Goal: Task Accomplishment & Management: Manage account settings

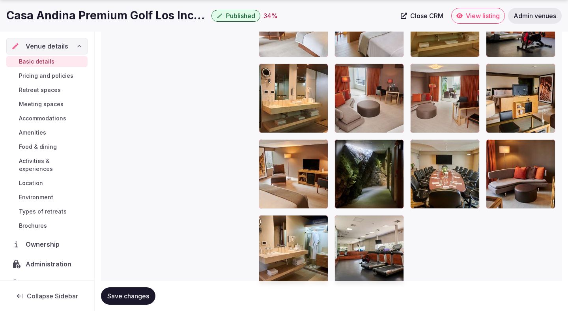
scroll to position [1729, 0]
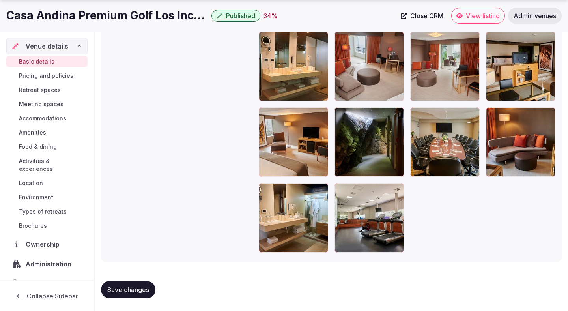
click at [153, 284] on button "Save changes" at bounding box center [128, 289] width 54 height 17
click at [153, 284] on div "Save changes" at bounding box center [331, 289] width 461 height 17
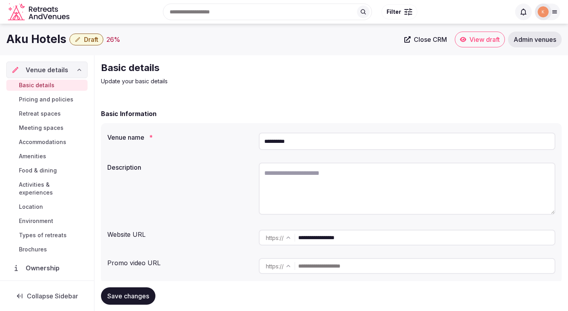
scroll to position [2, 0]
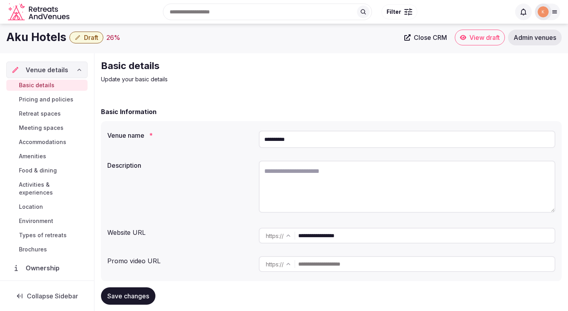
click at [279, 140] on input "**********" at bounding box center [407, 139] width 297 height 17
click at [294, 77] on p "Update your basic details" at bounding box center [233, 79] width 265 height 8
click at [524, 43] on link "Admin venues" at bounding box center [535, 38] width 54 height 16
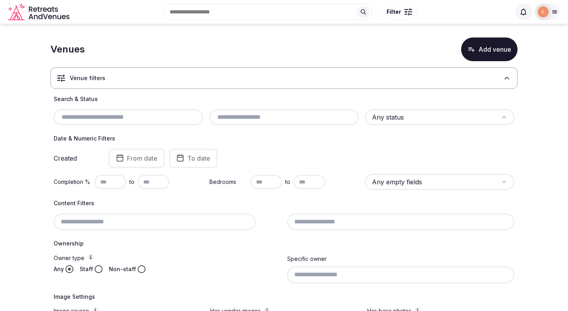
click at [156, 121] on input "text" at bounding box center [128, 116] width 143 height 9
paste input "**********"
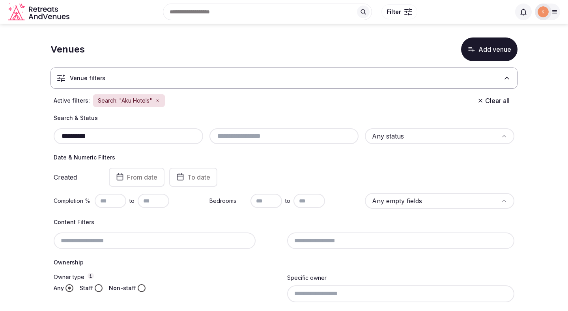
type input "**********"
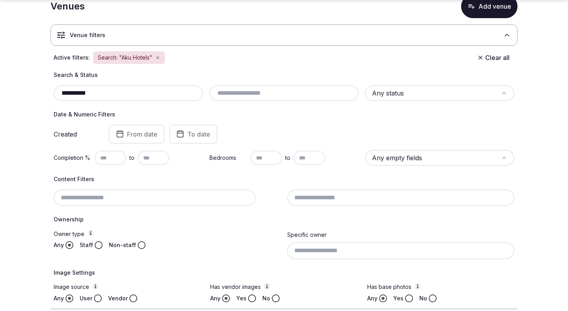
scroll to position [131, 0]
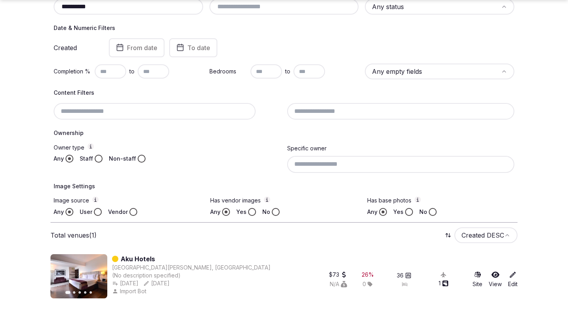
click at [138, 259] on link "Aku Hotels" at bounding box center [138, 258] width 34 height 9
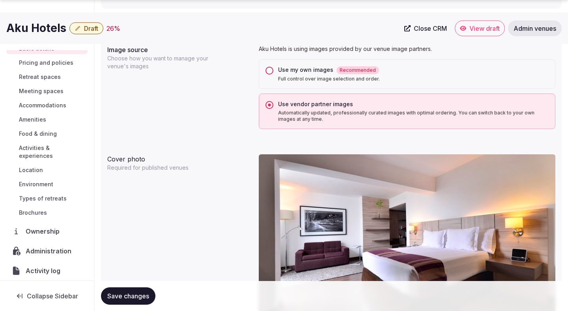
scroll to position [30, 0]
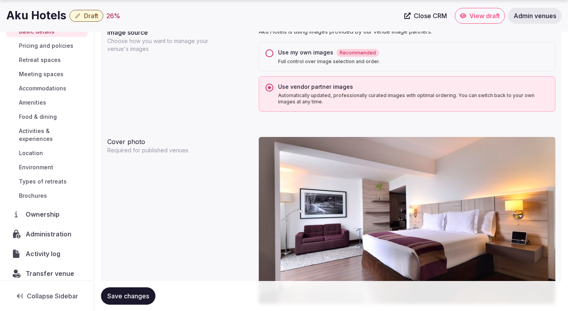
click at [38, 229] on span "Administration" at bounding box center [50, 233] width 49 height 9
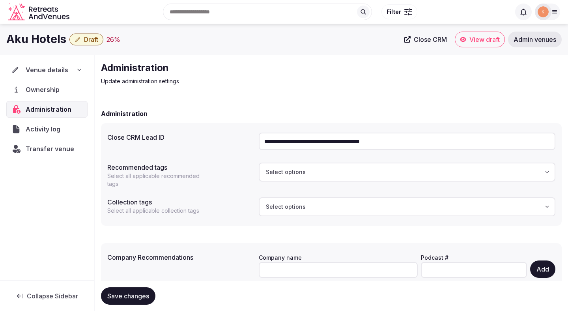
click at [296, 138] on input "**********" at bounding box center [407, 141] width 297 height 17
click at [54, 75] on span "Venue details" at bounding box center [47, 69] width 42 height 9
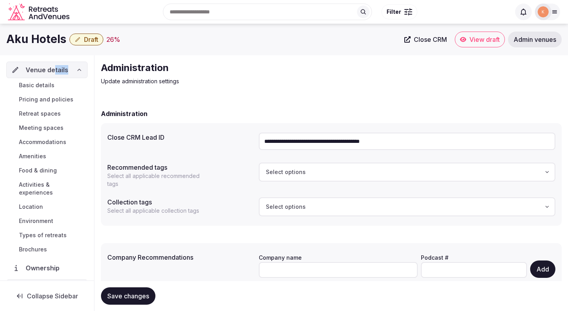
click at [48, 88] on span "Basic details" at bounding box center [37, 85] width 36 height 8
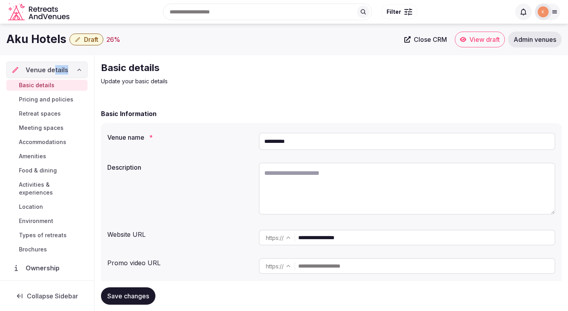
click at [265, 137] on input "**********" at bounding box center [407, 141] width 297 height 17
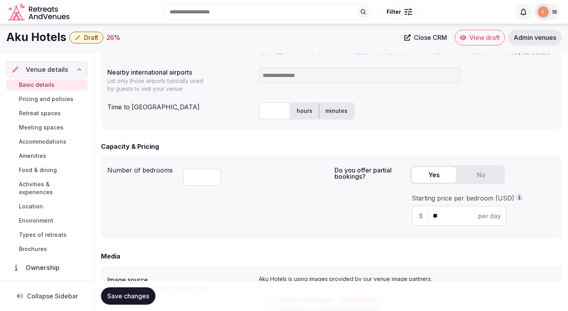
scroll to position [400, 0]
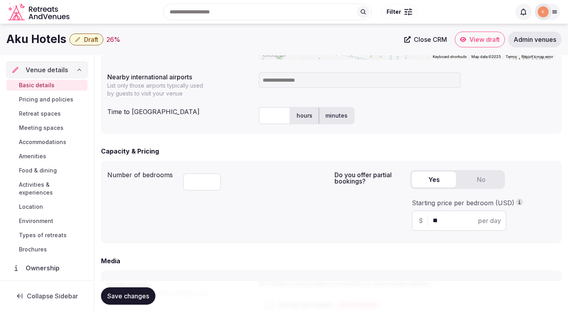
click at [310, 79] on input at bounding box center [360, 80] width 202 height 16
type input "*"
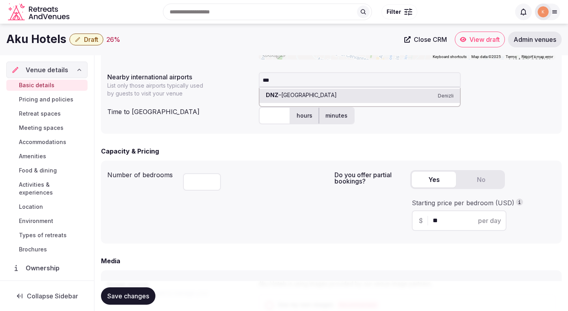
type input "****"
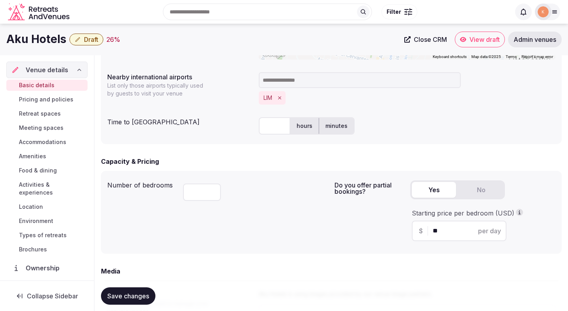
click at [279, 130] on input "text" at bounding box center [275, 125] width 32 height 17
type input "**"
click at [303, 206] on div "Number of bedrooms **" at bounding box center [217, 212] width 221 height 70
click at [141, 296] on span "Save changes" at bounding box center [128, 296] width 42 height 8
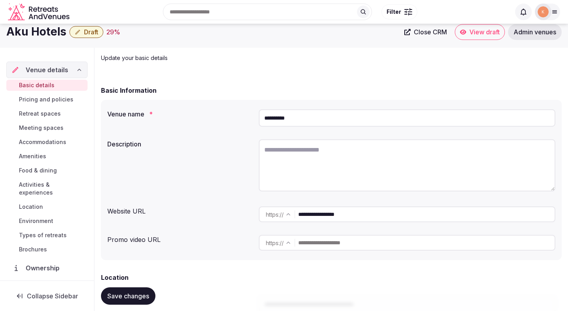
scroll to position [0, 0]
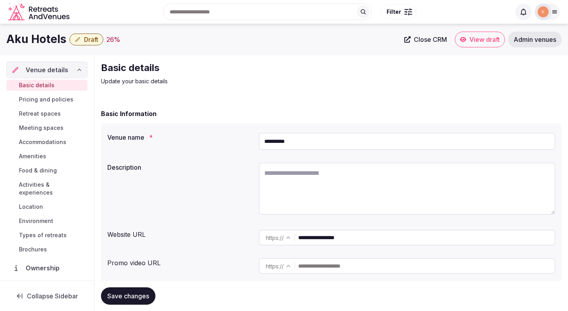
click at [322, 238] on input "**********" at bounding box center [426, 238] width 256 height 16
click at [300, 186] on textarea at bounding box center [407, 189] width 297 height 52
paste textarea "**********"
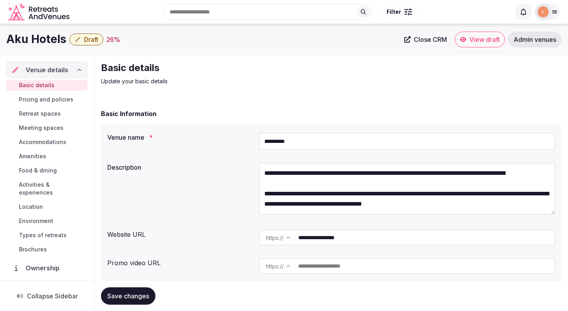
scroll to position [65, 0]
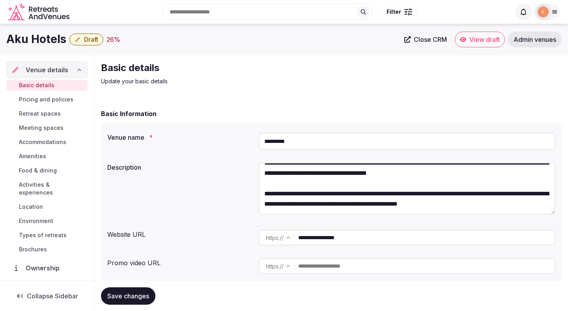
type textarea "**********"
click at [143, 290] on button "Save changes" at bounding box center [128, 295] width 54 height 17
click at [143, 290] on div "Saving..." at bounding box center [125, 295] width 49 height 17
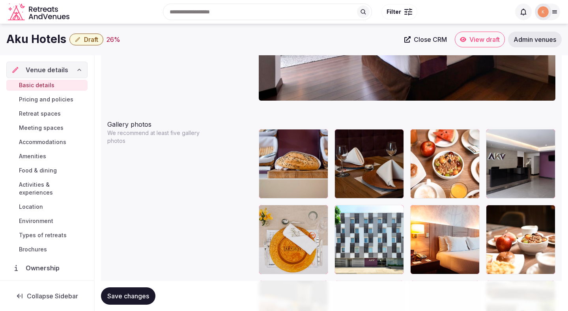
scroll to position [845, 0]
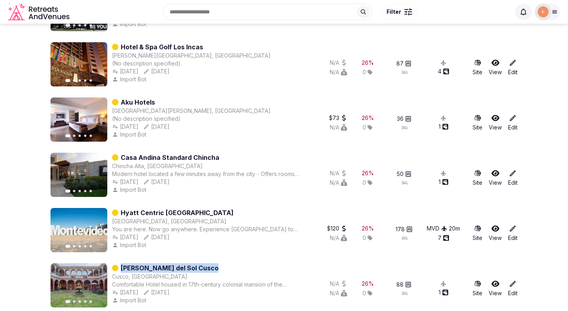
scroll to position [412, 0]
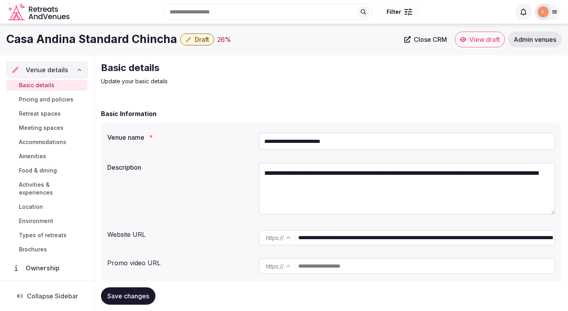
click at [290, 142] on input "**********" at bounding box center [407, 141] width 297 height 17
click at [550, 37] on span "Admin venues" at bounding box center [535, 40] width 43 height 8
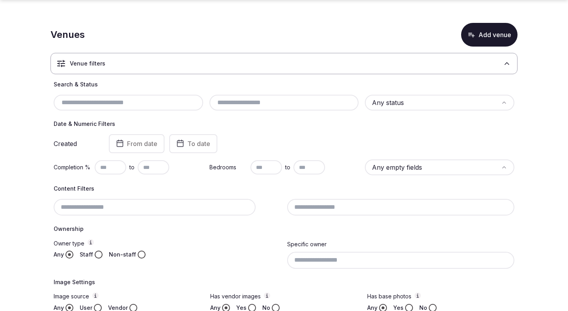
scroll to position [32, 0]
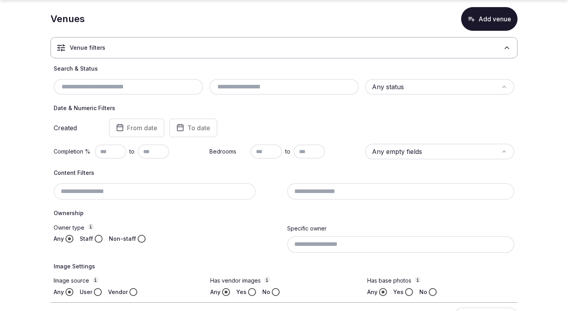
click at [129, 87] on input "text" at bounding box center [128, 86] width 143 height 9
paste input "**********"
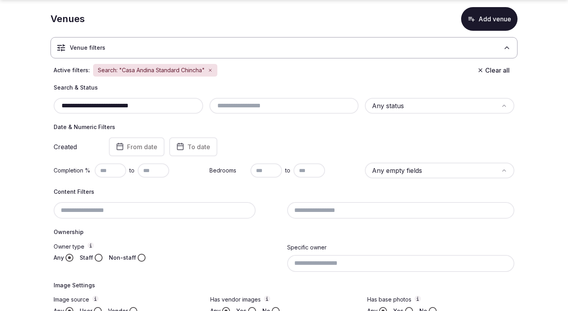
type input "**********"
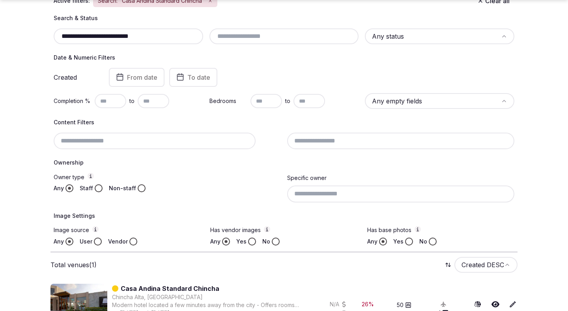
scroll to position [131, 0]
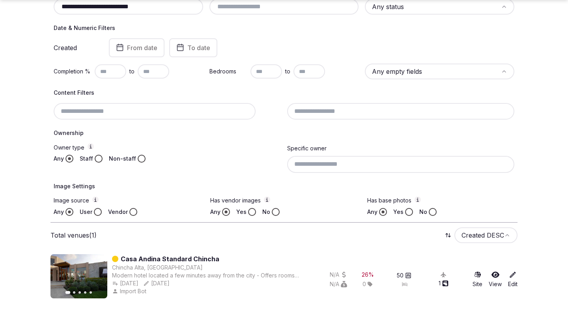
click at [152, 258] on link "Casa Andina Standard Chincha" at bounding box center [170, 258] width 99 height 9
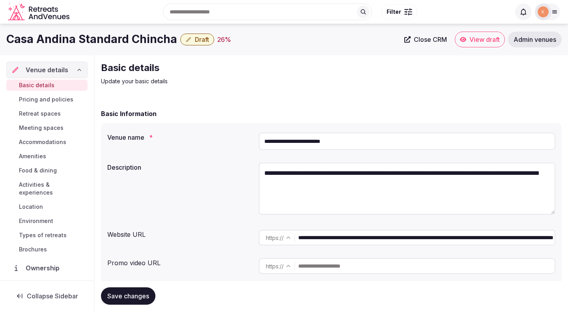
click at [429, 39] on span "Close CRM" at bounding box center [430, 40] width 33 height 8
click at [314, 140] on input "**********" at bounding box center [407, 141] width 297 height 17
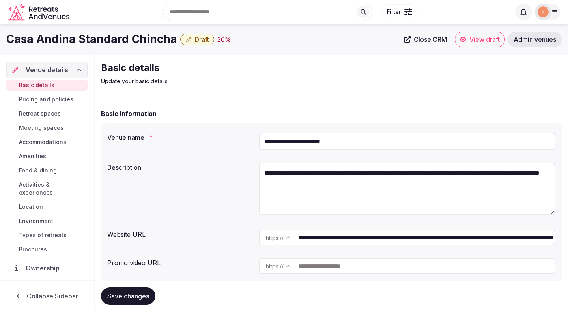
scroll to position [54, 0]
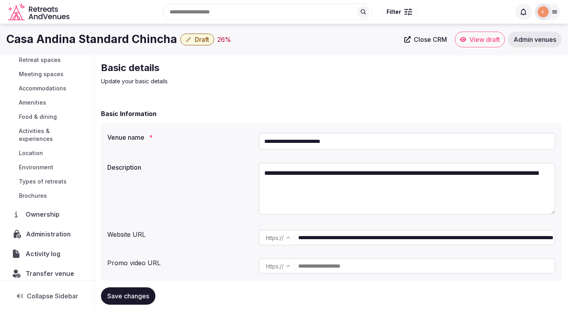
click at [51, 229] on span "Administration" at bounding box center [50, 233] width 48 height 9
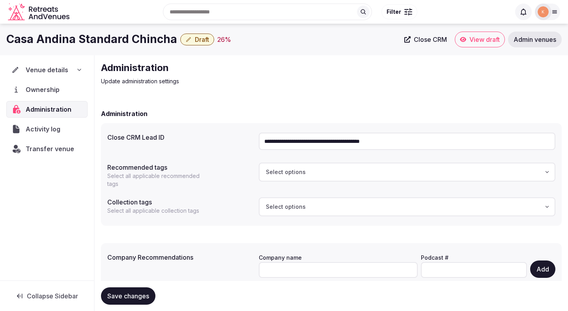
click at [305, 146] on input "**********" at bounding box center [407, 141] width 297 height 17
click at [53, 76] on div "Venue details" at bounding box center [47, 70] width 80 height 16
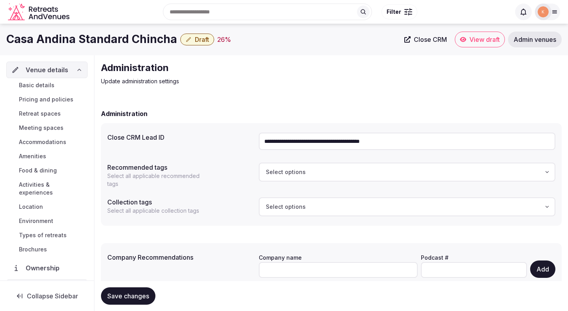
click at [50, 84] on span "Basic details" at bounding box center [37, 85] width 36 height 8
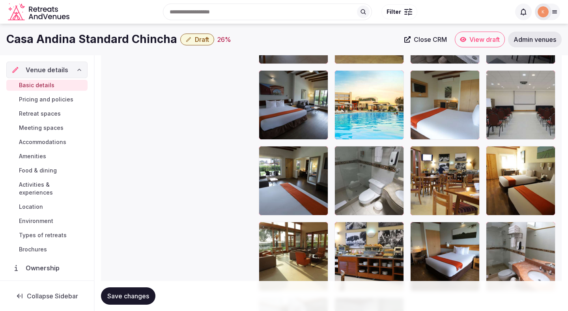
scroll to position [966, 0]
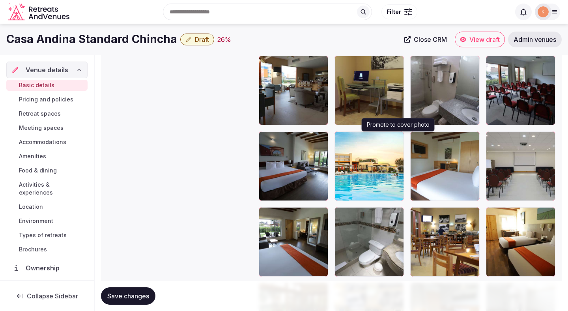
click at [396, 139] on icon "button" at bounding box center [396, 139] width 6 height 6
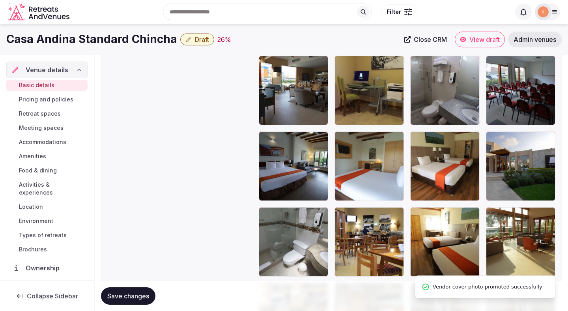
scroll to position [739, 0]
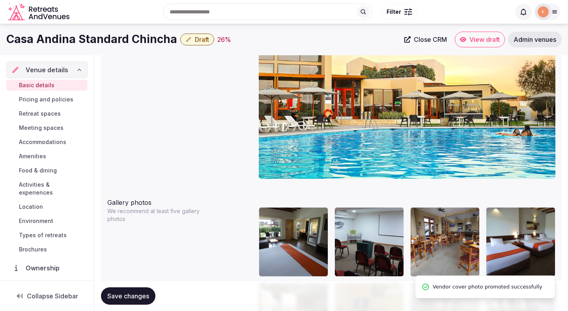
click at [133, 295] on span "Save changes" at bounding box center [128, 296] width 42 height 8
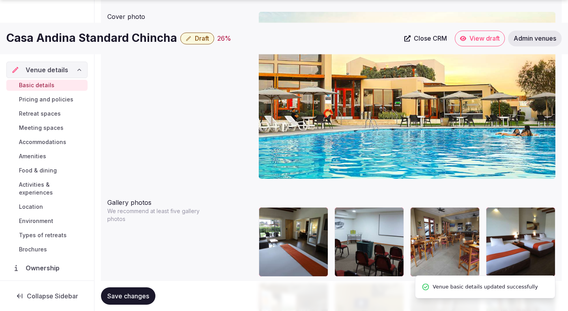
scroll to position [780, 0]
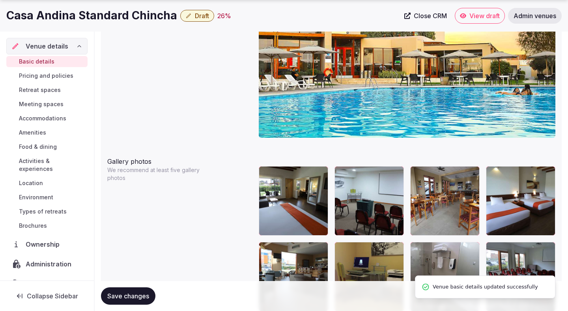
click at [130, 297] on span "Save changes" at bounding box center [128, 296] width 42 height 8
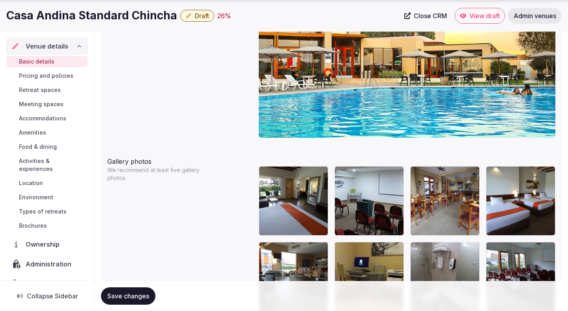
click at [142, 290] on button "Save changes" at bounding box center [128, 295] width 54 height 17
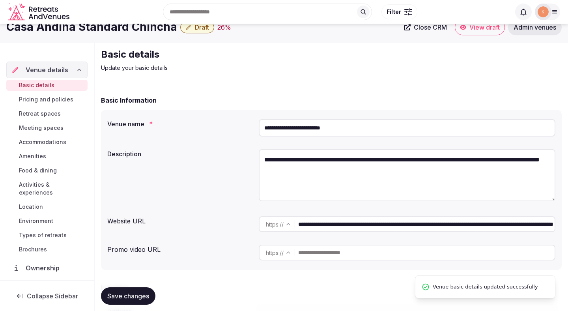
scroll to position [0, 0]
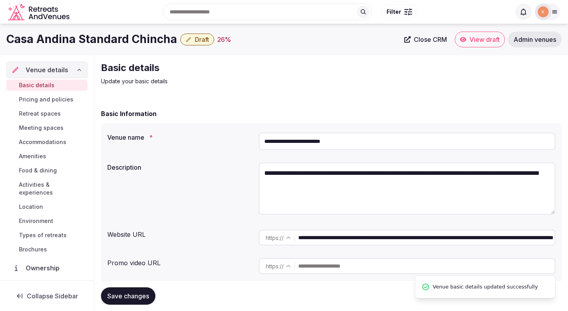
click at [292, 143] on input "**********" at bounding box center [407, 141] width 297 height 17
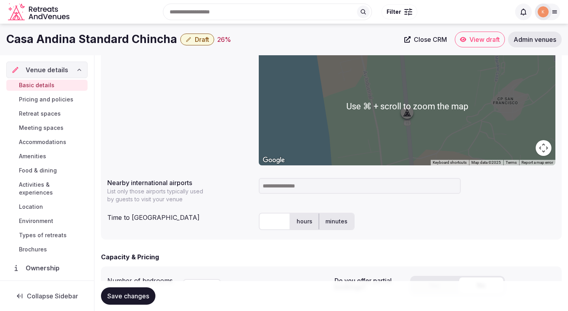
scroll to position [294, 0]
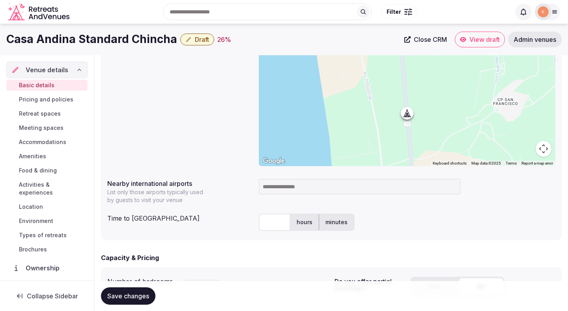
click at [297, 185] on input at bounding box center [360, 187] width 202 height 16
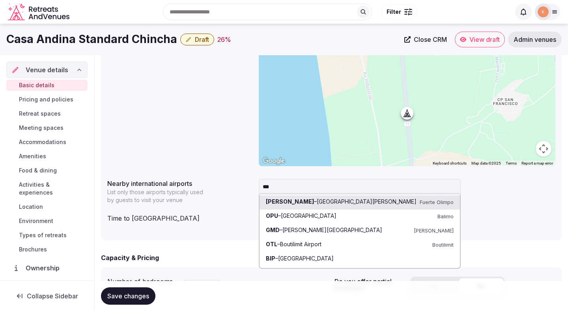
type input "****"
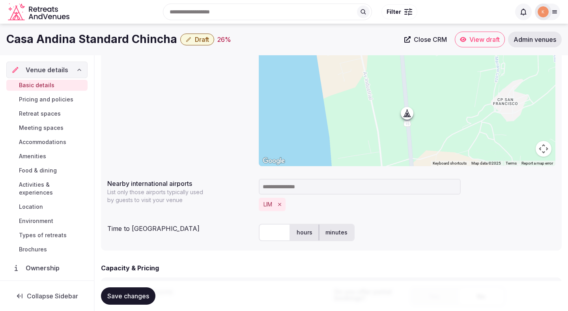
click at [279, 232] on input "text" at bounding box center [275, 232] width 32 height 17
type input "***"
click at [311, 238] on label "hours" at bounding box center [304, 232] width 28 height 21
click at [401, 221] on div "*** hours minutes" at bounding box center [407, 233] width 297 height 24
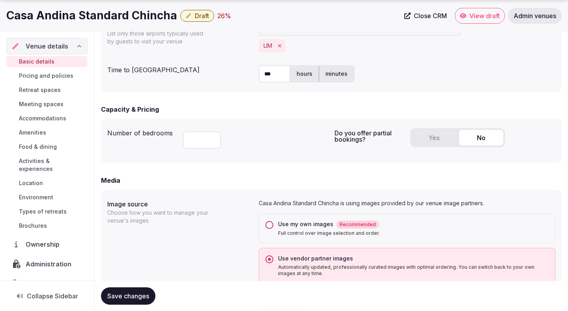
scroll to position [453, 0]
click at [430, 150] on div "Yes No" at bounding box center [482, 139] width 145 height 25
click at [430, 142] on button "Yes" at bounding box center [434, 137] width 44 height 16
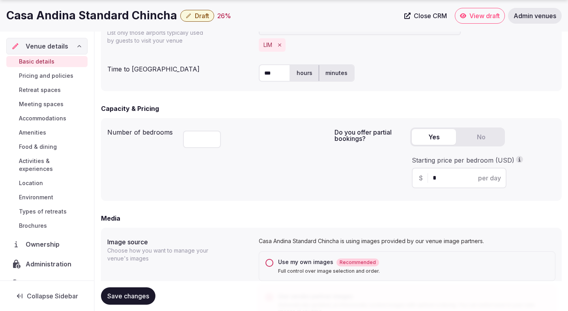
click at [441, 176] on input "*" at bounding box center [466, 177] width 67 height 9
type input "***"
click at [364, 165] on div "Do you offer partial bookings? Yes No Starting price per bedroom (USD) $ *** pe…" at bounding box center [445, 159] width 221 height 70
click at [365, 166] on div "Do you offer partial bookings? Yes No Starting price per bedroom (USD) $ *** pe…" at bounding box center [445, 159] width 221 height 70
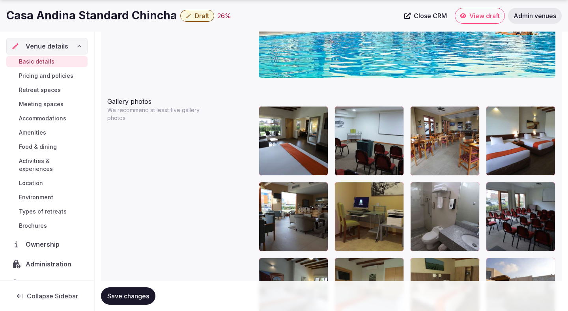
scroll to position [891, 0]
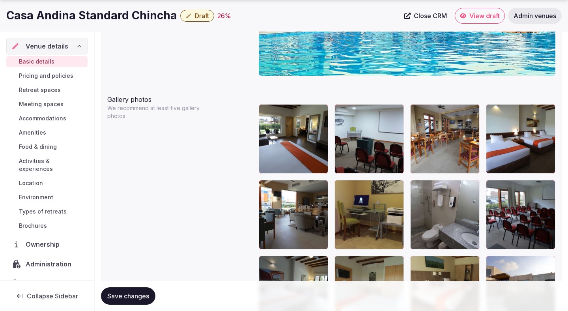
click at [138, 301] on button "Save changes" at bounding box center [128, 295] width 54 height 17
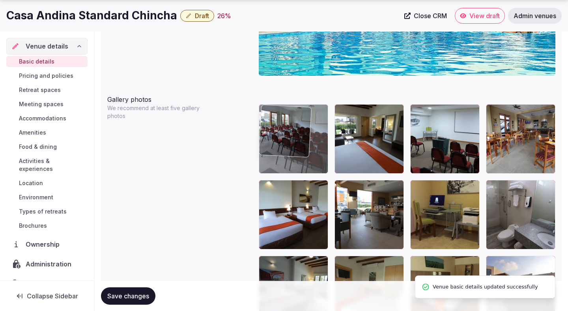
drag, startPoint x: 519, startPoint y: 213, endPoint x: 309, endPoint y: 159, distance: 216.9
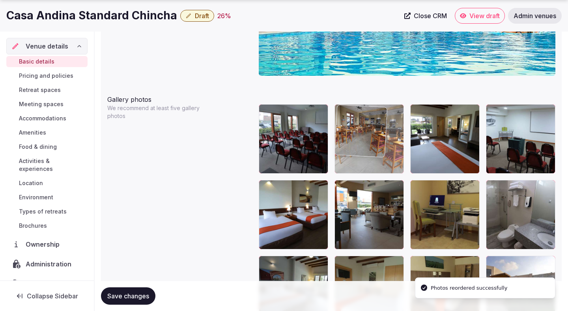
drag, startPoint x: 506, startPoint y: 148, endPoint x: 367, endPoint y: 146, distance: 138.9
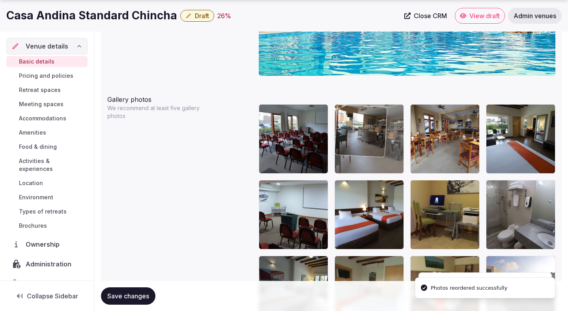
drag, startPoint x: 368, startPoint y: 209, endPoint x: 393, endPoint y: 146, distance: 67.0
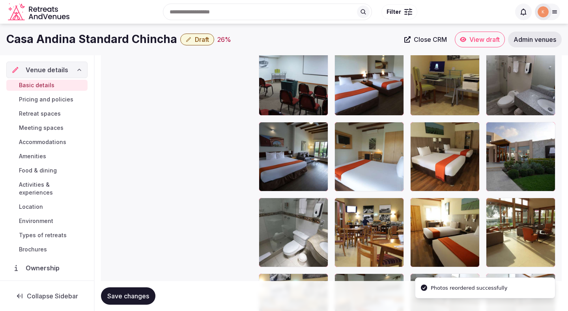
scroll to position [1005, 0]
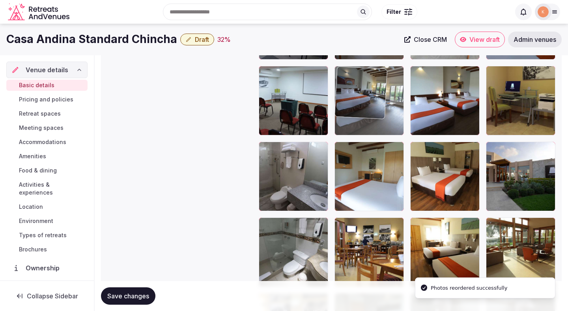
drag, startPoint x: 299, startPoint y: 200, endPoint x: 407, endPoint y: 114, distance: 138.4
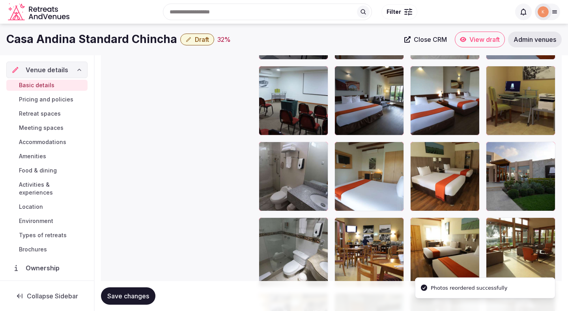
scroll to position [860, 0]
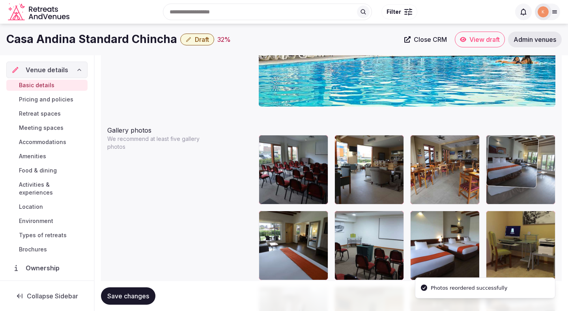
drag, startPoint x: 371, startPoint y: 236, endPoint x: 504, endPoint y: 164, distance: 151.1
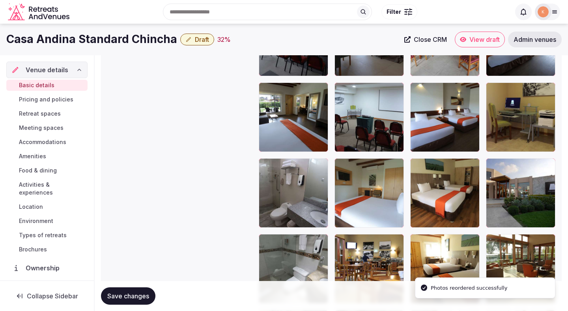
scroll to position [986, 0]
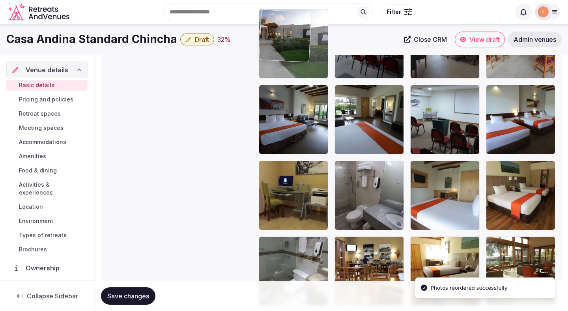
drag, startPoint x: 507, startPoint y: 179, endPoint x: 282, endPoint y: 73, distance: 248.8
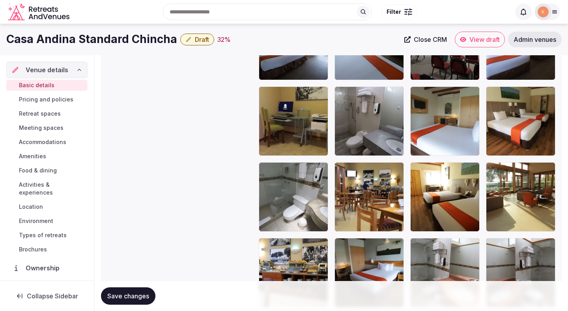
scroll to position [1060, 0]
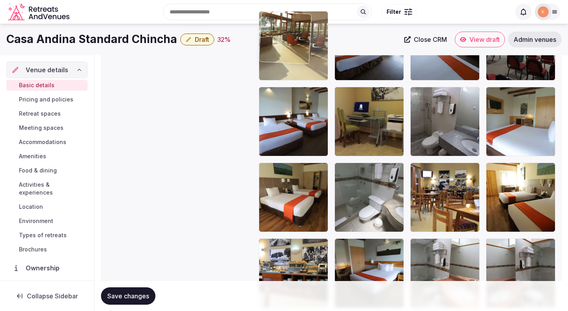
drag, startPoint x: 523, startPoint y: 191, endPoint x: 339, endPoint y: 71, distance: 219.2
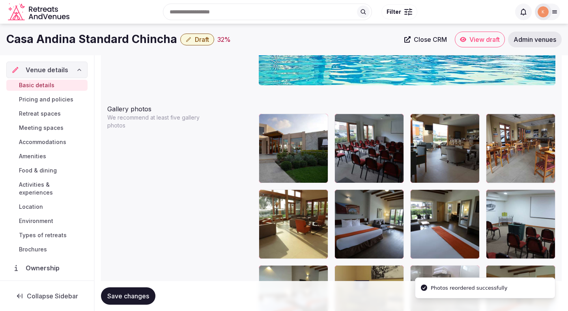
scroll to position [869, 0]
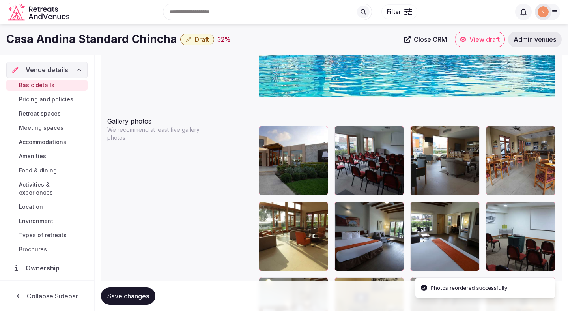
click at [305, 219] on div at bounding box center [293, 236] width 69 height 69
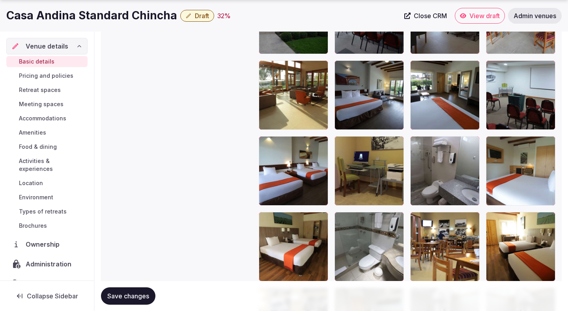
scroll to position [1008, 0]
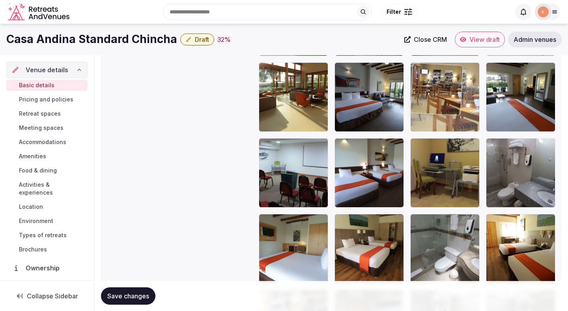
drag, startPoint x: 447, startPoint y: 243, endPoint x: 448, endPoint y: 118, distance: 125.5
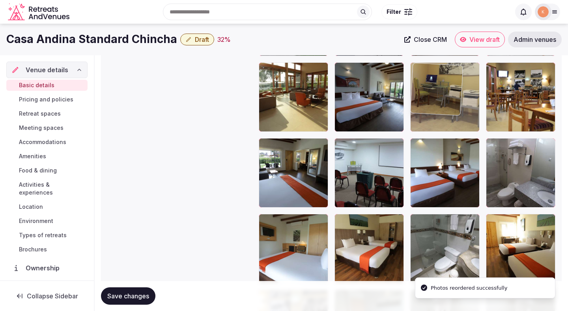
drag, startPoint x: 456, startPoint y: 171, endPoint x: 461, endPoint y: 83, distance: 87.8
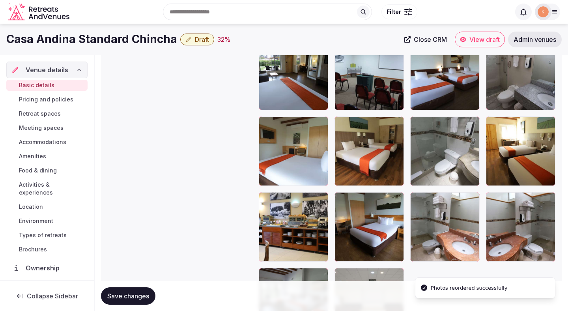
scroll to position [1094, 0]
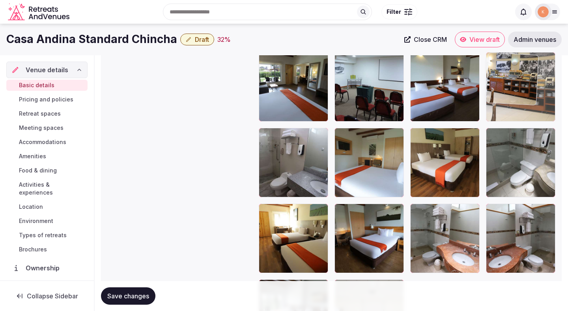
drag, startPoint x: 302, startPoint y: 241, endPoint x: 531, endPoint y: 97, distance: 270.3
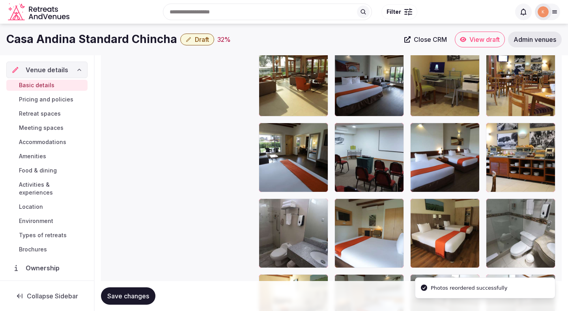
scroll to position [999, 0]
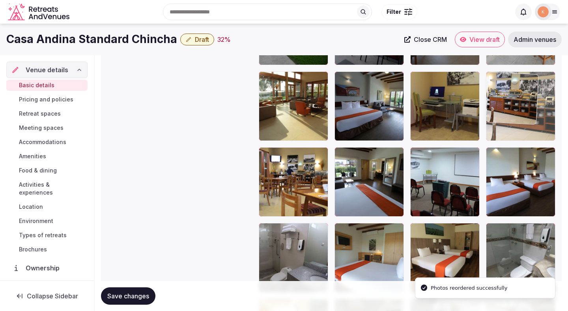
drag, startPoint x: 522, startPoint y: 178, endPoint x: 523, endPoint y: 122, distance: 55.6
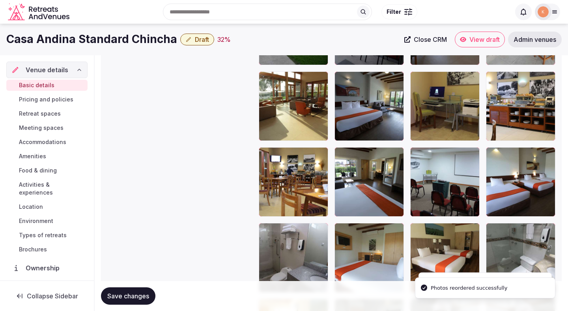
click at [143, 296] on span "Save changes" at bounding box center [128, 296] width 42 height 8
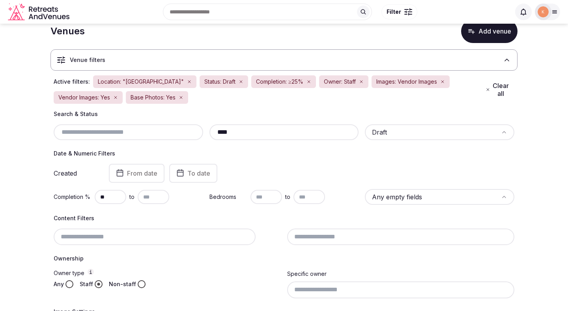
scroll to position [17, 0]
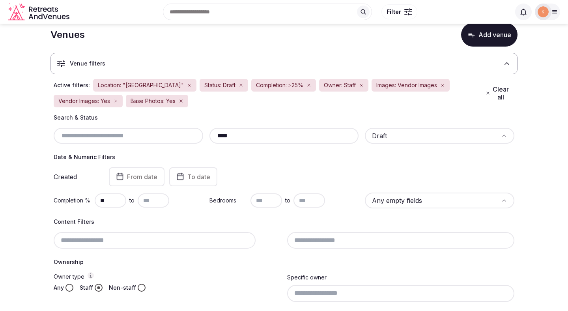
click at [237, 136] on input "****" at bounding box center [284, 135] width 143 height 9
paste input "*"
type input "*****"
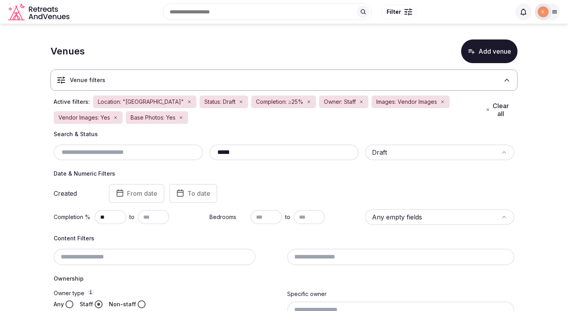
click at [252, 149] on input "*****" at bounding box center [284, 152] width 143 height 9
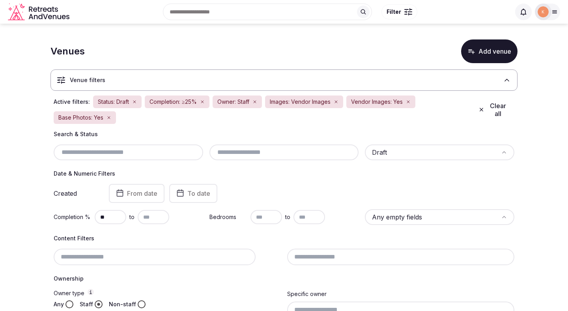
paste input "*****"
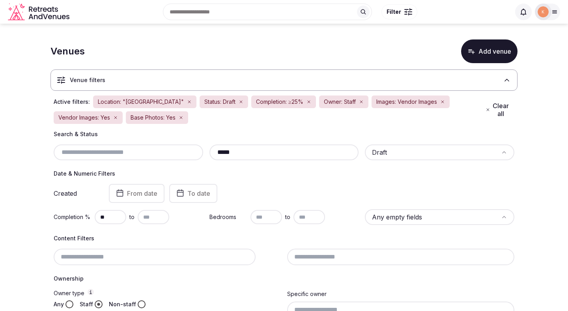
click at [281, 157] on input "*****" at bounding box center [284, 152] width 143 height 9
paste input "text"
click at [273, 152] on input "*****" at bounding box center [284, 152] width 143 height 9
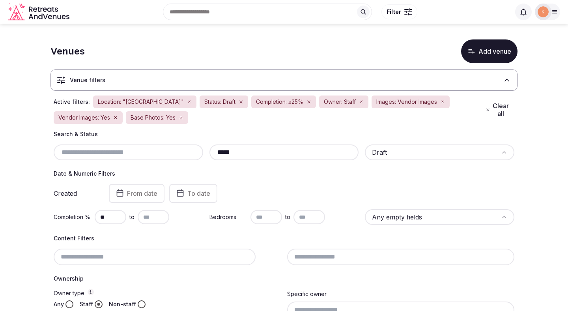
click at [273, 152] on input "*****" at bounding box center [284, 152] width 143 height 9
paste input "*******"
type input "**********"
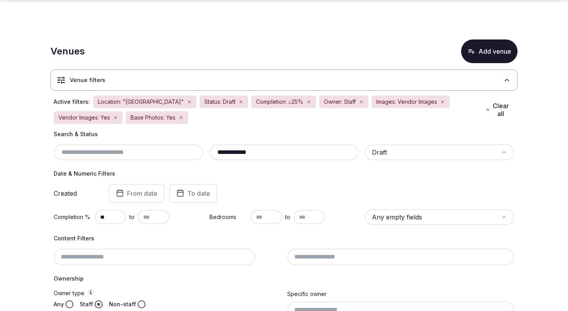
scroll to position [201, 0]
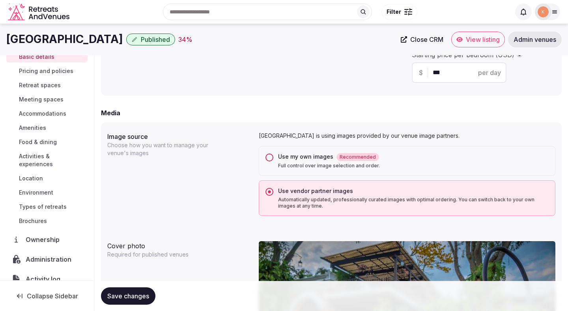
scroll to position [54, 0]
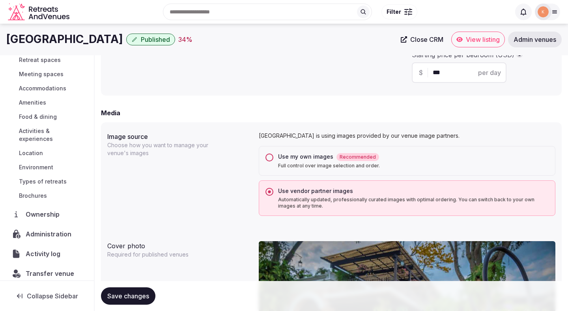
click at [52, 229] on span "Administration" at bounding box center [50, 233] width 49 height 9
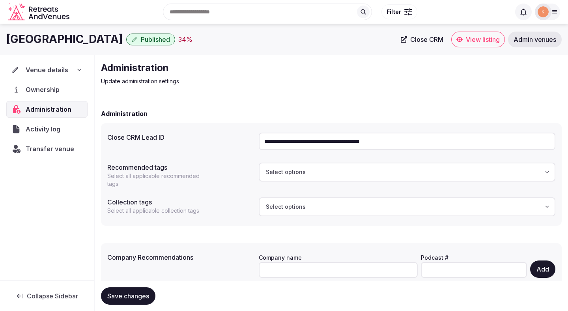
click at [307, 140] on input "**********" at bounding box center [407, 141] width 297 height 17
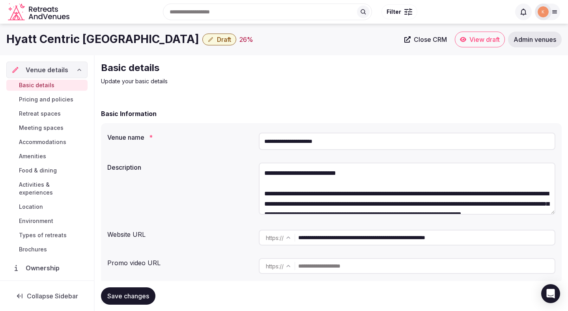
click at [313, 136] on input "**********" at bounding box center [407, 141] width 297 height 17
click at [531, 42] on span "Admin venues" at bounding box center [535, 40] width 43 height 8
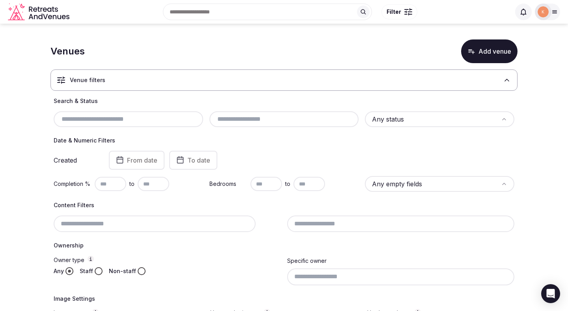
click at [175, 123] on input "text" at bounding box center [128, 118] width 143 height 9
paste input "**********"
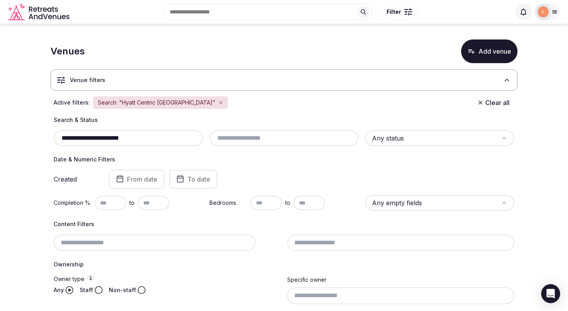
type input "**********"
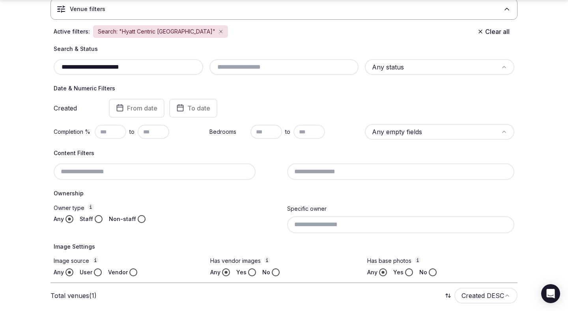
scroll to position [131, 0]
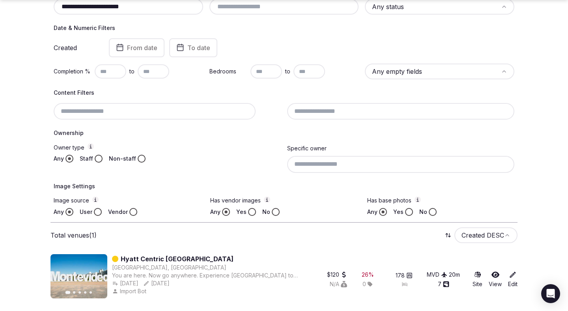
click at [161, 258] on link "Hyatt Centric [GEOGRAPHIC_DATA]" at bounding box center [177, 258] width 113 height 9
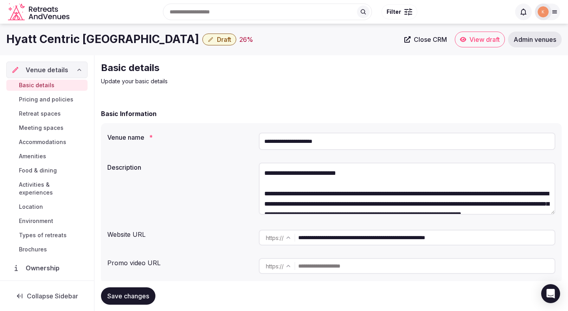
click at [428, 41] on span "Close CRM" at bounding box center [430, 40] width 33 height 8
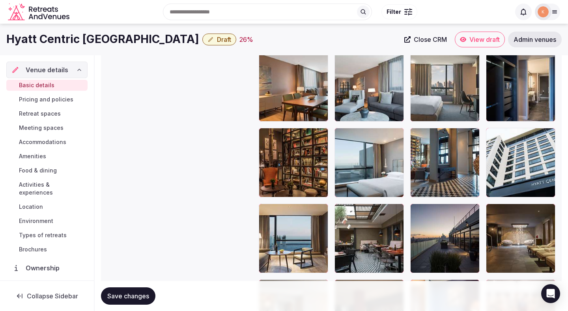
scroll to position [1017, 0]
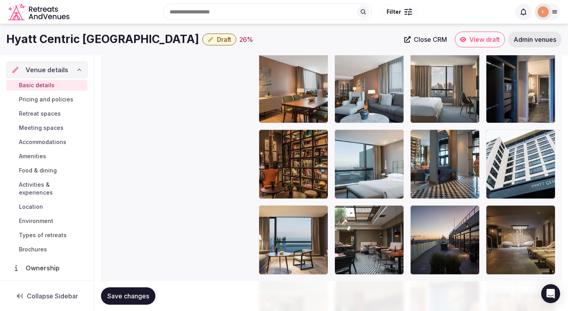
click at [547, 138] on icon "button" at bounding box center [547, 137] width 6 height 6
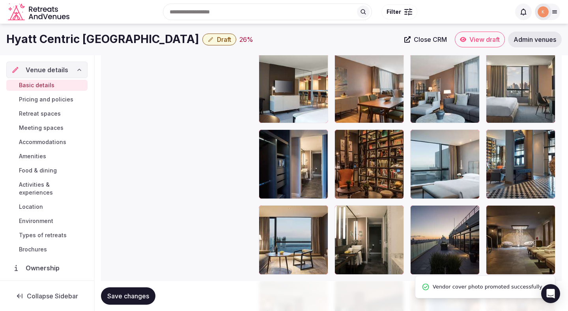
click at [146, 295] on span "Save changes" at bounding box center [128, 296] width 42 height 8
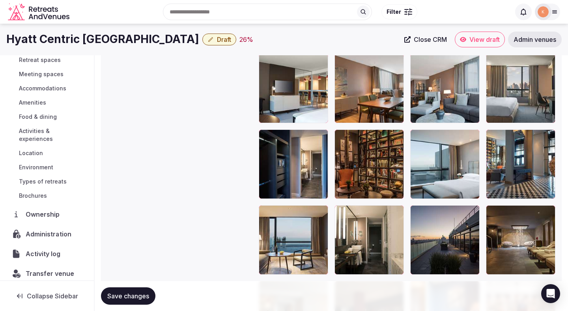
click at [46, 229] on span "Administration" at bounding box center [50, 233] width 49 height 9
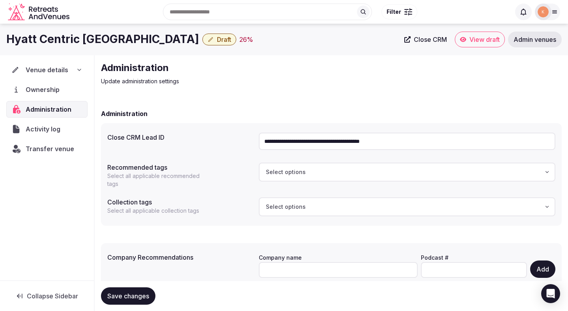
click at [294, 144] on input "**********" at bounding box center [407, 141] width 297 height 17
click at [54, 67] on span "Venue details" at bounding box center [47, 69] width 43 height 9
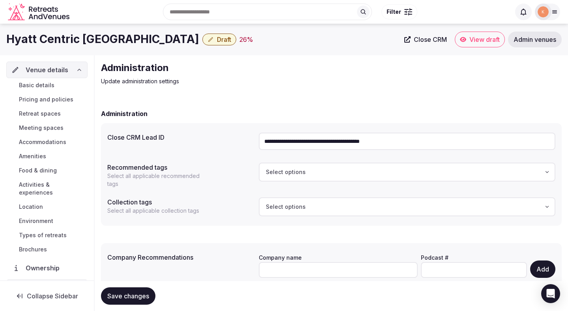
click at [47, 85] on span "Basic details" at bounding box center [37, 85] width 36 height 8
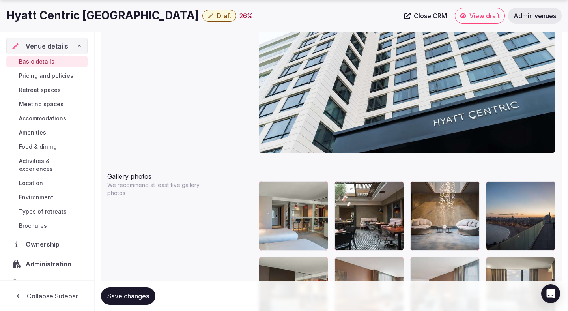
scroll to position [866, 0]
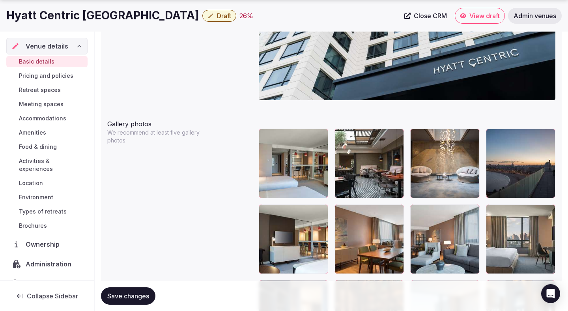
click at [305, 174] on div at bounding box center [293, 163] width 69 height 69
click at [140, 296] on span "Save changes" at bounding box center [128, 296] width 42 height 8
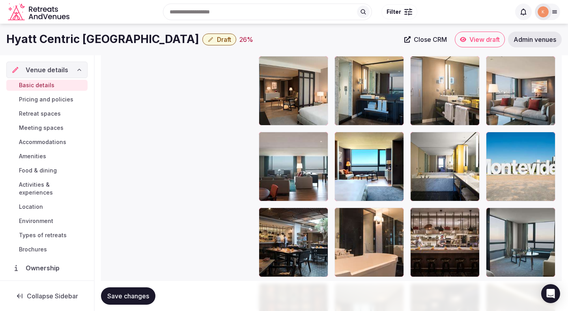
scroll to position [1269, 0]
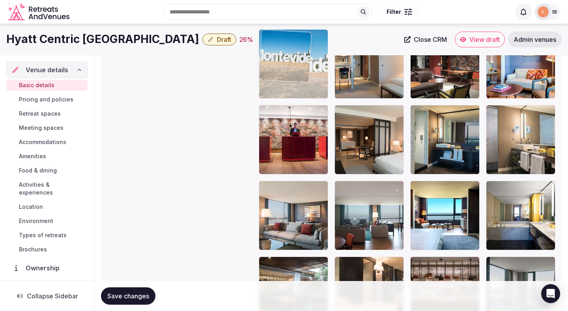
drag, startPoint x: 529, startPoint y: 208, endPoint x: 316, endPoint y: 98, distance: 239.6
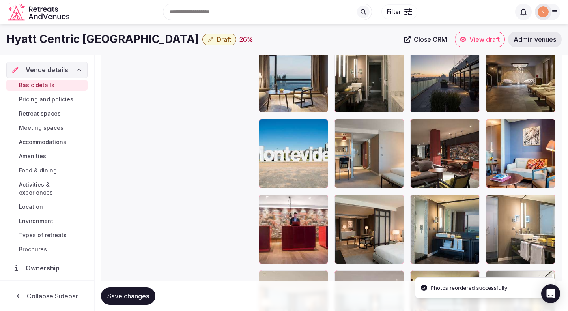
scroll to position [1169, 0]
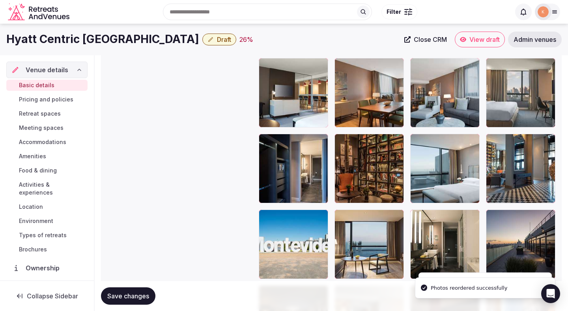
scroll to position [1002, 0]
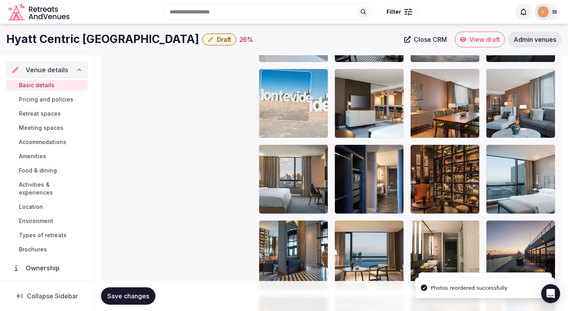
drag, startPoint x: 288, startPoint y: 243, endPoint x: 288, endPoint y: 81, distance: 161.8
click at [288, 81] on body "**********" at bounding box center [284, 14] width 568 height 2032
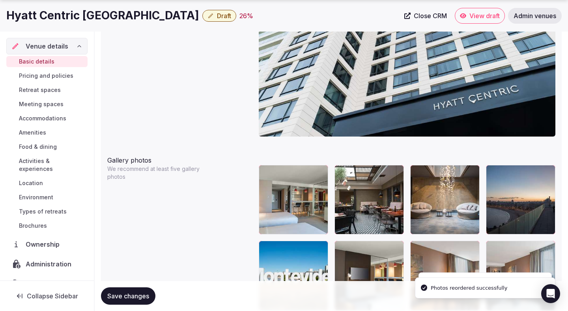
scroll to position [876, 0]
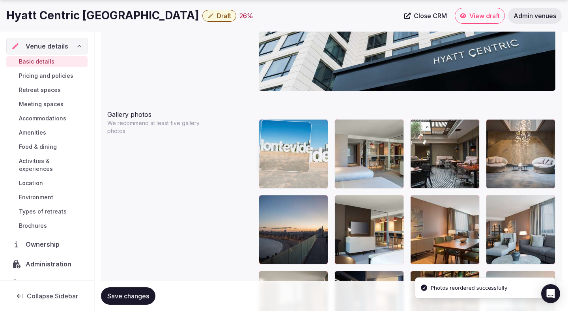
drag, startPoint x: 286, startPoint y: 234, endPoint x: 286, endPoint y: 152, distance: 81.3
click at [286, 152] on body "**********" at bounding box center [284, 140] width 568 height 2032
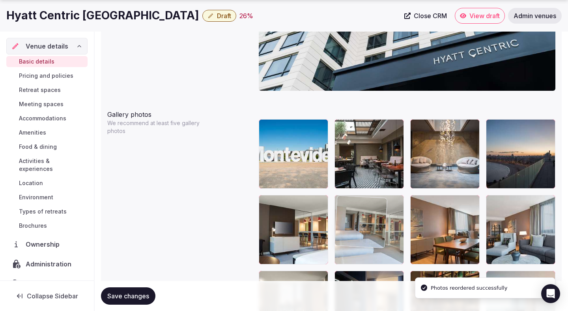
drag, startPoint x: 372, startPoint y: 163, endPoint x: 379, endPoint y: 229, distance: 66.3
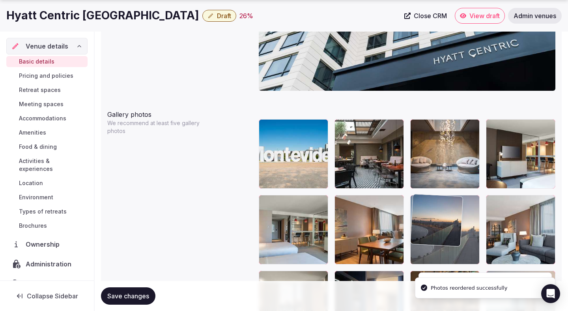
drag, startPoint x: 506, startPoint y: 179, endPoint x: 461, endPoint y: 250, distance: 84.3
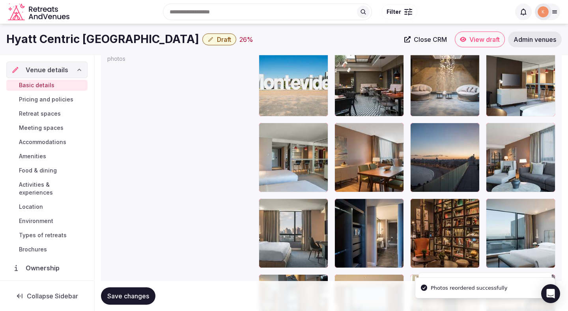
scroll to position [942, 0]
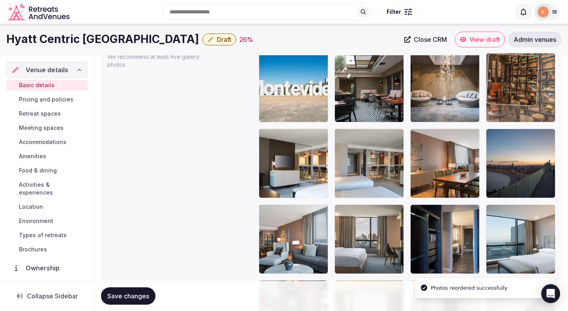
drag, startPoint x: 461, startPoint y: 250, endPoint x: 529, endPoint y: 104, distance: 161.0
click at [529, 104] on body "**********" at bounding box center [284, 74] width 568 height 2032
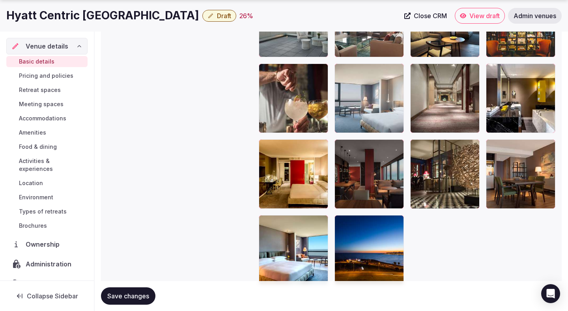
scroll to position [1696, 0]
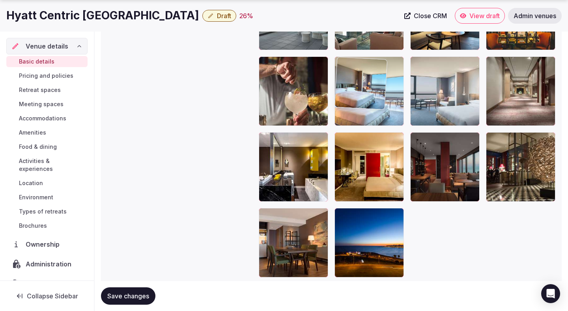
drag, startPoint x: 301, startPoint y: 226, endPoint x: 361, endPoint y: 92, distance: 147.3
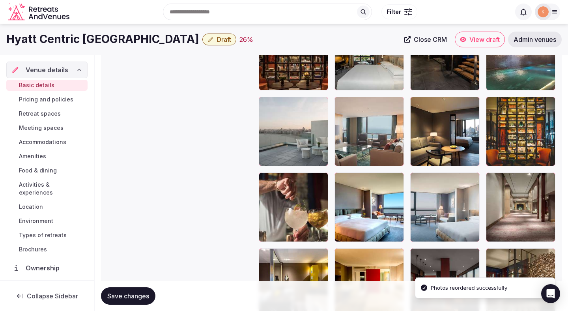
scroll to position [1573, 0]
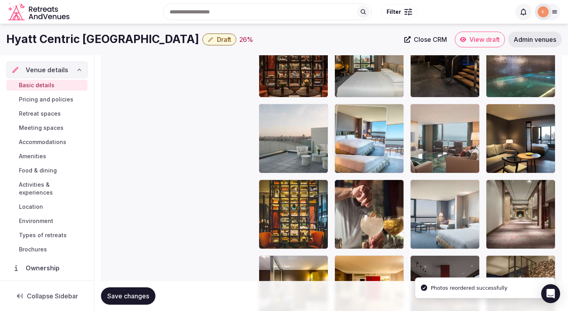
drag, startPoint x: 365, startPoint y: 204, endPoint x: 365, endPoint y: 99, distance: 104.9
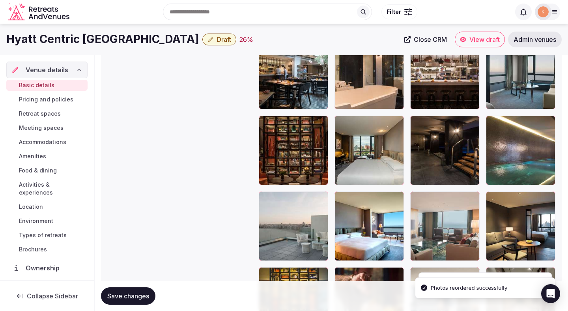
scroll to position [1477, 0]
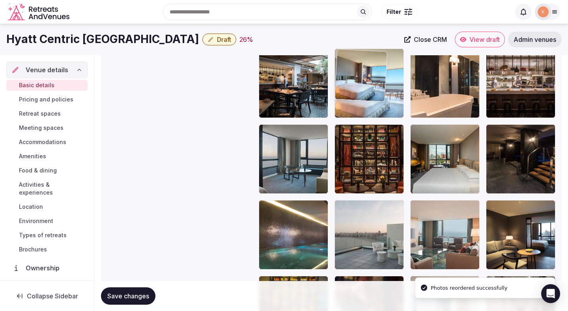
drag, startPoint x: 358, startPoint y: 211, endPoint x: 361, endPoint y: 94, distance: 116.8
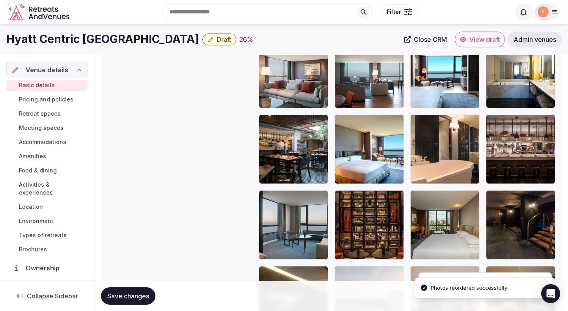
scroll to position [1342, 0]
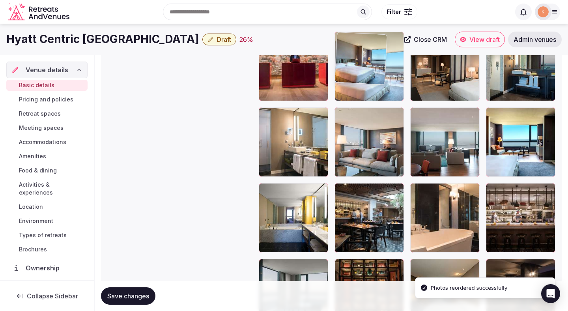
drag, startPoint x: 350, startPoint y: 218, endPoint x: 354, endPoint y: 84, distance: 133.8
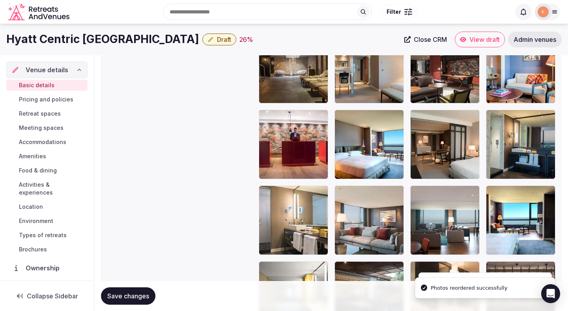
scroll to position [1261, 0]
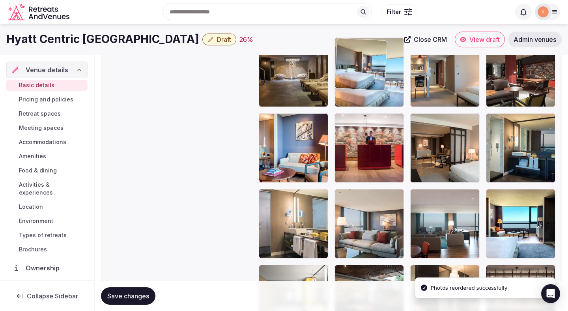
drag, startPoint x: 353, startPoint y: 154, endPoint x: 354, endPoint y: 96, distance: 58.0
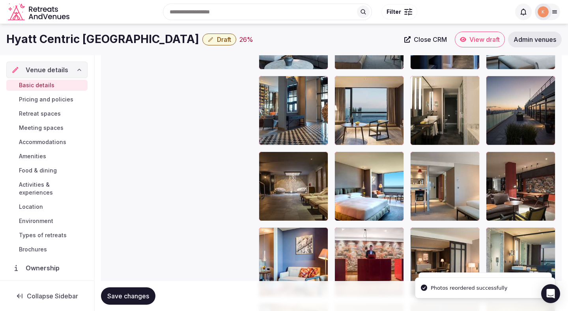
scroll to position [1145, 0]
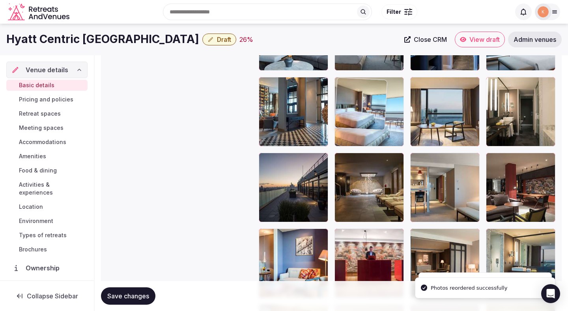
drag, startPoint x: 357, startPoint y: 180, endPoint x: 356, endPoint y: 112, distance: 68.3
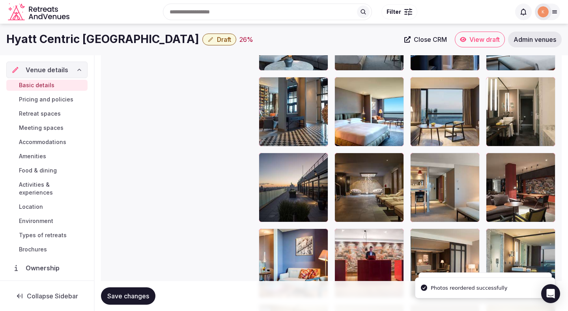
scroll to position [1013, 0]
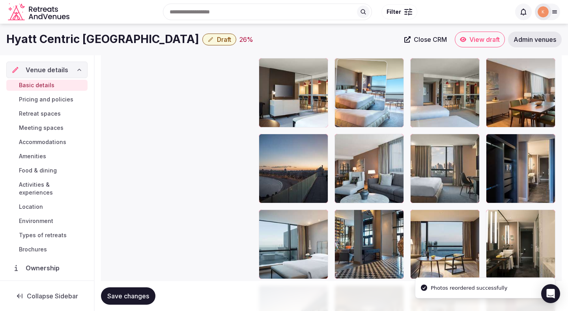
drag, startPoint x: 347, startPoint y: 234, endPoint x: 357, endPoint y: 92, distance: 142.8
click at [357, 92] on body "**********" at bounding box center [284, 3] width 568 height 2032
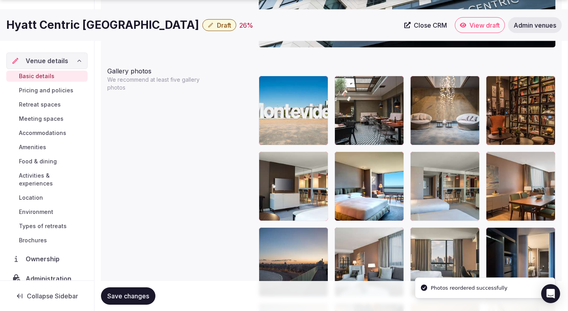
scroll to position [922, 0]
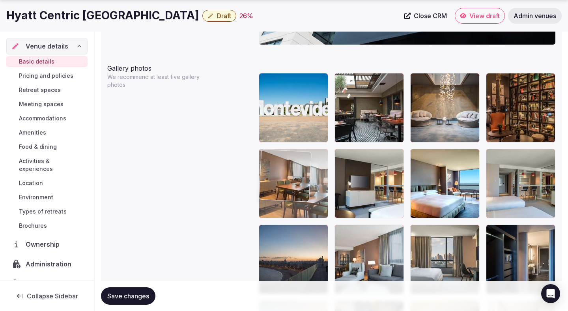
drag, startPoint x: 526, startPoint y: 192, endPoint x: 311, endPoint y: 176, distance: 216.0
click at [311, 176] on body "**********" at bounding box center [284, 94] width 568 height 2032
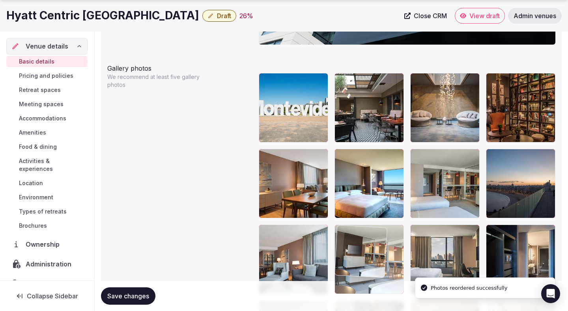
drag, startPoint x: 355, startPoint y: 178, endPoint x: 356, endPoint y: 241, distance: 63.1
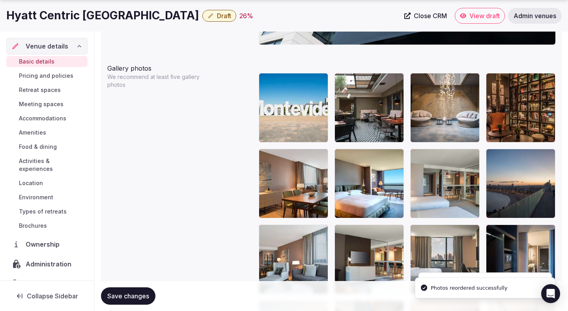
click at [130, 288] on button "Save changes" at bounding box center [128, 295] width 54 height 17
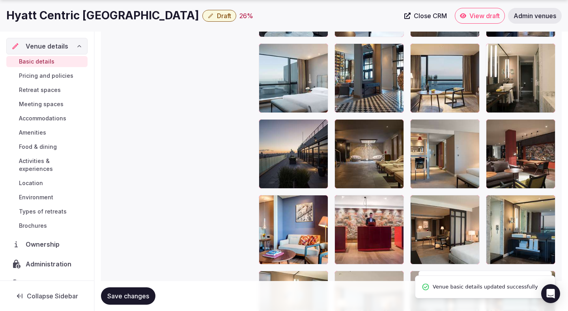
scroll to position [1180, 0]
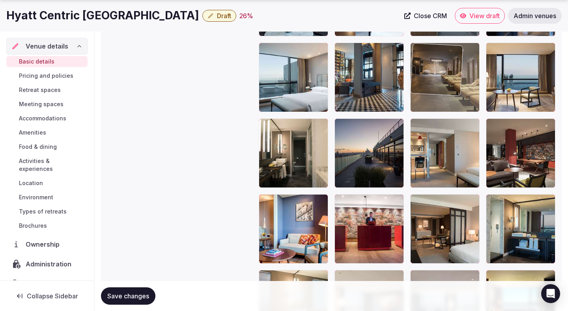
drag, startPoint x: 378, startPoint y: 172, endPoint x: 425, endPoint y: 84, distance: 99.9
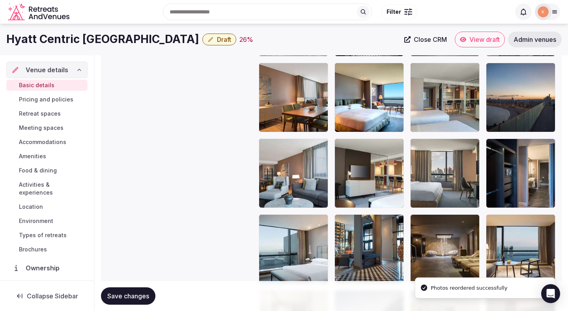
scroll to position [994, 0]
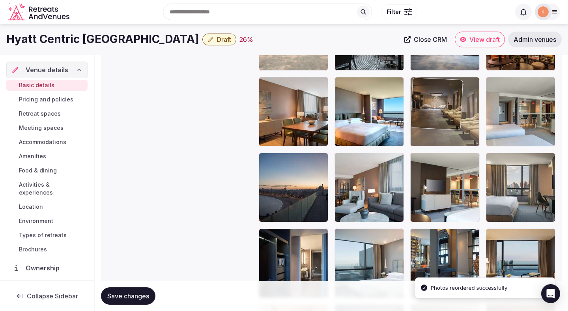
drag, startPoint x: 438, startPoint y: 233, endPoint x: 448, endPoint y: 113, distance: 120.3
click at [448, 113] on body "**********" at bounding box center [284, 22] width 568 height 2032
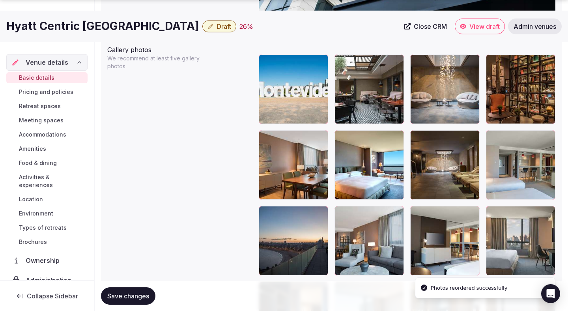
scroll to position [948, 0]
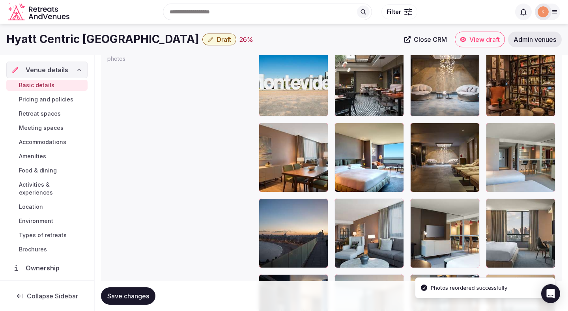
click at [137, 293] on span "Save changes" at bounding box center [128, 296] width 42 height 8
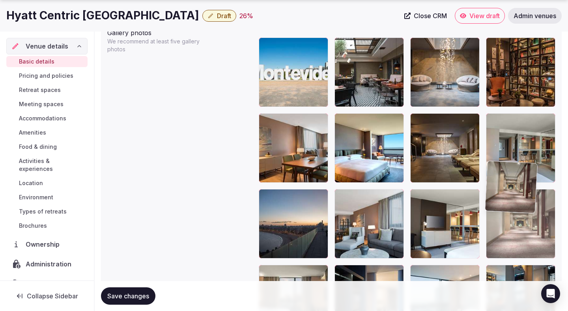
scroll to position [958, 0]
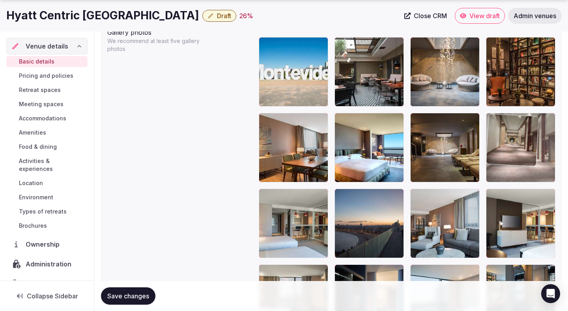
drag, startPoint x: 515, startPoint y: 99, endPoint x: 520, endPoint y: 195, distance: 96.4
click at [520, 195] on body "**********" at bounding box center [284, 58] width 568 height 2032
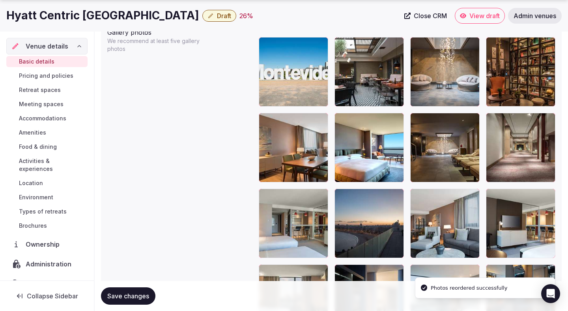
click at [133, 292] on button "Save changes" at bounding box center [128, 295] width 54 height 17
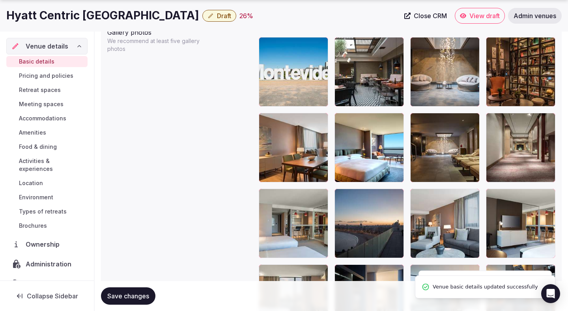
click at [133, 291] on button "Save changes" at bounding box center [128, 295] width 54 height 17
click at [217, 17] on span "Draft" at bounding box center [224, 16] width 14 height 8
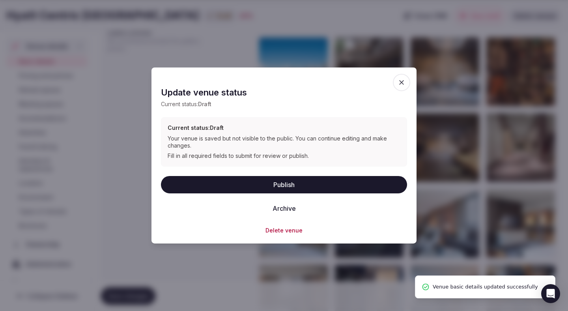
click at [211, 185] on button "Publish" at bounding box center [284, 184] width 246 height 17
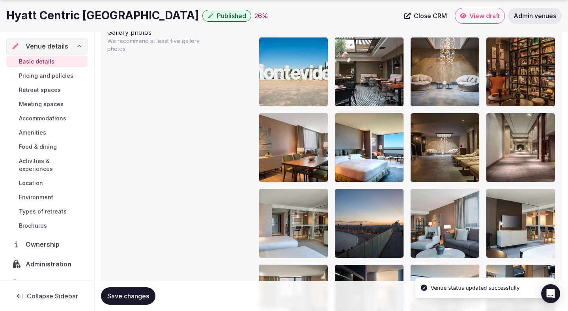
click at [138, 294] on span "Save changes" at bounding box center [128, 296] width 42 height 8
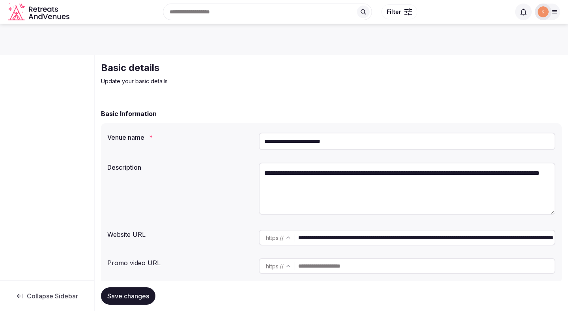
click at [140, 290] on button "Save changes" at bounding box center [128, 295] width 54 height 17
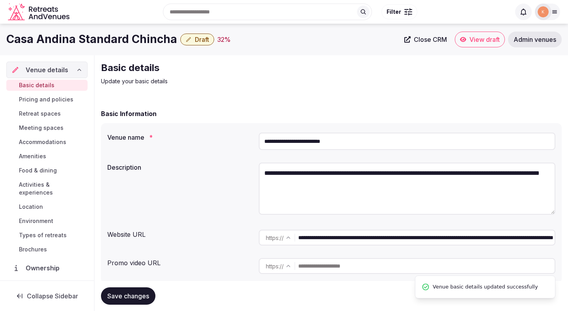
click at [203, 45] on div "Casa Andina Standard Chincha Draft 32 %" at bounding box center [202, 39] width 393 height 15
click at [201, 43] on span "Draft" at bounding box center [202, 40] width 14 height 8
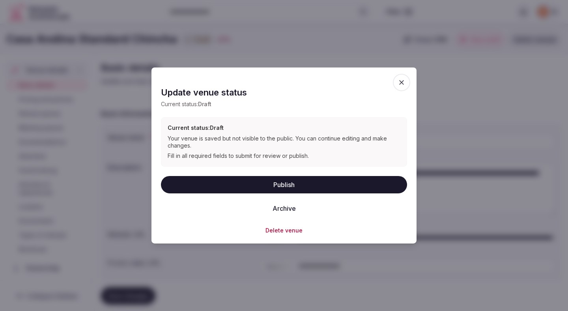
click at [273, 178] on button "Publish" at bounding box center [284, 184] width 246 height 17
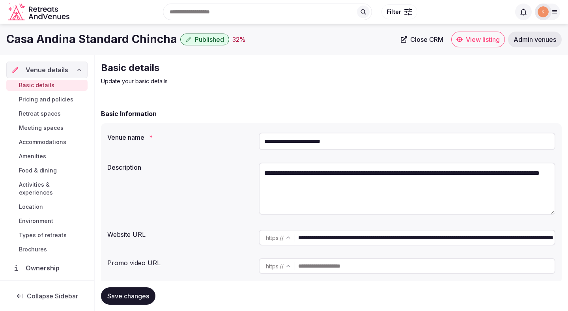
click at [473, 44] on link "View listing" at bounding box center [478, 40] width 54 height 16
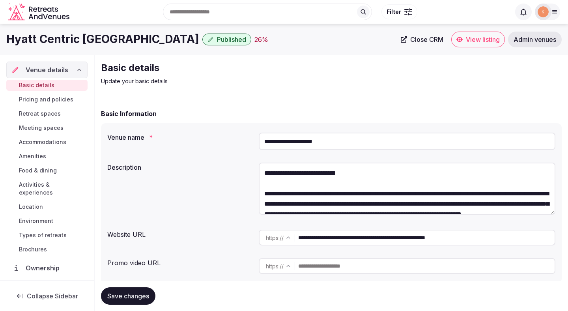
click at [140, 294] on span "Save changes" at bounding box center [128, 296] width 42 height 8
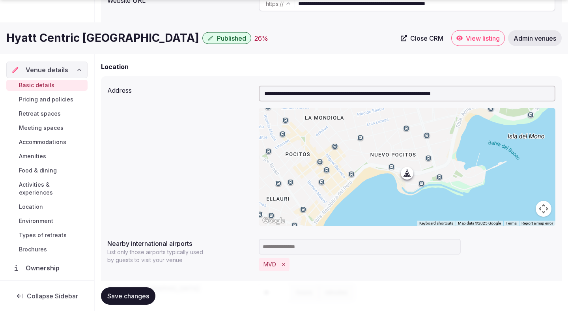
scroll to position [262, 0]
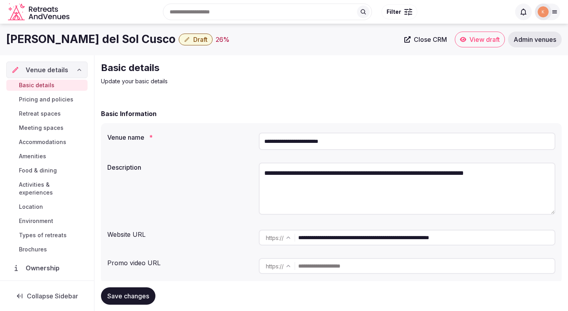
click at [308, 140] on input "**********" at bounding box center [407, 141] width 297 height 17
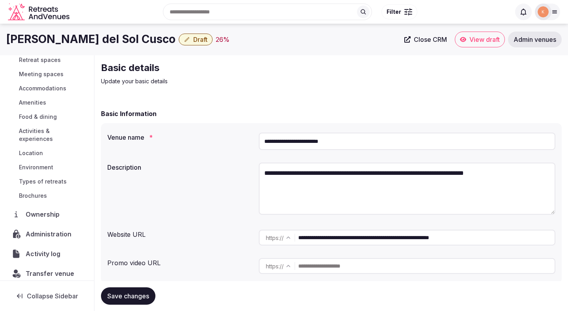
click at [40, 229] on span "Administration" at bounding box center [50, 233] width 49 height 9
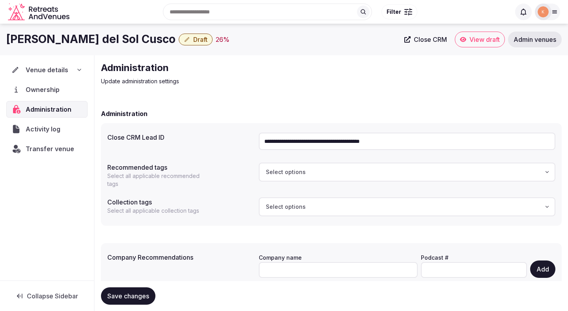
click at [326, 144] on input "**********" at bounding box center [407, 141] width 297 height 17
click at [45, 69] on span "Venue details" at bounding box center [47, 69] width 43 height 9
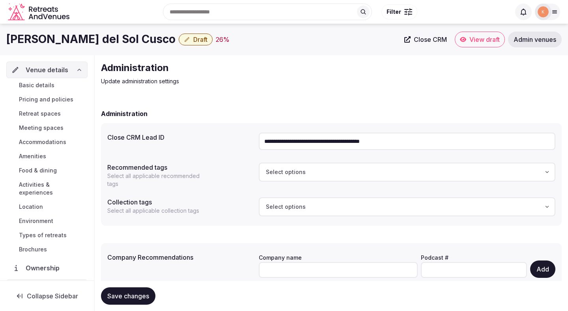
click at [47, 86] on span "Basic details" at bounding box center [37, 85] width 36 height 8
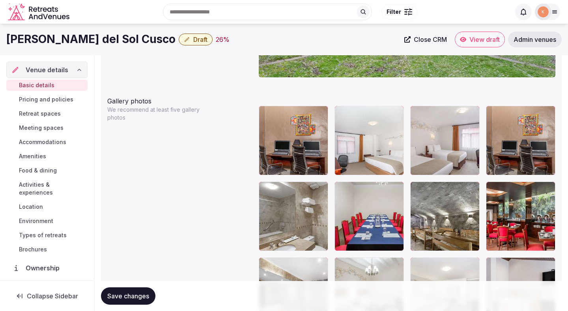
scroll to position [815, 0]
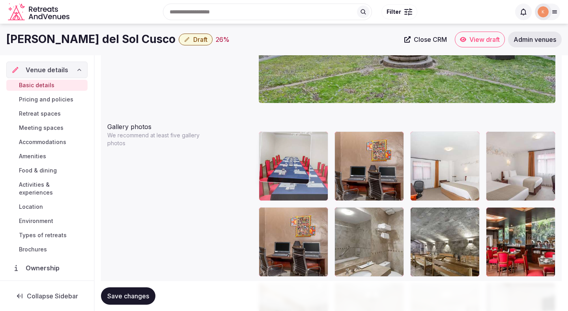
drag, startPoint x: 335, startPoint y: 226, endPoint x: 274, endPoint y: 166, distance: 85.9
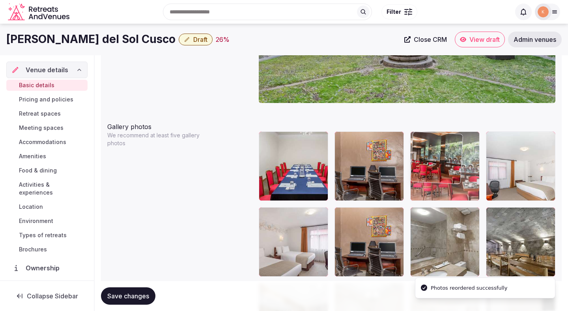
drag, startPoint x: 529, startPoint y: 224, endPoint x: 440, endPoint y: 170, distance: 104.4
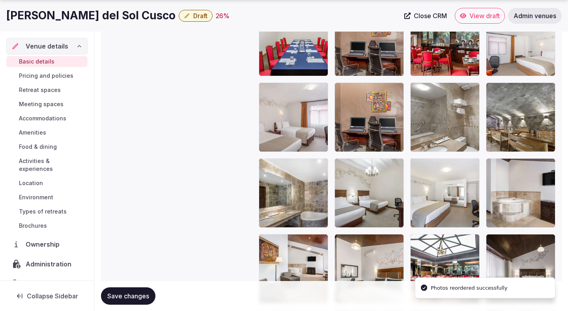
scroll to position [964, 0]
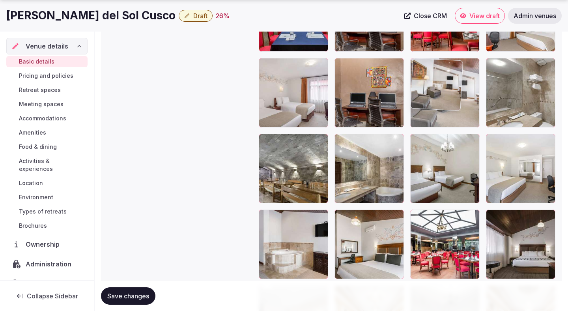
drag, startPoint x: 298, startPoint y: 248, endPoint x: 493, endPoint y: 126, distance: 229.9
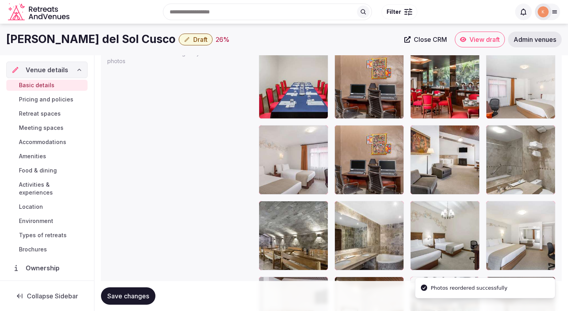
scroll to position [889, 0]
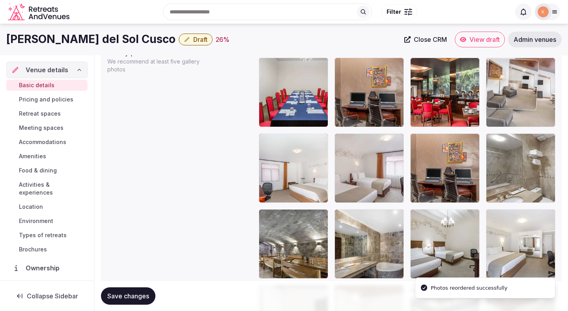
drag, startPoint x: 436, startPoint y: 175, endPoint x: 509, endPoint y: 114, distance: 94.7
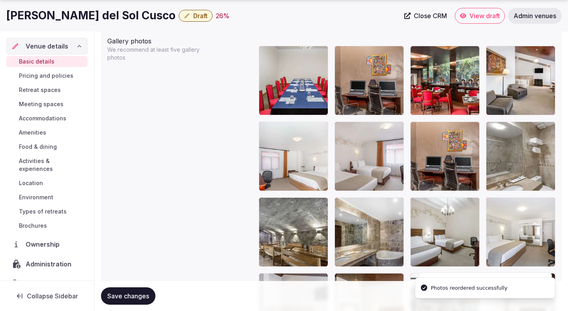
scroll to position [922, 0]
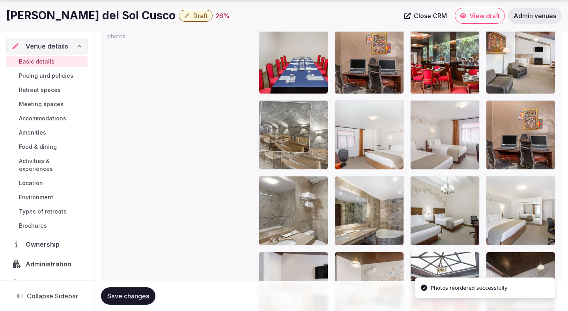
drag, startPoint x: 299, startPoint y: 197, endPoint x: 301, endPoint y: 123, distance: 74.2
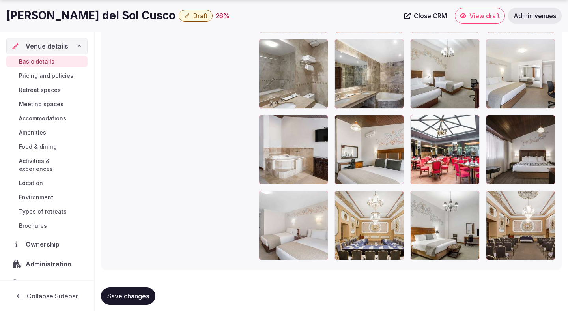
scroll to position [1066, 0]
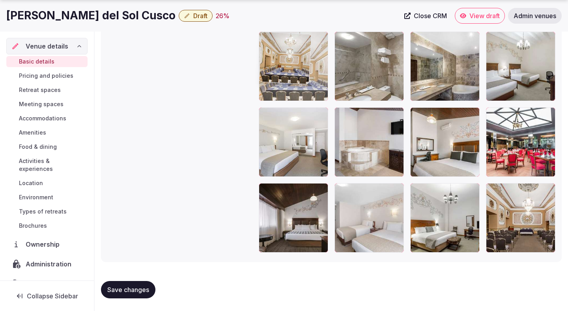
drag, startPoint x: 391, startPoint y: 206, endPoint x: 337, endPoint y: 68, distance: 147.6
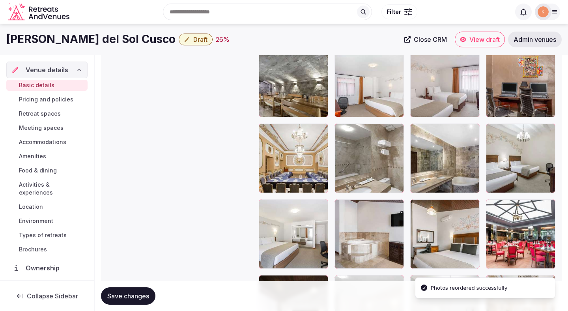
scroll to position [965, 0]
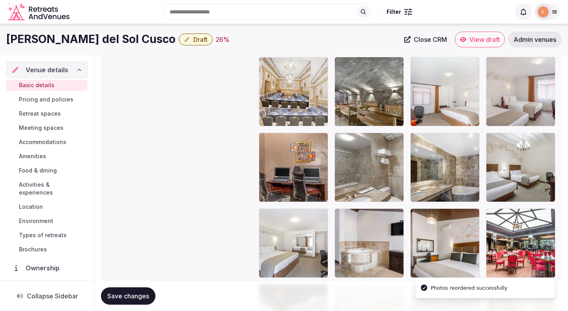
drag, startPoint x: 296, startPoint y: 167, endPoint x: 296, endPoint y: 82, distance: 85.2
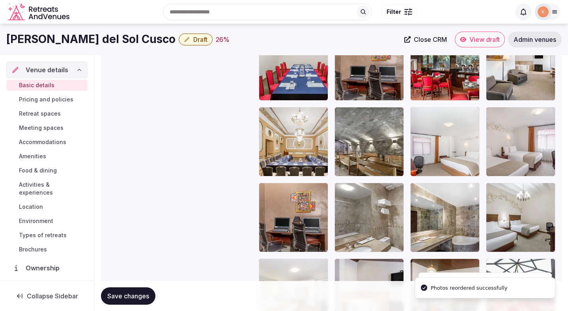
scroll to position [885, 0]
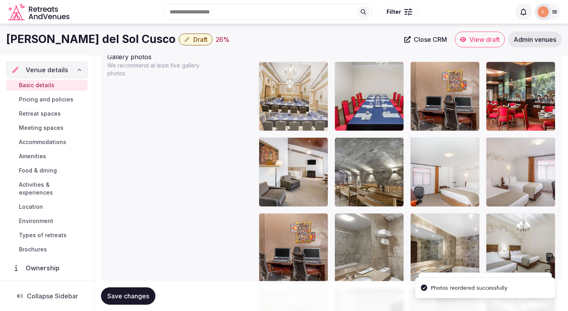
drag, startPoint x: 288, startPoint y: 162, endPoint x: 292, endPoint y: 100, distance: 62.5
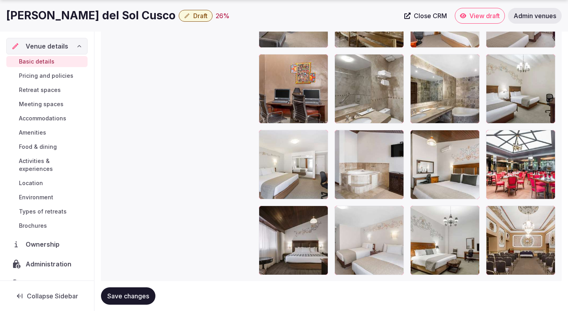
scroll to position [1048, 0]
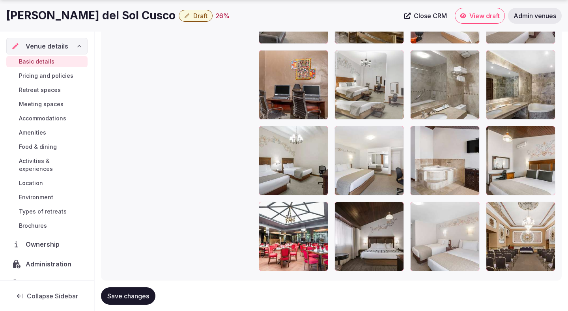
drag, startPoint x: 432, startPoint y: 238, endPoint x: 380, endPoint y: 109, distance: 139.4
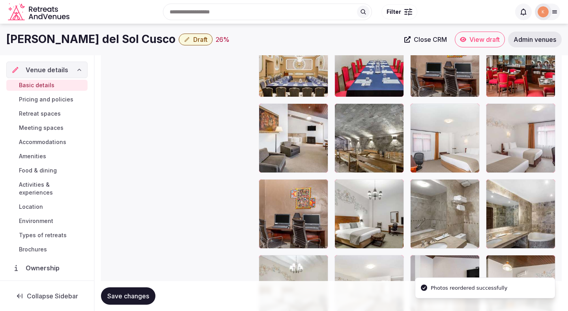
scroll to position [902, 0]
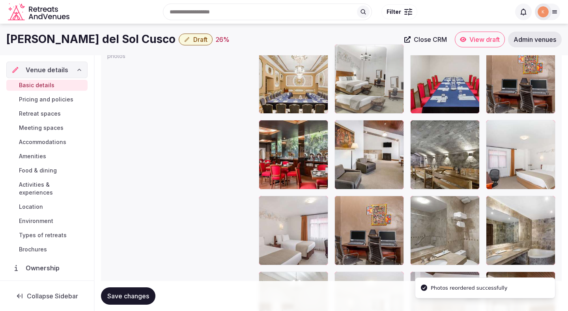
drag, startPoint x: 370, startPoint y: 210, endPoint x: 372, endPoint y: 91, distance: 118.8
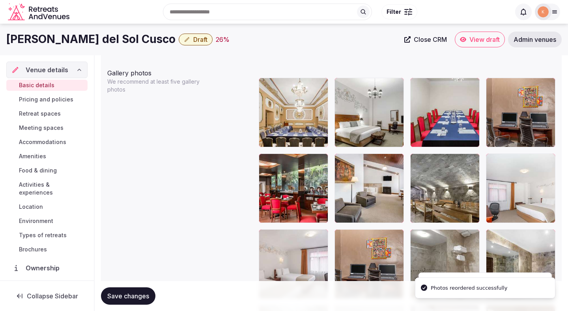
scroll to position [860, 0]
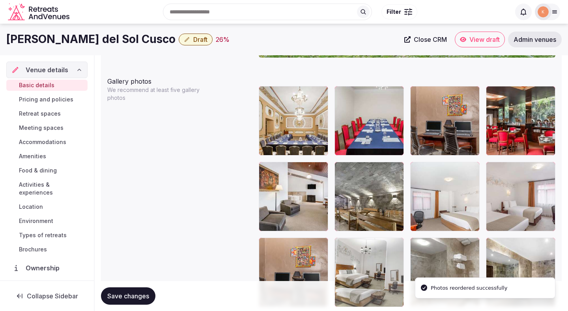
drag, startPoint x: 365, startPoint y: 113, endPoint x: 365, endPoint y: 196, distance: 83.2
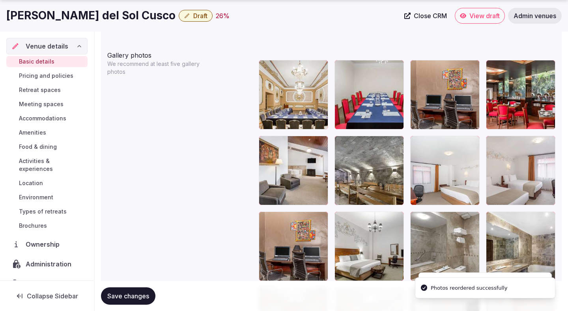
scroll to position [901, 0]
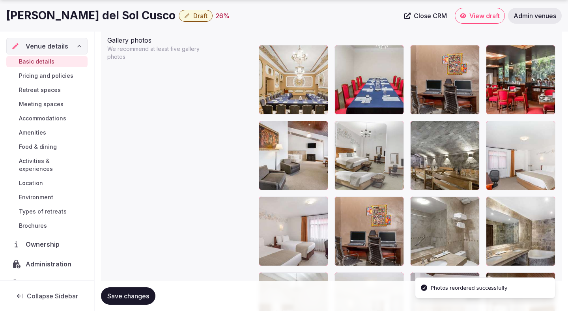
drag, startPoint x: 358, startPoint y: 225, endPoint x: 359, endPoint y: 173, distance: 52.5
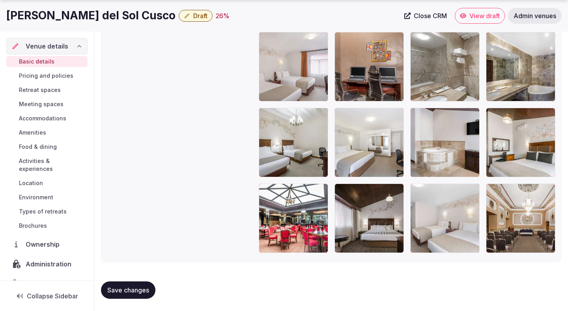
scroll to position [1066, 0]
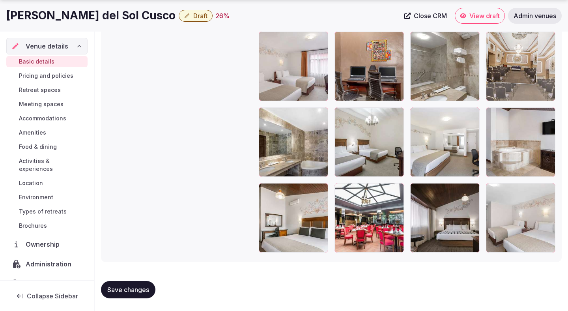
drag, startPoint x: 499, startPoint y: 227, endPoint x: 499, endPoint y: 94, distance: 133.0
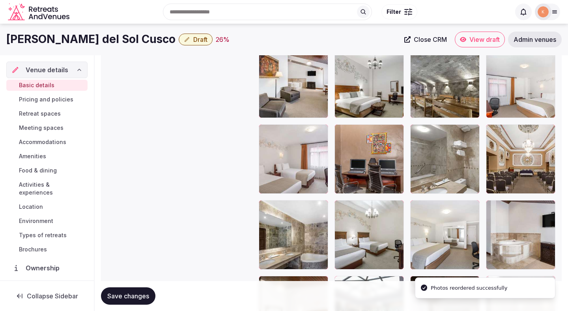
scroll to position [972, 0]
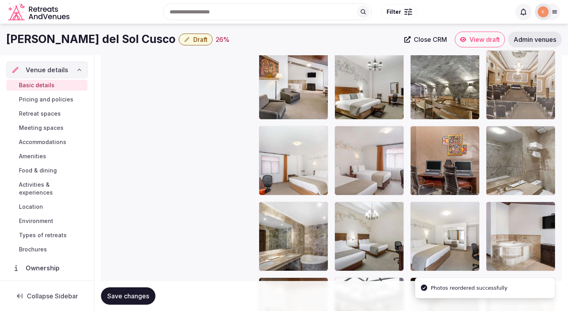
drag, startPoint x: 505, startPoint y: 150, endPoint x: 508, endPoint y: 95, distance: 54.1
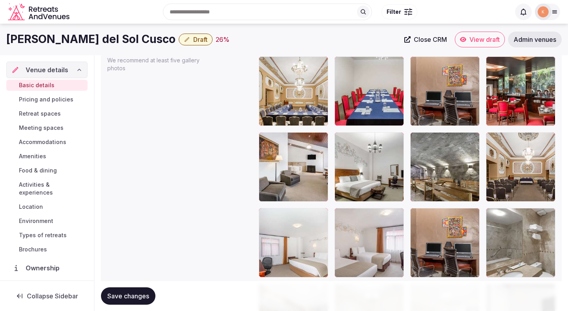
scroll to position [890, 0]
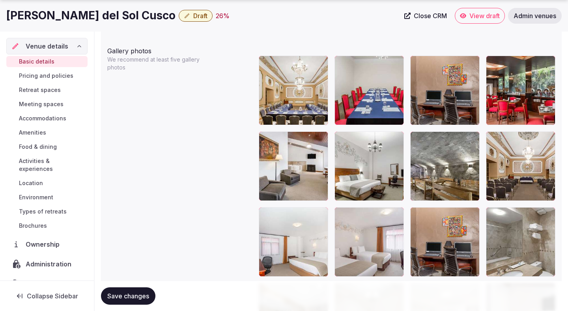
click at [144, 292] on span "Save changes" at bounding box center [128, 296] width 42 height 8
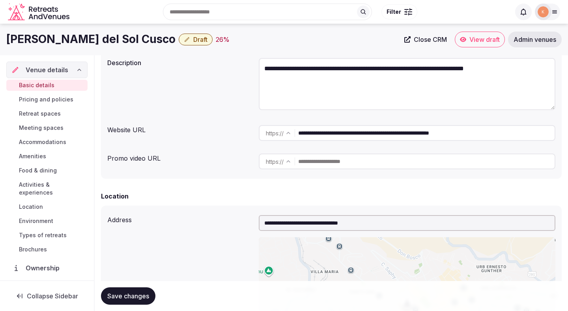
scroll to position [0, 0]
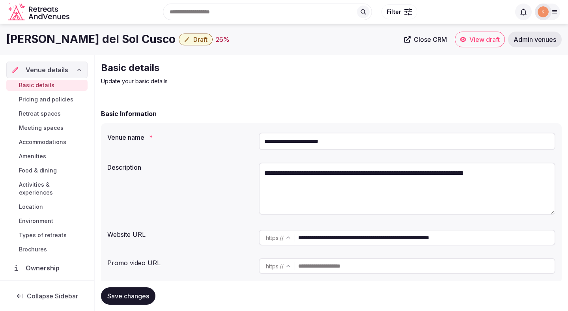
click at [307, 139] on input "**********" at bounding box center [407, 141] width 297 height 17
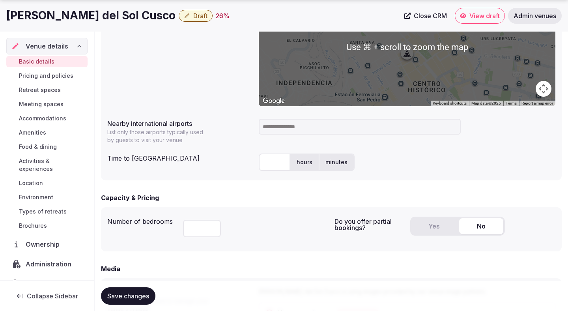
scroll to position [356, 0]
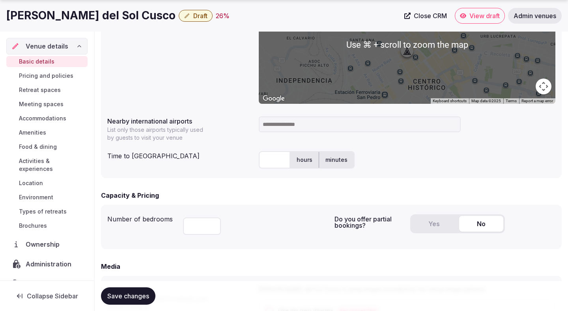
click at [316, 130] on input at bounding box center [360, 124] width 202 height 16
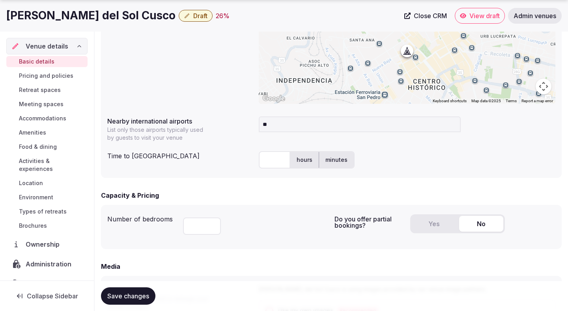
type input "***"
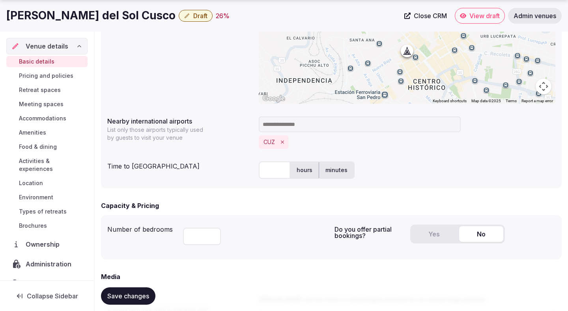
click at [276, 170] on input "text" at bounding box center [275, 169] width 32 height 17
type input "**"
click at [433, 140] on div "CUZ" at bounding box center [407, 141] width 297 height 13
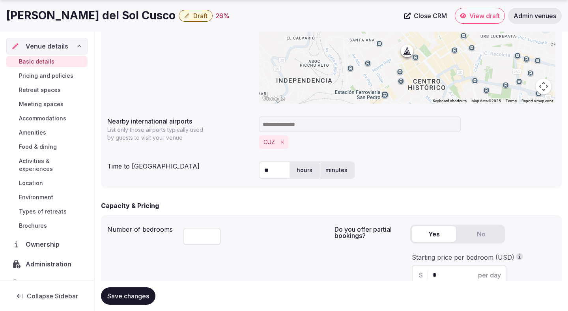
click at [433, 232] on button "Yes" at bounding box center [434, 234] width 44 height 16
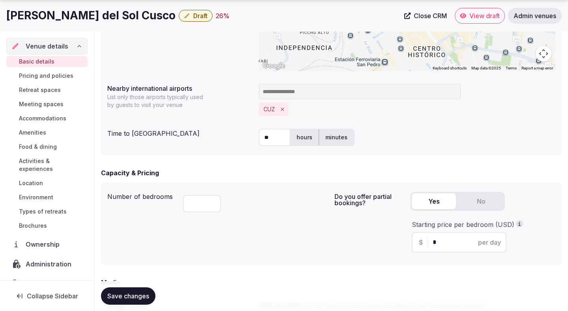
scroll to position [402, 0]
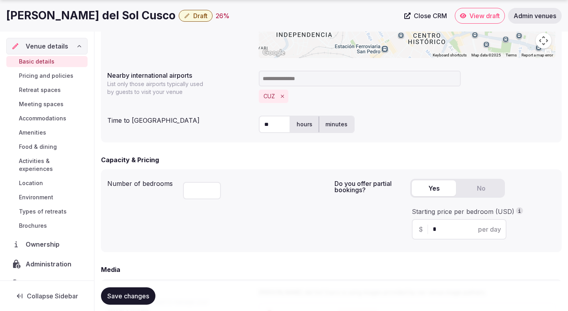
click at [443, 235] on div "$ * per day" at bounding box center [459, 229] width 95 height 21
click at [445, 230] on input "*" at bounding box center [466, 228] width 67 height 9
type input "***"
click at [313, 271] on div "Media" at bounding box center [331, 269] width 461 height 9
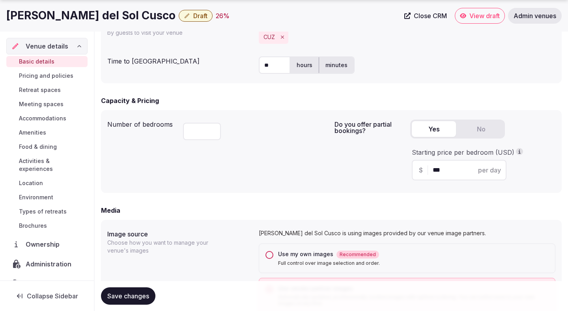
scroll to position [472, 0]
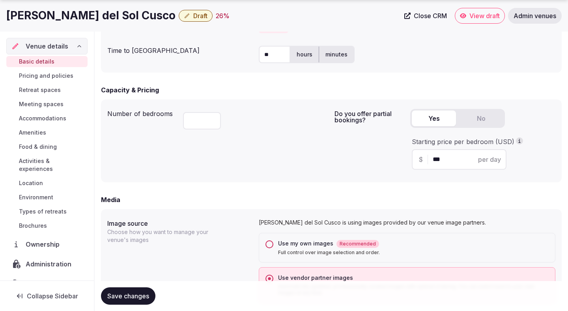
click at [146, 293] on span "Save changes" at bounding box center [128, 296] width 42 height 8
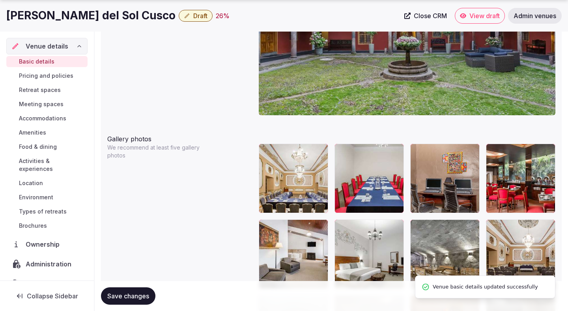
scroll to position [940, 0]
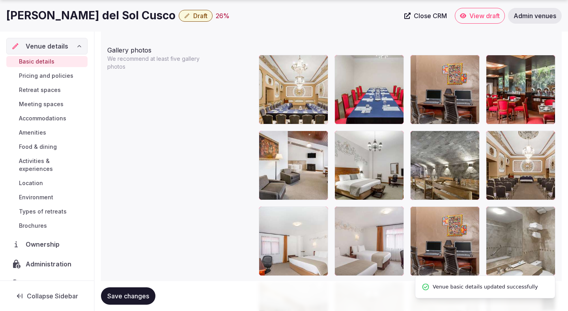
click at [133, 292] on span "Save changes" at bounding box center [128, 296] width 42 height 8
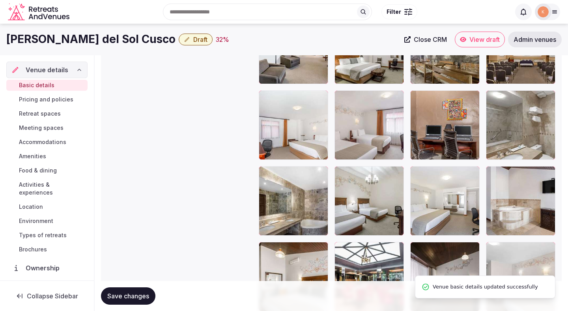
scroll to position [788, 0]
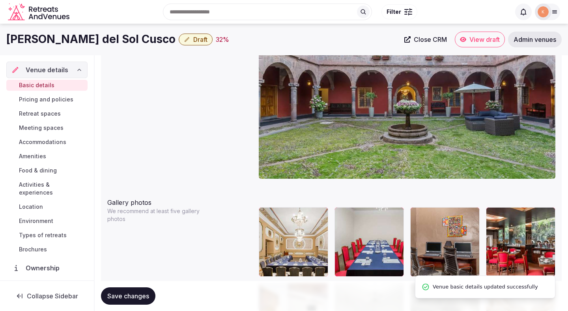
click at [193, 41] on span "Draft" at bounding box center [200, 40] width 14 height 8
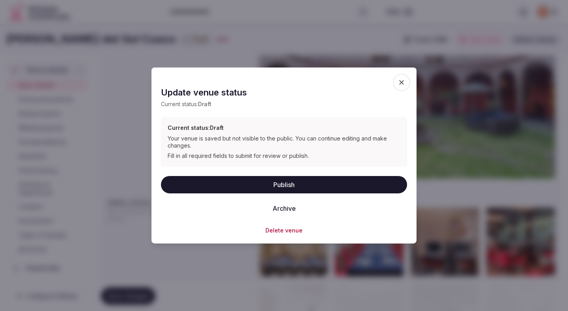
click at [269, 182] on button "Publish" at bounding box center [284, 184] width 246 height 17
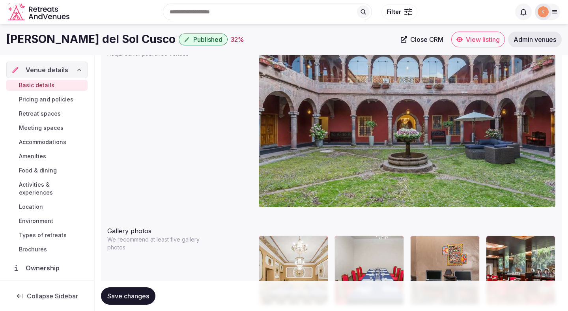
scroll to position [756, 0]
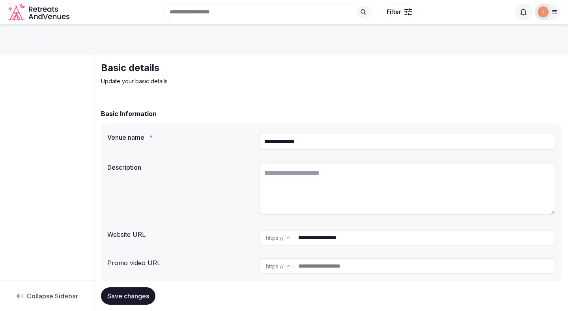
click at [314, 133] on input "**********" at bounding box center [407, 141] width 297 height 17
click at [312, 137] on input "**********" at bounding box center [407, 141] width 297 height 17
click at [551, 17] on div at bounding box center [547, 12] width 25 height 17
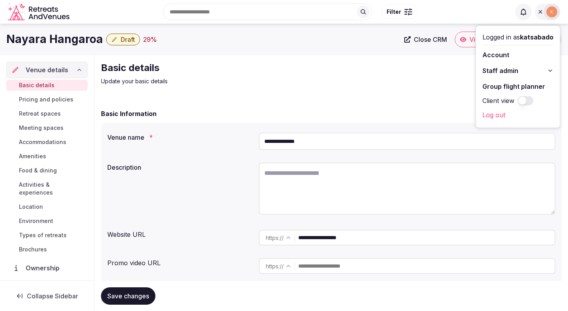
click at [501, 69] on span "Staff admin" at bounding box center [501, 70] width 36 height 9
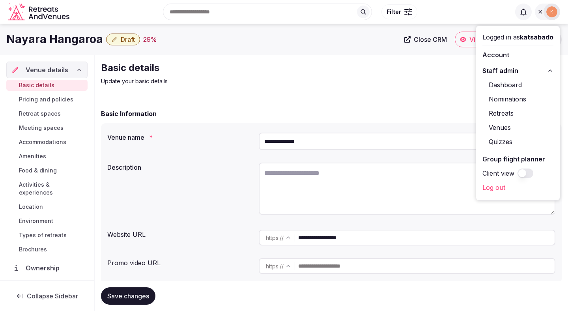
click at [496, 130] on link "Venues" at bounding box center [518, 127] width 71 height 13
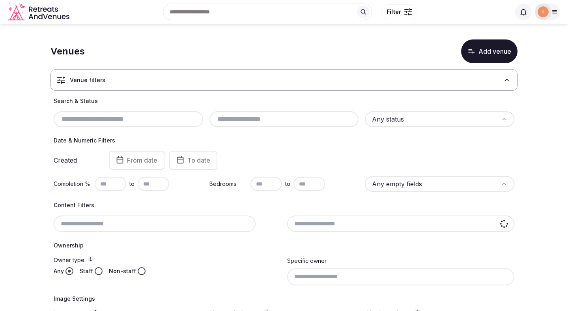
click at [174, 117] on input "text" at bounding box center [128, 118] width 143 height 9
paste input "**********"
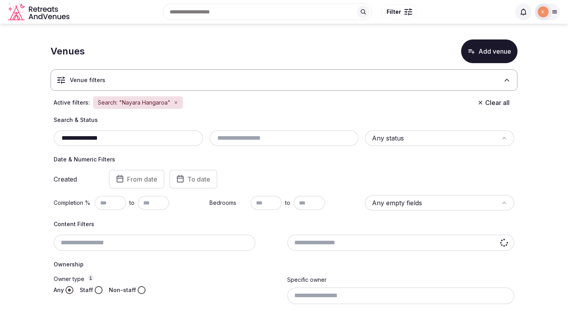
type input "**********"
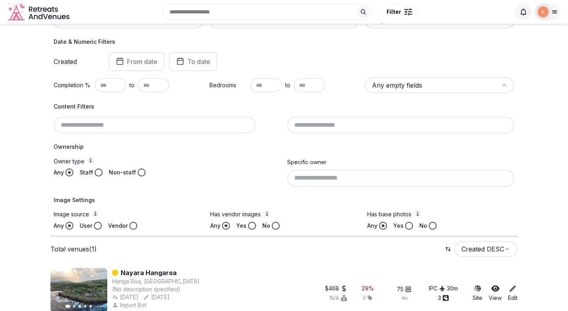
scroll to position [131, 0]
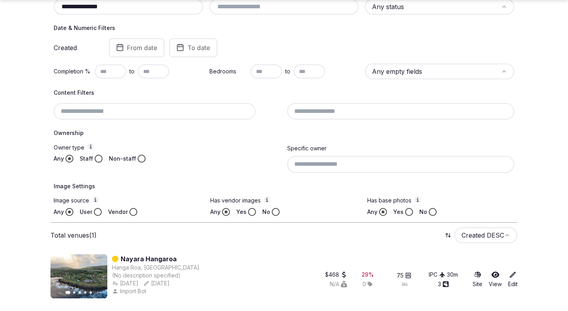
click at [151, 256] on link "Nayara Hangaroa" at bounding box center [149, 258] width 56 height 9
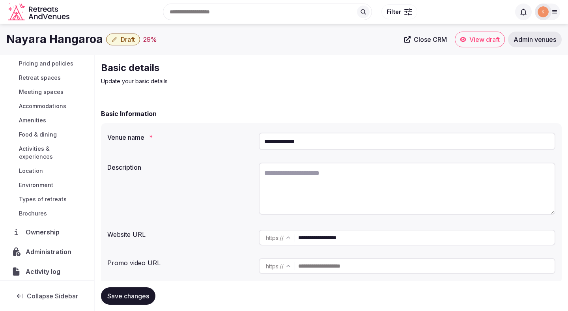
scroll to position [54, 0]
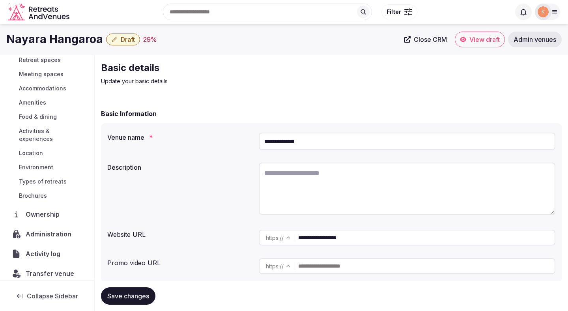
click at [51, 229] on span "Administration" at bounding box center [50, 233] width 49 height 9
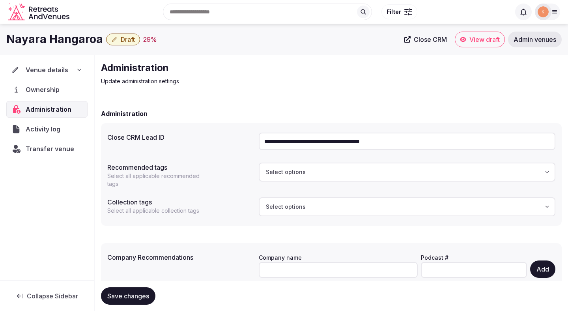
click at [340, 141] on input "**********" at bounding box center [407, 141] width 297 height 17
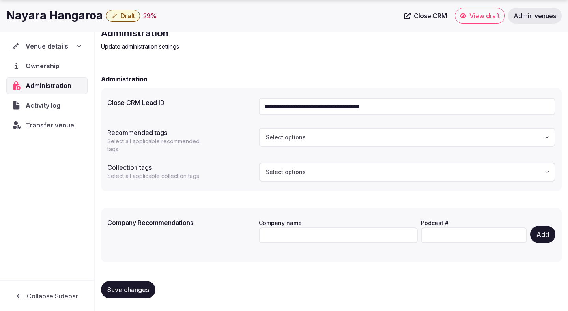
click at [64, 46] on span "Venue details" at bounding box center [47, 45] width 42 height 9
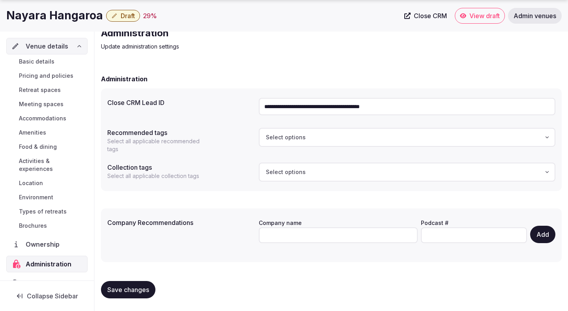
click at [48, 60] on span "Basic details" at bounding box center [37, 62] width 36 height 8
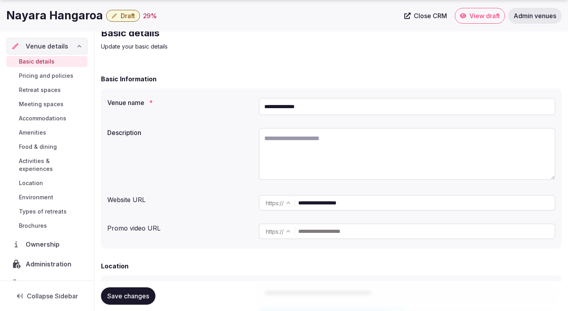
click at [318, 207] on input "**********" at bounding box center [426, 203] width 256 height 16
click at [215, 146] on div "Description" at bounding box center [331, 155] width 448 height 61
click at [311, 154] on textarea at bounding box center [407, 154] width 297 height 52
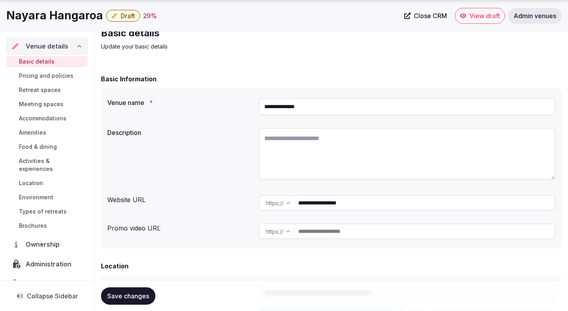
paste textarea "**********"
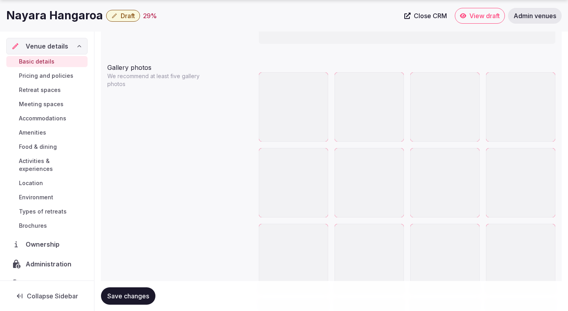
scroll to position [924, 0]
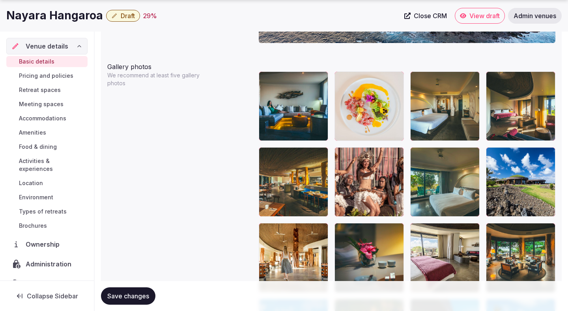
type textarea "**********"
click at [142, 294] on span "Save changes" at bounding box center [128, 296] width 42 height 8
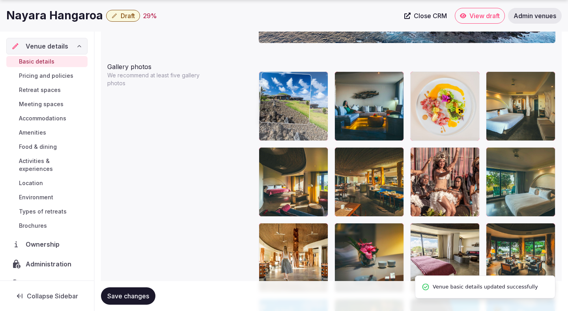
drag, startPoint x: 506, startPoint y: 193, endPoint x: 279, endPoint y: 114, distance: 240.2
click at [279, 114] on body "**********" at bounding box center [284, 16] width 568 height 1880
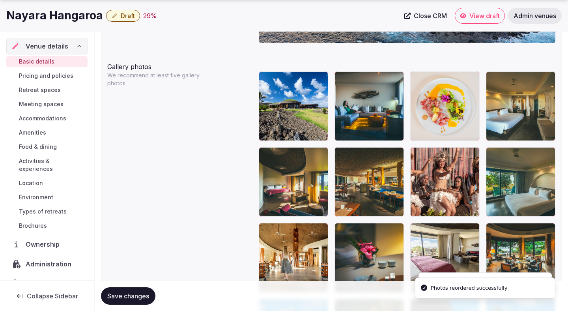
click at [137, 294] on span "Save changes" at bounding box center [128, 296] width 42 height 8
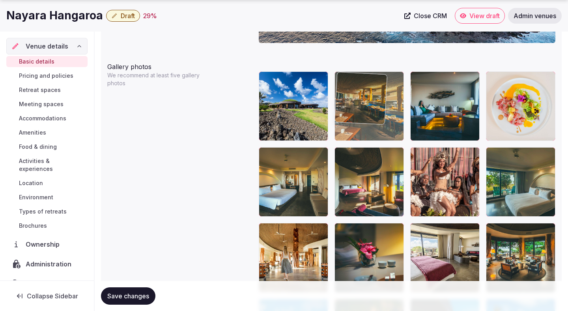
drag, startPoint x: 359, startPoint y: 195, endPoint x: 359, endPoint y: 120, distance: 75.4
click at [359, 120] on body "**********" at bounding box center [284, 16] width 568 height 1880
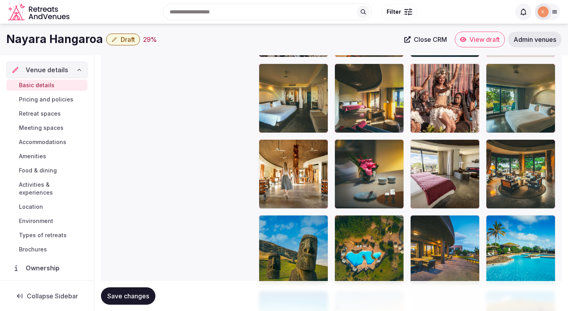
scroll to position [999, 0]
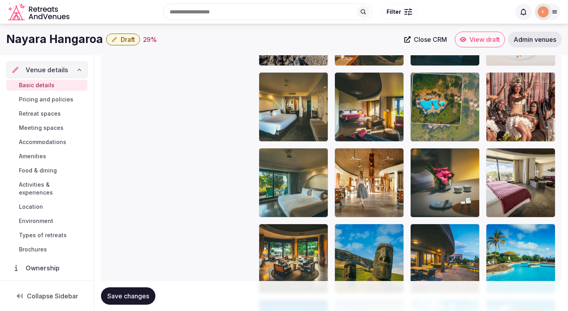
drag, startPoint x: 368, startPoint y: 253, endPoint x: 434, endPoint y: 95, distance: 171.6
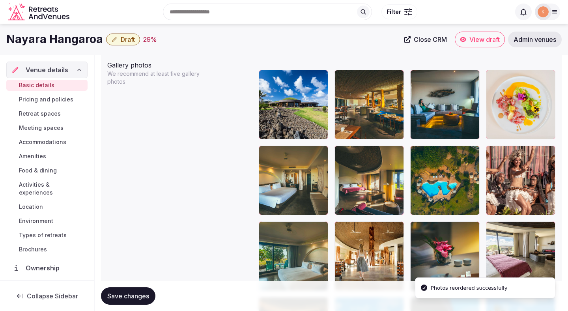
scroll to position [923, 0]
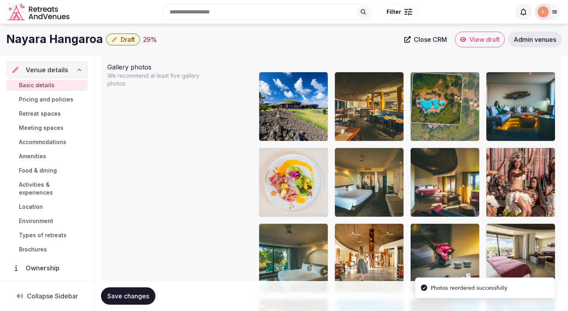
drag, startPoint x: 429, startPoint y: 166, endPoint x: 433, endPoint y: 107, distance: 59.3
click at [433, 107] on body "**********" at bounding box center [284, 17] width 568 height 1880
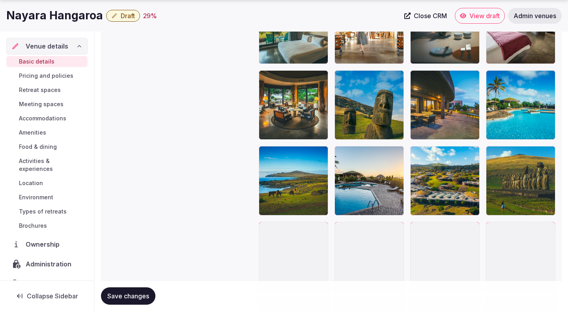
scroll to position [1152, 0]
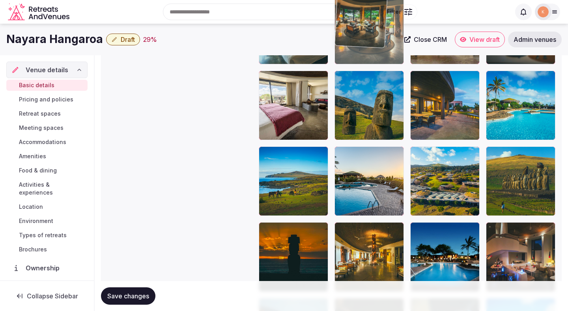
drag, startPoint x: 305, startPoint y: 114, endPoint x: 392, endPoint y: 82, distance: 92.0
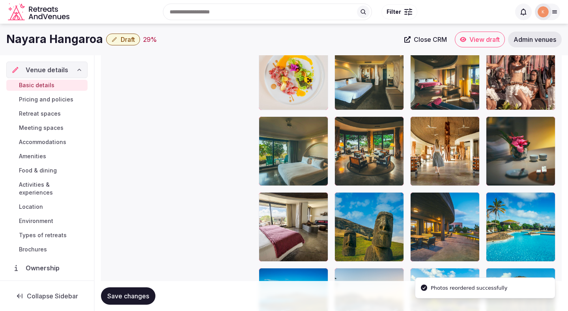
scroll to position [1016, 0]
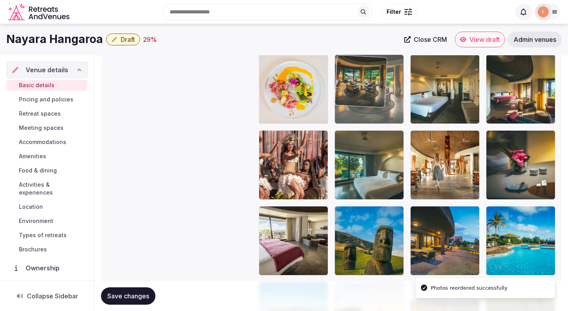
drag, startPoint x: 375, startPoint y: 172, endPoint x: 401, endPoint y: 121, distance: 57.4
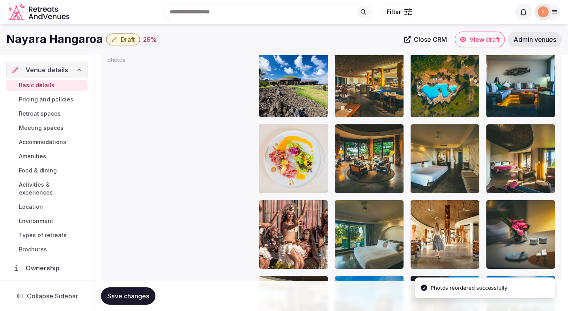
scroll to position [945, 0]
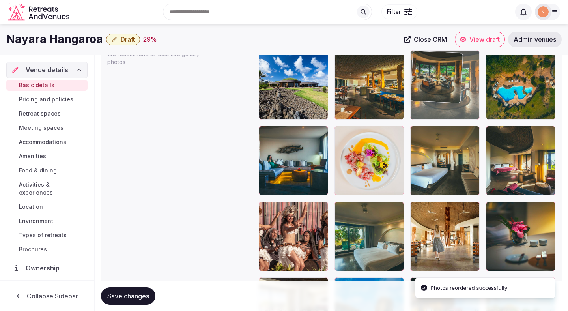
drag, startPoint x: 394, startPoint y: 131, endPoint x: 452, endPoint y: 91, distance: 70.4
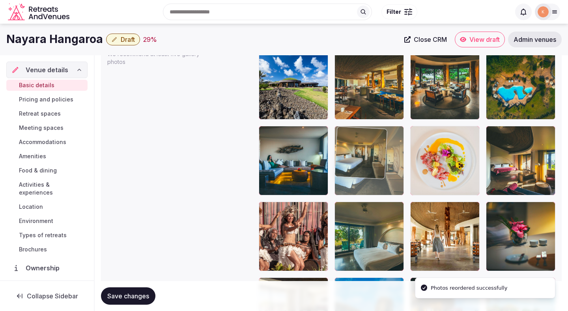
drag, startPoint x: 441, startPoint y: 151, endPoint x: 359, endPoint y: 152, distance: 82.9
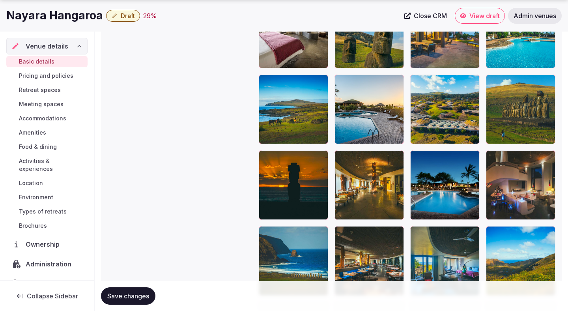
scroll to position [1225, 0]
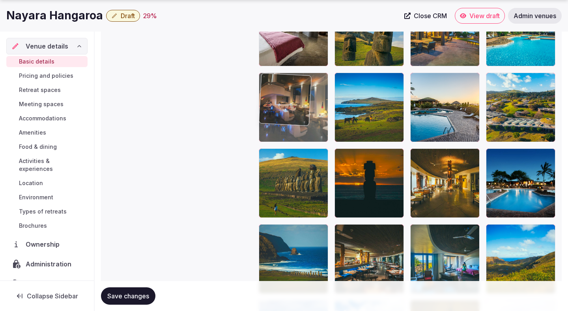
drag, startPoint x: 509, startPoint y: 191, endPoint x: 282, endPoint y: 107, distance: 241.4
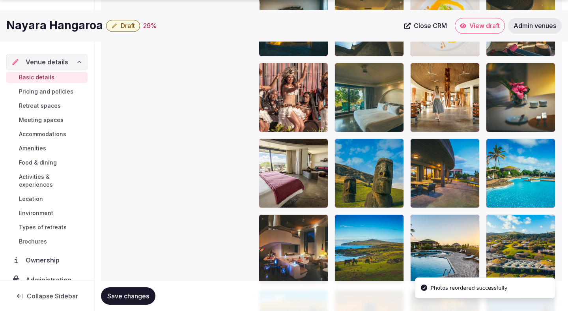
scroll to position [1086, 0]
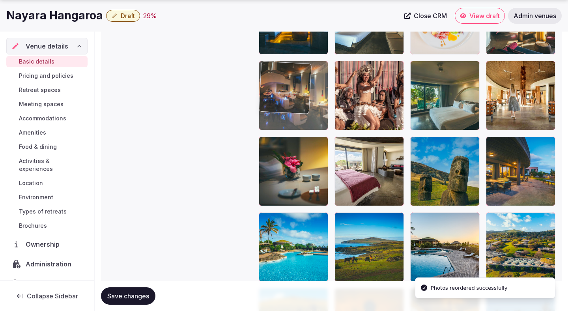
drag, startPoint x: 281, startPoint y: 245, endPoint x: 289, endPoint y: 113, distance: 132.8
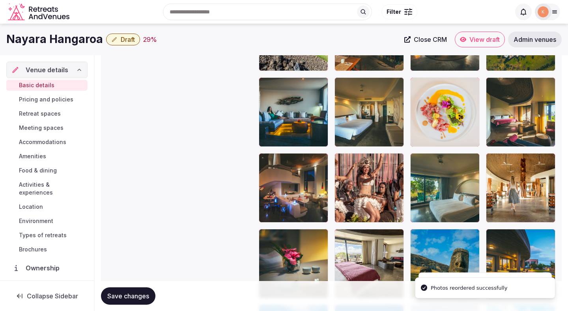
scroll to position [986, 0]
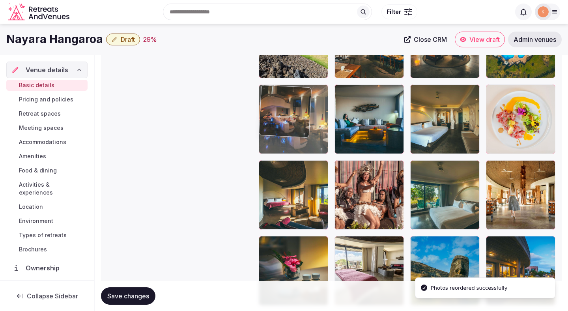
drag, startPoint x: 287, startPoint y: 191, endPoint x: 288, endPoint y: 122, distance: 69.8
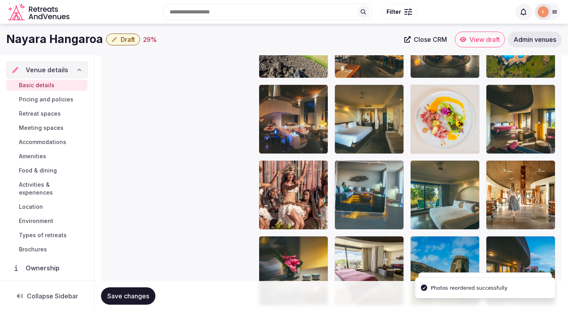
drag, startPoint x: 350, startPoint y: 120, endPoint x: 355, endPoint y: 197, distance: 77.1
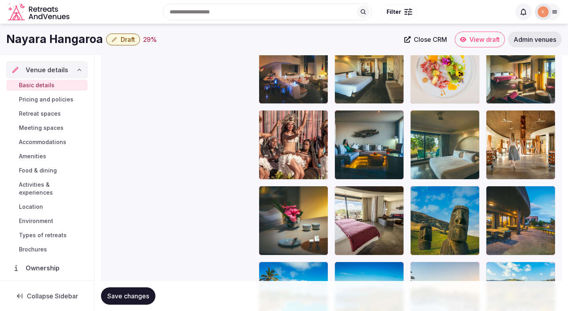
scroll to position [1036, 0]
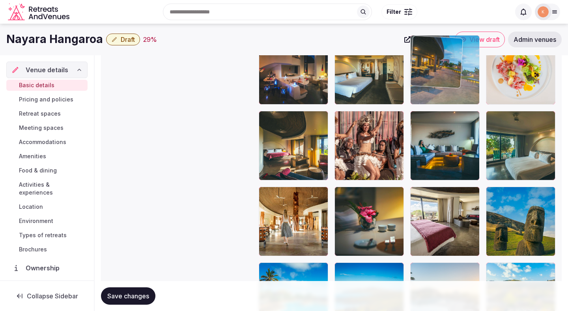
drag, startPoint x: 511, startPoint y: 217, endPoint x: 466, endPoint y: 92, distance: 133.8
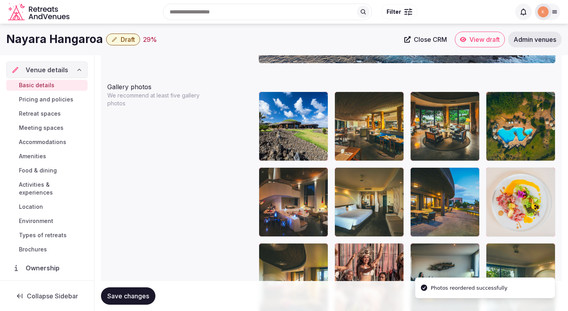
scroll to position [885, 0]
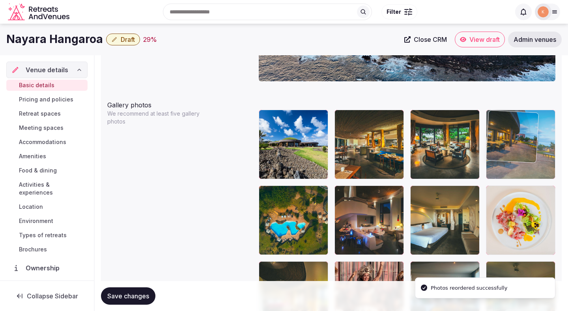
drag, startPoint x: 449, startPoint y: 202, endPoint x: 531, endPoint y: 140, distance: 102.3
click at [531, 140] on body "**********" at bounding box center [284, 55] width 568 height 1880
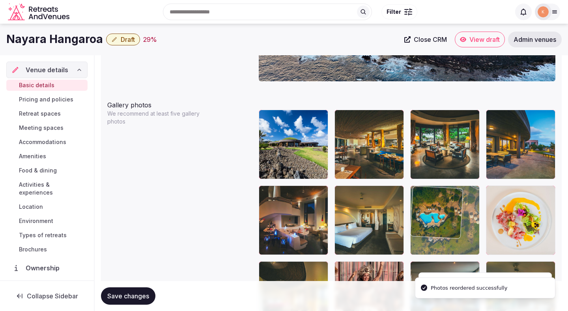
drag, startPoint x: 284, startPoint y: 224, endPoint x: 470, endPoint y: 220, distance: 185.9
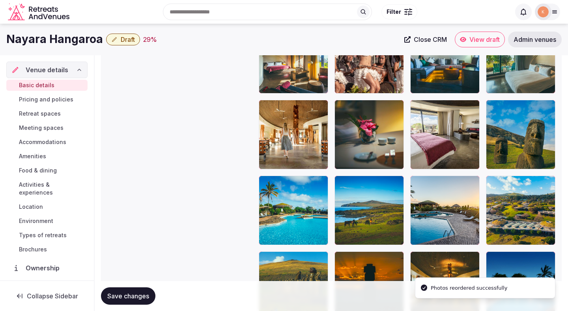
scroll to position [1115, 0]
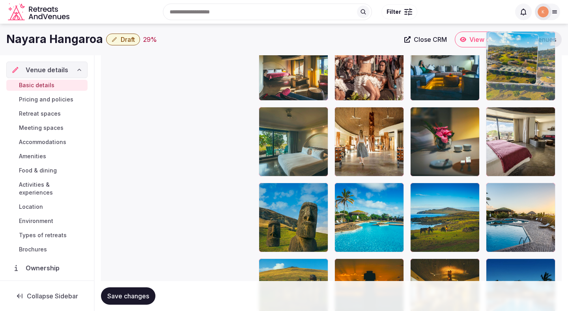
drag, startPoint x: 508, startPoint y: 236, endPoint x: 503, endPoint y: 95, distance: 140.9
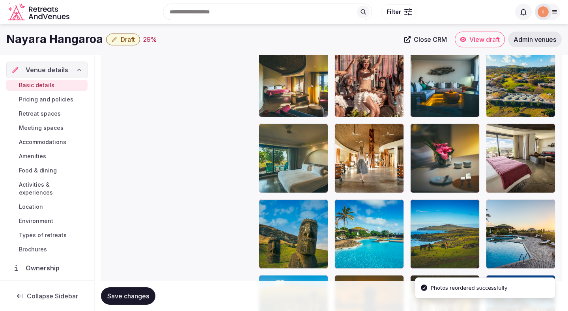
scroll to position [919, 0]
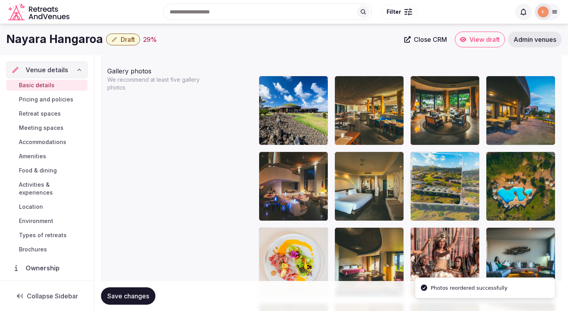
drag, startPoint x: 515, startPoint y: 240, endPoint x: 448, endPoint y: 174, distance: 93.5
click at [448, 174] on body "**********" at bounding box center [284, 21] width 568 height 1880
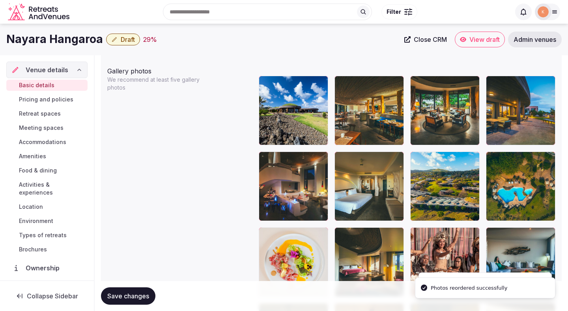
click at [125, 306] on div "Save changes" at bounding box center [331, 296] width 461 height 30
click at [132, 296] on span "Save changes" at bounding box center [128, 296] width 42 height 8
drag, startPoint x: 132, startPoint y: 296, endPoint x: 131, endPoint y: 291, distance: 4.8
click at [131, 291] on button "Save changes" at bounding box center [128, 295] width 54 height 17
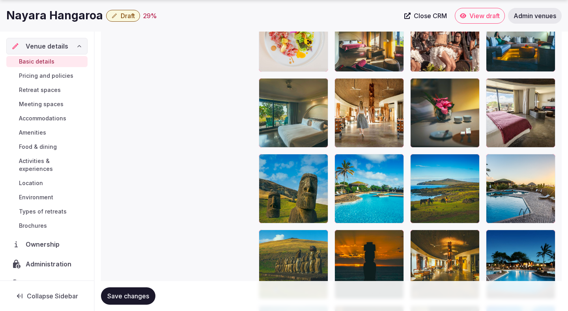
scroll to position [1172, 0]
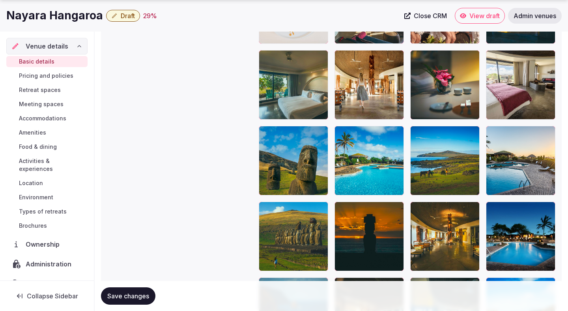
click at [129, 298] on span "Save changes" at bounding box center [128, 296] width 42 height 8
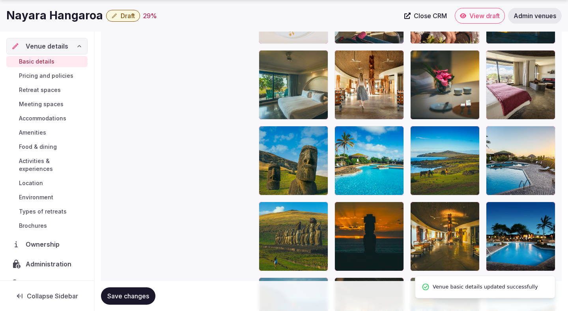
click at [129, 13] on span "Draft" at bounding box center [128, 16] width 14 height 8
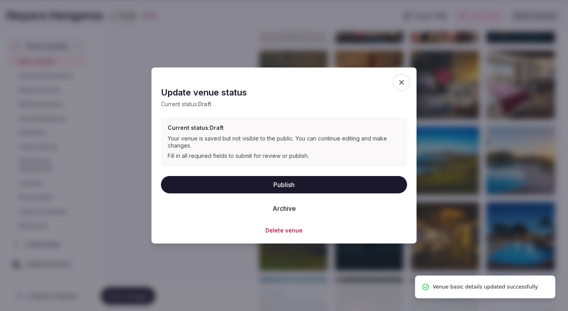
click at [215, 185] on button "Publish" at bounding box center [284, 184] width 246 height 17
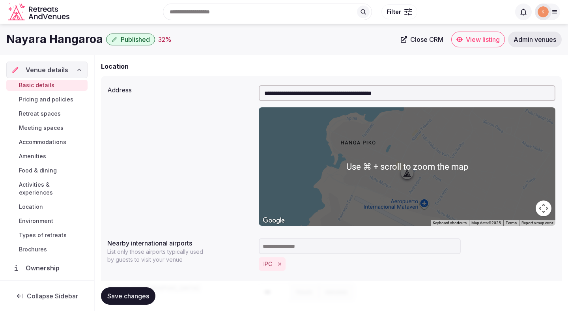
scroll to position [0, 0]
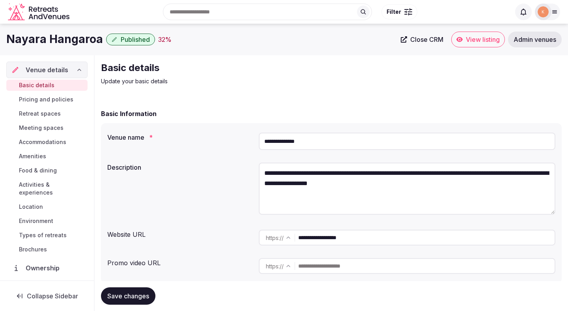
click at [464, 44] on link "View listing" at bounding box center [478, 40] width 54 height 16
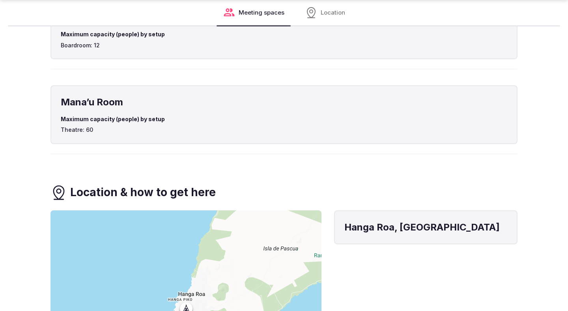
scroll to position [879, 0]
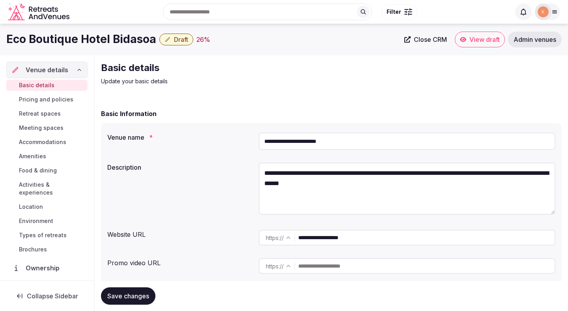
click at [291, 143] on input "**********" at bounding box center [407, 141] width 297 height 17
click at [296, 140] on input "**********" at bounding box center [407, 141] width 297 height 17
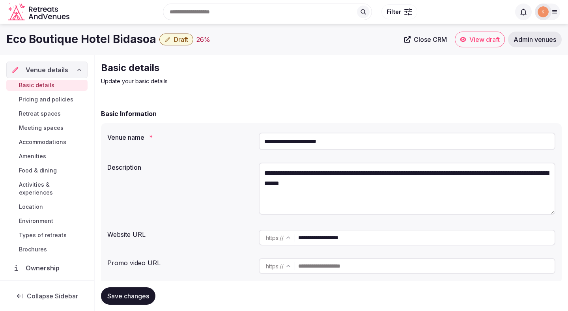
click at [296, 140] on input "**********" at bounding box center [407, 141] width 297 height 17
click at [472, 83] on div "Basic details Update your basic details" at bounding box center [331, 74] width 461 height 24
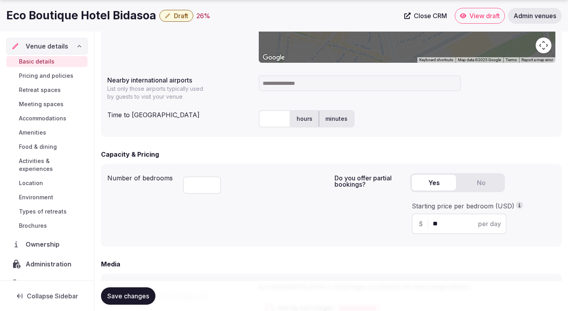
scroll to position [398, 0]
click at [297, 85] on input at bounding box center [360, 83] width 202 height 16
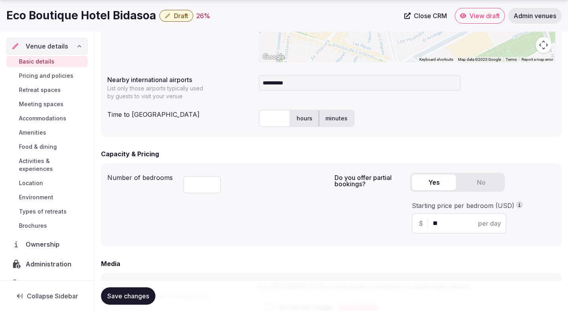
click at [304, 88] on input "**********" at bounding box center [360, 83] width 202 height 16
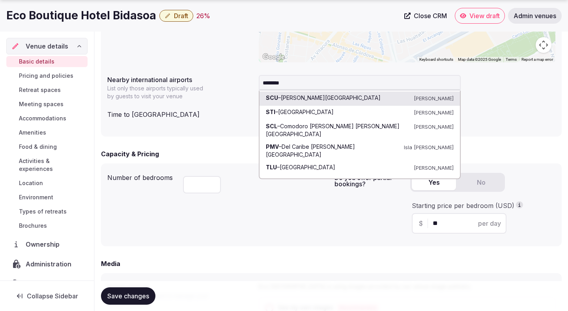
type input "*******"
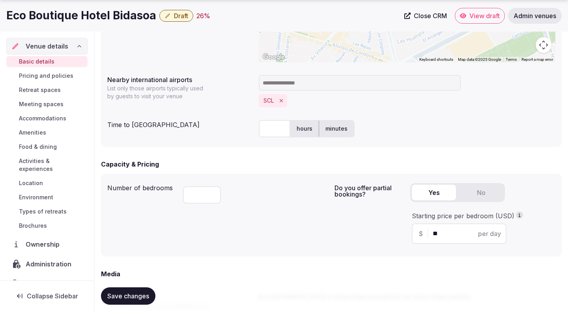
click at [275, 130] on input "text" at bounding box center [275, 128] width 32 height 17
type input "**"
click at [400, 129] on div "** hours minutes" at bounding box center [407, 128] width 297 height 17
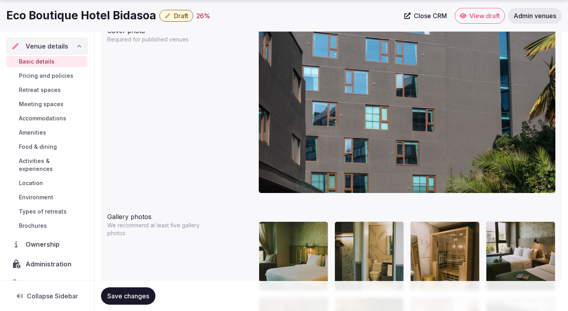
scroll to position [778, 0]
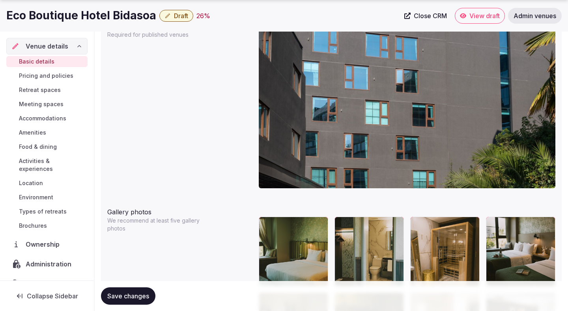
click at [142, 296] on span "Save changes" at bounding box center [128, 296] width 42 height 8
click at [43, 260] on span "Administration" at bounding box center [50, 263] width 49 height 9
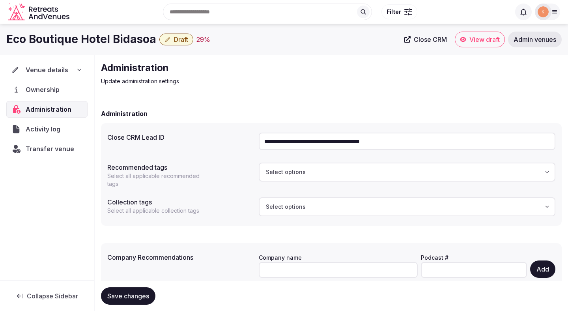
click at [296, 147] on input "**********" at bounding box center [407, 141] width 297 height 17
click at [41, 68] on span "Venue details" at bounding box center [47, 69] width 43 height 9
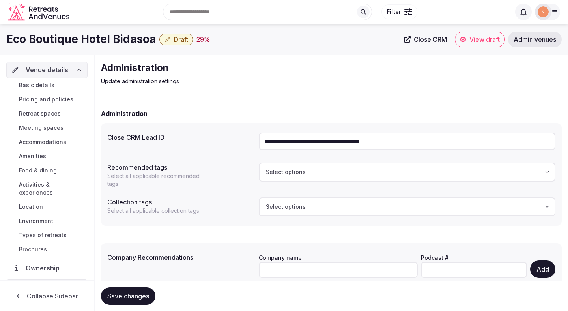
click at [42, 83] on span "Basic details" at bounding box center [37, 85] width 36 height 8
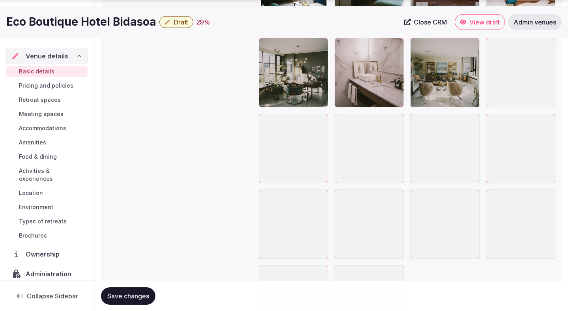
scroll to position [1418, 0]
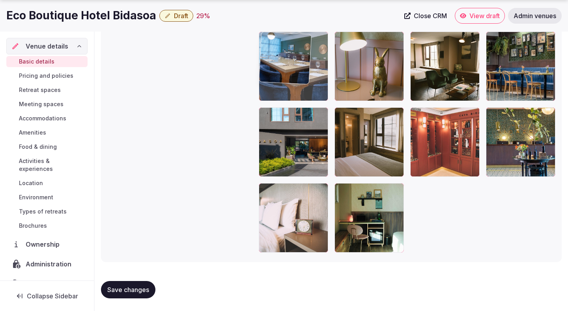
drag, startPoint x: 284, startPoint y: 226, endPoint x: 290, endPoint y: 112, distance: 113.4
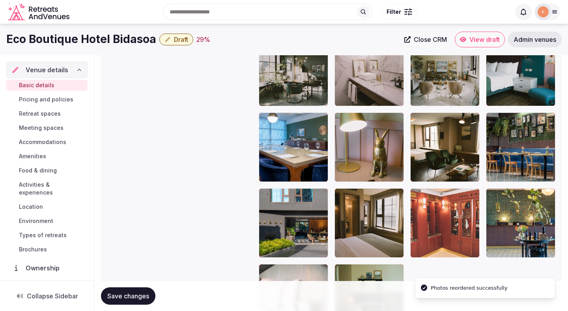
scroll to position [1332, 0]
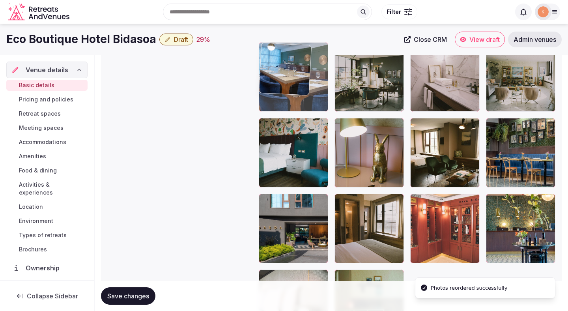
drag, startPoint x: 284, startPoint y: 165, endPoint x: 285, endPoint y: 67, distance: 98.6
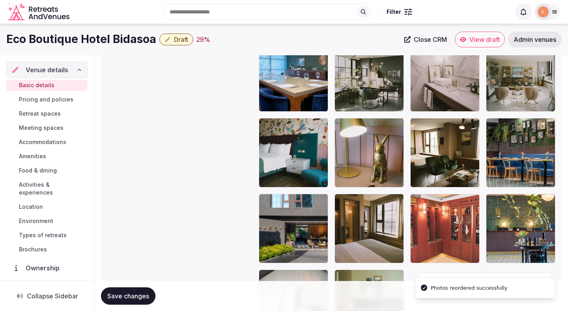
scroll to position [1177, 0]
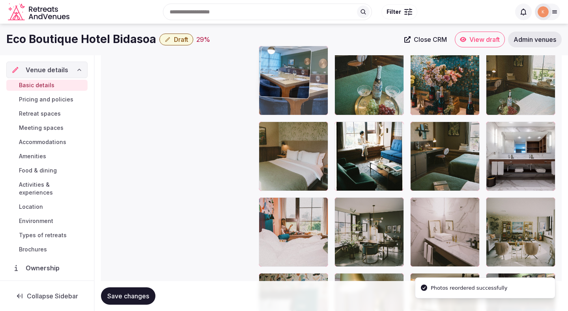
drag, startPoint x: 281, startPoint y: 223, endPoint x: 282, endPoint y: 86, distance: 137.3
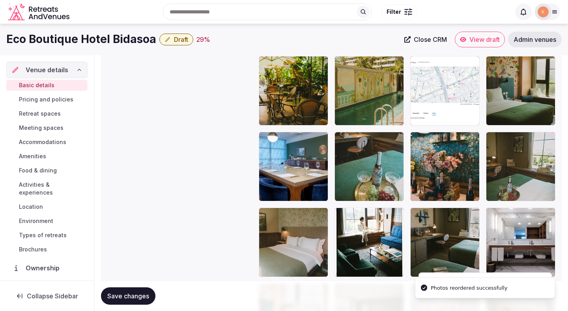
scroll to position [1085, 0]
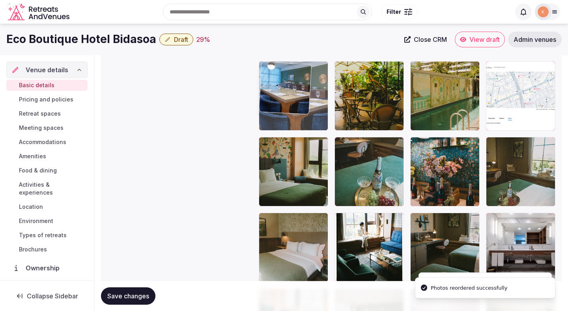
drag, startPoint x: 283, startPoint y: 171, endPoint x: 284, endPoint y: 83, distance: 88.0
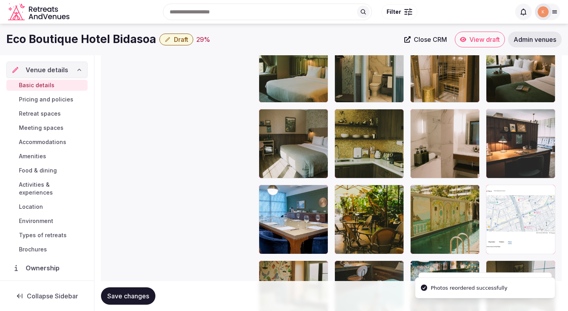
scroll to position [944, 0]
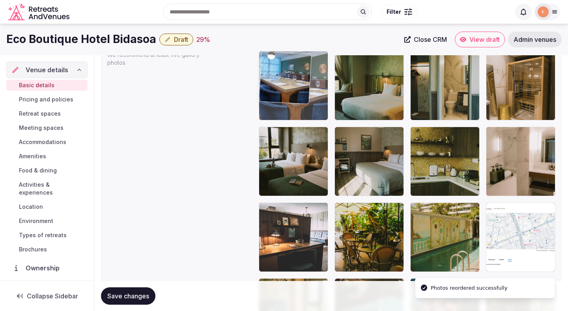
drag, startPoint x: 286, startPoint y: 232, endPoint x: 288, endPoint y: 70, distance: 161.8
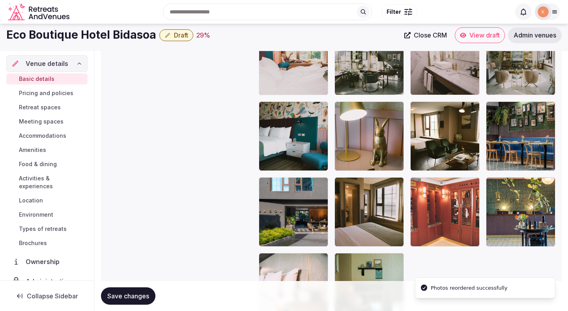
scroll to position [1338, 0]
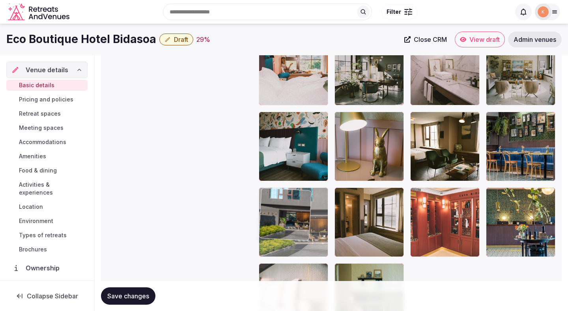
drag, startPoint x: 292, startPoint y: 241, endPoint x: 293, endPoint y: 234, distance: 7.1
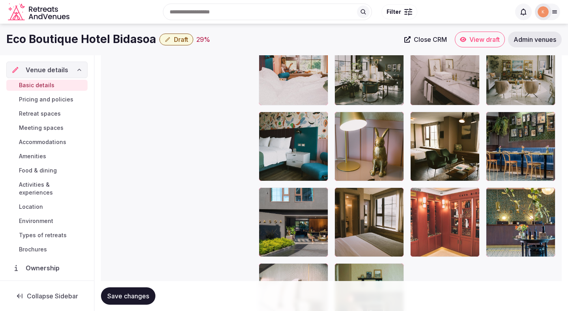
click at [324, 196] on icon "button" at bounding box center [320, 195] width 6 height 6
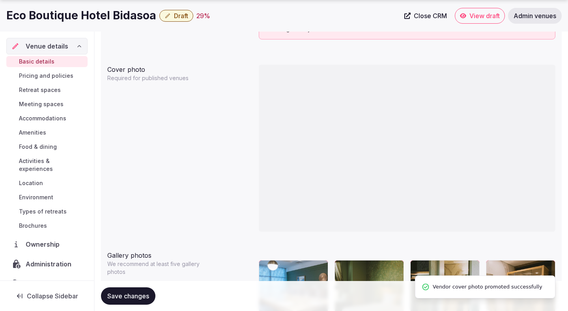
scroll to position [766, 0]
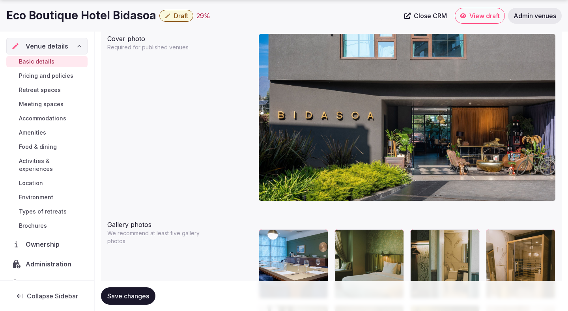
click at [145, 290] on button "Save changes" at bounding box center [128, 295] width 54 height 17
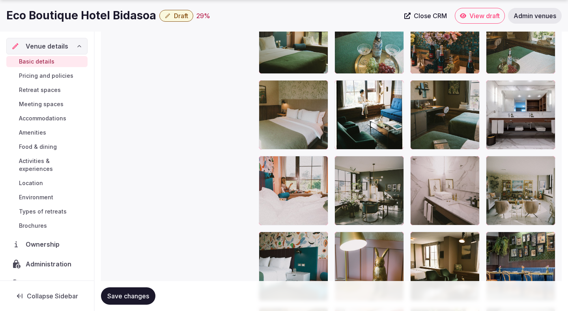
scroll to position [1216, 0]
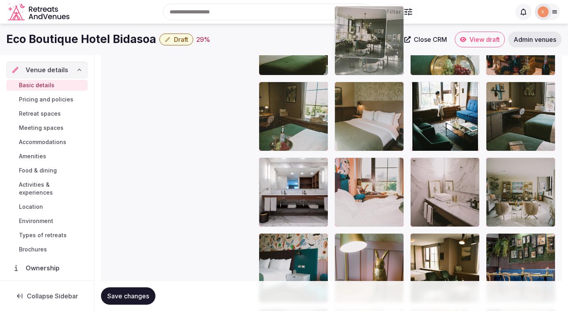
drag, startPoint x: 380, startPoint y: 199, endPoint x: 380, endPoint y: 89, distance: 110.5
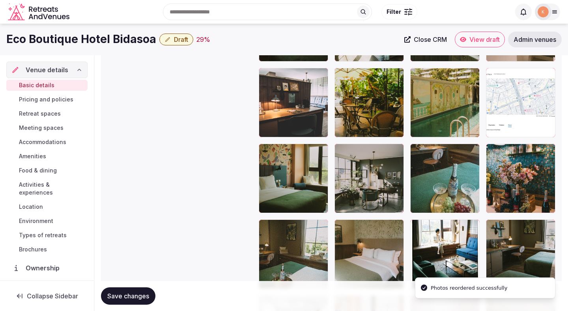
scroll to position [1063, 0]
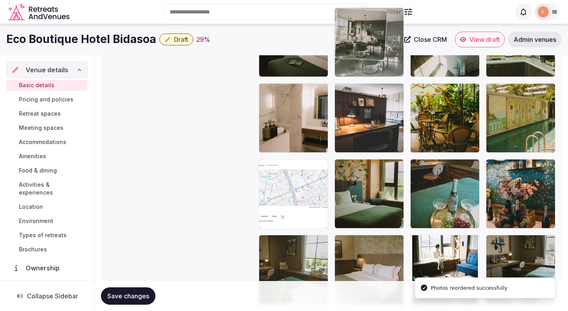
drag, startPoint x: 355, startPoint y: 192, endPoint x: 355, endPoint y: 86, distance: 105.3
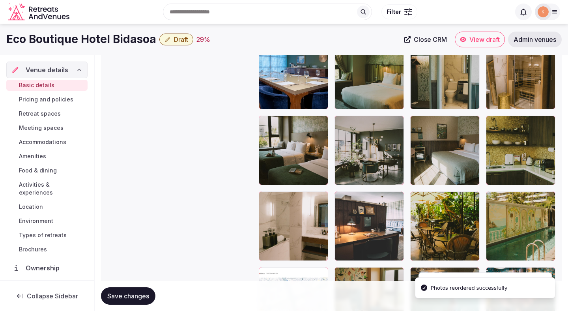
scroll to position [873, 0]
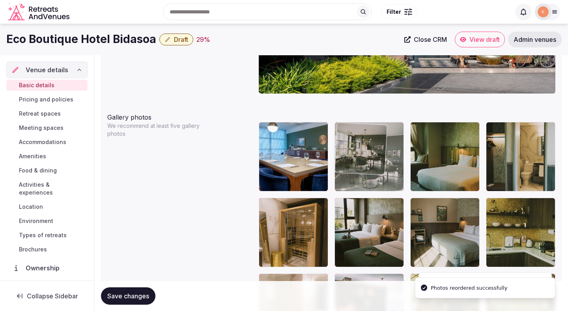
drag, startPoint x: 360, startPoint y: 228, endPoint x: 360, endPoint y: 164, distance: 64.7
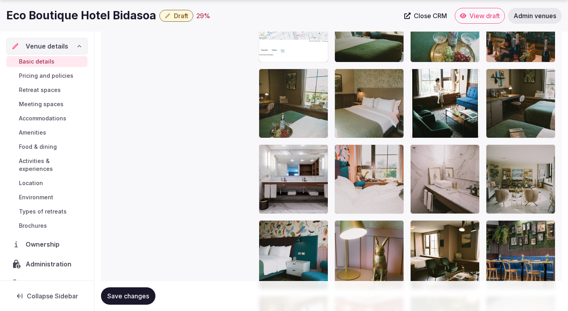
scroll to position [1236, 0]
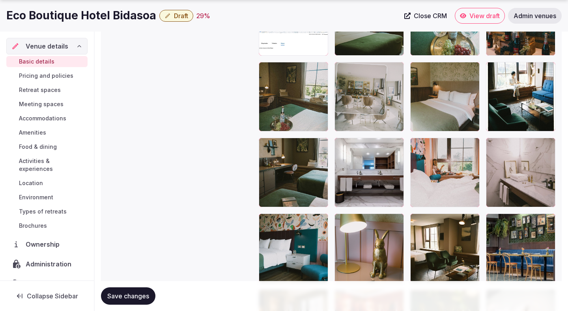
drag, startPoint x: 507, startPoint y: 184, endPoint x: 383, endPoint y: 92, distance: 155.1
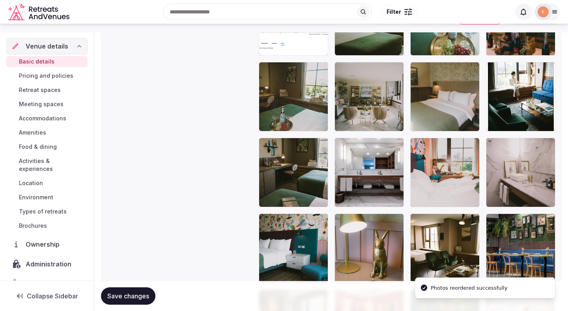
scroll to position [1120, 0]
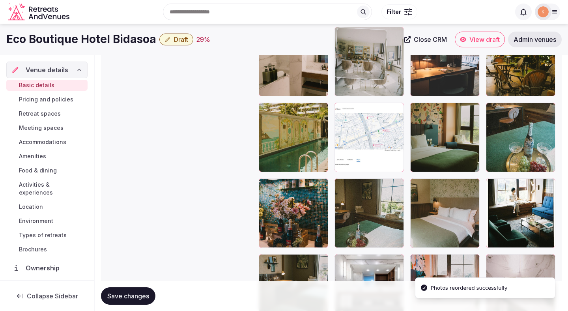
drag, startPoint x: 354, startPoint y: 203, endPoint x: 370, endPoint y: 81, distance: 122.6
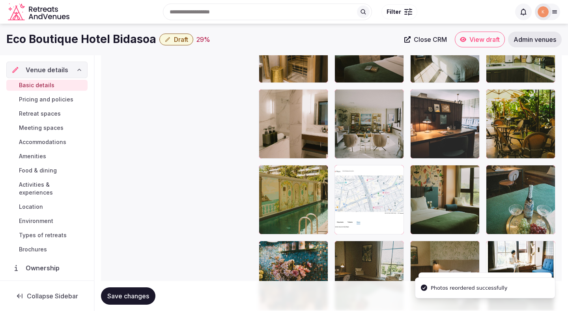
scroll to position [935, 0]
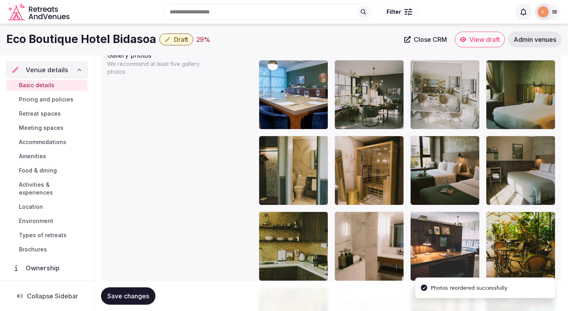
drag, startPoint x: 365, startPoint y: 234, endPoint x: 436, endPoint y: 135, distance: 122.1
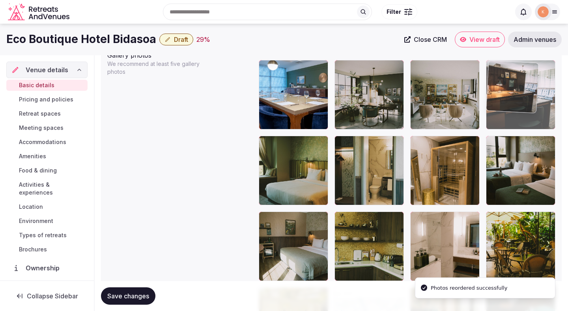
drag, startPoint x: 442, startPoint y: 241, endPoint x: 508, endPoint y: 123, distance: 135.7
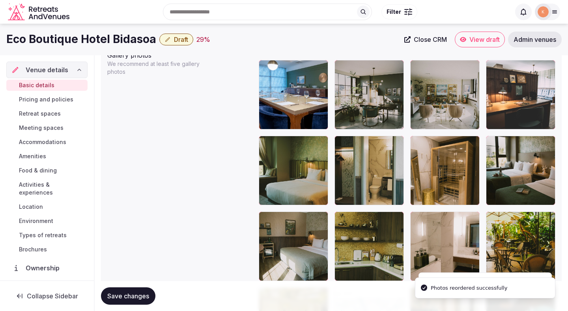
click at [138, 298] on span "Save changes" at bounding box center [128, 296] width 42 height 8
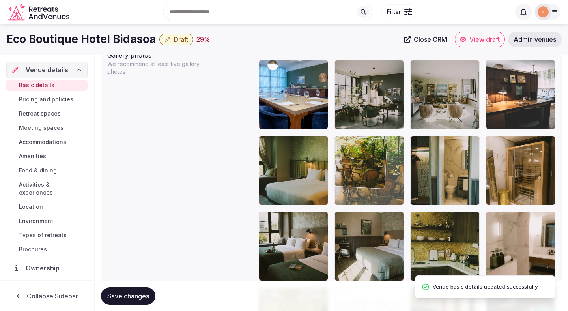
drag, startPoint x: 505, startPoint y: 242, endPoint x: 378, endPoint y: 189, distance: 137.8
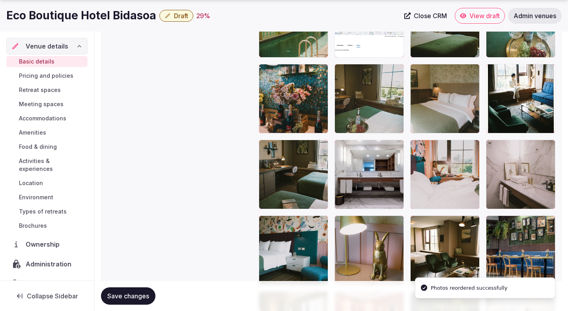
scroll to position [1259, 0]
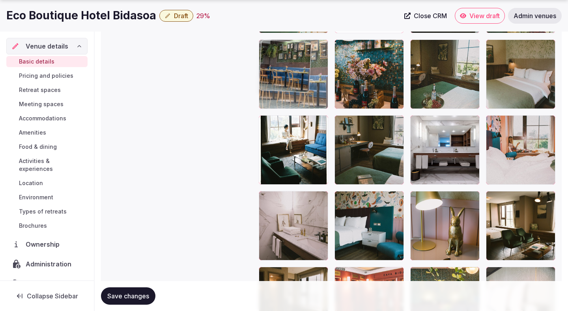
drag, startPoint x: 500, startPoint y: 225, endPoint x: 296, endPoint y: 111, distance: 234.6
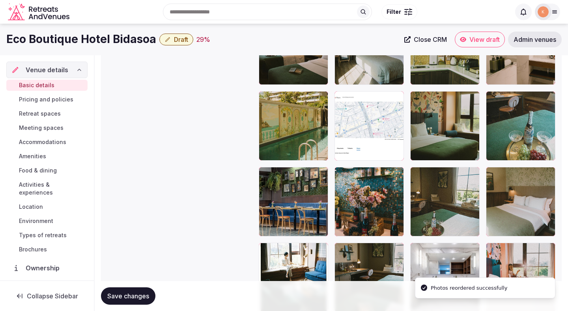
scroll to position [1123, 0]
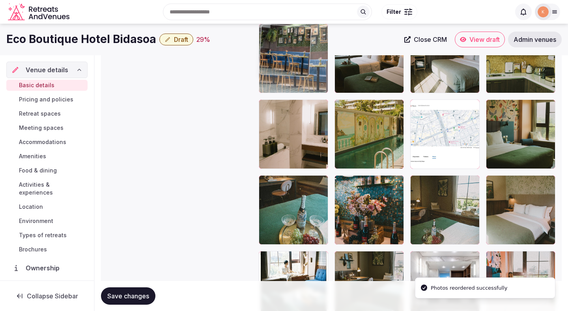
drag, startPoint x: 280, startPoint y: 227, endPoint x: 293, endPoint y: 96, distance: 131.3
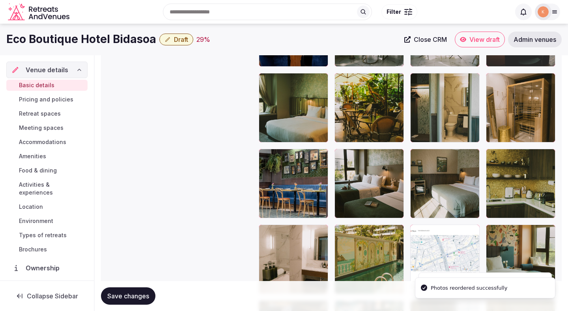
scroll to position [982, 0]
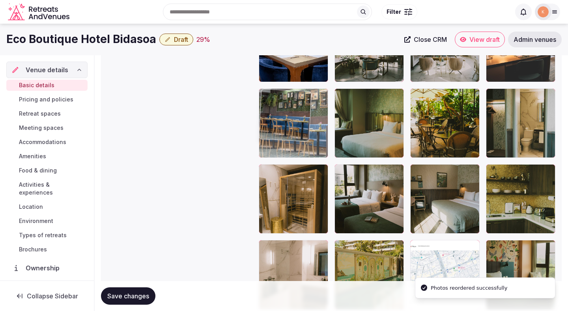
drag, startPoint x: 293, startPoint y: 205, endPoint x: 301, endPoint y: 124, distance: 80.9
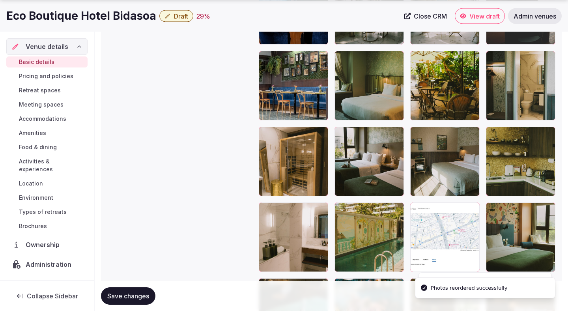
scroll to position [1040, 0]
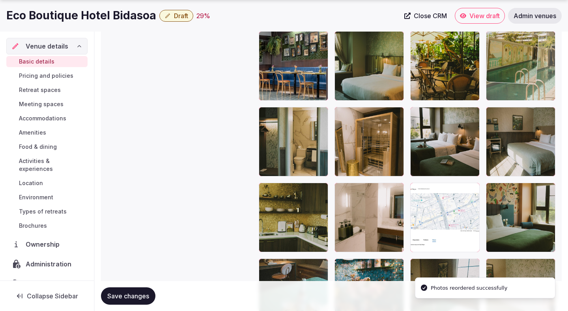
drag, startPoint x: 355, startPoint y: 229, endPoint x: 525, endPoint y: 75, distance: 229.3
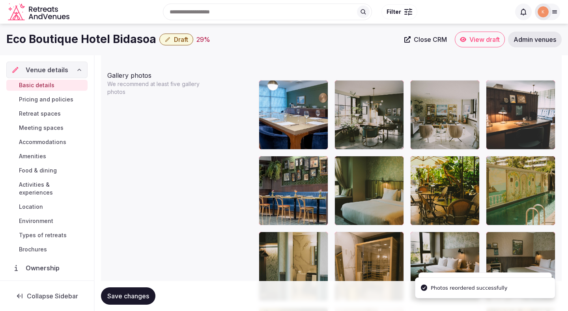
scroll to position [903, 0]
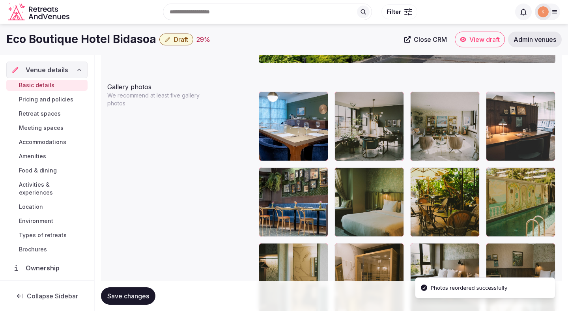
click at [147, 294] on span "Save changes" at bounding box center [128, 296] width 42 height 8
click at [177, 41] on span "Draft" at bounding box center [181, 40] width 14 height 8
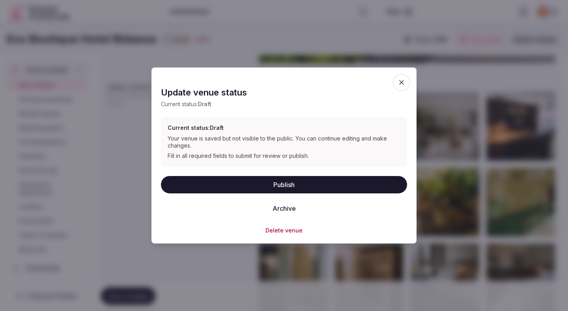
click at [263, 180] on button "Publish" at bounding box center [284, 184] width 246 height 17
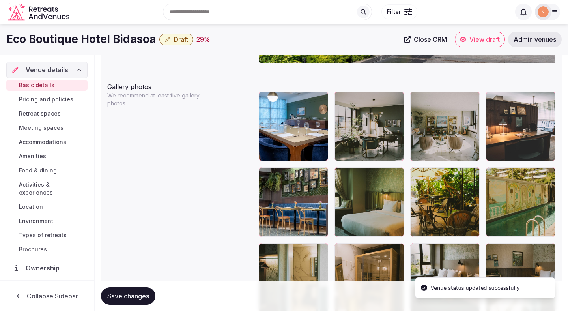
click at [136, 299] on span "Save changes" at bounding box center [128, 296] width 42 height 8
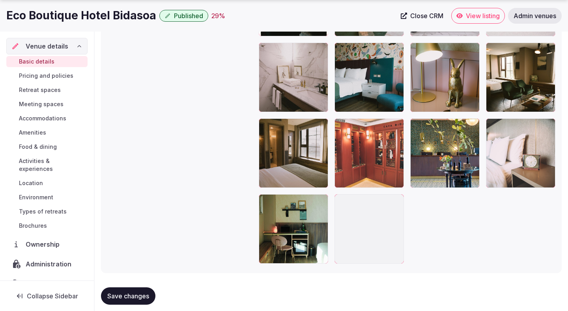
scroll to position [1418, 0]
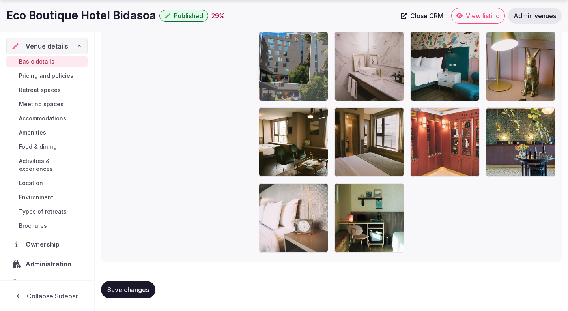
drag, startPoint x: 378, startPoint y: 235, endPoint x: 316, endPoint y: 75, distance: 172.0
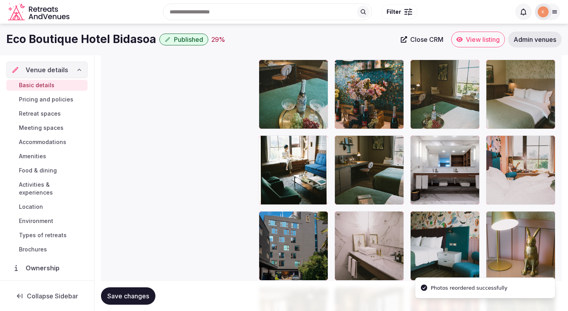
scroll to position [1215, 0]
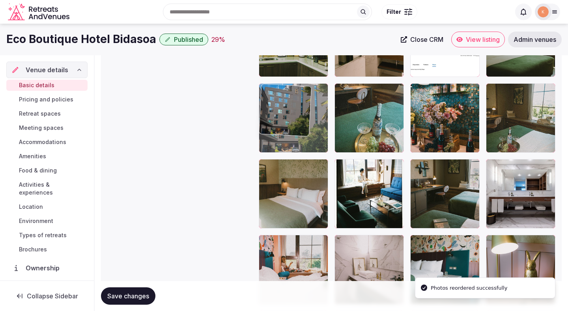
drag, startPoint x: 275, startPoint y: 254, endPoint x: 277, endPoint y: 82, distance: 172.4
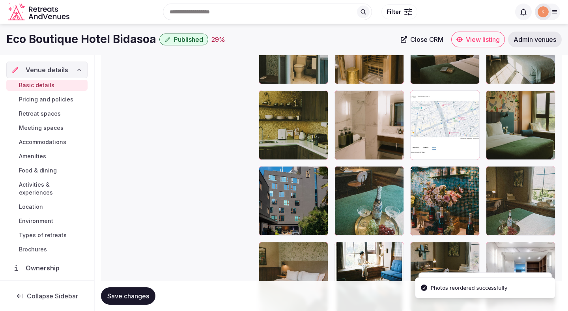
scroll to position [1078, 0]
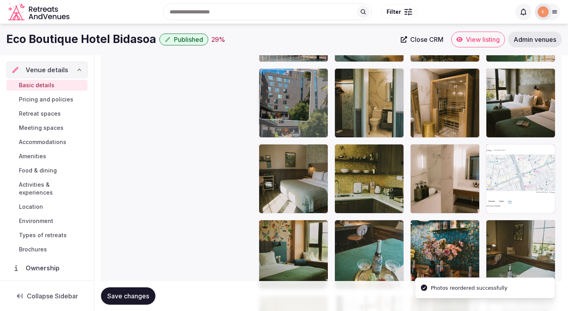
drag, startPoint x: 276, startPoint y: 233, endPoint x: 282, endPoint y: 90, distance: 142.6
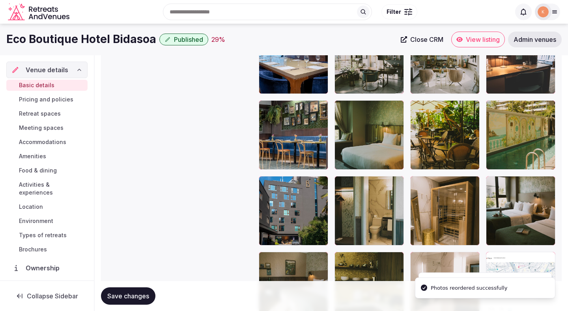
scroll to position [964, 0]
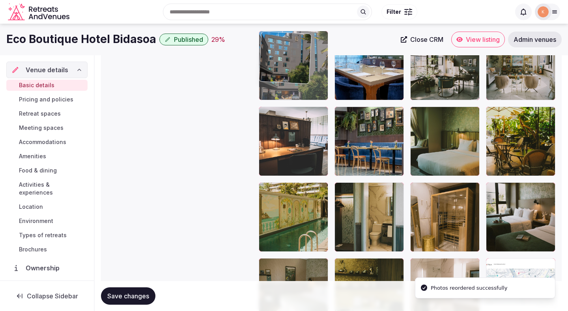
drag, startPoint x: 275, startPoint y: 200, endPoint x: 291, endPoint y: 67, distance: 133.5
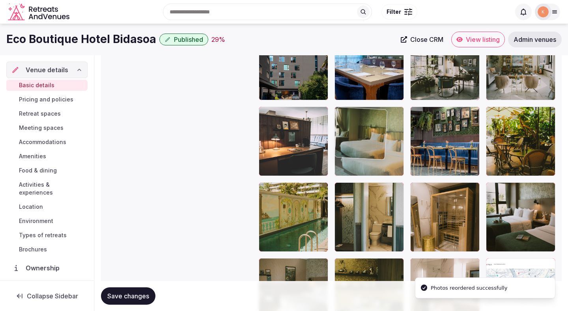
drag, startPoint x: 438, startPoint y: 141, endPoint x: 395, endPoint y: 143, distance: 43.1
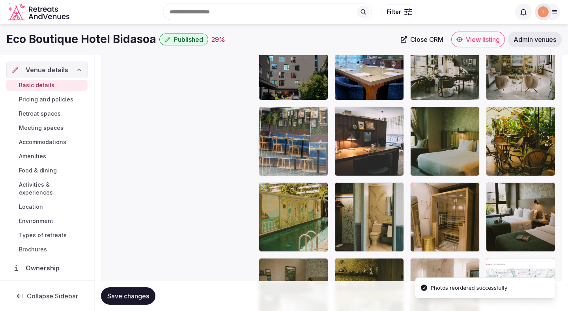
drag, startPoint x: 418, startPoint y: 146, endPoint x: 277, endPoint y: 157, distance: 141.7
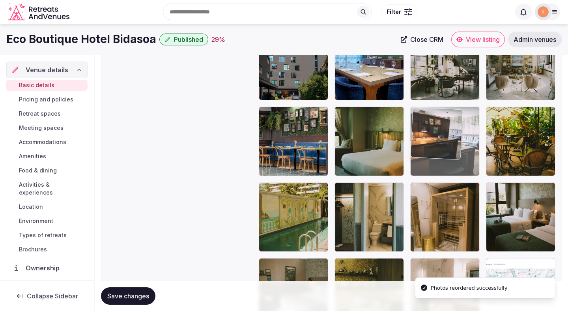
drag, startPoint x: 353, startPoint y: 155, endPoint x: 442, endPoint y: 162, distance: 89.8
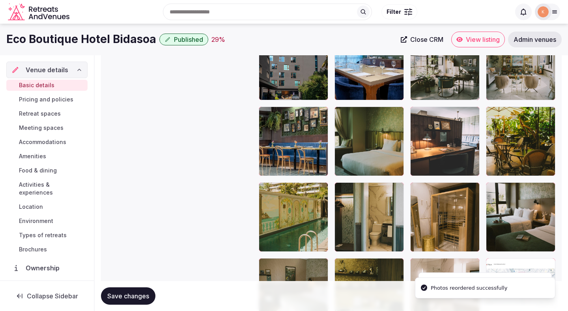
click at [143, 288] on button "Save changes" at bounding box center [128, 295] width 54 height 17
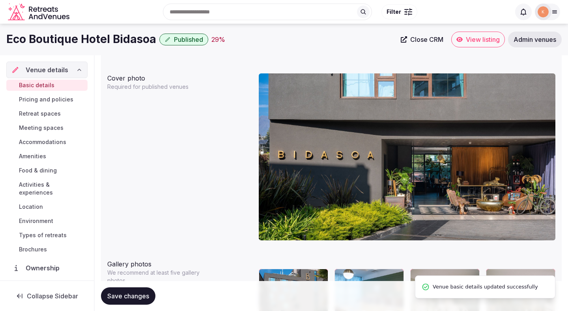
scroll to position [715, 0]
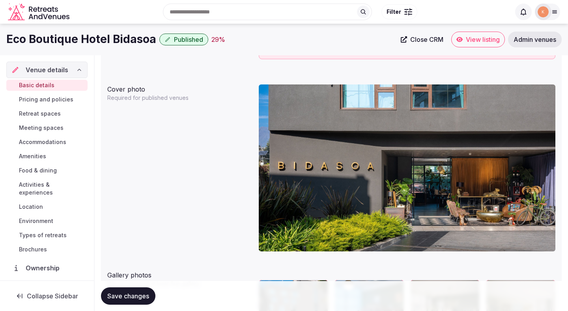
click at [142, 291] on button "Save changes" at bounding box center [128, 295] width 54 height 17
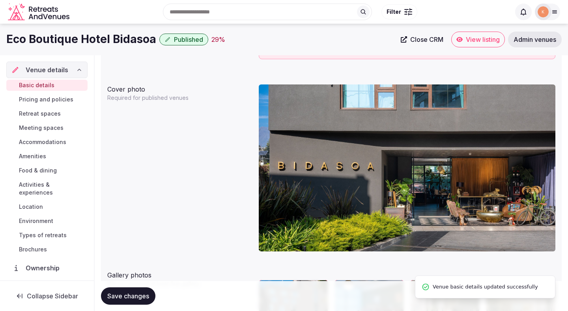
click at [471, 42] on span "View listing" at bounding box center [483, 40] width 34 height 8
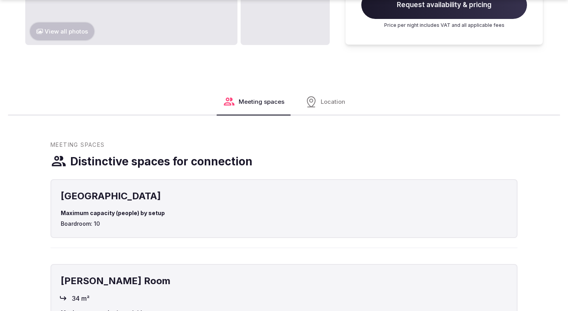
scroll to position [688, 0]
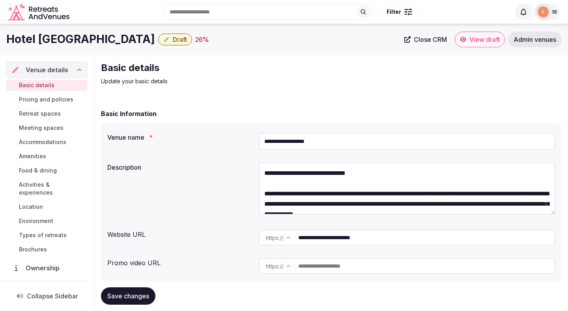
click at [291, 142] on input "**********" at bounding box center [407, 141] width 297 height 17
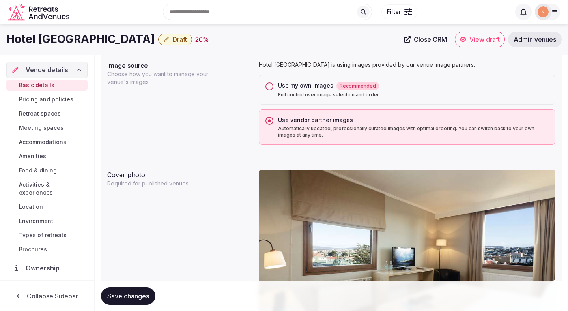
scroll to position [54, 0]
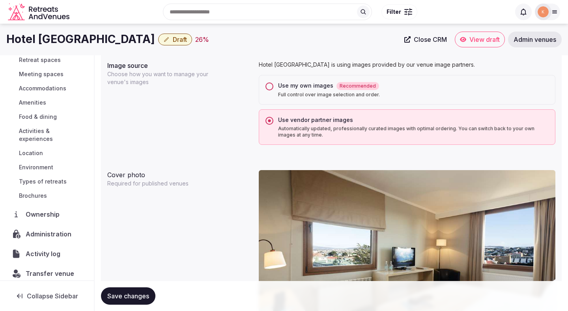
click at [61, 229] on span "Administration" at bounding box center [50, 233] width 49 height 9
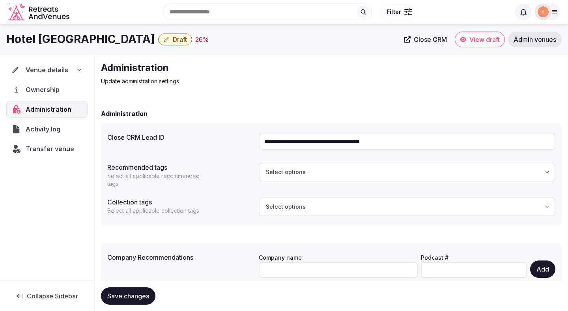
click at [308, 136] on input "**********" at bounding box center [407, 141] width 297 height 17
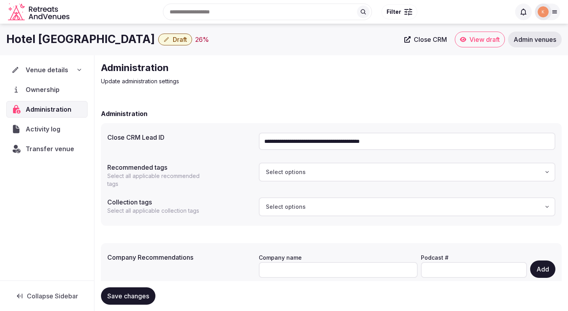
click at [308, 136] on input "**********" at bounding box center [407, 141] width 297 height 17
click at [54, 67] on span "Venue details" at bounding box center [47, 69] width 43 height 9
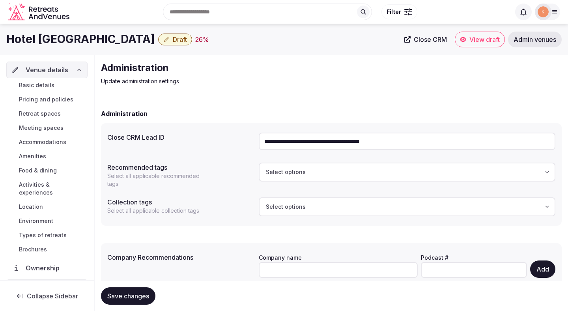
click at [51, 86] on span "Basic details" at bounding box center [37, 85] width 36 height 8
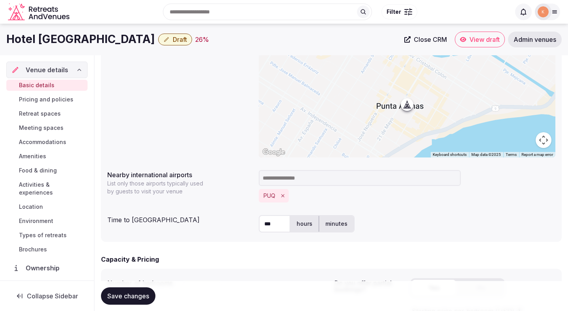
scroll to position [46, 0]
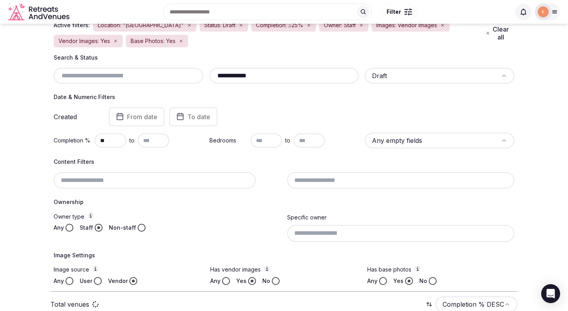
scroll to position [31, 0]
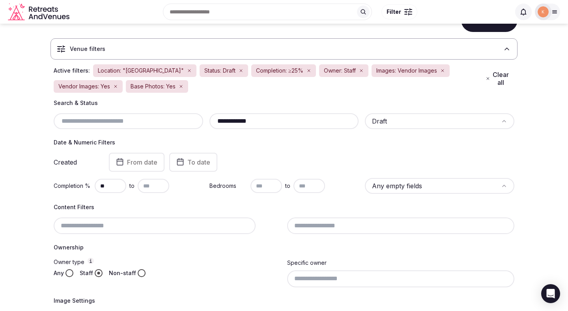
click at [496, 79] on button "Clear all" at bounding box center [498, 78] width 34 height 22
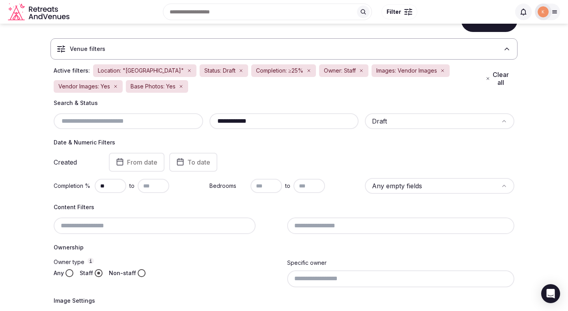
click at [441, 71] on icon "button" at bounding box center [442, 70] width 2 height 2
click at [415, 71] on div "Vendor Images: Yes" at bounding box center [406, 70] width 69 height 13
click at [432, 70] on icon "button" at bounding box center [433, 70] width 2 height 2
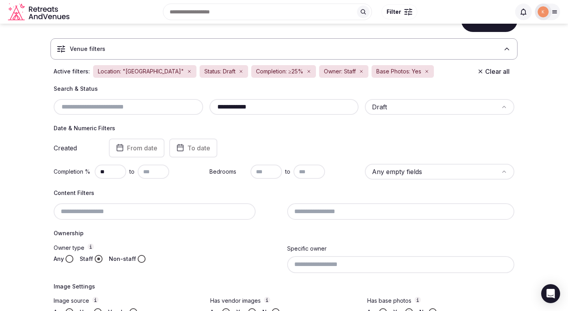
click at [410, 69] on div "Base Photos: Yes" at bounding box center [403, 71] width 62 height 13
click at [425, 69] on icon "button" at bounding box center [427, 71] width 5 height 5
click at [496, 73] on button "Clear all" at bounding box center [494, 71] width 42 height 14
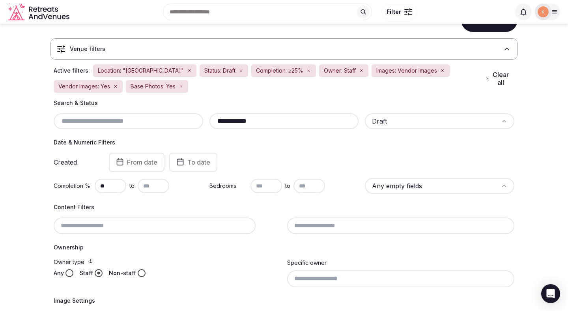
click at [496, 73] on button "Clear all" at bounding box center [498, 78] width 34 height 22
click at [182, 87] on icon "button" at bounding box center [181, 86] width 2 height 2
click at [112, 84] on div "Vendor Images: Yes" at bounding box center [88, 86] width 69 height 13
click at [114, 86] on icon "button" at bounding box center [115, 86] width 5 height 5
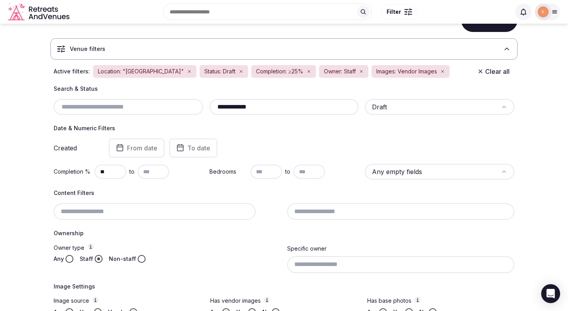
click at [187, 70] on icon "button" at bounding box center [189, 71] width 5 height 5
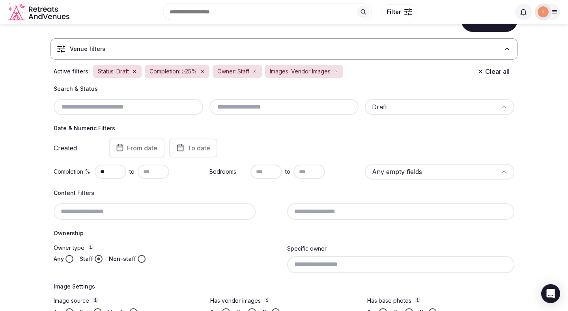
click at [136, 72] on icon "button" at bounding box center [134, 71] width 5 height 5
click at [151, 73] on icon "button" at bounding box center [150, 71] width 5 height 5
click at [136, 71] on icon "button" at bounding box center [135, 71] width 5 height 5
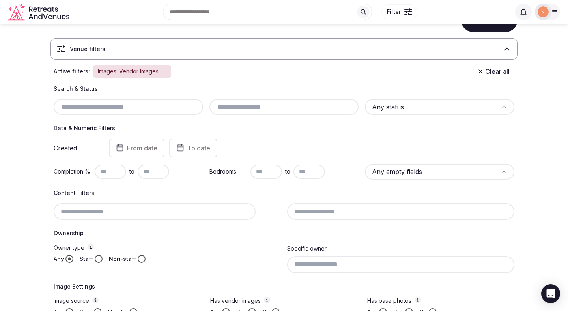
click at [163, 72] on icon "button" at bounding box center [164, 71] width 2 height 2
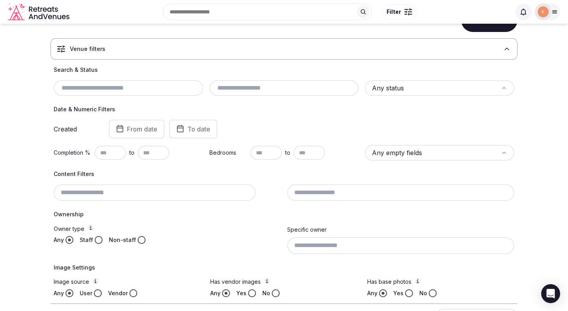
click at [378, 94] on html "Search Popular Destinations Toscana, Italy Riviera Maya, Mexico Indonesia, Bali…" at bounding box center [284, 124] width 568 height 311
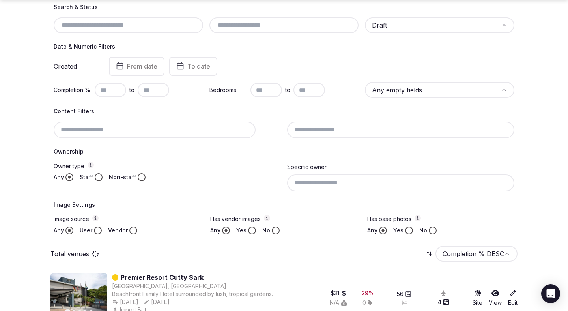
scroll to position [170, 0]
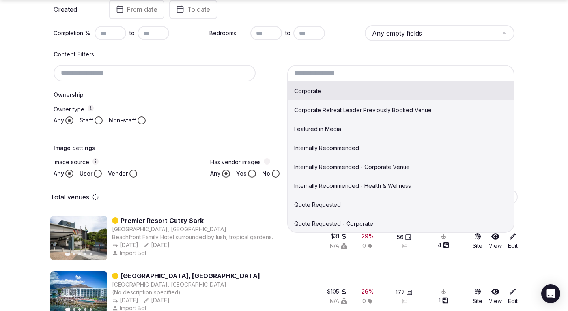
click at [322, 76] on input at bounding box center [400, 73] width 227 height 17
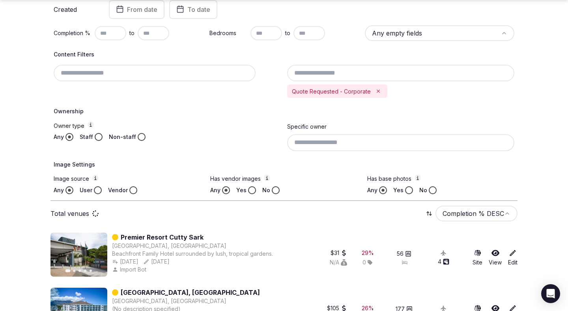
click at [100, 137] on button "Staff" at bounding box center [99, 137] width 8 height 8
click at [94, 188] on button "User" at bounding box center [98, 190] width 8 height 8
click at [273, 187] on button "No" at bounding box center [276, 190] width 8 height 8
click at [432, 191] on button "No" at bounding box center [433, 190] width 8 height 8
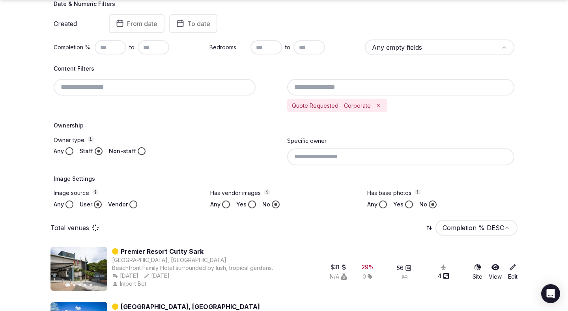
scroll to position [184, 0]
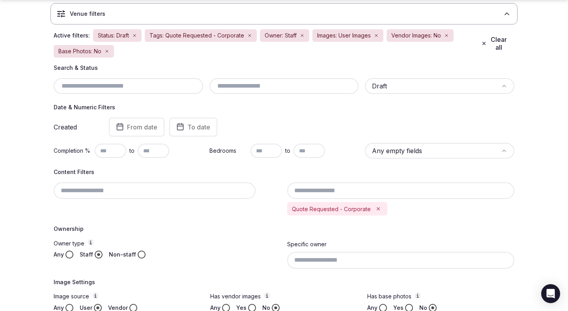
scroll to position [70, 0]
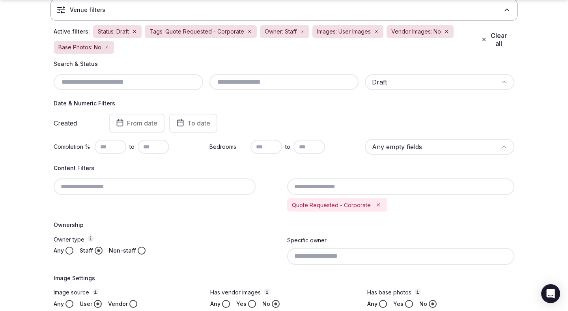
click at [120, 147] on input "text" at bounding box center [111, 147] width 32 height 14
type input "**"
click at [162, 173] on div "Content Filters Quote Requested - Corporate" at bounding box center [284, 187] width 461 height 47
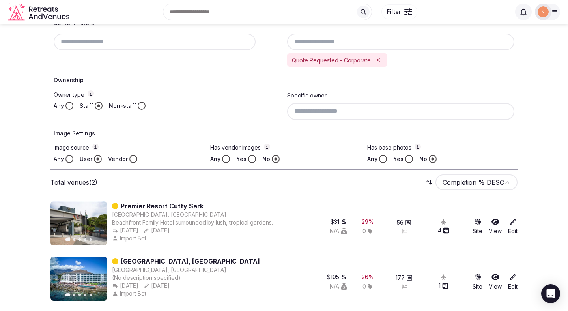
scroll to position [213, 0]
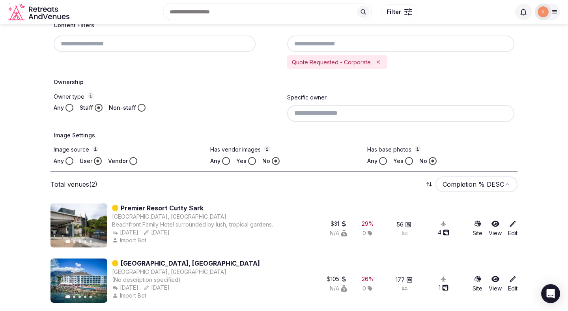
click at [407, 162] on button "Yes" at bounding box center [409, 161] width 8 height 8
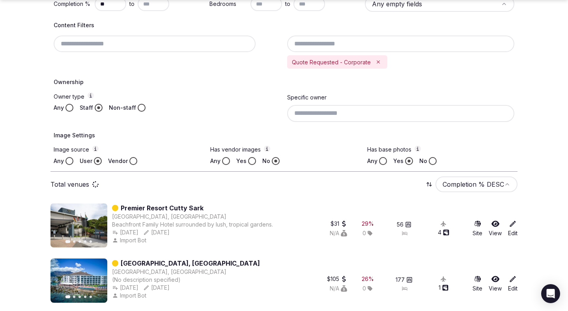
scroll to position [217, 0]
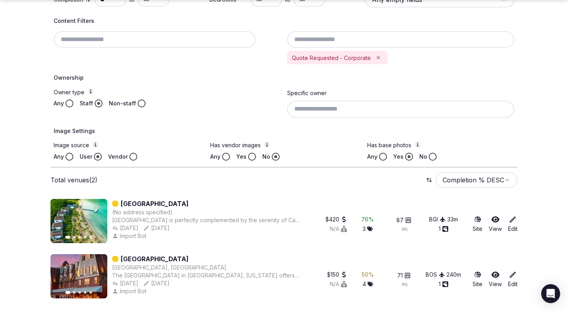
click at [380, 158] on button "Any" at bounding box center [383, 157] width 8 height 8
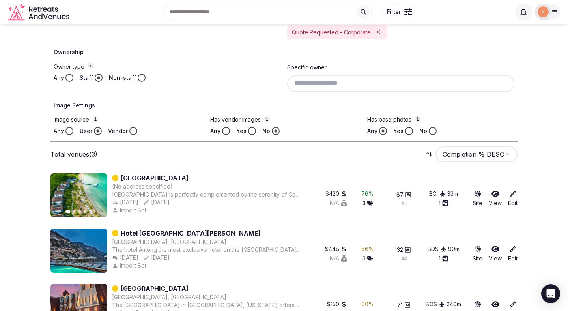
scroll to position [225, 0]
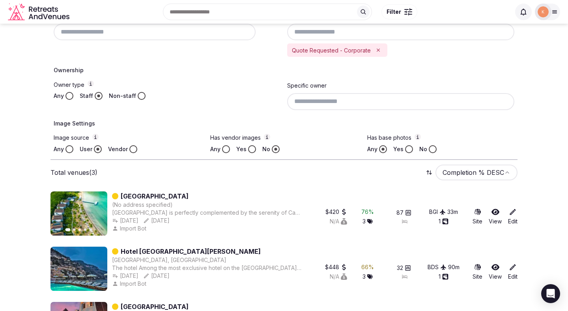
click at [376, 52] on icon "Remove Quote Requested - Corporate" at bounding box center [379, 50] width 6 height 6
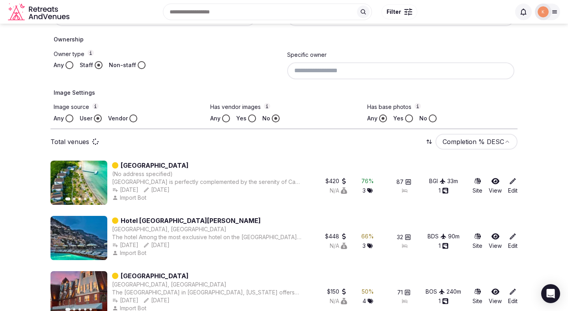
scroll to position [211, 0]
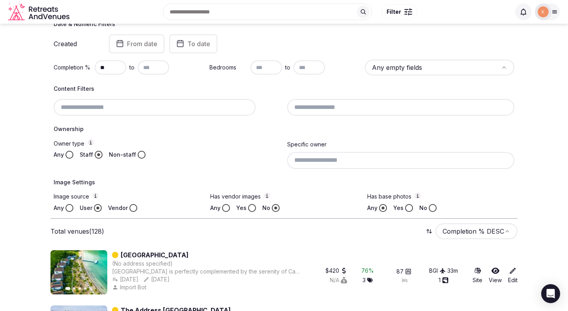
scroll to position [94, 0]
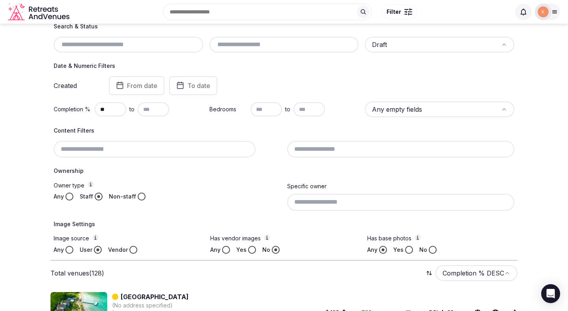
click at [429, 249] on button "No" at bounding box center [433, 250] width 8 height 8
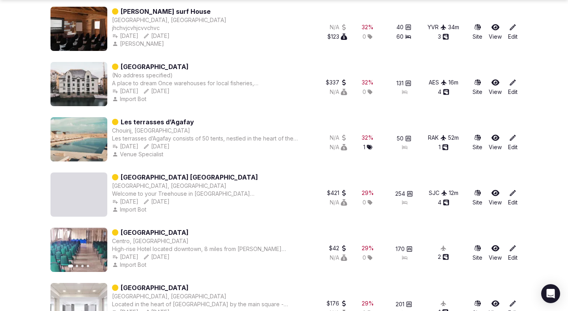
scroll to position [670, 0]
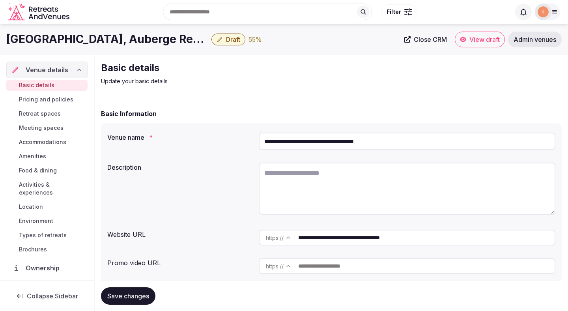
click at [314, 146] on input "**********" at bounding box center [407, 141] width 297 height 17
click at [429, 38] on span "Close CRM" at bounding box center [430, 40] width 33 height 8
click at [521, 39] on span "Admin venues" at bounding box center [535, 40] width 43 height 8
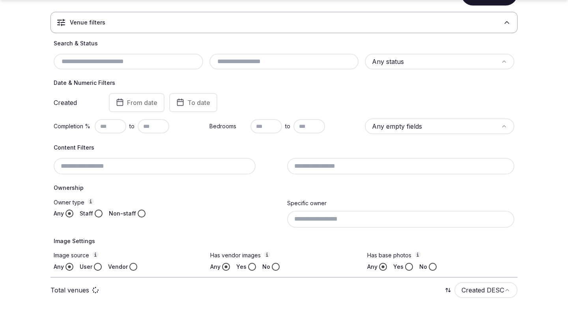
scroll to position [65, 0]
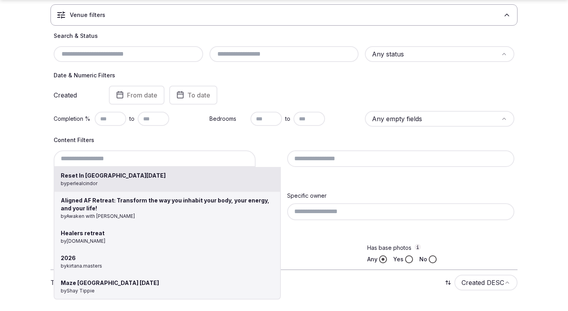
click at [151, 159] on div "Reset In [GEOGRAPHIC_DATA][DATE] by perlealcindor Aligned AF Retreat: Transform…" at bounding box center [167, 158] width 227 height 17
paste input "**********"
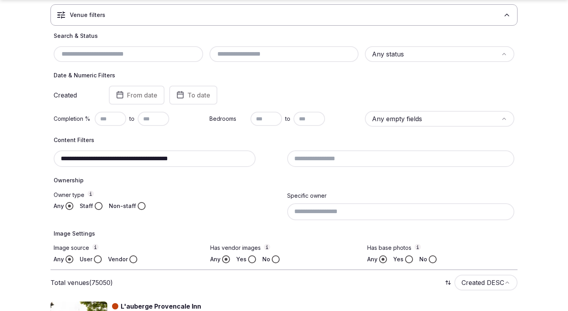
click at [112, 159] on input "**********" at bounding box center [155, 158] width 202 height 17
drag, startPoint x: 113, startPoint y: 159, endPoint x: 198, endPoint y: 162, distance: 85.6
click at [198, 162] on input "**********" at bounding box center [155, 158] width 202 height 17
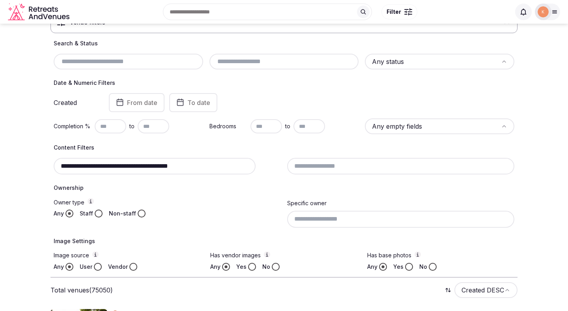
scroll to position [47, 0]
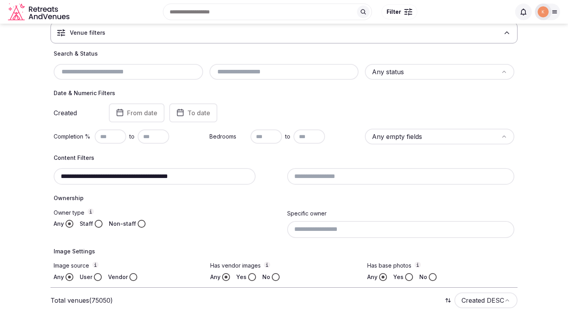
type input "**********"
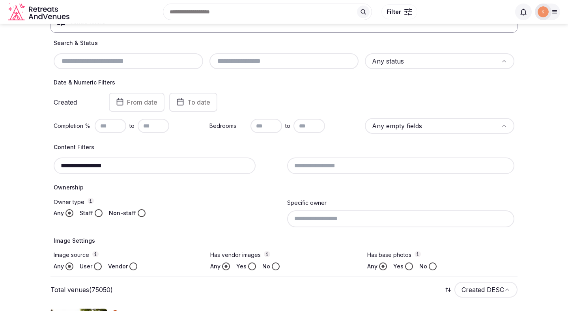
scroll to position [56, 0]
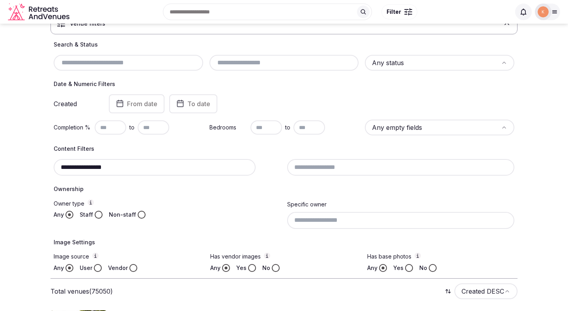
click at [163, 171] on input "**********" at bounding box center [155, 167] width 202 height 17
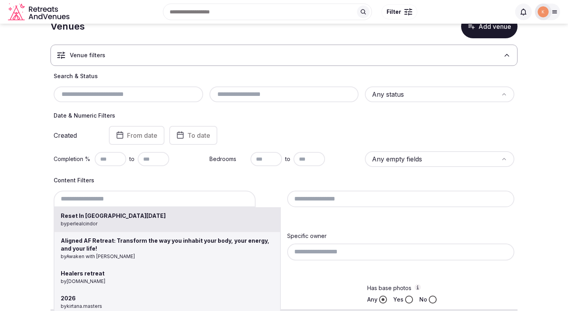
scroll to position [14, 0]
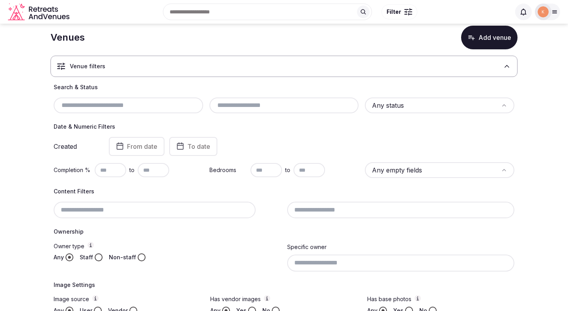
paste input "**********"
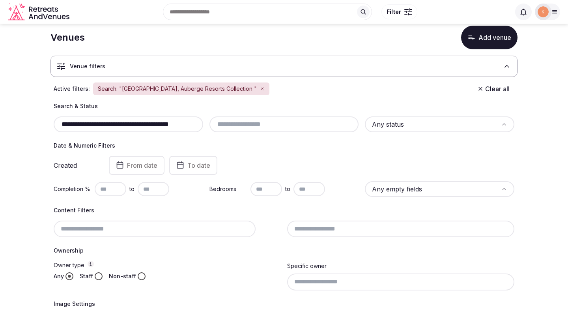
click at [145, 107] on h4 "Search & Status" at bounding box center [284, 106] width 461 height 8
drag, startPoint x: 114, startPoint y: 125, endPoint x: 285, endPoint y: 131, distance: 171.4
click at [285, 131] on div "**********" at bounding box center [284, 124] width 461 height 16
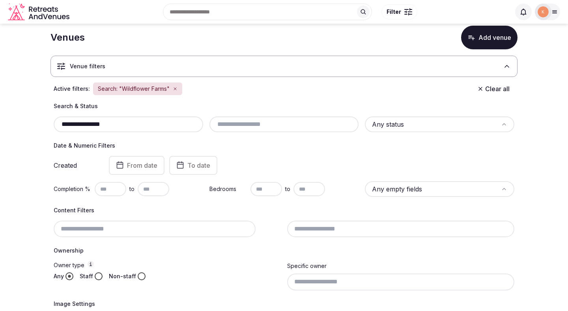
scroll to position [0, 0]
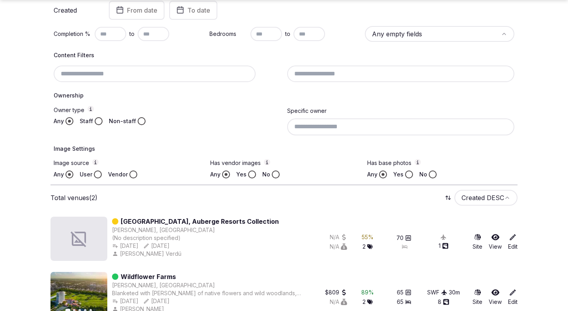
scroll to position [187, 0]
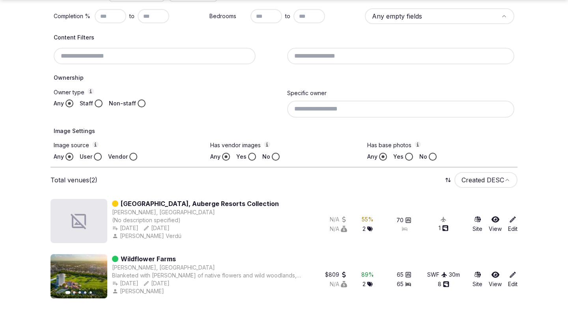
type input "**********"
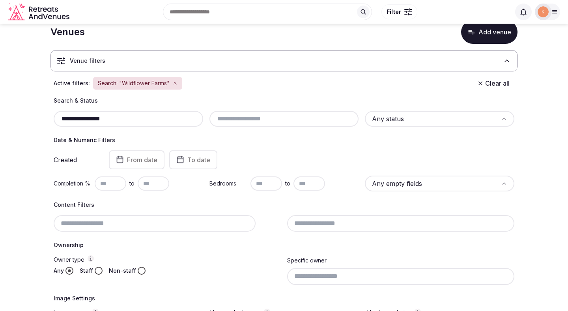
scroll to position [6, 0]
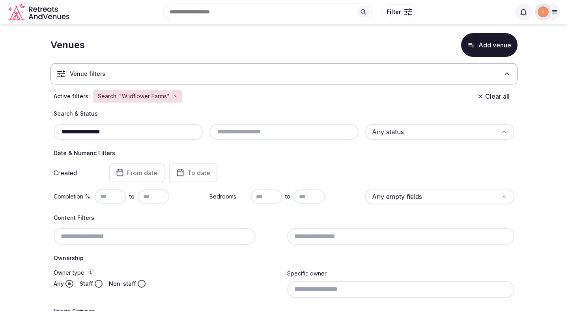
click at [180, 135] on input "**********" at bounding box center [128, 131] width 143 height 9
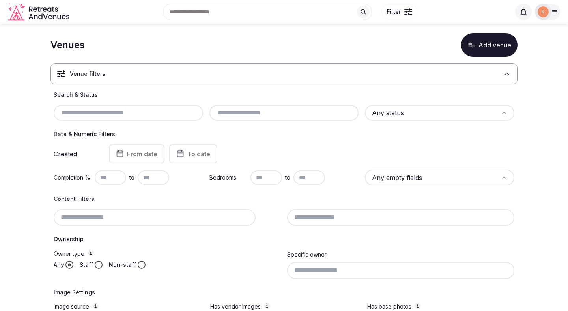
paste input "**********"
type input "**********"
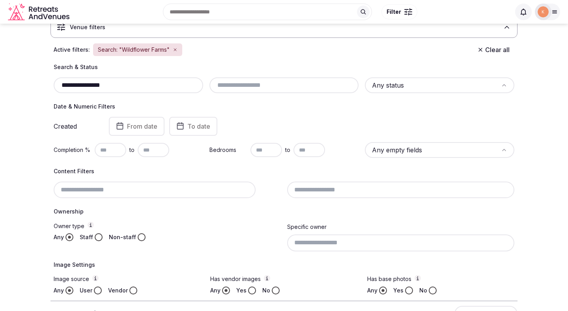
scroll to position [0, 0]
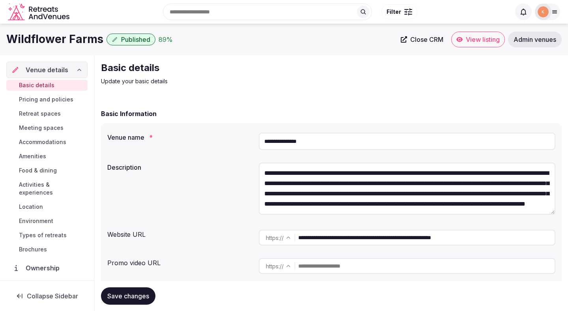
click at [327, 240] on input "**********" at bounding box center [426, 238] width 256 height 16
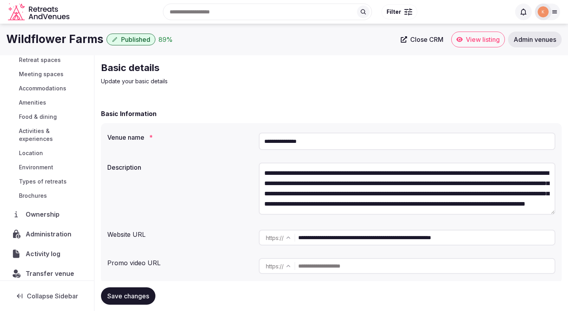
scroll to position [23, 0]
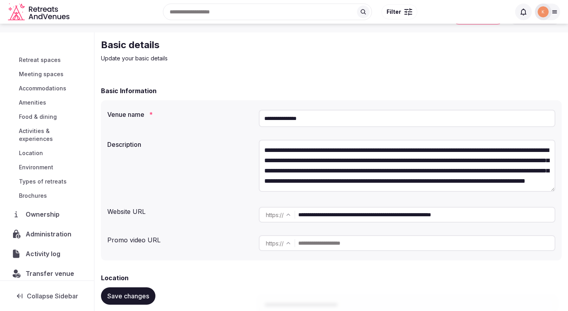
click at [46, 229] on span "Administration" at bounding box center [50, 233] width 49 height 9
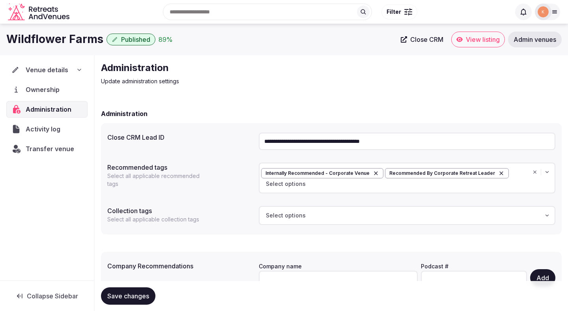
click at [315, 138] on input "**********" at bounding box center [407, 141] width 297 height 17
click at [46, 150] on span "Transfer venue" at bounding box center [50, 148] width 49 height 9
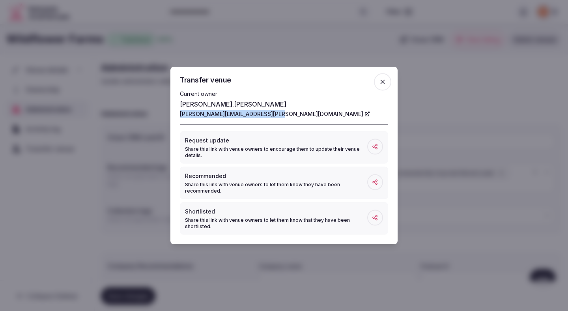
click at [380, 80] on icon "button" at bounding box center [383, 82] width 8 height 8
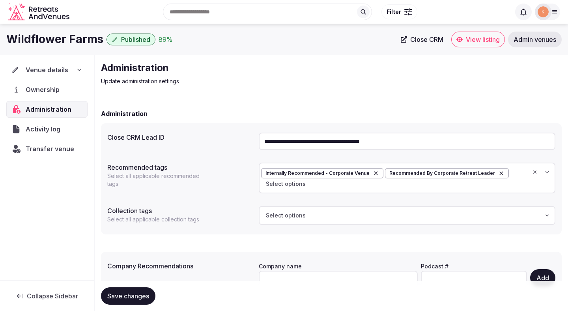
click at [62, 70] on span "Venue details" at bounding box center [47, 69] width 43 height 9
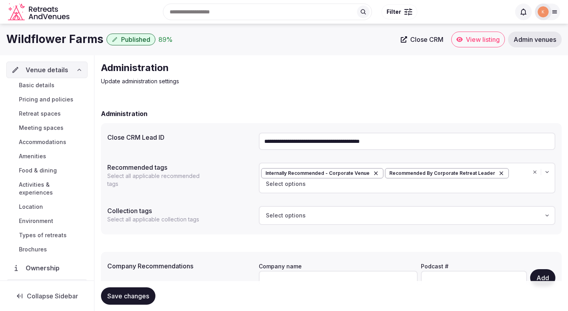
click at [48, 87] on span "Basic details" at bounding box center [37, 85] width 36 height 8
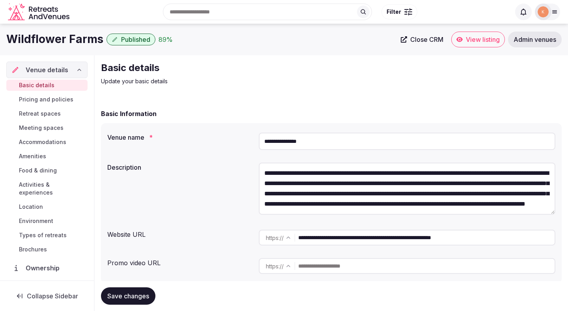
click at [287, 146] on input "**********" at bounding box center [407, 141] width 297 height 17
paste input "**********"
type input "**********"
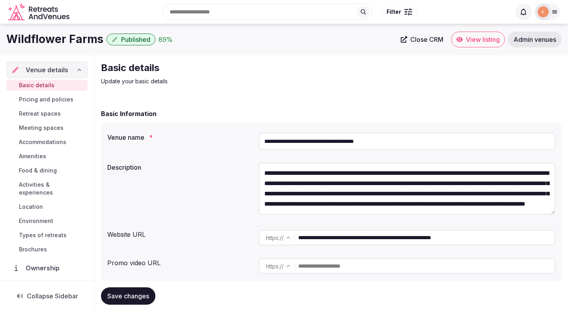
click at [126, 295] on span "Save changes" at bounding box center [128, 296] width 42 height 8
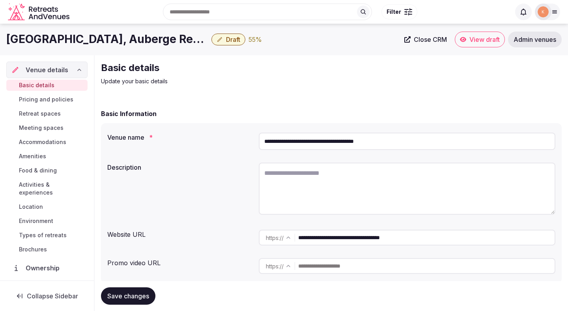
click at [234, 44] on button "Draft" at bounding box center [228, 40] width 34 height 12
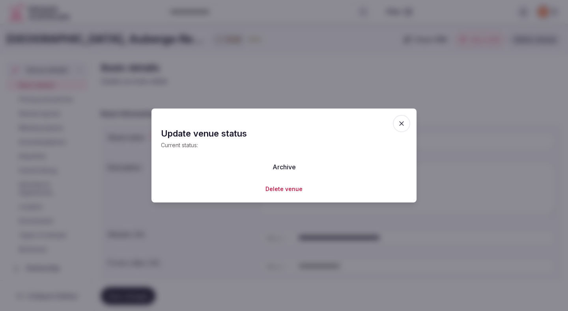
click at [278, 190] on button "Delete venue" at bounding box center [284, 189] width 37 height 8
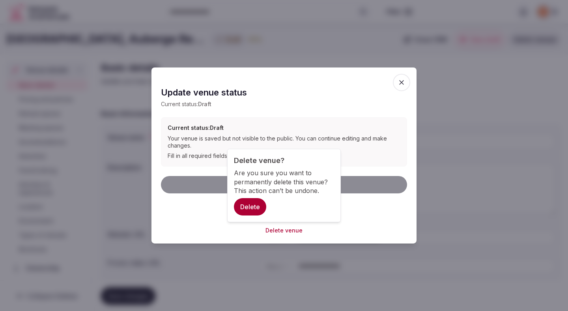
click at [402, 82] on icon "button" at bounding box center [401, 82] width 5 height 5
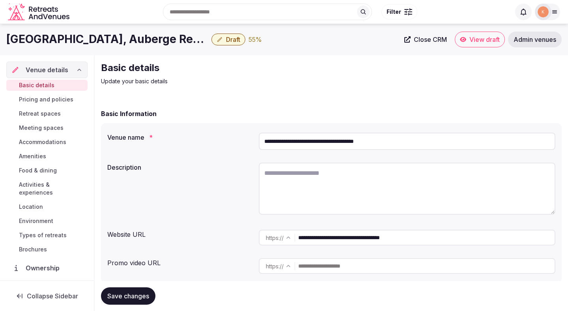
click at [372, 144] on input "**********" at bounding box center [407, 141] width 297 height 17
click at [423, 38] on span "Close CRM" at bounding box center [430, 40] width 33 height 8
click at [229, 41] on span "Draft" at bounding box center [233, 40] width 14 height 8
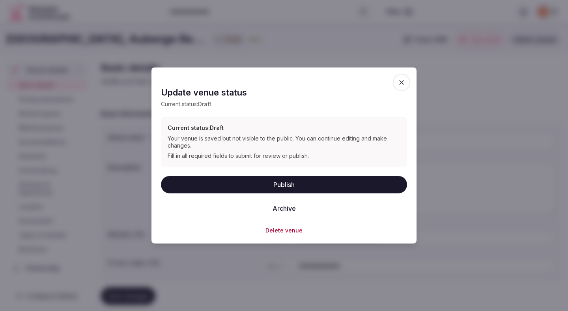
click at [269, 233] on button "Delete venue" at bounding box center [284, 230] width 37 height 8
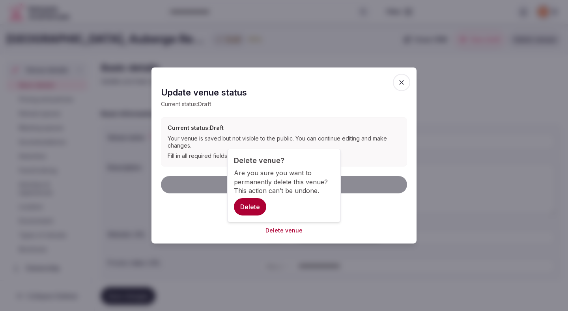
click at [258, 205] on button "Delete" at bounding box center [250, 206] width 32 height 17
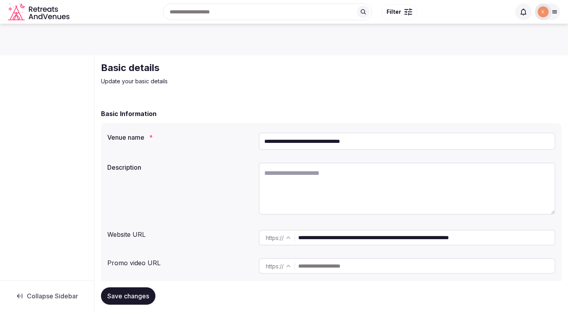
click at [360, 142] on input "**********" at bounding box center [407, 141] width 297 height 17
click at [366, 131] on div "**********" at bounding box center [407, 141] width 297 height 24
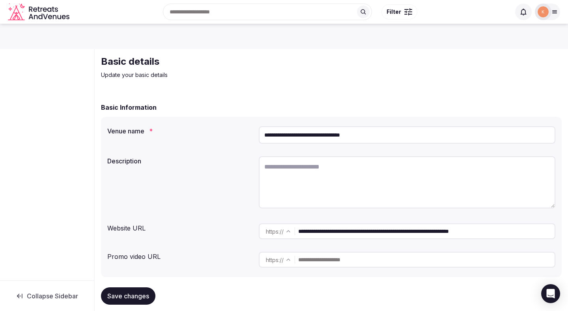
scroll to position [8, 0]
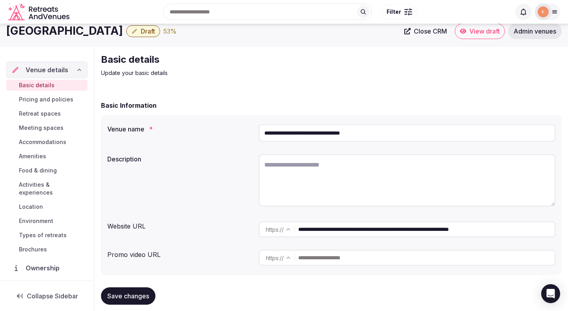
click at [433, 32] on span "Close CRM" at bounding box center [430, 31] width 33 height 8
click at [534, 35] on span "Admin venues" at bounding box center [535, 31] width 43 height 8
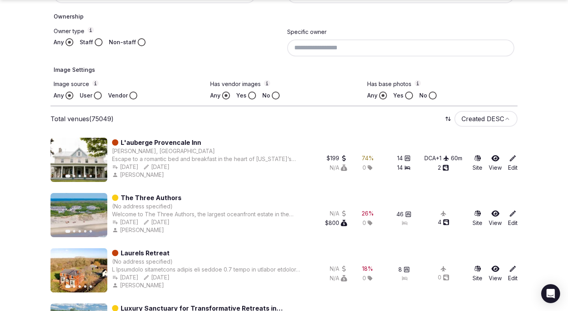
scroll to position [227, 0]
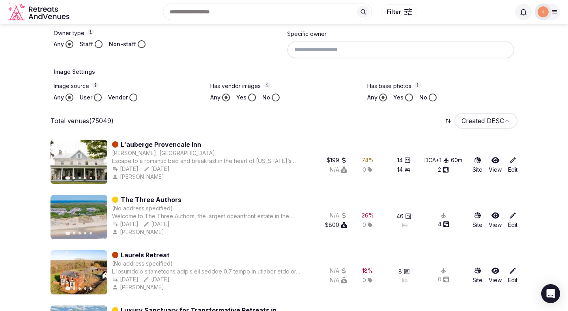
click at [100, 97] on button "User" at bounding box center [98, 98] width 8 height 8
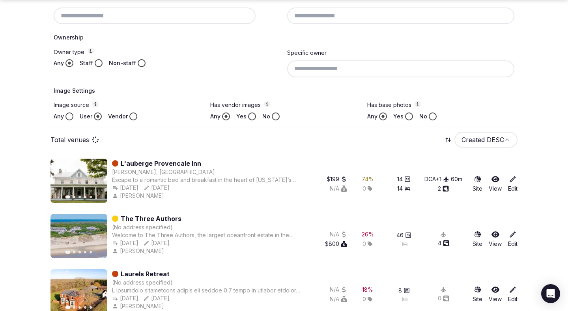
scroll to position [246, 0]
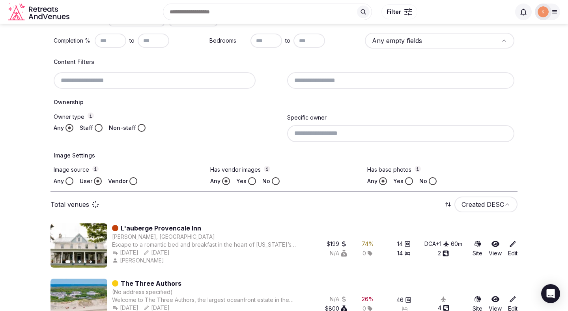
scroll to position [144, 0]
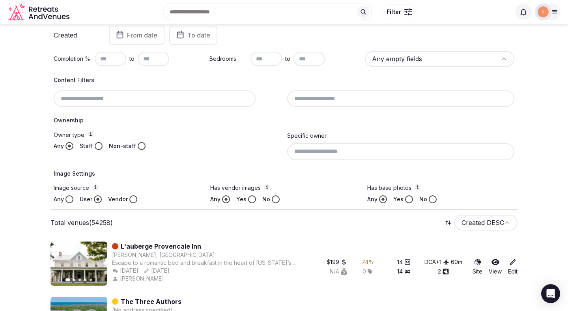
click at [65, 198] on div "Any" at bounding box center [64, 199] width 20 height 8
click at [71, 198] on button "Any" at bounding box center [69, 199] width 8 height 8
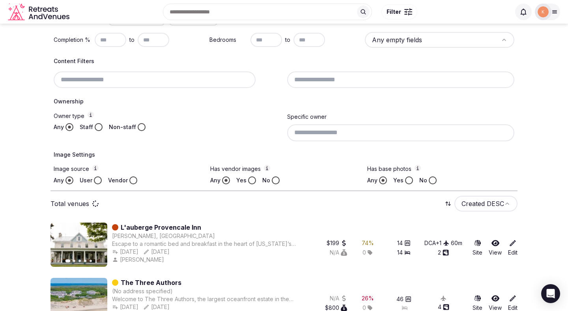
scroll to position [125, 0]
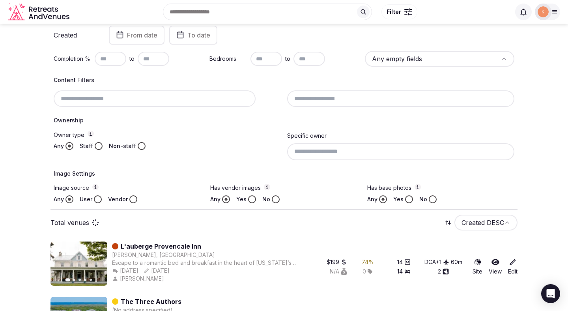
click at [69, 199] on circle "button" at bounding box center [69, 199] width 3 height 3
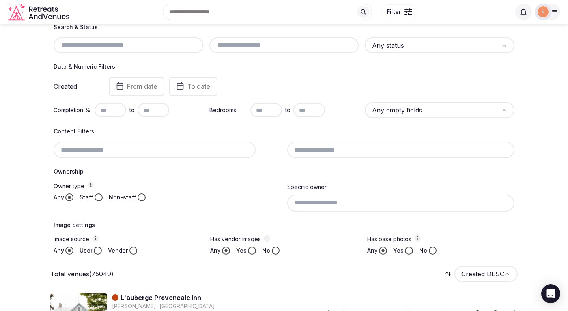
scroll to position [2, 0]
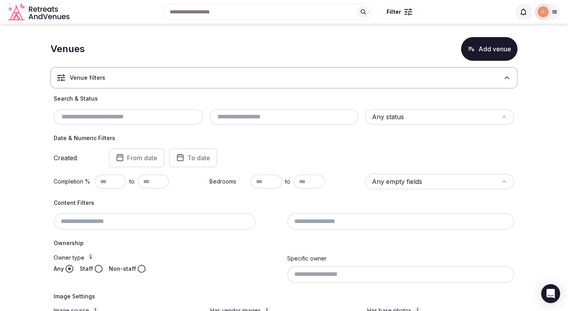
click at [129, 114] on input "text" at bounding box center [128, 116] width 143 height 9
paste input "**********"
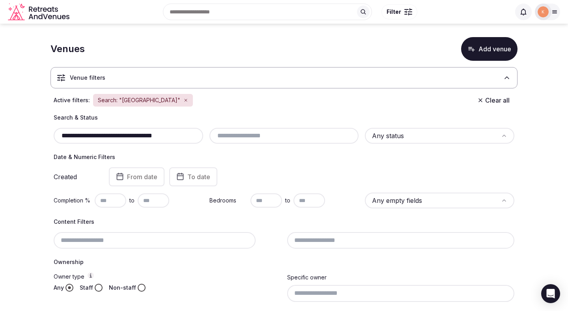
type input "**********"
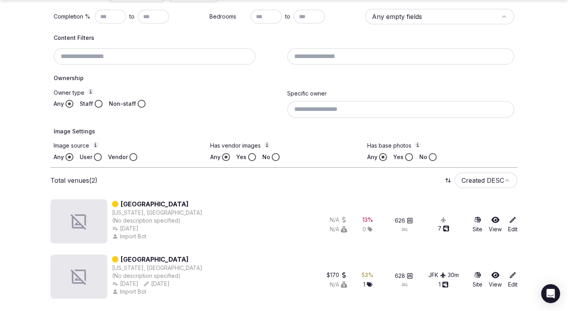
scroll to position [187, 0]
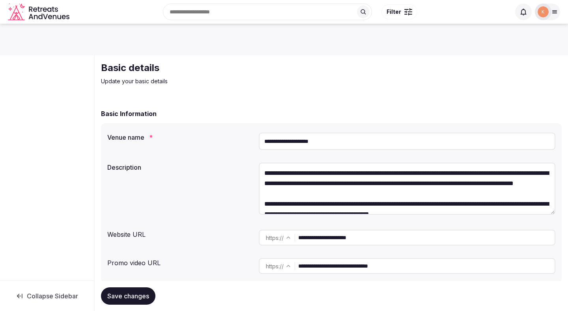
click at [350, 239] on input "**********" at bounding box center [426, 238] width 256 height 16
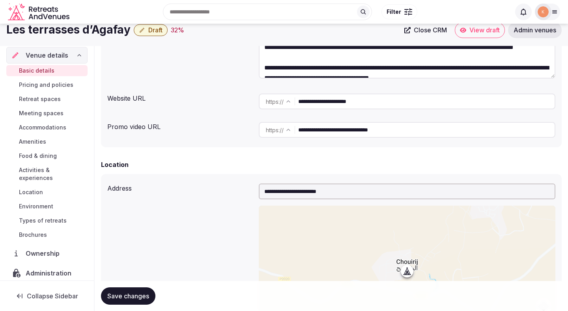
scroll to position [55, 0]
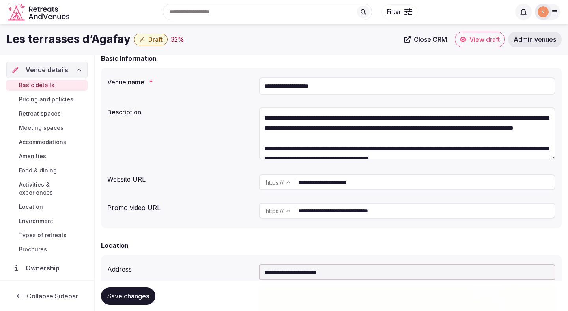
click at [435, 32] on link "Close CRM" at bounding box center [426, 40] width 52 height 16
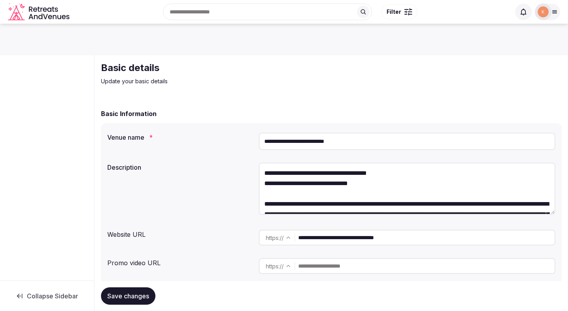
click at [321, 141] on input "**********" at bounding box center [407, 141] width 297 height 17
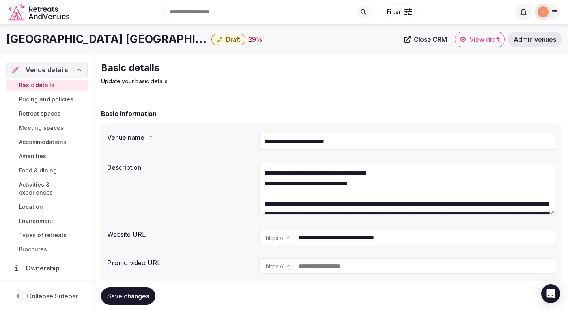
click at [428, 41] on span "Close CRM" at bounding box center [430, 40] width 33 height 8
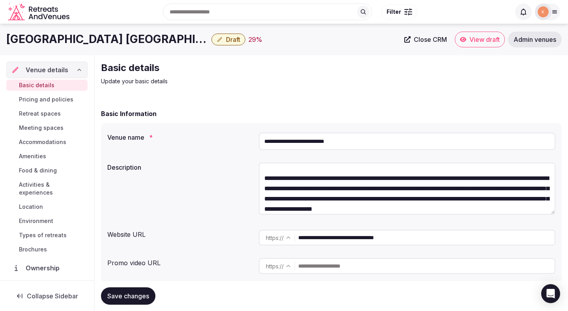
scroll to position [41, 0]
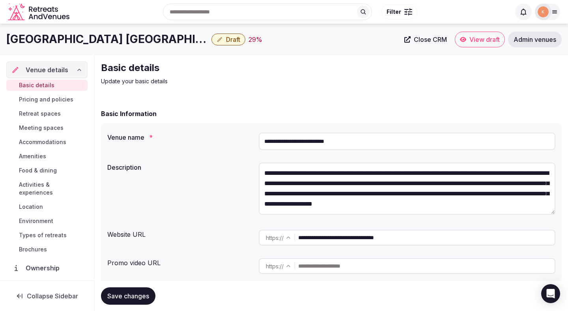
click at [350, 244] on input "**********" at bounding box center [426, 238] width 256 height 16
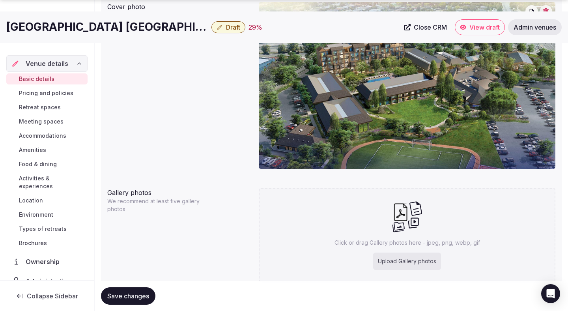
scroll to position [731, 0]
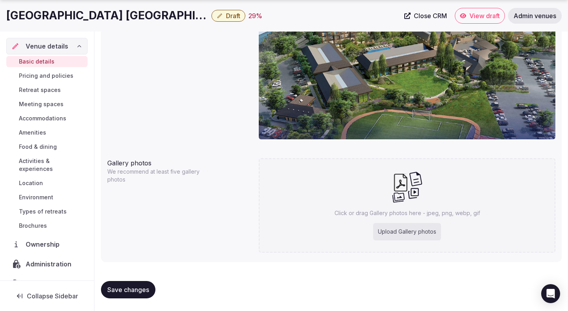
click at [373, 230] on div "Click or drag Gallery photos here - jpeg, png, webp, gif Upload Gallery photos" at bounding box center [407, 205] width 297 height 94
type input "**********"
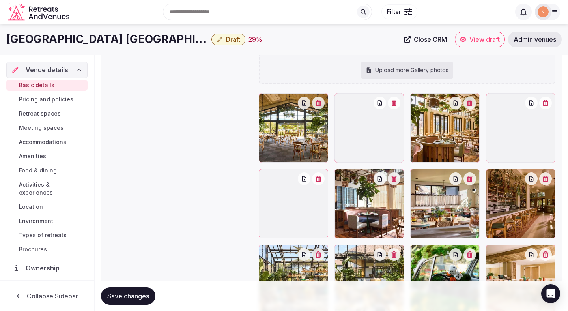
scroll to position [857, 0]
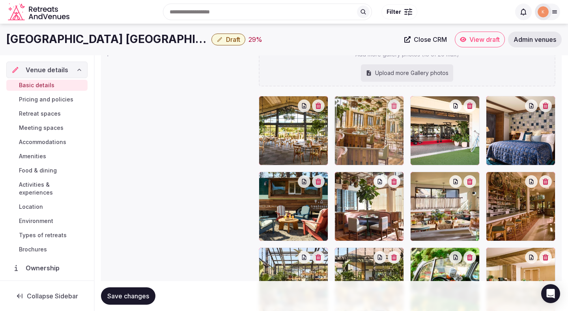
drag, startPoint x: 446, startPoint y: 152, endPoint x: 393, endPoint y: 159, distance: 52.9
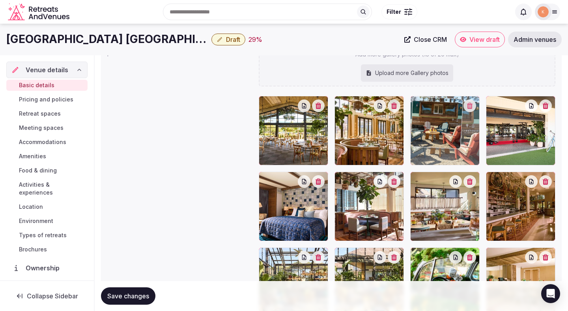
drag, startPoint x: 314, startPoint y: 218, endPoint x: 454, endPoint y: 161, distance: 151.1
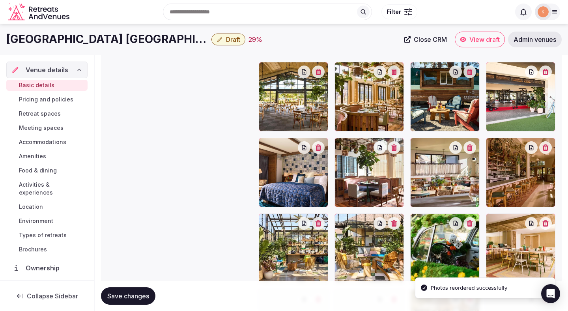
scroll to position [890, 0]
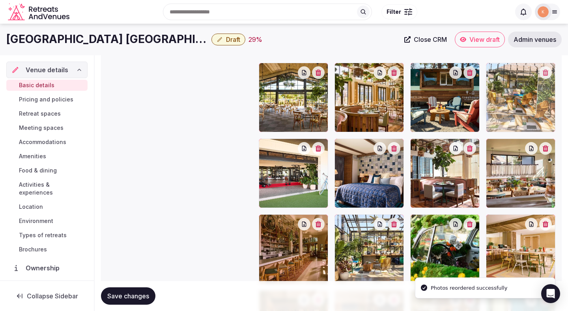
drag, startPoint x: 375, startPoint y: 248, endPoint x: 505, endPoint y: 103, distance: 195.0
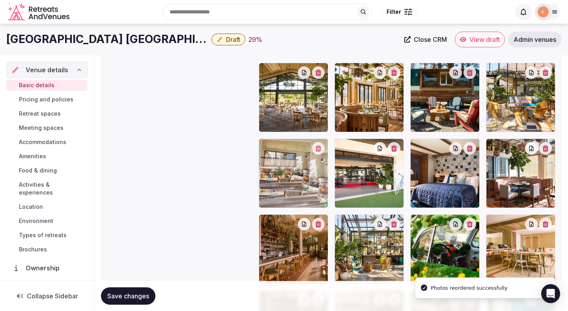
drag, startPoint x: 504, startPoint y: 177, endPoint x: 312, endPoint y: 191, distance: 192.3
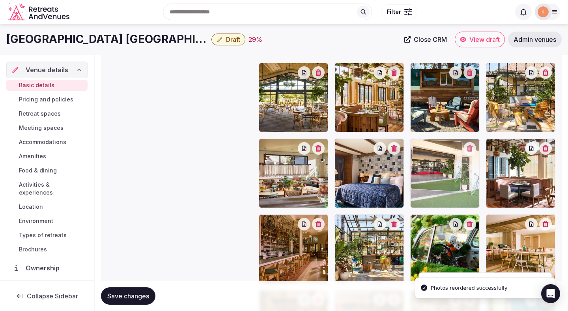
drag, startPoint x: 367, startPoint y: 173, endPoint x: 477, endPoint y: 173, distance: 109.7
drag, startPoint x: 460, startPoint y: 176, endPoint x: 447, endPoint y: 184, distance: 14.9
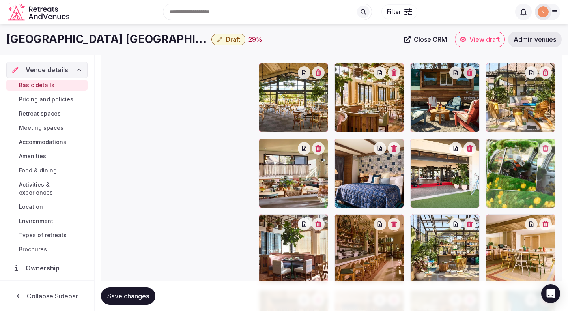
drag, startPoint x: 448, startPoint y: 246, endPoint x: 516, endPoint y: 174, distance: 98.5
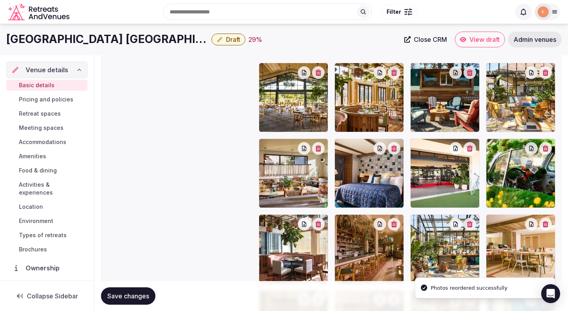
click at [146, 298] on span "Save changes" at bounding box center [128, 296] width 42 height 8
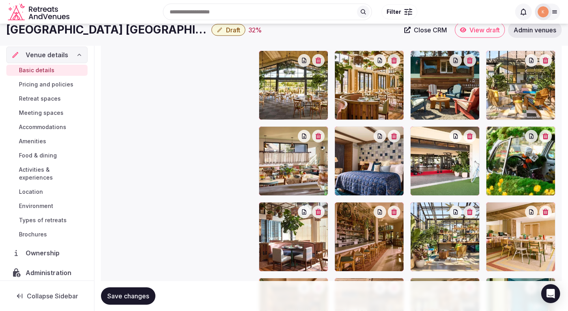
scroll to position [901, 0]
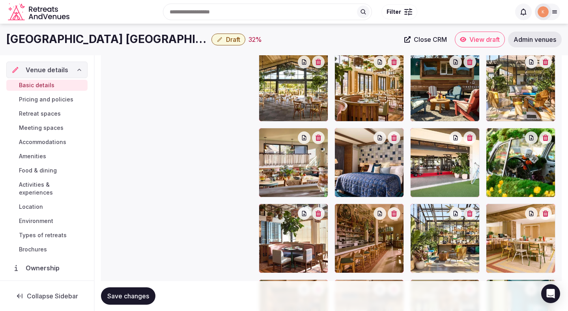
click at [121, 297] on span "Save changes" at bounding box center [128, 296] width 42 height 8
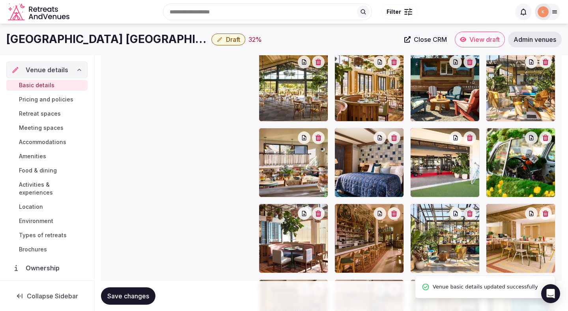
click at [117, 294] on span "Save changes" at bounding box center [128, 296] width 42 height 8
click at [49, 100] on span "Pricing and policies" at bounding box center [46, 99] width 54 height 8
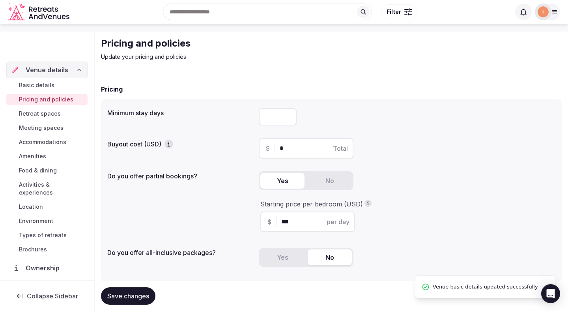
scroll to position [213, 0]
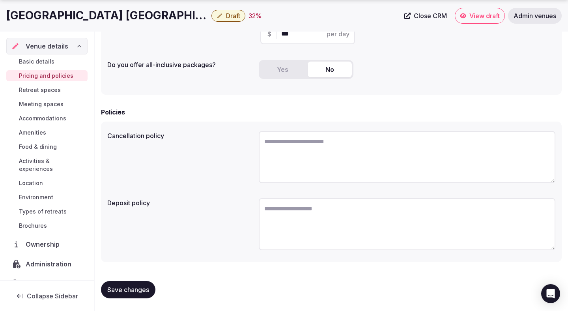
click at [53, 90] on span "Retreat spaces" at bounding box center [40, 90] width 42 height 8
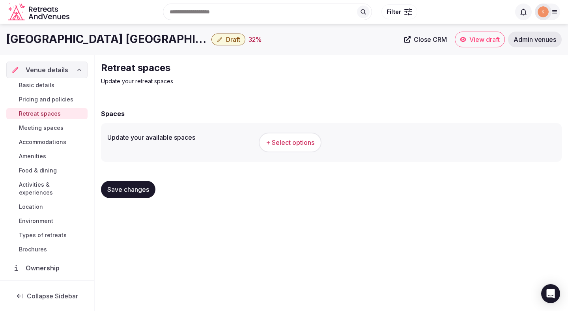
click at [302, 148] on button "+ Select options" at bounding box center [290, 143] width 63 height 20
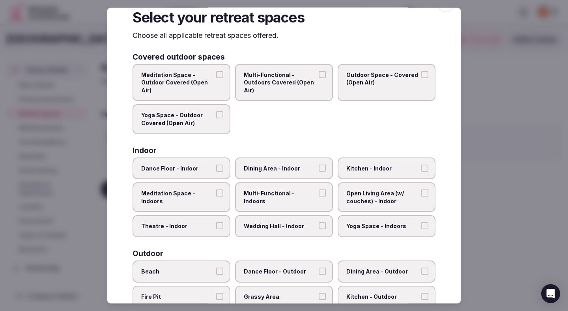
scroll to position [21, 0]
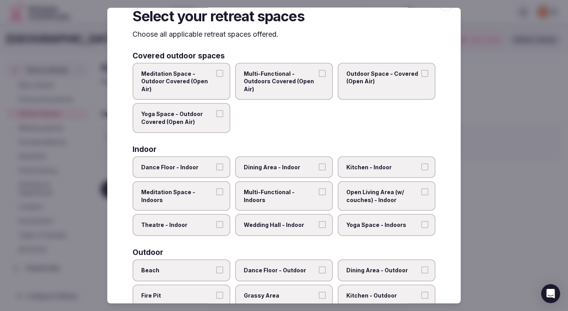
click at [272, 170] on span "Dining Area - Indoor" at bounding box center [280, 167] width 73 height 8
click at [319, 170] on button "Dining Area - Indoor" at bounding box center [322, 166] width 7 height 7
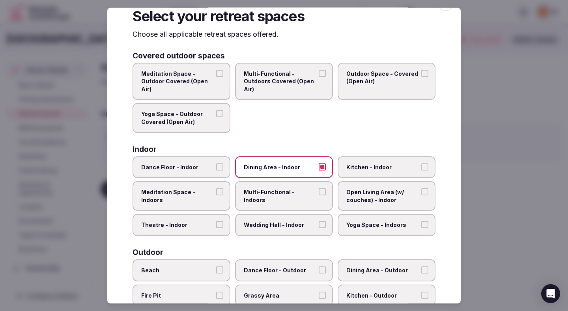
click at [272, 194] on span "Multi-Functional - Indoors" at bounding box center [280, 195] width 73 height 15
click at [319, 194] on button "Multi-Functional - Indoors" at bounding box center [322, 191] width 7 height 7
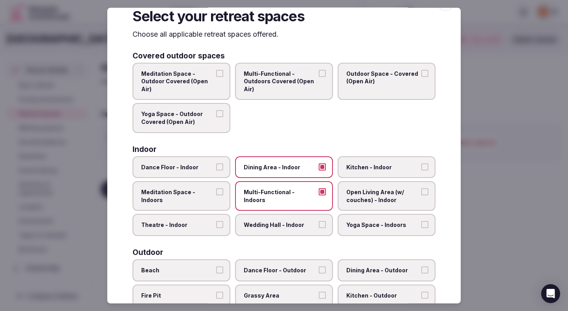
click at [361, 195] on span "Open Living Area (w/ couches) - Indoor" at bounding box center [382, 195] width 73 height 15
click at [421, 195] on button "Open Living Area (w/ couches) - Indoor" at bounding box center [424, 191] width 7 height 7
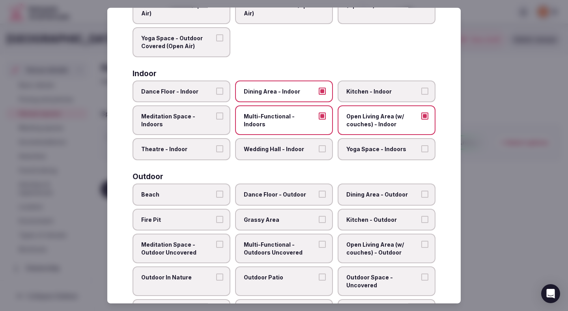
scroll to position [120, 0]
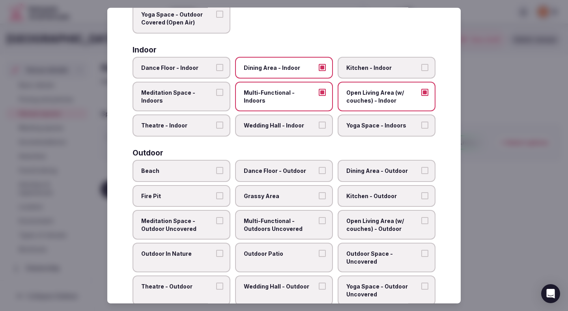
click at [208, 202] on label "Fire Pit" at bounding box center [182, 196] width 98 height 22
click at [216, 199] on button "Fire Pit" at bounding box center [219, 195] width 7 height 7
click at [208, 248] on label "Outdoor In Nature" at bounding box center [182, 258] width 98 height 30
click at [216, 250] on button "Outdoor In Nature" at bounding box center [219, 253] width 7 height 7
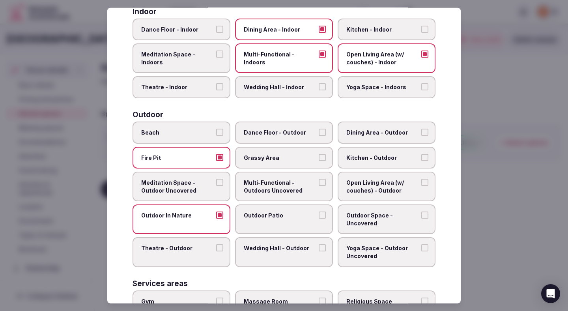
scroll to position [174, 0]
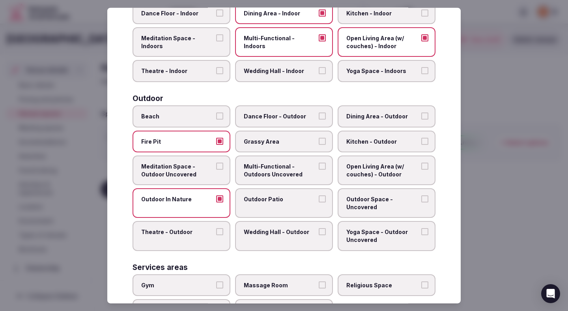
click at [278, 204] on label "Outdoor Patio" at bounding box center [284, 203] width 98 height 30
click at [319, 202] on button "Outdoor Patio" at bounding box center [322, 198] width 7 height 7
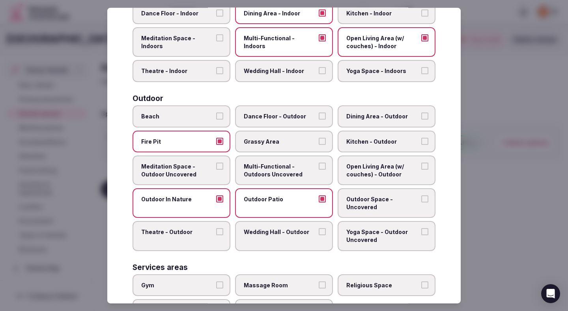
click at [285, 173] on span "Multi-Functional - Outdoors Uncovered" at bounding box center [280, 170] width 73 height 15
click at [319, 170] on button "Multi-Functional - Outdoors Uncovered" at bounding box center [322, 166] width 7 height 7
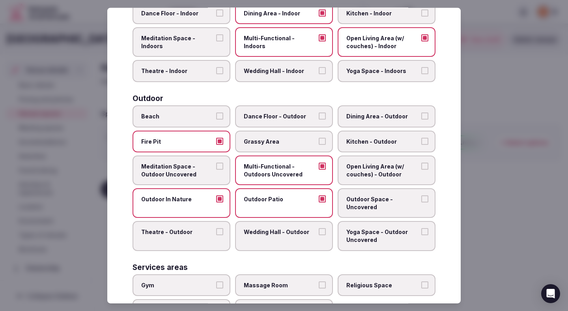
click at [365, 119] on span "Dining Area - Outdoor" at bounding box center [382, 116] width 73 height 8
click at [421, 119] on button "Dining Area - Outdoor" at bounding box center [424, 115] width 7 height 7
click at [367, 170] on span "Open Living Area (w/ couches) - Outdoor" at bounding box center [382, 170] width 73 height 15
click at [421, 170] on button "Open Living Area (w/ couches) - Outdoor" at bounding box center [424, 166] width 7 height 7
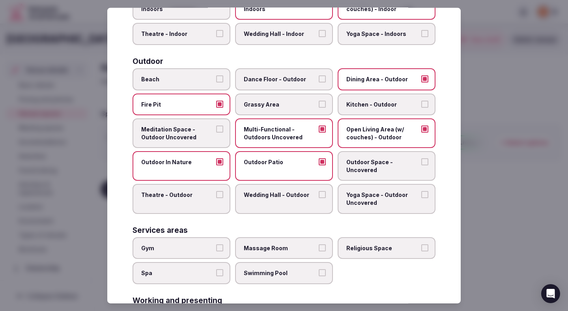
click at [367, 170] on span "Outdoor Space - Uncovered" at bounding box center [382, 165] width 73 height 15
click at [421, 165] on button "Outdoor Space - Uncovered" at bounding box center [424, 161] width 7 height 7
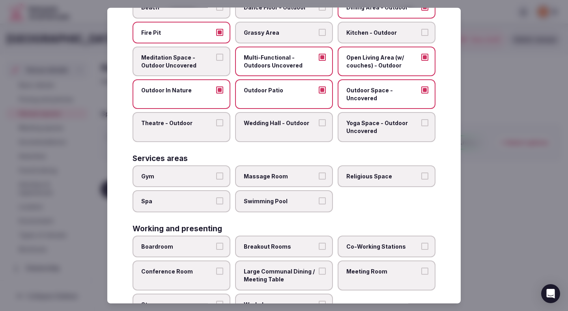
scroll to position [306, 0]
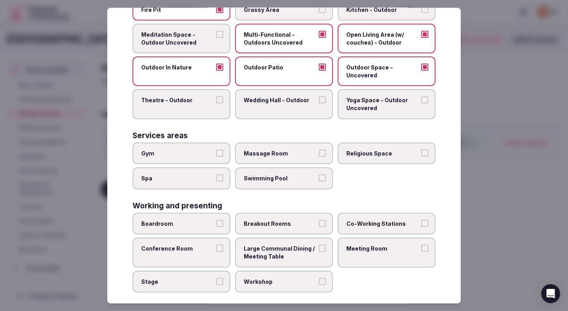
click at [200, 158] on label "Gym" at bounding box center [182, 153] width 98 height 22
click at [216, 156] on button "Gym" at bounding box center [219, 152] width 7 height 7
click at [204, 177] on span "Spa" at bounding box center [177, 178] width 73 height 8
click at [216, 177] on button "Spa" at bounding box center [219, 177] width 7 height 7
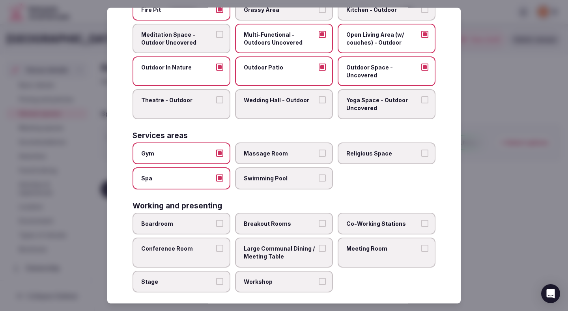
click at [249, 184] on label "Swimming Pool" at bounding box center [284, 178] width 98 height 22
click at [319, 181] on button "Swimming Pool" at bounding box center [322, 177] width 7 height 7
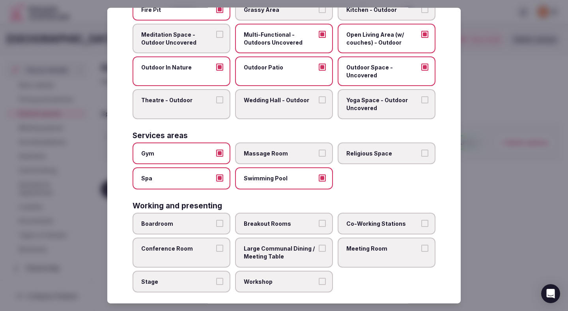
scroll to position [314, 0]
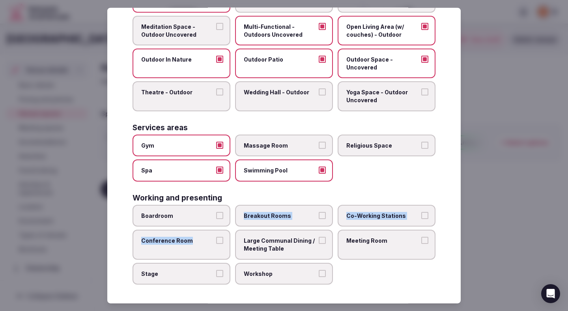
drag, startPoint x: 203, startPoint y: 221, endPoint x: 213, endPoint y: 245, distance: 25.8
click at [213, 245] on div "Boardroom Breakout Rooms Co-Working Stations Conference Room Large Communal Din…" at bounding box center [284, 245] width 303 height 80
click at [213, 245] on label "Conference Room" at bounding box center [182, 245] width 98 height 30
click at [216, 244] on button "Conference Room" at bounding box center [219, 240] width 7 height 7
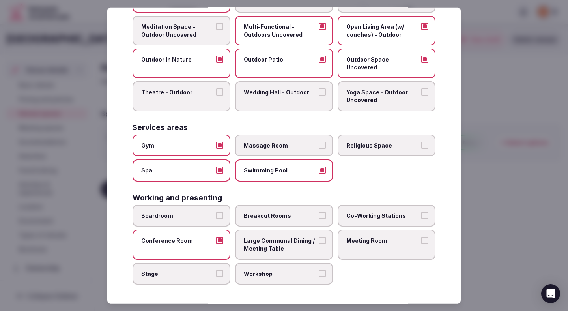
click at [258, 262] on div "Boardroom Breakout Rooms Co-Working Stations Conference Room Large Communal Din…" at bounding box center [284, 245] width 303 height 80
click at [271, 273] on span "Workshop" at bounding box center [280, 273] width 73 height 8
click at [319, 273] on button "Workshop" at bounding box center [322, 272] width 7 height 7
click at [374, 243] on span "Meeting Room" at bounding box center [382, 241] width 73 height 8
click at [421, 243] on button "Meeting Room" at bounding box center [424, 240] width 7 height 7
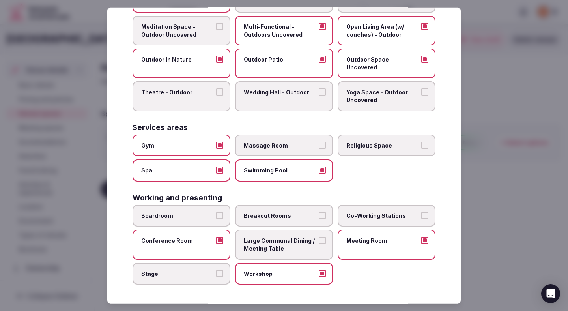
click at [369, 216] on span "Co-Working Stations" at bounding box center [382, 216] width 73 height 8
click at [421, 216] on button "Co-Working Stations" at bounding box center [424, 215] width 7 height 7
click at [301, 213] on span "Breakout Rooms" at bounding box center [280, 216] width 73 height 8
click at [319, 213] on button "Breakout Rooms" at bounding box center [322, 215] width 7 height 7
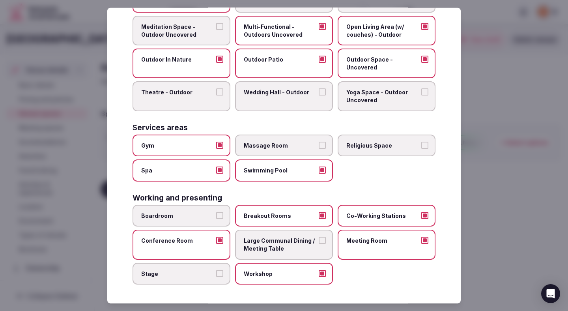
drag, startPoint x: 202, startPoint y: 211, endPoint x: 256, endPoint y: 265, distance: 76.4
click at [256, 265] on div "Boardroom Breakout Rooms Co-Working Stations Conference Room Large Communal Din…" at bounding box center [284, 245] width 303 height 80
click at [509, 169] on div at bounding box center [284, 155] width 568 height 311
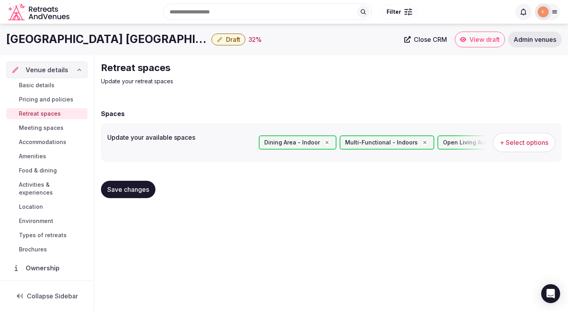
click at [145, 192] on span "Save changes" at bounding box center [128, 189] width 42 height 8
click at [137, 188] on span "Save changes" at bounding box center [128, 189] width 42 height 8
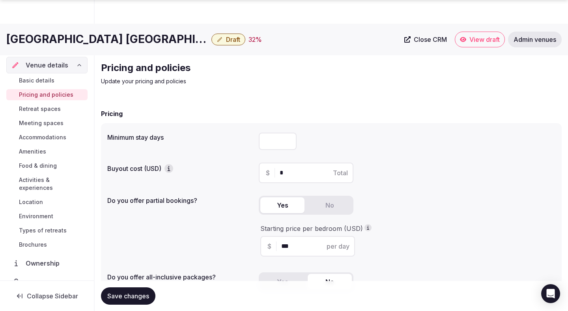
scroll to position [213, 0]
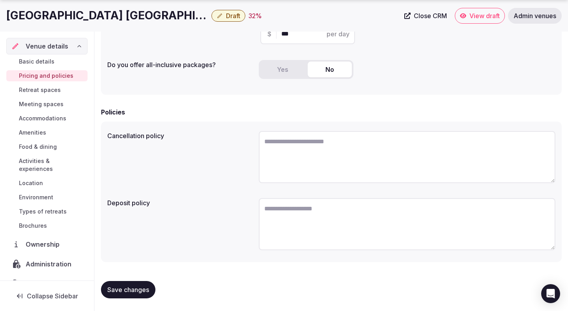
click at [52, 91] on span "Retreat spaces" at bounding box center [40, 90] width 42 height 8
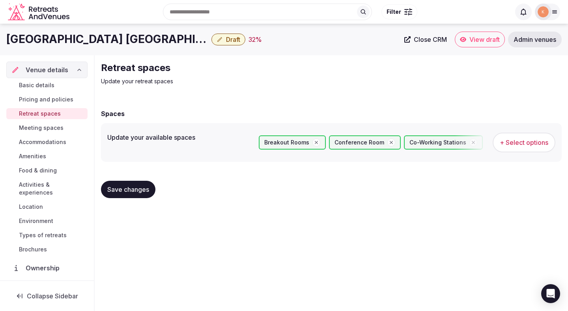
click at [48, 126] on span "Meeting spaces" at bounding box center [41, 128] width 45 height 8
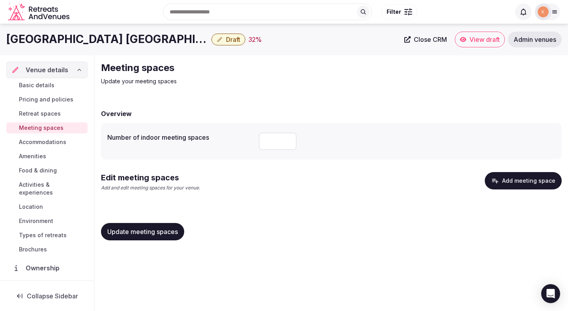
click at [518, 183] on button "Add meeting space" at bounding box center [523, 180] width 77 height 17
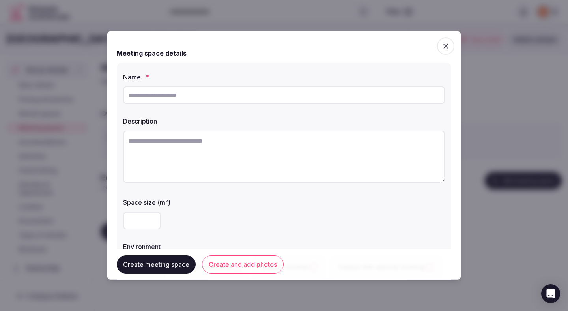
click at [354, 97] on input "text" at bounding box center [284, 94] width 322 height 17
type input "**********"
click at [313, 149] on textarea at bounding box center [284, 157] width 322 height 52
paste textarea "**********"
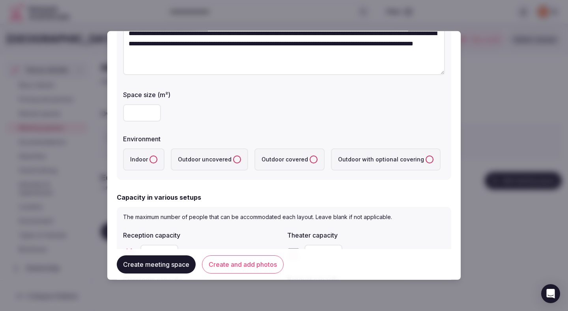
scroll to position [109, 0]
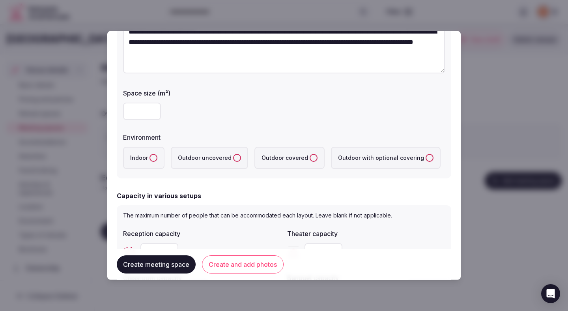
click at [139, 158] on label "Indoor" at bounding box center [143, 158] width 41 height 22
click at [150, 158] on button "Indoor" at bounding box center [154, 158] width 8 height 8
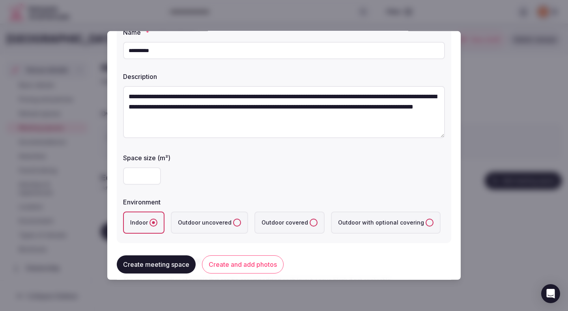
scroll to position [52, 0]
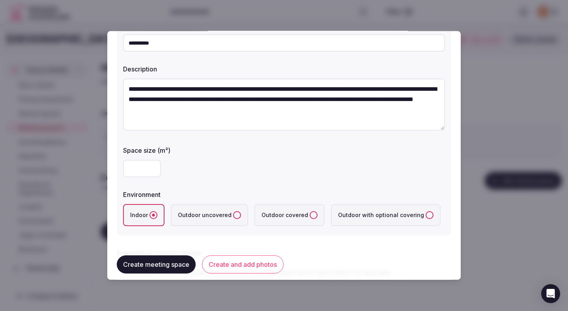
click at [240, 110] on textarea "**********" at bounding box center [284, 105] width 322 height 52
paste textarea
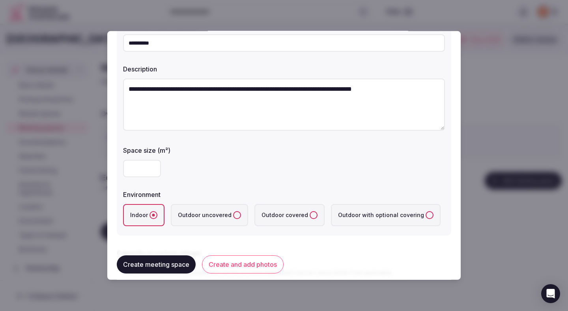
type textarea "**********"
click at [137, 165] on input "number" at bounding box center [142, 168] width 38 height 17
type input "***"
click at [209, 177] on div "***" at bounding box center [284, 168] width 322 height 17
click at [210, 177] on div "***" at bounding box center [284, 168] width 322 height 17
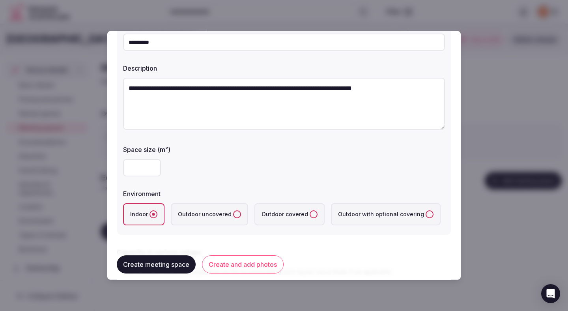
click at [214, 176] on div "***" at bounding box center [284, 167] width 322 height 17
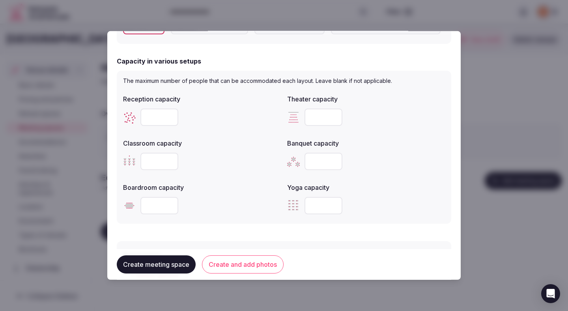
scroll to position [244, 0]
click at [323, 167] on input "number" at bounding box center [324, 160] width 38 height 17
type input "***"
click at [222, 192] on div "Boardroom capacity" at bounding box center [202, 198] width 158 height 38
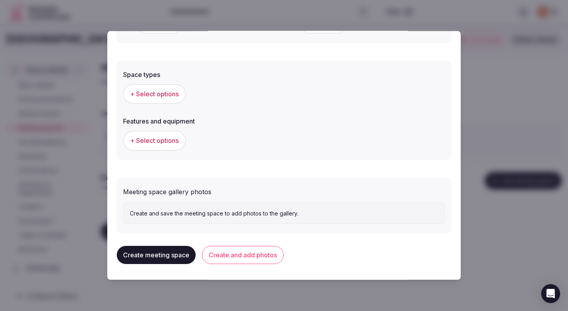
scroll to position [421, 0]
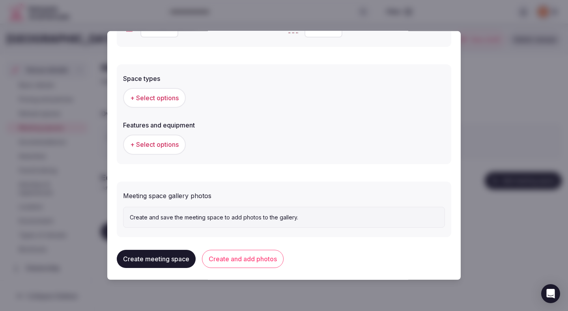
click at [159, 101] on span "+ Select options" at bounding box center [154, 98] width 49 height 9
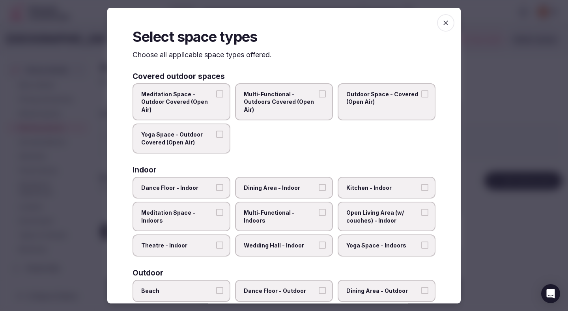
click at [213, 213] on span "Meditation Space - Indoors" at bounding box center [177, 216] width 73 height 15
click at [216, 213] on button "Meditation Space - Indoors" at bounding box center [219, 212] width 7 height 7
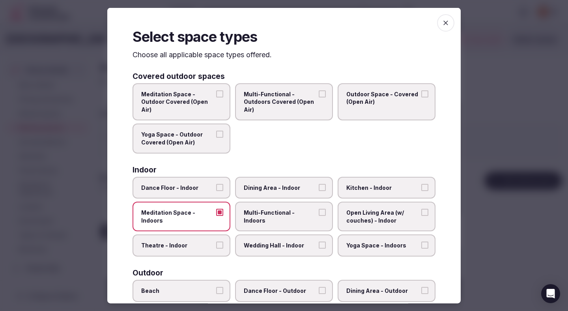
click at [269, 193] on label "Dining Area - Indoor" at bounding box center [284, 187] width 98 height 22
click at [319, 191] on button "Dining Area - Indoor" at bounding box center [322, 186] width 7 height 7
click at [379, 216] on span "Open Living Area (w/ couches) - Indoor" at bounding box center [382, 216] width 73 height 15
click at [421, 216] on button "Open Living Area (w/ couches) - Indoor" at bounding box center [424, 212] width 7 height 7
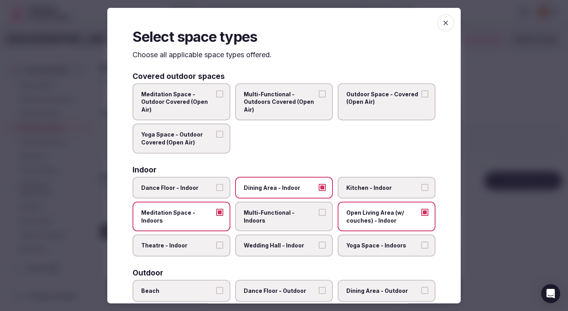
click at [312, 239] on label "Wedding Hall - Indoor" at bounding box center [284, 245] width 98 height 22
click at [319, 241] on button "Wedding Hall - Indoor" at bounding box center [322, 244] width 7 height 7
click at [309, 213] on span "Multi-Functional - Indoors" at bounding box center [280, 216] width 73 height 15
click at [319, 213] on button "Multi-Functional - Indoors" at bounding box center [322, 212] width 7 height 7
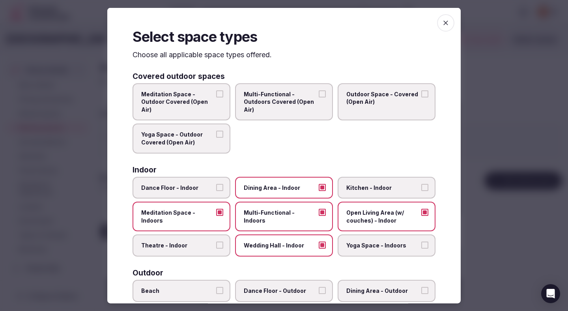
scroll to position [42, 0]
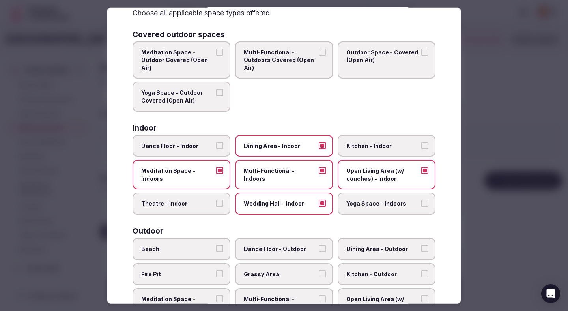
click at [210, 213] on label "Theatre - Indoor" at bounding box center [182, 204] width 98 height 22
click at [216, 207] on button "Theatre - Indoor" at bounding box center [219, 203] width 7 height 7
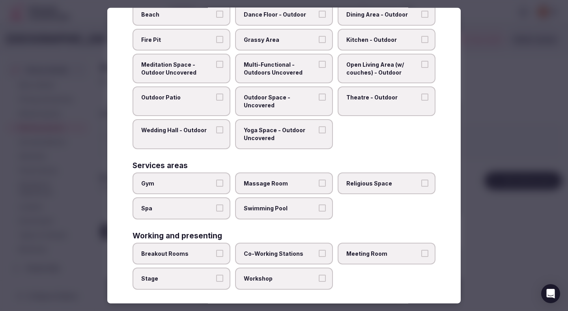
scroll to position [281, 0]
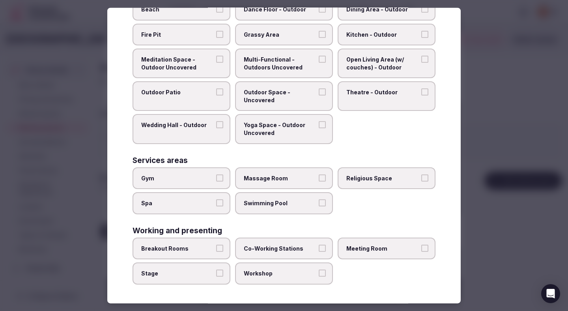
click at [216, 247] on button "Breakout Rooms" at bounding box center [219, 248] width 7 height 7
drag, startPoint x: 277, startPoint y: 292, endPoint x: 247, endPoint y: 292, distance: 29.6
click at [275, 292] on div "Select space types Choose all applicable space types offered. Covered outdoor s…" at bounding box center [284, 156] width 354 height 296
click at [217, 271] on button "Stage" at bounding box center [219, 272] width 7 height 7
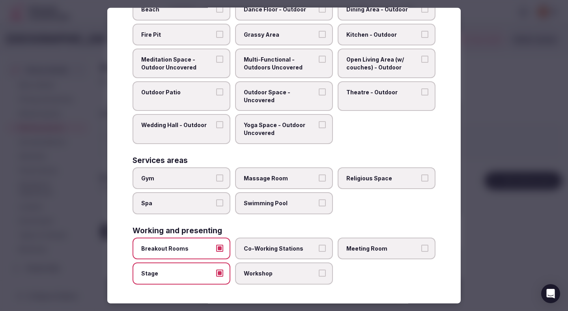
drag, startPoint x: 273, startPoint y: 269, endPoint x: 323, endPoint y: 262, distance: 51.1
click at [273, 269] on label "Workshop" at bounding box center [284, 273] width 98 height 22
click at [319, 269] on button "Workshop" at bounding box center [322, 272] width 7 height 7
click at [350, 252] on label "Meeting Room" at bounding box center [387, 249] width 98 height 22
click at [421, 252] on button "Meeting Room" at bounding box center [424, 248] width 7 height 7
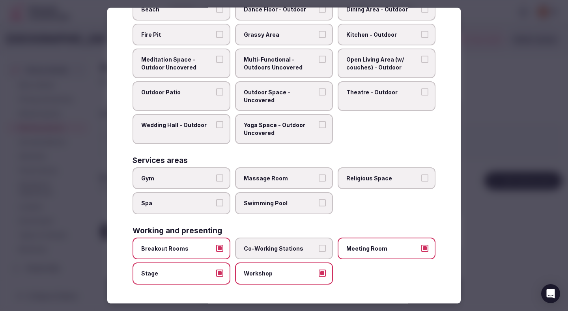
click at [187, 273] on span "Stage" at bounding box center [177, 273] width 73 height 8
click at [216, 273] on button "Stage" at bounding box center [219, 272] width 7 height 7
click at [529, 221] on div at bounding box center [284, 155] width 568 height 311
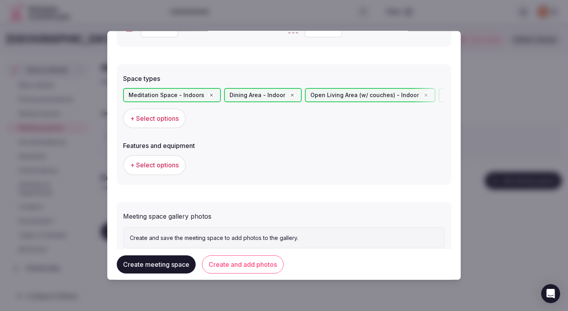
scroll to position [445, 0]
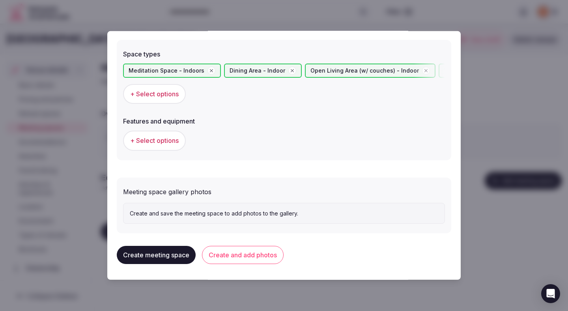
click at [145, 142] on span "+ Select options" at bounding box center [154, 140] width 49 height 9
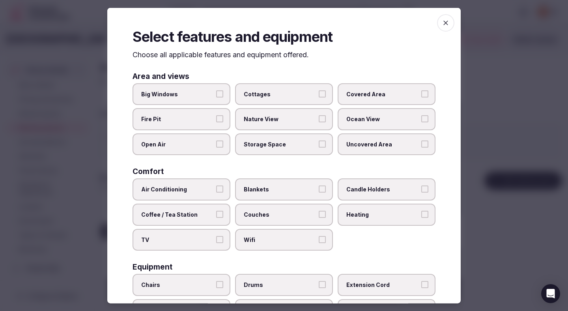
click at [204, 95] on span "Big Windows" at bounding box center [177, 94] width 73 height 8
click at [216, 95] on button "Big Windows" at bounding box center [219, 93] width 7 height 7
click at [272, 122] on span "Nature View" at bounding box center [280, 119] width 73 height 8
click at [319, 122] on button "Nature View" at bounding box center [322, 118] width 7 height 7
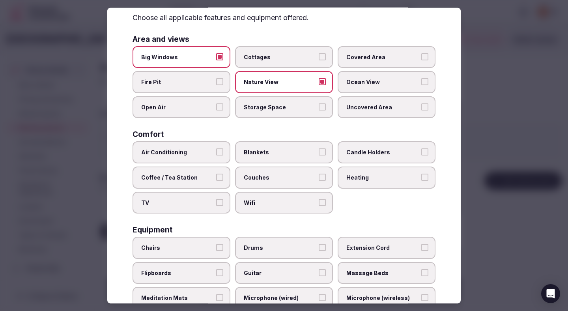
scroll to position [45, 0]
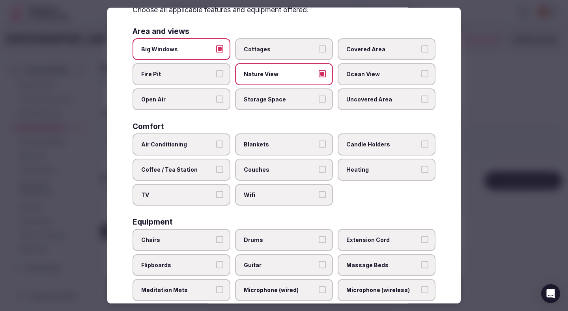
click at [373, 47] on span "Covered Area" at bounding box center [382, 49] width 73 height 8
click at [421, 47] on button "Covered Area" at bounding box center [424, 48] width 7 height 7
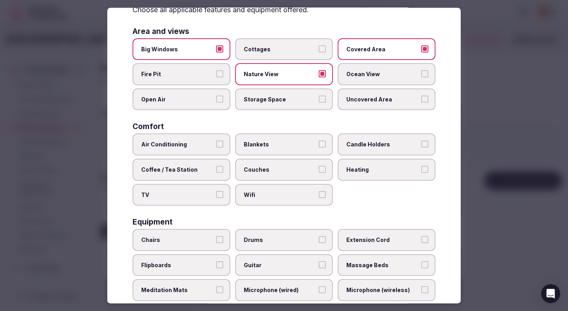
click at [190, 144] on span "Air Conditioning" at bounding box center [177, 144] width 73 height 8
click at [216, 144] on button "Air Conditioning" at bounding box center [219, 143] width 7 height 7
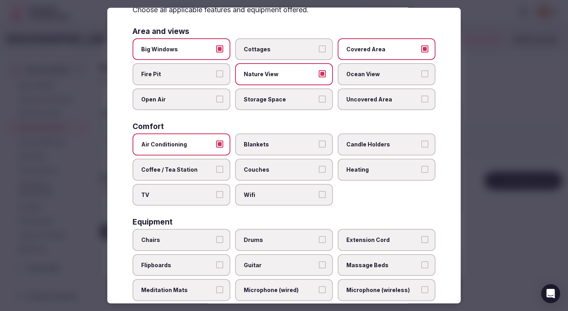
drag, startPoint x: 195, startPoint y: 195, endPoint x: 199, endPoint y: 195, distance: 4.0
click at [199, 195] on span "TV" at bounding box center [177, 195] width 73 height 8
click at [216, 195] on button "TV" at bounding box center [219, 194] width 7 height 7
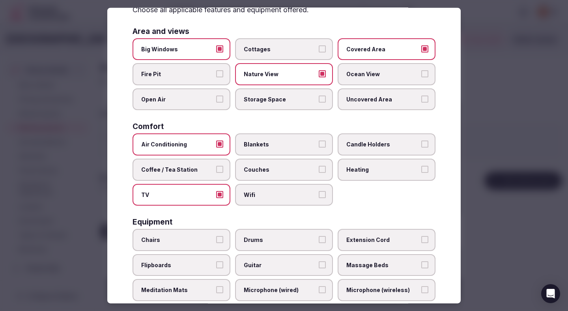
click at [260, 201] on label "Wifi" at bounding box center [284, 194] width 98 height 22
click at [319, 198] on button "Wifi" at bounding box center [322, 194] width 7 height 7
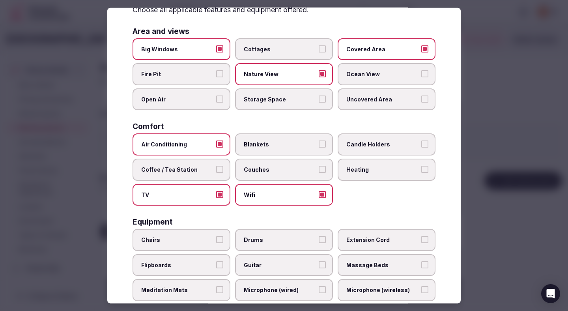
click at [197, 200] on label "TV" at bounding box center [182, 194] width 98 height 22
click at [216, 198] on button "TV" at bounding box center [219, 194] width 7 height 7
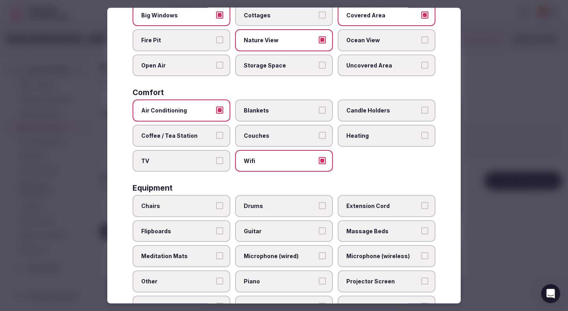
scroll to position [139, 0]
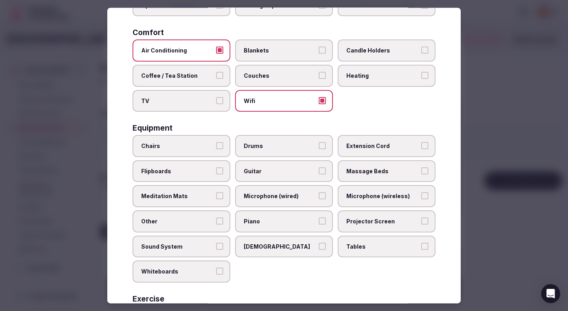
click at [194, 150] on label "Chairs" at bounding box center [182, 146] width 98 height 22
click at [216, 149] on button "Chairs" at bounding box center [219, 145] width 7 height 7
click at [356, 248] on span "Tables" at bounding box center [382, 246] width 73 height 8
click at [421, 248] on button "Tables" at bounding box center [424, 245] width 7 height 7
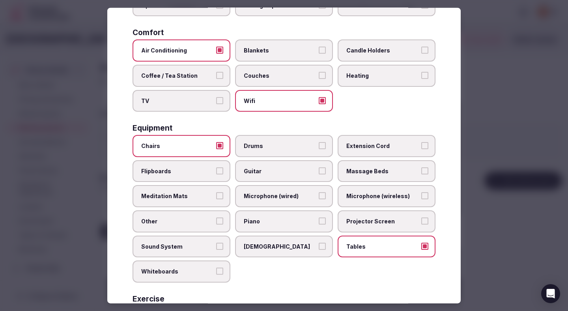
click at [356, 218] on span "Projector Screen" at bounding box center [382, 221] width 73 height 8
click at [421, 218] on button "Projector Screen" at bounding box center [424, 220] width 7 height 7
click at [194, 240] on label "Sound System" at bounding box center [182, 246] width 98 height 22
click at [216, 242] on button "Sound System" at bounding box center [219, 245] width 7 height 7
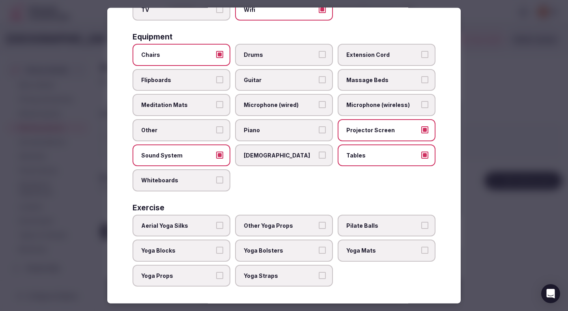
scroll to position [232, 0]
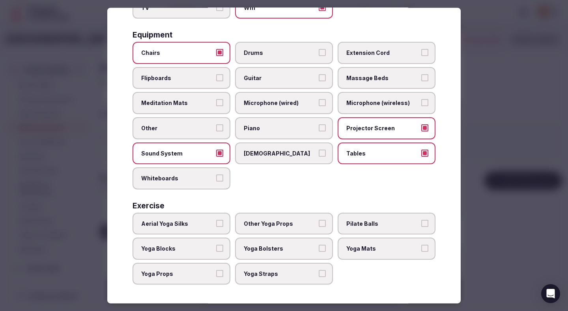
click at [492, 142] on div at bounding box center [284, 155] width 568 height 311
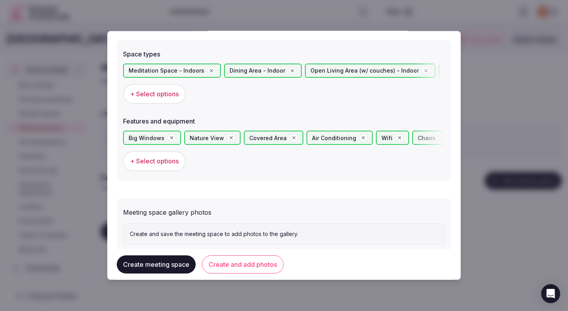
scroll to position [466, 0]
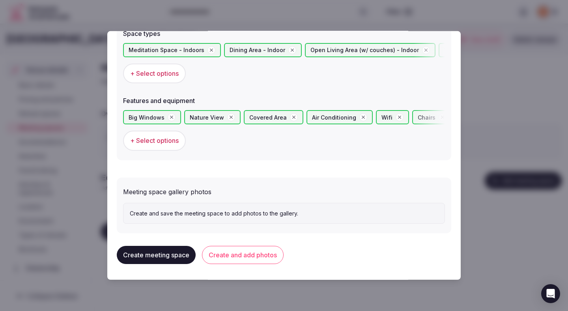
click at [260, 253] on button "Create and add photos" at bounding box center [243, 255] width 82 height 18
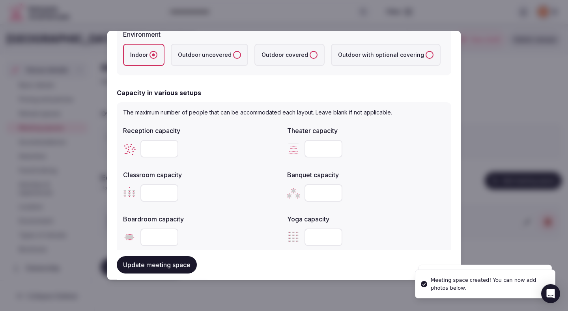
scroll to position [209, 0]
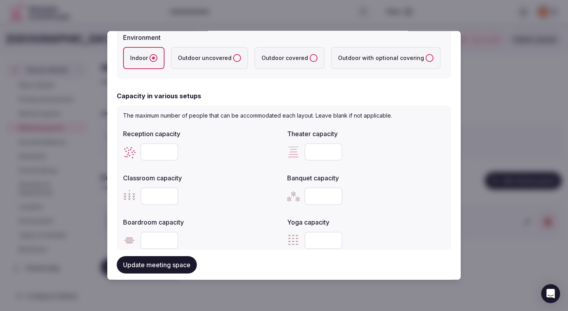
click at [161, 159] on input "number" at bounding box center [159, 151] width 38 height 17
type input "***"
click at [328, 145] on input "number" at bounding box center [324, 151] width 38 height 17
type input "***"
click at [153, 196] on input "number" at bounding box center [159, 195] width 38 height 17
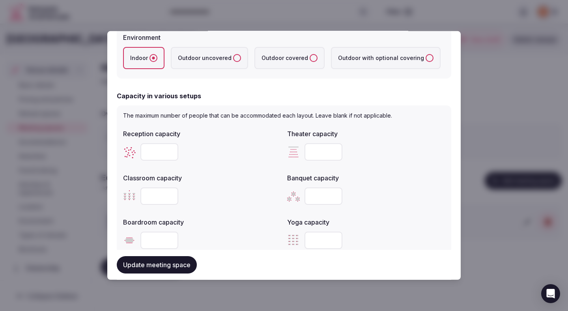
click at [153, 196] on input "number" at bounding box center [159, 195] width 38 height 17
type input "***"
click at [221, 201] on div "***" at bounding box center [202, 195] width 158 height 17
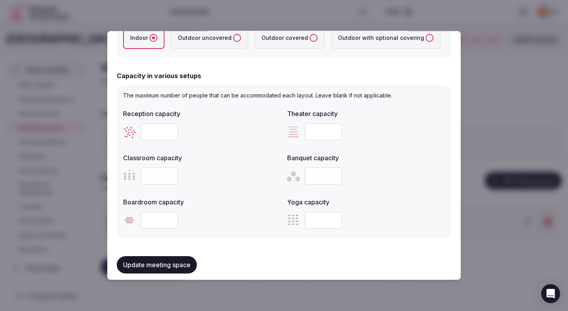
scroll to position [239, 0]
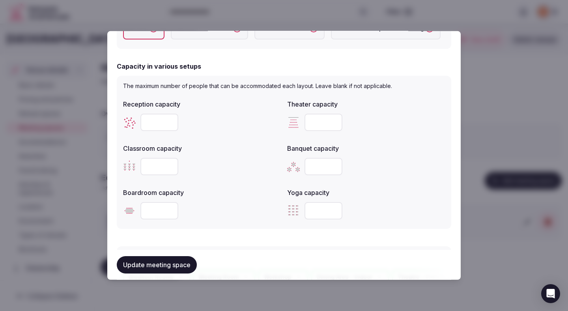
click at [221, 201] on div at bounding box center [202, 211] width 158 height 24
click at [159, 208] on input "number" at bounding box center [159, 210] width 38 height 17
type input "***"
click at [224, 217] on div "***" at bounding box center [202, 210] width 158 height 17
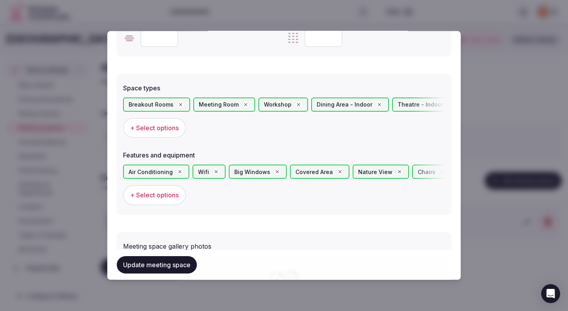
scroll to position [538, 0]
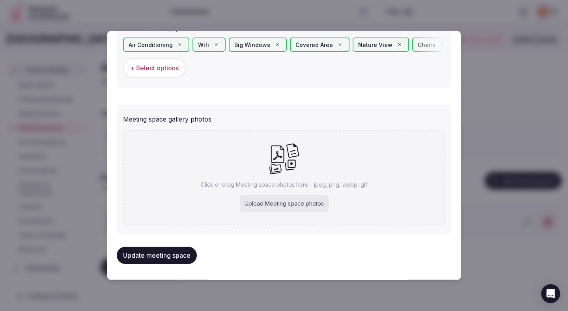
click at [180, 255] on button "Update meeting space" at bounding box center [157, 255] width 80 height 17
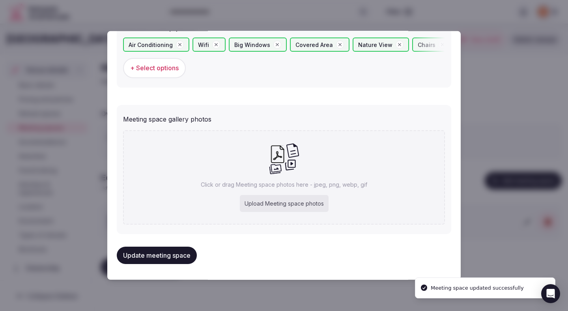
click at [278, 205] on div "Upload Meeting space photos" at bounding box center [284, 203] width 89 height 17
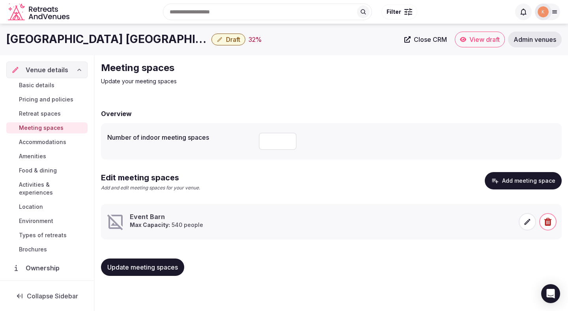
click at [526, 224] on icon at bounding box center [528, 222] width 6 height 6
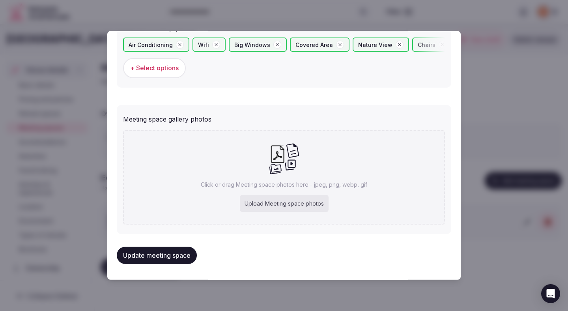
click at [311, 202] on div "Upload Meeting space photos" at bounding box center [284, 203] width 89 height 17
type input "**********"
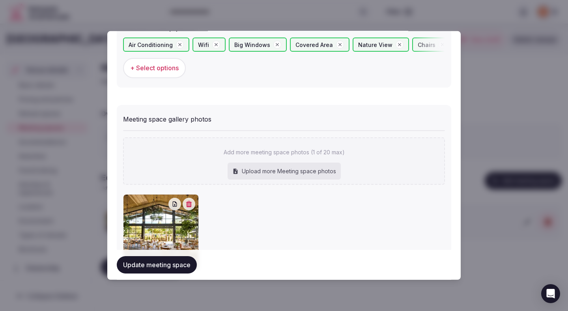
click at [183, 270] on button "Update meeting space" at bounding box center [157, 264] width 80 height 17
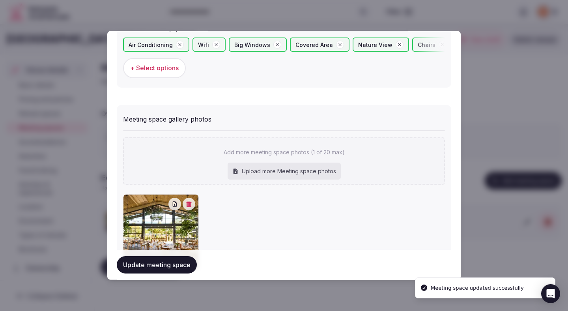
click at [521, 90] on div at bounding box center [284, 155] width 568 height 311
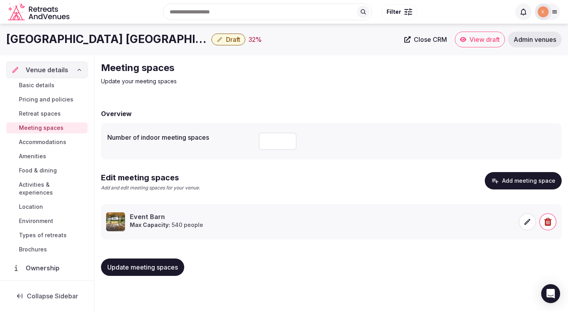
click at [56, 140] on span "Accommodations" at bounding box center [42, 142] width 47 height 8
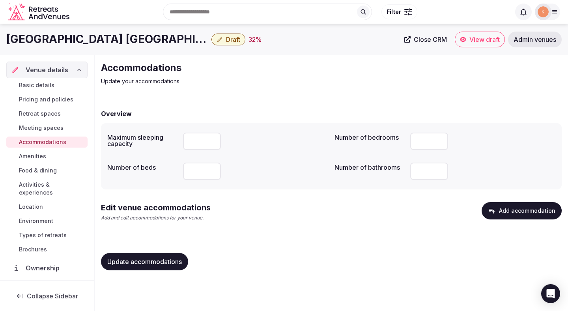
click at [191, 139] on input "number" at bounding box center [202, 141] width 38 height 17
click at [503, 218] on button "Add accommodation" at bounding box center [522, 210] width 80 height 17
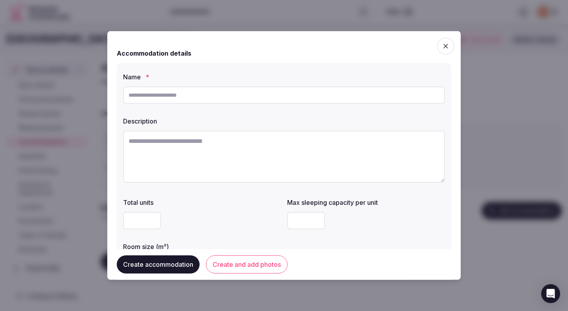
click at [255, 91] on input "text" at bounding box center [284, 94] width 322 height 17
type input "*********"
click at [127, 160] on textarea at bounding box center [284, 157] width 322 height 52
paste textarea "**********"
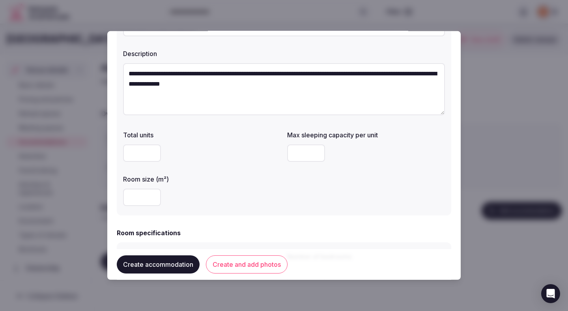
scroll to position [68, 0]
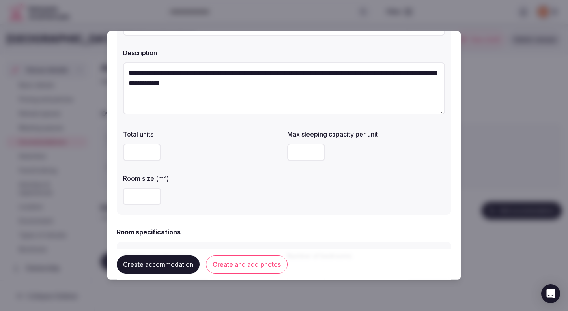
type textarea "**********"
click at [126, 200] on input "number" at bounding box center [142, 196] width 38 height 17
type input "**"
click at [208, 191] on div "**" at bounding box center [202, 196] width 158 height 17
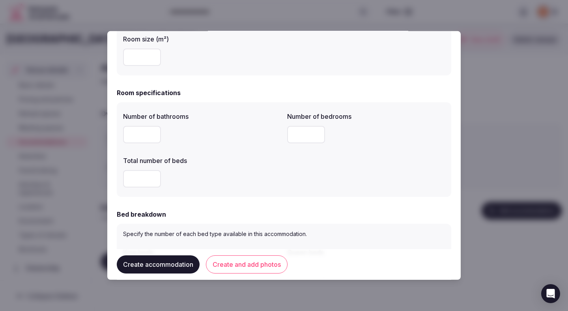
scroll to position [209, 0]
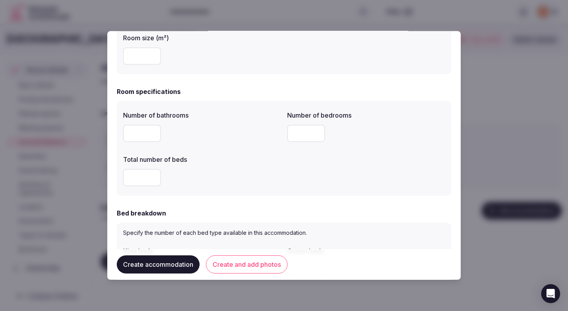
click at [140, 134] on input "number" at bounding box center [142, 133] width 38 height 17
type input "*"
click at [258, 179] on div "*" at bounding box center [202, 177] width 158 height 17
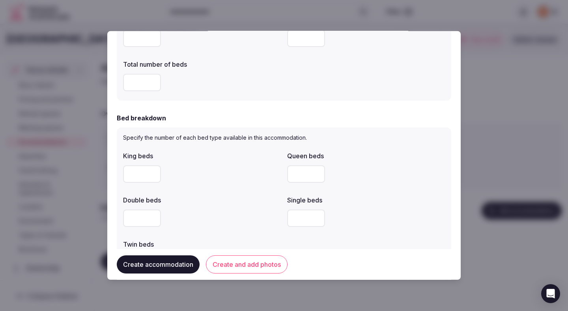
scroll to position [312, 0]
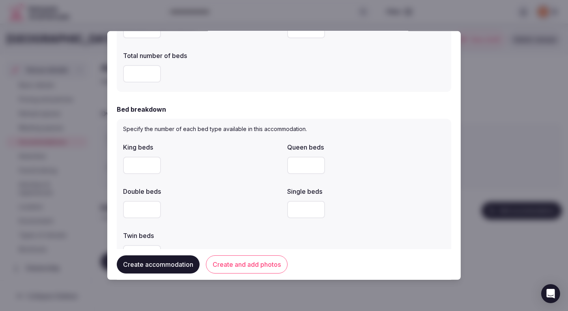
click at [139, 162] on input "number" at bounding box center [142, 165] width 38 height 17
type input "*"
click at [222, 155] on div "*" at bounding box center [202, 165] width 158 height 24
click at [231, 160] on div "*" at bounding box center [202, 165] width 158 height 17
click at [238, 175] on div "*" at bounding box center [202, 165] width 158 height 24
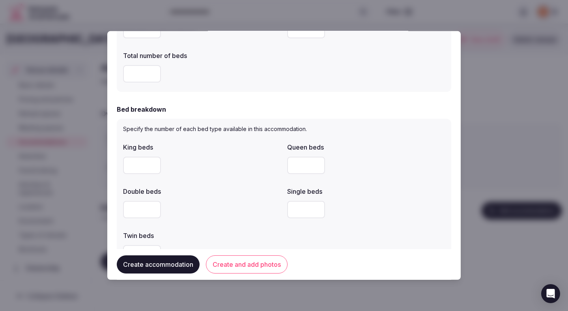
click at [238, 175] on div "*" at bounding box center [202, 165] width 158 height 24
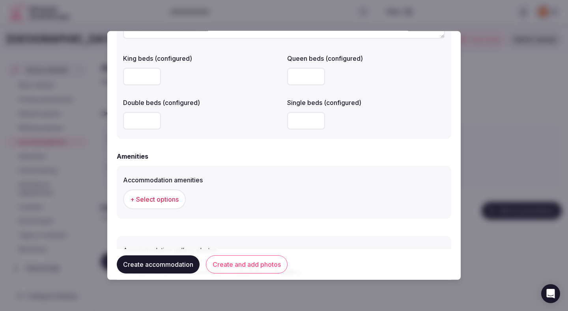
scroll to position [690, 0]
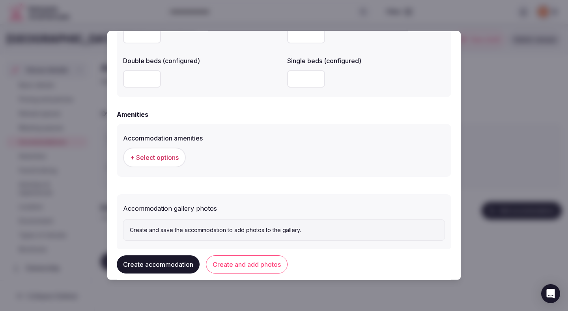
click at [178, 161] on span "+ Select options" at bounding box center [154, 157] width 49 height 9
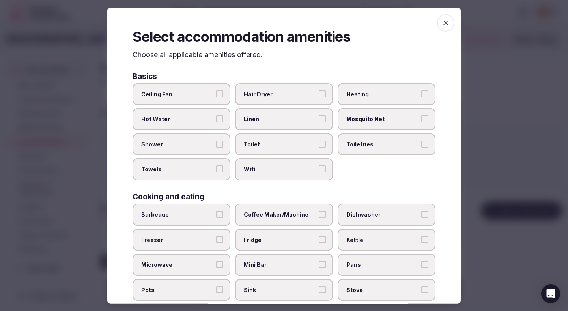
click at [210, 93] on span "Ceiling Fan" at bounding box center [177, 94] width 73 height 8
click at [216, 93] on button "Ceiling Fan" at bounding box center [219, 93] width 7 height 7
click at [208, 118] on span "Hot Water" at bounding box center [177, 119] width 73 height 8
click at [216, 118] on button "Hot Water" at bounding box center [219, 118] width 7 height 7
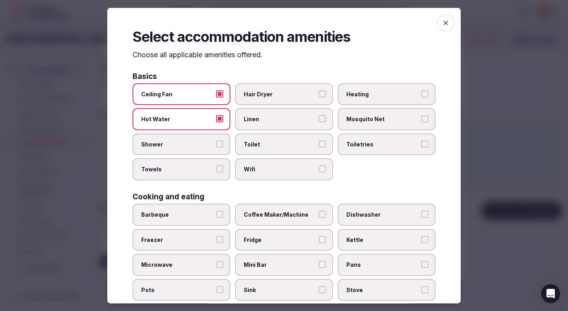
click at [208, 134] on label "Shower" at bounding box center [182, 144] width 98 height 22
click at [216, 140] on button "Shower" at bounding box center [219, 143] width 7 height 7
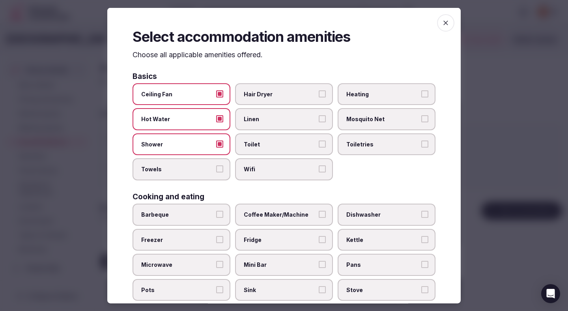
click at [208, 161] on label "Towels" at bounding box center [182, 169] width 98 height 22
click at [216, 165] on button "Towels" at bounding box center [219, 168] width 7 height 7
click at [256, 170] on span "Wifi" at bounding box center [280, 169] width 73 height 8
click at [319, 170] on button "Wifi" at bounding box center [322, 168] width 7 height 7
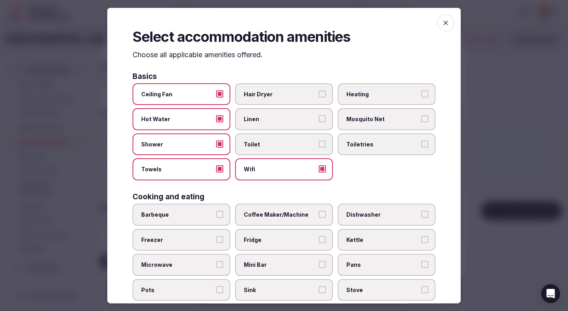
click at [256, 150] on label "Toilet" at bounding box center [284, 144] width 98 height 22
click at [319, 147] on button "Toilet" at bounding box center [322, 143] width 7 height 7
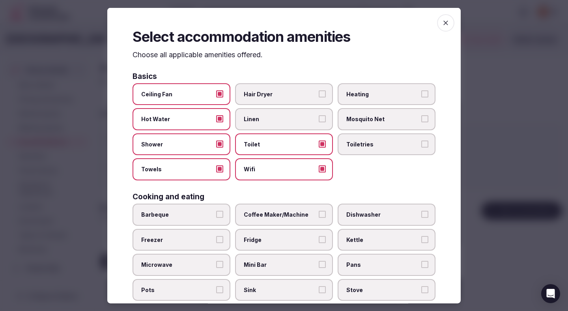
click at [256, 119] on span "Linen" at bounding box center [280, 119] width 73 height 8
click at [319, 119] on button "Linen" at bounding box center [322, 118] width 7 height 7
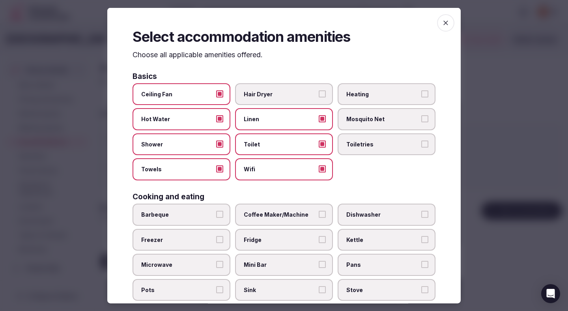
click at [260, 91] on span "Hair Dryer" at bounding box center [280, 94] width 73 height 8
click at [319, 91] on button "Hair Dryer" at bounding box center [322, 93] width 7 height 7
click at [352, 97] on span "Heating" at bounding box center [382, 94] width 73 height 8
click at [421, 97] on button "Heating" at bounding box center [424, 93] width 7 height 7
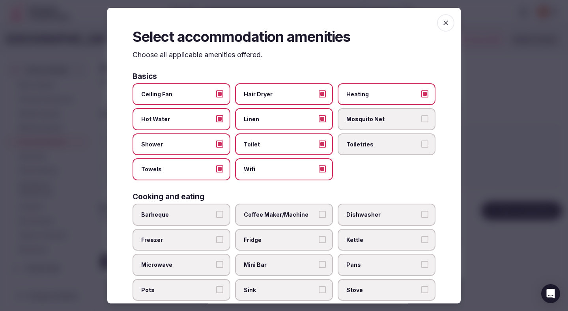
click at [357, 146] on span "Toiletries" at bounding box center [382, 144] width 73 height 8
click at [421, 146] on button "Toiletries" at bounding box center [424, 143] width 7 height 7
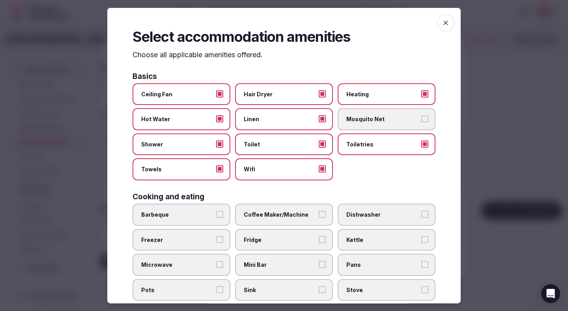
click at [357, 98] on label "Heating" at bounding box center [387, 94] width 98 height 22
click at [421, 97] on button "Heating" at bounding box center [424, 93] width 7 height 7
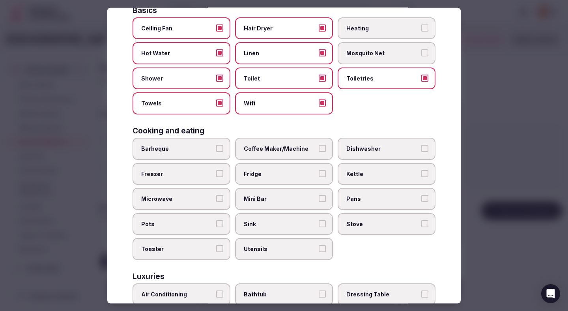
click at [281, 154] on label "Coffee Maker/Machine" at bounding box center [284, 149] width 98 height 22
click at [319, 152] on button "Coffee Maker/Machine" at bounding box center [322, 148] width 7 height 7
click at [280, 171] on span "Fridge" at bounding box center [280, 174] width 73 height 8
click at [319, 171] on button "Fridge" at bounding box center [322, 173] width 7 height 7
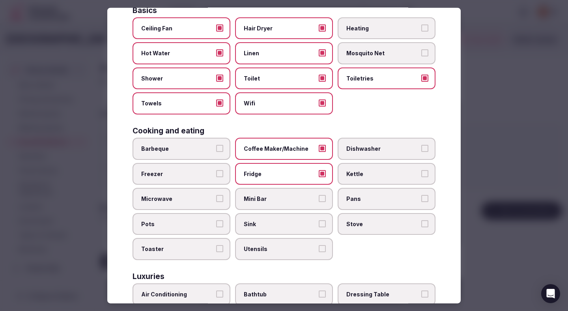
click at [279, 200] on span "Mini Bar" at bounding box center [280, 199] width 73 height 8
click at [319, 200] on button "Mini Bar" at bounding box center [322, 198] width 7 height 7
click at [277, 223] on span "Sink" at bounding box center [280, 224] width 73 height 8
click at [319, 223] on button "Sink" at bounding box center [322, 223] width 7 height 7
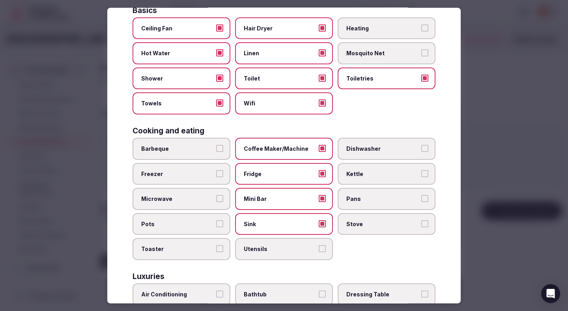
drag, startPoint x: 363, startPoint y: 185, endPoint x: 364, endPoint y: 174, distance: 11.1
click at [364, 174] on div "Barbeque Coffee Maker/Machine Dishwasher Freezer Fridge Kettle Microwave Mini B…" at bounding box center [284, 199] width 303 height 122
click at [364, 174] on span "Kettle" at bounding box center [382, 174] width 73 height 8
click at [421, 174] on button "Kettle" at bounding box center [424, 173] width 7 height 7
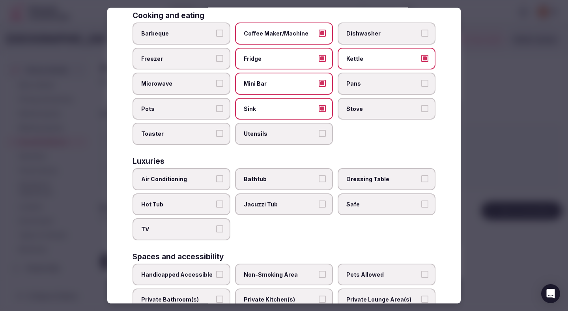
scroll to position [196, 0]
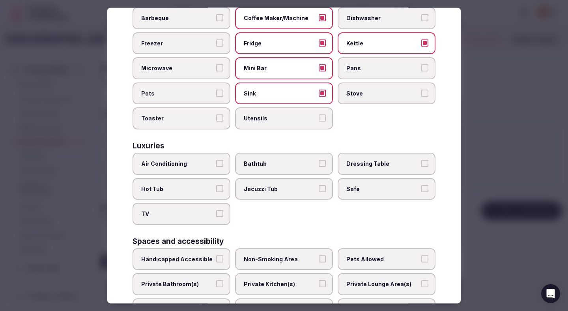
click at [207, 165] on span "Air Conditioning" at bounding box center [177, 164] width 73 height 8
click at [216, 165] on button "Air Conditioning" at bounding box center [219, 163] width 7 height 7
click at [199, 215] on span "TV" at bounding box center [177, 214] width 73 height 8
click at [216, 215] on button "TV" at bounding box center [219, 213] width 7 height 7
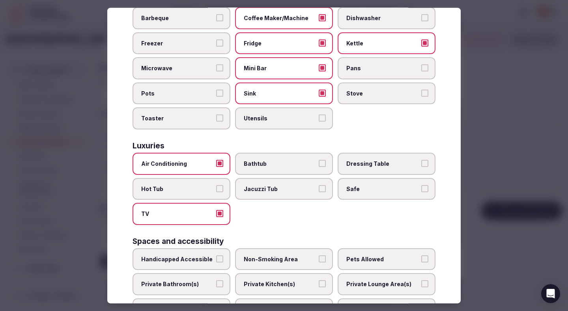
click at [356, 196] on label "Safe" at bounding box center [387, 189] width 98 height 22
click at [421, 192] on button "Safe" at bounding box center [424, 188] width 7 height 7
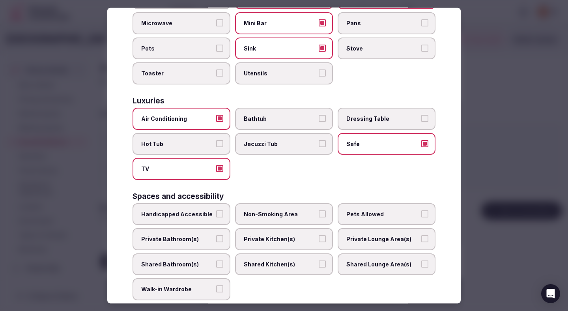
scroll to position [321, 0]
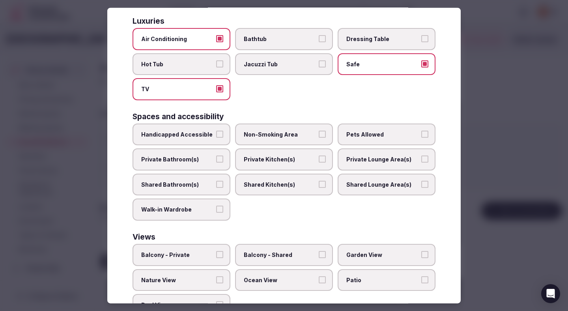
click at [263, 135] on span "Non-Smoking Area" at bounding box center [280, 134] width 73 height 8
click at [319, 135] on button "Non-Smoking Area" at bounding box center [322, 133] width 7 height 7
click at [202, 160] on span "Private Bathroom(s)" at bounding box center [177, 159] width 73 height 8
click at [216, 160] on button "Private Bathroom(s)" at bounding box center [219, 158] width 7 height 7
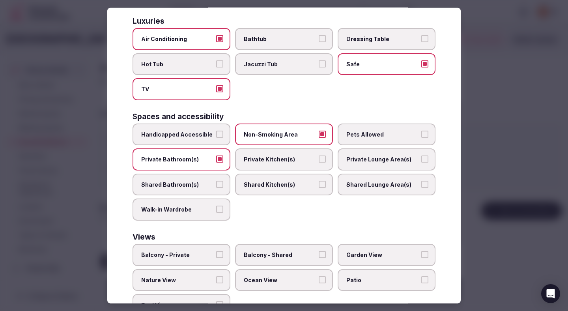
scroll to position [353, 0]
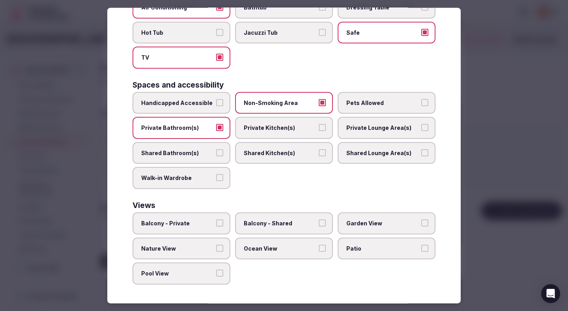
click at [485, 116] on div at bounding box center [284, 155] width 568 height 311
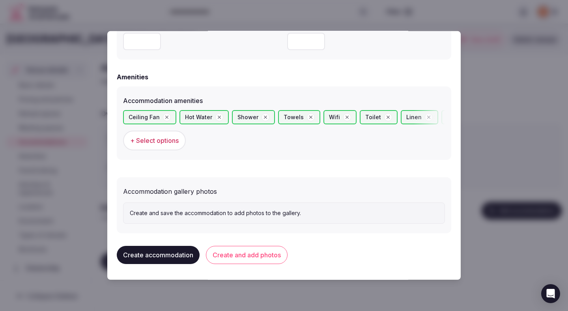
scroll to position [726, 0]
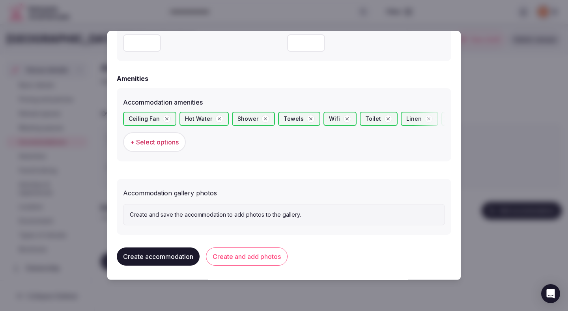
click at [248, 254] on button "Create and add photos" at bounding box center [247, 256] width 82 height 18
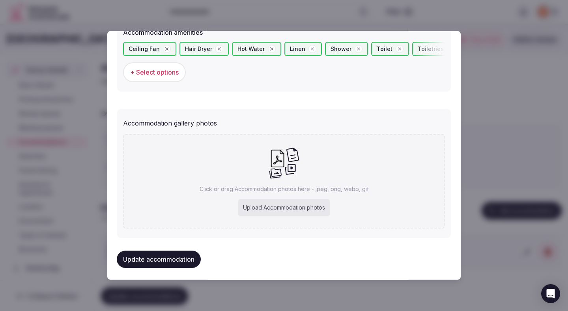
scroll to position [800, 0]
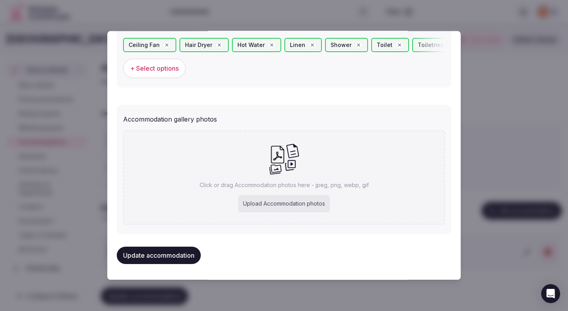
click at [274, 202] on div "Upload Accommodation photos" at bounding box center [284, 203] width 92 height 17
type input "**********"
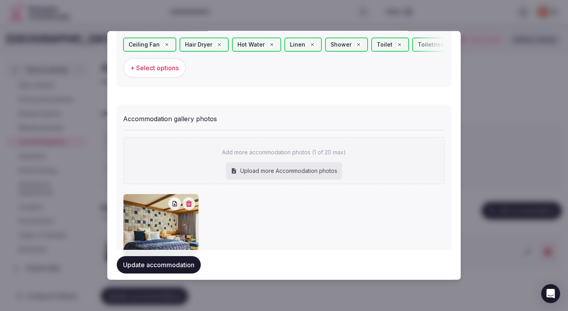
scroll to position [845, 0]
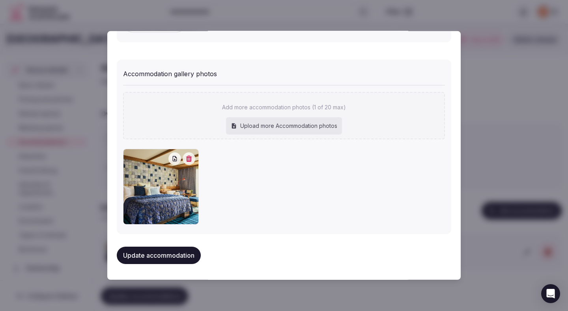
click at [175, 253] on button "Update accommodation" at bounding box center [159, 255] width 84 height 17
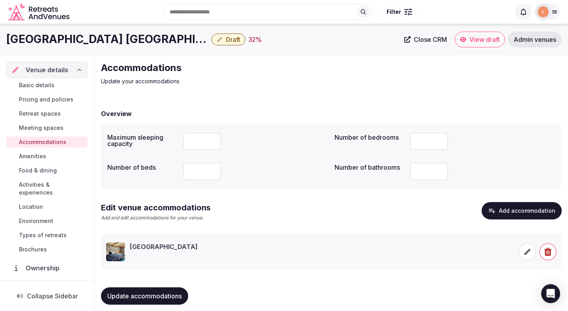
scroll to position [7, 0]
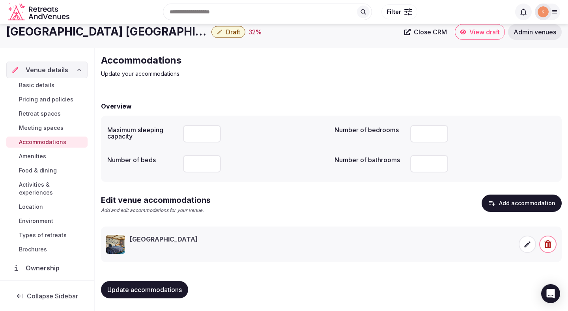
click at [161, 285] on button "Update accommodations" at bounding box center [144, 289] width 87 height 17
click at [34, 156] on span "Amenities" at bounding box center [32, 156] width 27 height 8
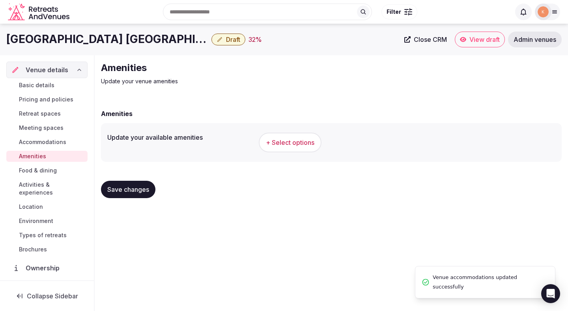
click at [303, 145] on span "+ Select options" at bounding box center [290, 142] width 49 height 9
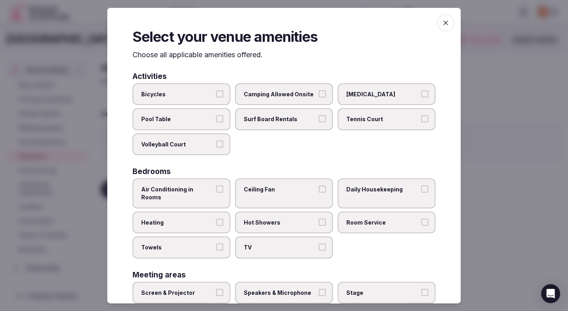
click at [191, 189] on span "Air Conditioning in Rooms" at bounding box center [177, 192] width 73 height 15
click at [216, 189] on button "Air Conditioning in Rooms" at bounding box center [219, 188] width 7 height 7
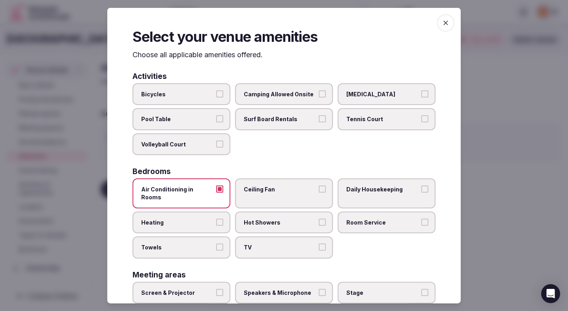
click at [187, 218] on span "Heating" at bounding box center [177, 222] width 73 height 8
click at [216, 218] on button "Heating" at bounding box center [219, 221] width 7 height 7
click at [187, 243] on span "Towels" at bounding box center [177, 247] width 73 height 8
click at [216, 243] on button "Towels" at bounding box center [219, 246] width 7 height 7
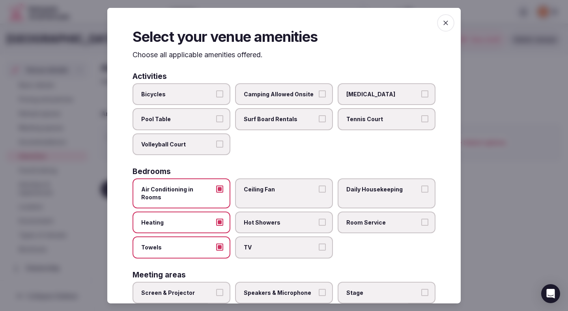
click at [281, 243] on span "TV" at bounding box center [280, 247] width 73 height 8
click at [319, 243] on button "TV" at bounding box center [322, 246] width 7 height 7
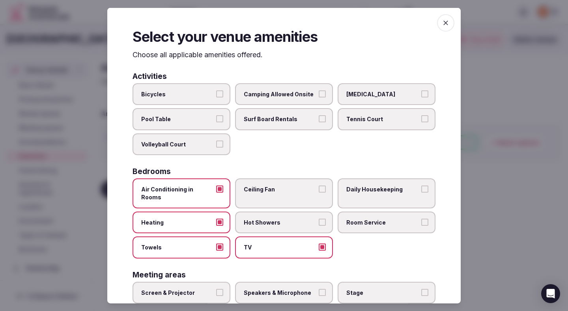
click at [282, 193] on span "Ceiling Fan" at bounding box center [280, 189] width 73 height 8
click at [319, 193] on button "Ceiling Fan" at bounding box center [322, 188] width 7 height 7
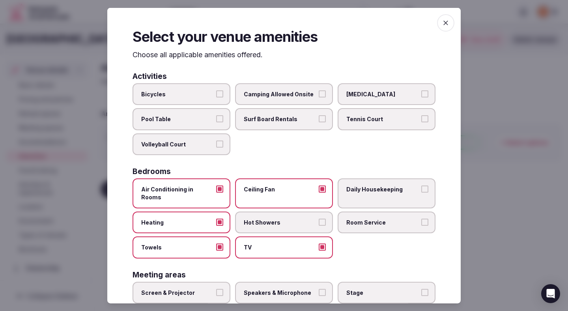
click at [369, 218] on span "Room Service" at bounding box center [382, 222] width 73 height 8
click at [421, 218] on button "Room Service" at bounding box center [424, 221] width 7 height 7
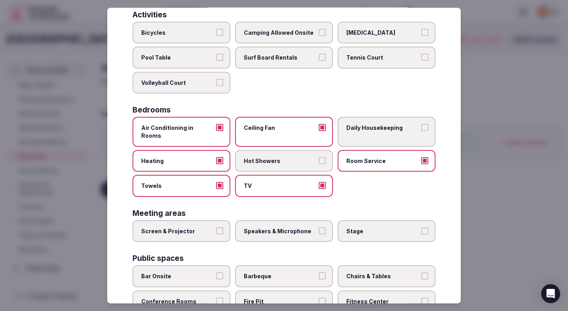
scroll to position [118, 0]
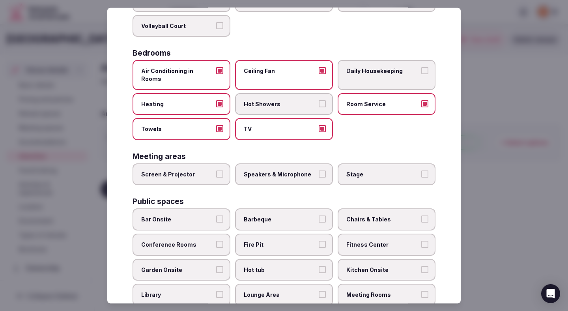
click at [213, 170] on span "Screen & Projector" at bounding box center [177, 174] width 73 height 8
click at [216, 170] on button "Screen & Projector" at bounding box center [219, 173] width 7 height 7
click at [219, 170] on button "Screen & Projector" at bounding box center [219, 173] width 7 height 7
click at [223, 170] on button "Screen & Projector" at bounding box center [219, 173] width 7 height 7
click at [279, 170] on span "Speakers & Microphone" at bounding box center [280, 174] width 73 height 8
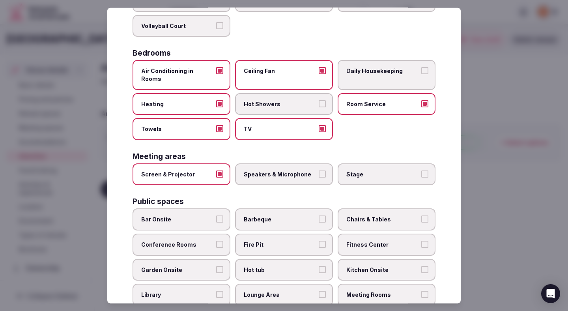
click at [319, 170] on button "Speakers & Microphone" at bounding box center [322, 173] width 7 height 7
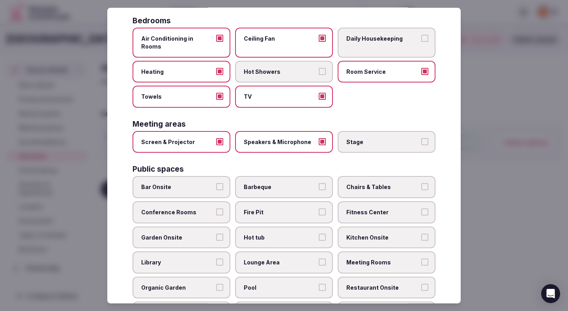
scroll to position [174, 0]
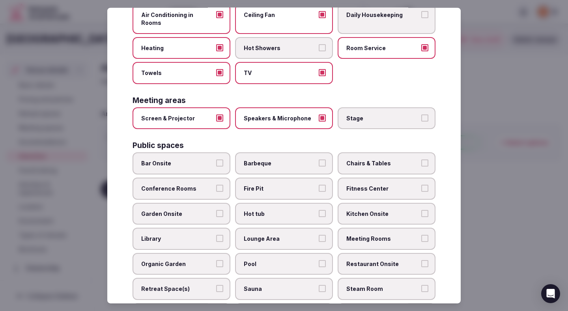
click at [200, 185] on span "Conference Rooms" at bounding box center [177, 189] width 73 height 8
click at [216, 185] on button "Conference Rooms" at bounding box center [219, 188] width 7 height 7
click at [193, 235] on span "Library" at bounding box center [177, 239] width 73 height 8
click at [216, 235] on button "Library" at bounding box center [219, 238] width 7 height 7
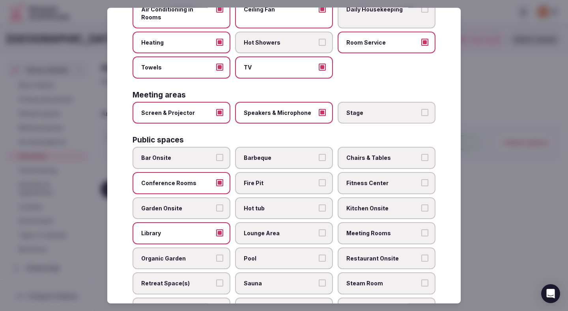
scroll to position [180, 0]
click at [194, 229] on span "Library" at bounding box center [177, 233] width 73 height 8
click at [216, 229] on button "Library" at bounding box center [219, 232] width 7 height 7
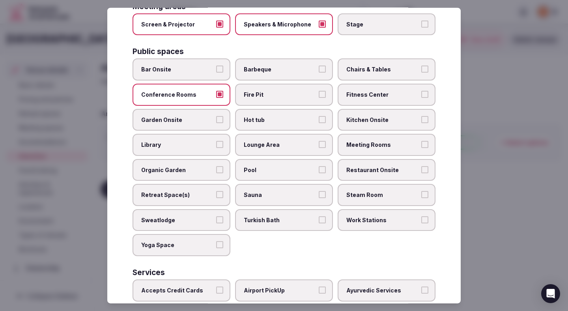
scroll to position [244, 0]
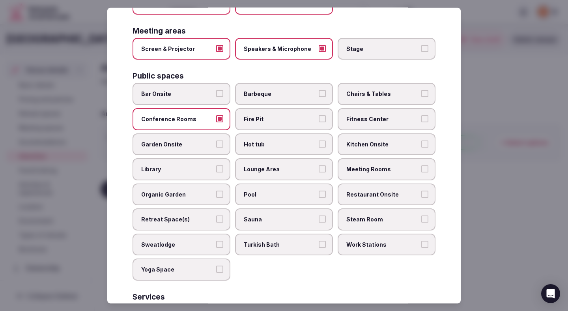
click at [293, 90] on span "Barbeque" at bounding box center [280, 94] width 73 height 8
click at [319, 90] on button "Barbeque" at bounding box center [322, 93] width 7 height 7
click at [279, 165] on span "Lounge Area" at bounding box center [280, 169] width 73 height 8
click at [319, 165] on button "Lounge Area" at bounding box center [322, 168] width 7 height 7
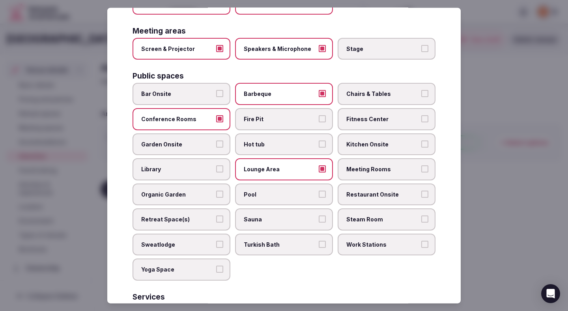
drag, startPoint x: 275, startPoint y: 197, endPoint x: 277, endPoint y: 190, distance: 7.4
click at [277, 190] on div "Pool" at bounding box center [284, 194] width 98 height 22
click at [278, 191] on label "Pool" at bounding box center [284, 194] width 98 height 22
click at [319, 191] on button "Pool" at bounding box center [322, 193] width 7 height 7
click at [372, 166] on label "Meeting Rooms" at bounding box center [387, 169] width 98 height 22
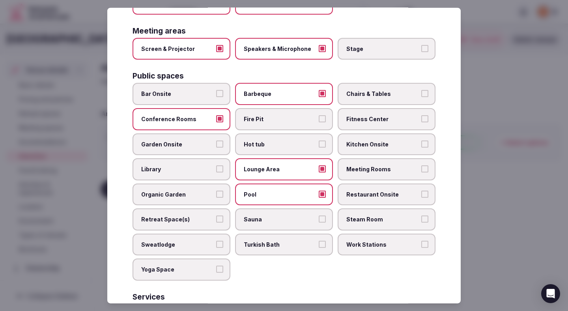
click at [421, 166] on button "Meeting Rooms" at bounding box center [424, 168] width 7 height 7
click at [378, 115] on span "Fitness Center" at bounding box center [382, 119] width 73 height 8
click at [421, 115] on button "Fitness Center" at bounding box center [424, 118] width 7 height 7
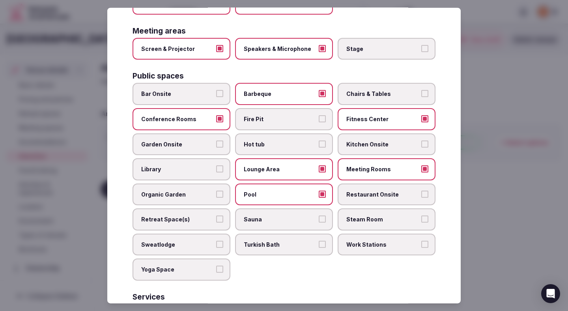
click at [378, 90] on span "Chairs & Tables" at bounding box center [382, 94] width 73 height 8
click at [421, 90] on button "Chairs & Tables" at bounding box center [424, 93] width 7 height 7
click at [382, 190] on span "Restaurant Onsite" at bounding box center [382, 194] width 73 height 8
click at [421, 190] on button "Restaurant Onsite" at bounding box center [424, 193] width 7 height 7
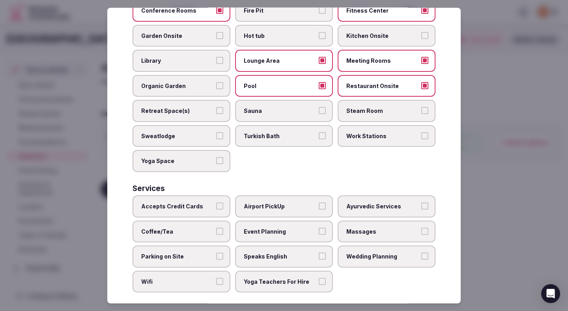
scroll to position [353, 0]
click at [184, 202] on span "Accepts Credit Cards" at bounding box center [177, 206] width 73 height 8
click at [216, 202] on button "Accepts Credit Cards" at bounding box center [219, 205] width 7 height 7
click at [183, 227] on span "Coffee/Tea" at bounding box center [177, 231] width 73 height 8
click at [216, 227] on button "Coffee/Tea" at bounding box center [219, 230] width 7 height 7
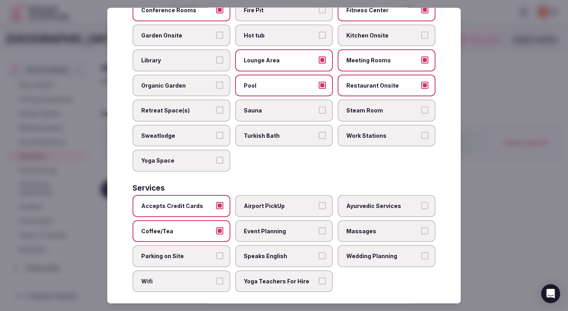
click at [200, 277] on span "Wifi" at bounding box center [177, 281] width 73 height 8
click at [216, 277] on button "Wifi" at bounding box center [219, 280] width 7 height 7
click at [210, 254] on label "Parking on Site" at bounding box center [182, 256] width 98 height 22
click at [216, 254] on button "Parking on Site" at bounding box center [219, 255] width 7 height 7
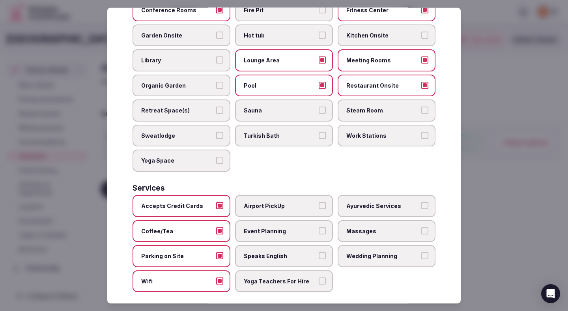
click at [274, 227] on span "Event Planning" at bounding box center [280, 231] width 73 height 8
click at [319, 227] on button "Event Planning" at bounding box center [322, 230] width 7 height 7
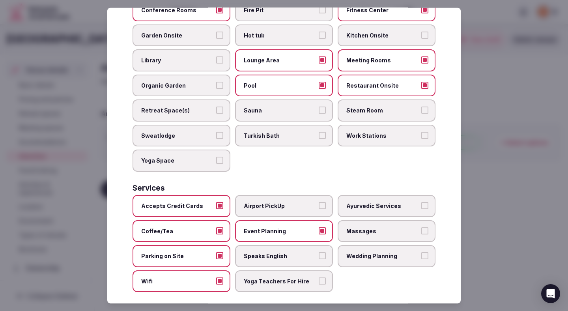
click at [274, 245] on label "Speaks English" at bounding box center [284, 256] width 98 height 22
click at [319, 252] on button "Speaks English" at bounding box center [322, 255] width 7 height 7
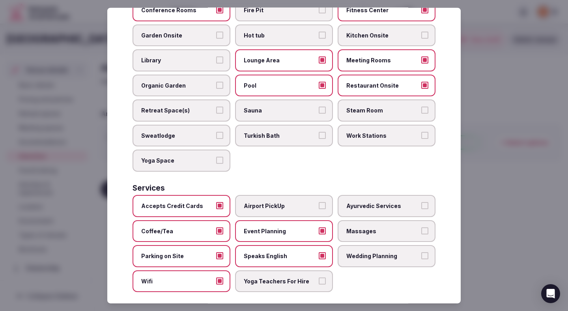
click at [507, 118] on div at bounding box center [284, 155] width 568 height 311
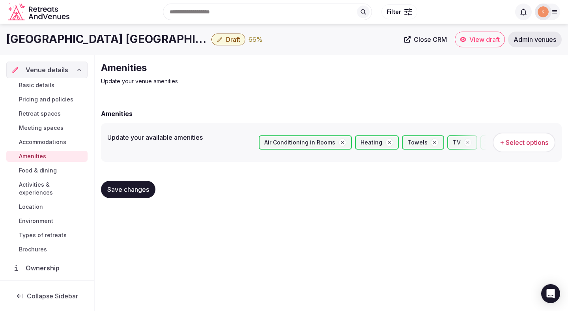
click at [127, 187] on span "Save changes" at bounding box center [128, 189] width 42 height 8
click at [130, 184] on button "Save changes" at bounding box center [128, 189] width 54 height 17
click at [131, 185] on button "Save changes" at bounding box center [128, 189] width 54 height 17
click at [50, 171] on span "Food & dining" at bounding box center [38, 170] width 38 height 8
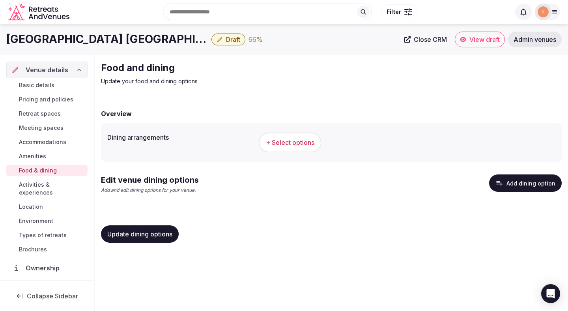
click at [507, 188] on button "Add dining option" at bounding box center [525, 182] width 73 height 17
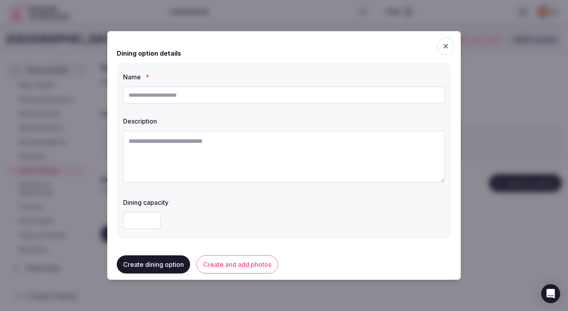
click at [228, 158] on textarea at bounding box center [284, 157] width 322 height 52
paste textarea "**********"
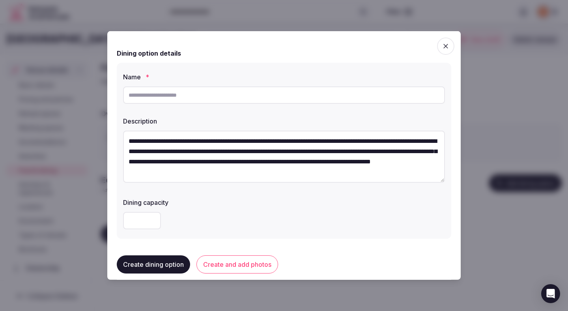
type textarea "**********"
click at [234, 100] on input "text" at bounding box center [284, 94] width 322 height 17
type input "**********"
click at [248, 225] on div at bounding box center [284, 220] width 322 height 17
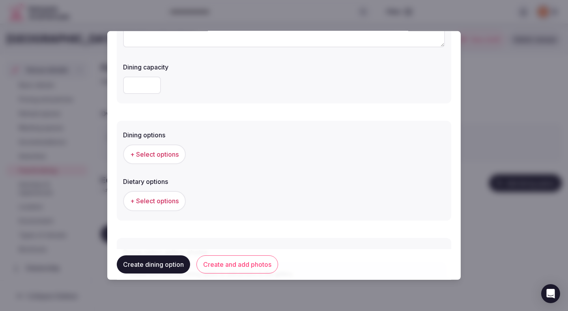
scroll to position [157, 0]
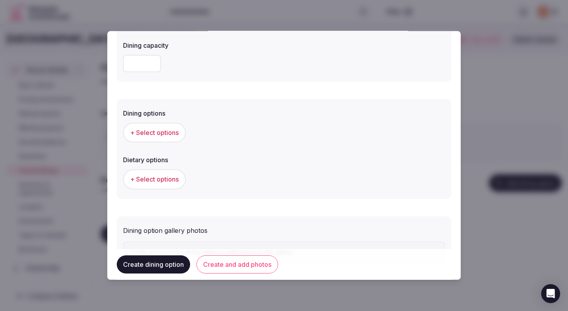
click at [168, 122] on div "+ Select options" at bounding box center [284, 133] width 322 height 26
click at [168, 129] on span "+ Select options" at bounding box center [154, 132] width 49 height 9
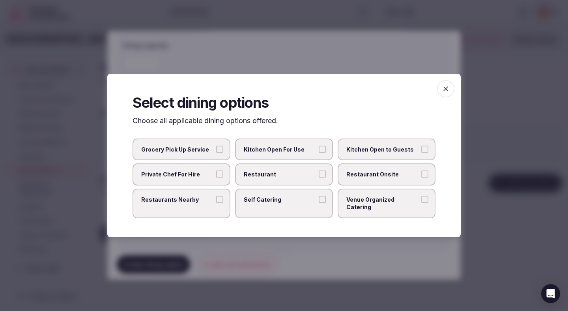
click at [282, 174] on label "Restaurant" at bounding box center [284, 174] width 98 height 22
click at [319, 174] on button "Restaurant" at bounding box center [322, 173] width 7 height 7
click at [221, 178] on button "Private Chef For Hire" at bounding box center [219, 173] width 7 height 7
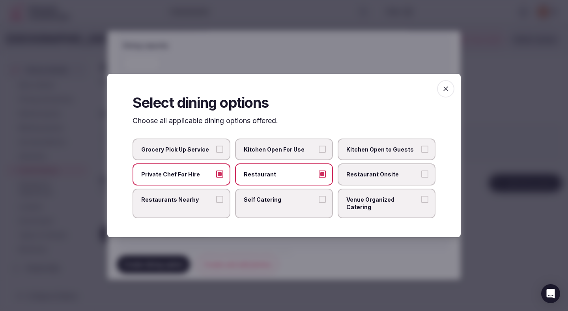
click at [309, 64] on div at bounding box center [284, 155] width 568 height 311
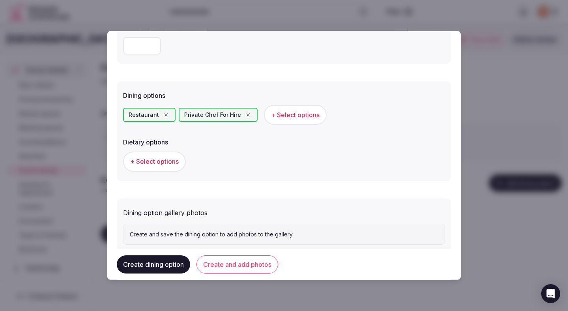
scroll to position [195, 0]
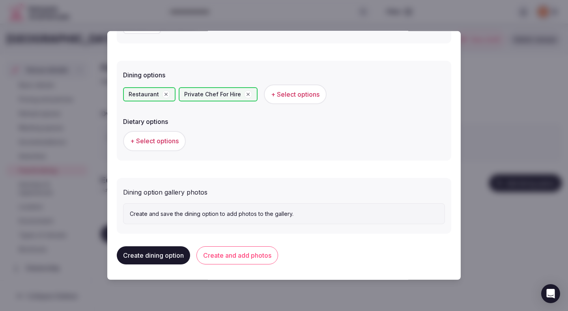
click at [175, 142] on span "+ Select options" at bounding box center [154, 141] width 49 height 9
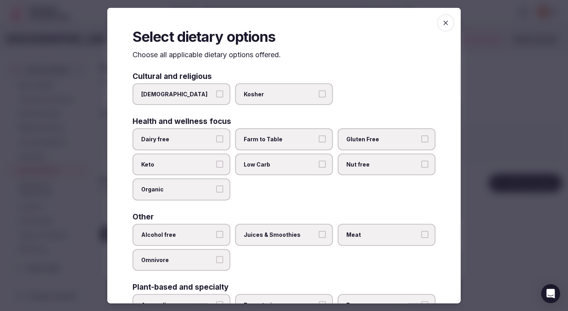
click at [211, 137] on span "Dairy free" at bounding box center [177, 139] width 73 height 8
click at [216, 137] on button "Dairy free" at bounding box center [219, 138] width 7 height 7
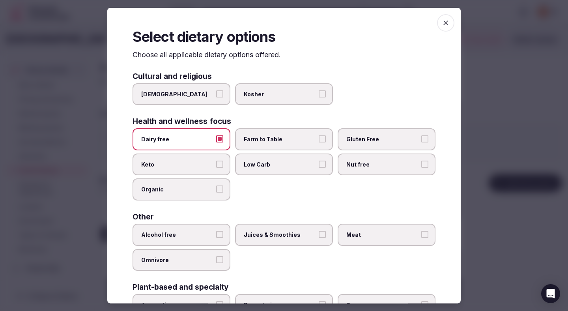
click at [274, 141] on span "Farm to Table" at bounding box center [280, 139] width 73 height 8
click at [319, 141] on button "Farm to Table" at bounding box center [322, 138] width 7 height 7
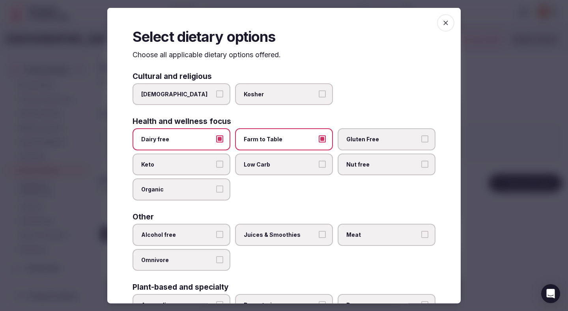
click at [361, 138] on span "Gluten Free" at bounding box center [382, 139] width 73 height 8
click at [421, 138] on button "Gluten Free" at bounding box center [424, 138] width 7 height 7
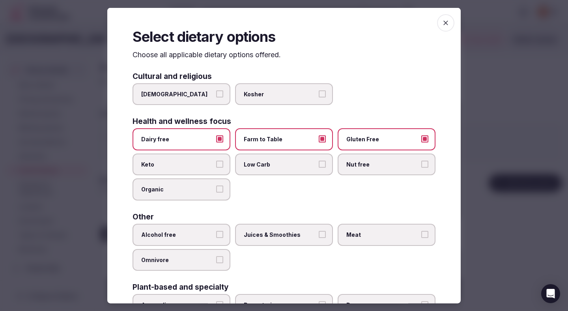
click at [200, 233] on span "Alcohol free" at bounding box center [177, 235] width 73 height 8
click at [216, 233] on button "Alcohol free" at bounding box center [219, 234] width 7 height 7
click at [273, 229] on label "Juices & Smoothies" at bounding box center [284, 235] width 98 height 22
click at [319, 231] on button "Juices & Smoothies" at bounding box center [322, 234] width 7 height 7
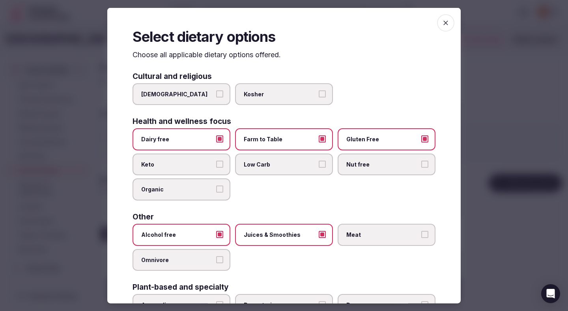
click at [376, 229] on label "Meat" at bounding box center [387, 235] width 98 height 22
click at [421, 231] on button "Meat" at bounding box center [424, 234] width 7 height 7
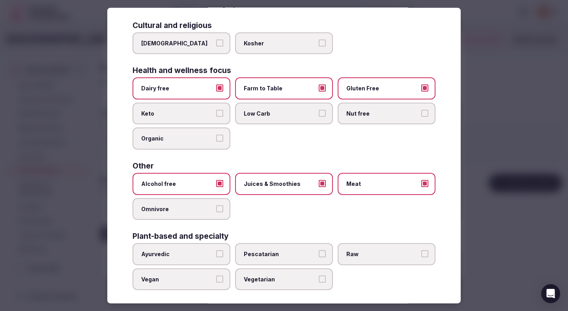
scroll to position [57, 0]
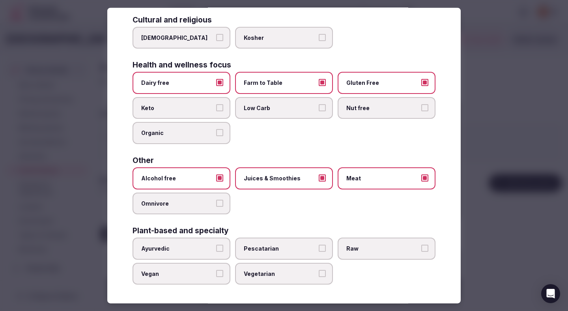
click at [490, 155] on div at bounding box center [284, 155] width 568 height 311
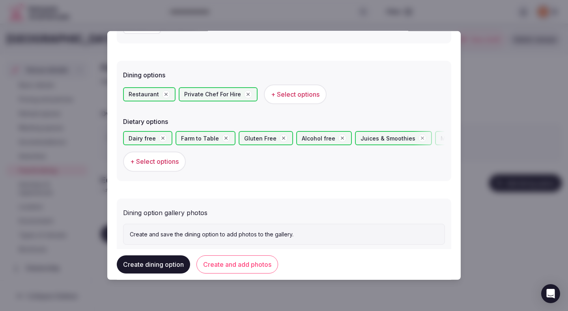
scroll to position [216, 0]
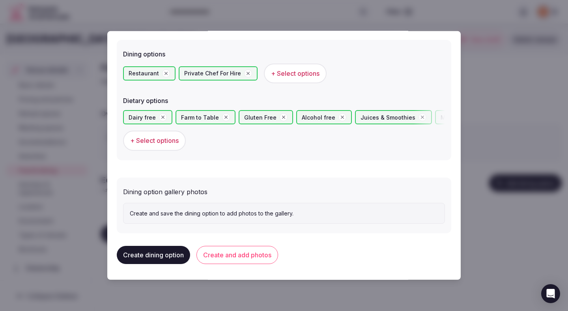
click at [254, 258] on button "Create and add photos" at bounding box center [237, 255] width 82 height 18
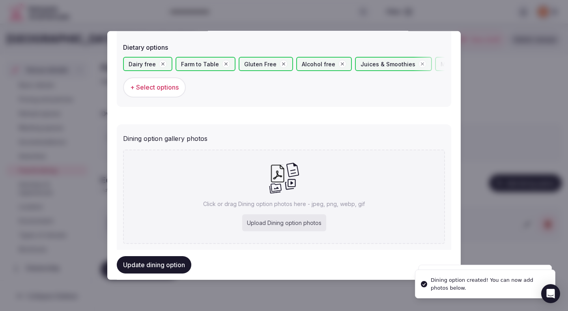
scroll to position [289, 0]
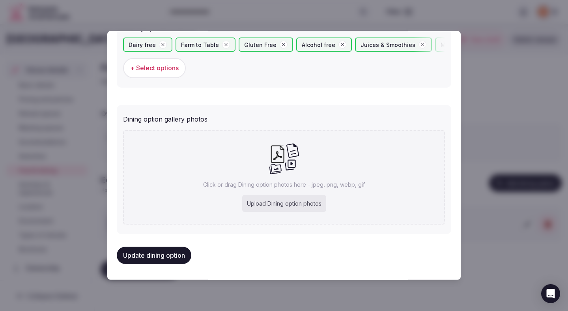
click at [280, 202] on div "Upload Dining option photos" at bounding box center [284, 203] width 84 height 17
type input "**********"
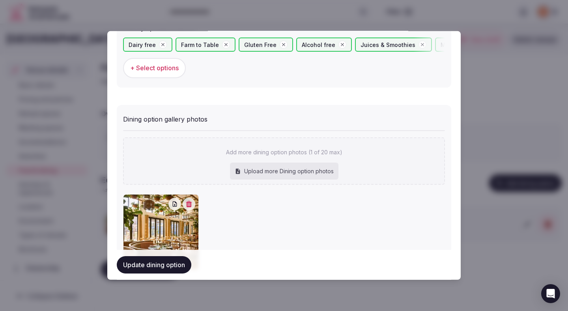
scroll to position [334, 0]
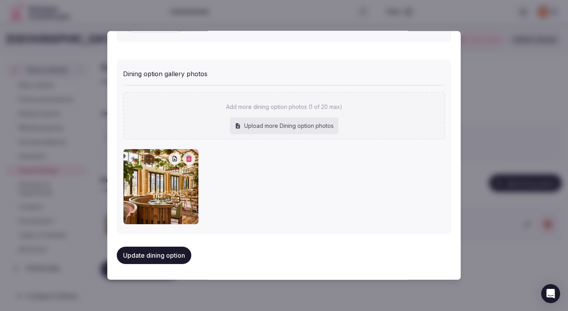
click at [181, 257] on button "Update dining option" at bounding box center [154, 255] width 75 height 17
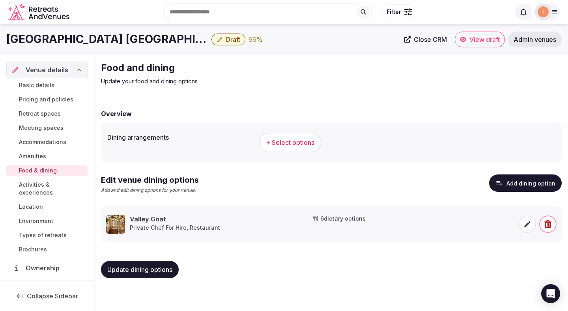
click at [35, 187] on span "Activities & experiences" at bounding box center [51, 189] width 65 height 16
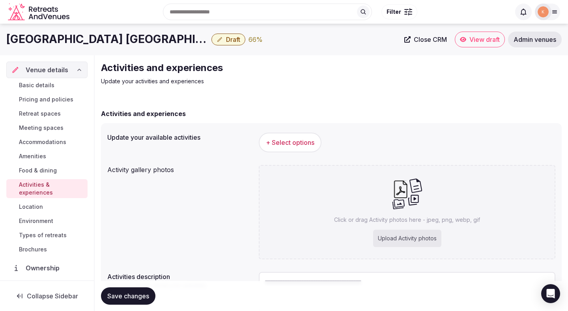
click at [275, 142] on span "+ Select options" at bounding box center [290, 142] width 49 height 9
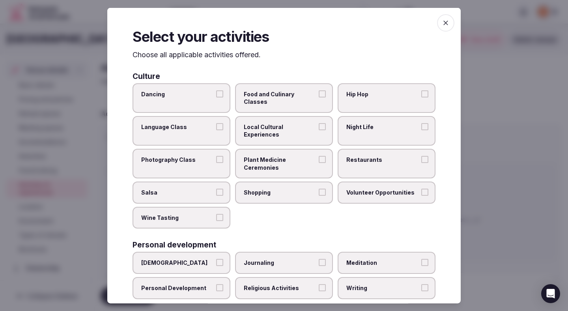
click at [289, 98] on label "Food and Culinary Classes" at bounding box center [284, 98] width 98 height 30
click at [319, 97] on button "Food and Culinary Classes" at bounding box center [322, 93] width 7 height 7
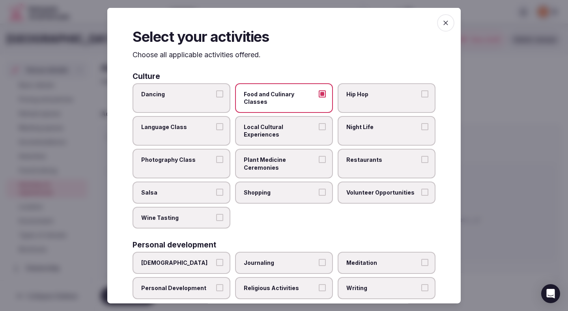
click at [186, 149] on label "Photography Class" at bounding box center [182, 164] width 98 height 30
click at [216, 156] on button "Photography Class" at bounding box center [219, 159] width 7 height 7
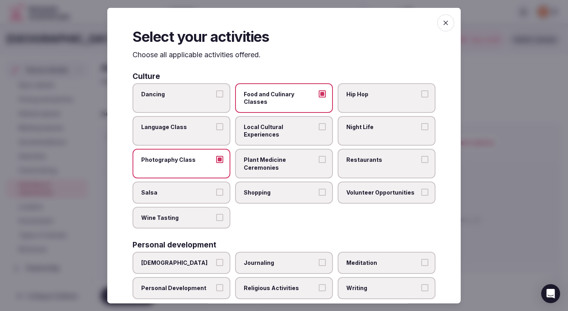
click at [255, 124] on label "Local Cultural Experiences" at bounding box center [284, 131] width 98 height 30
click at [319, 124] on button "Local Cultural Experiences" at bounding box center [322, 126] width 7 height 7
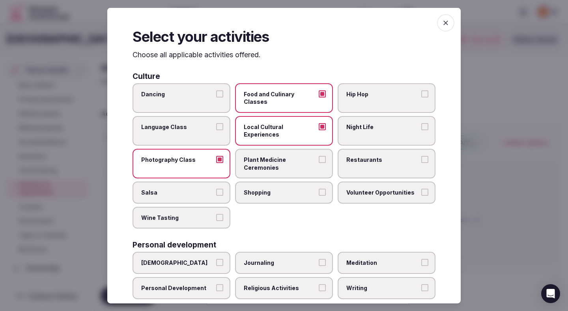
click at [208, 156] on span "Photography Class" at bounding box center [177, 160] width 73 height 8
click at [216, 156] on button "Photography Class" at bounding box center [219, 159] width 7 height 7
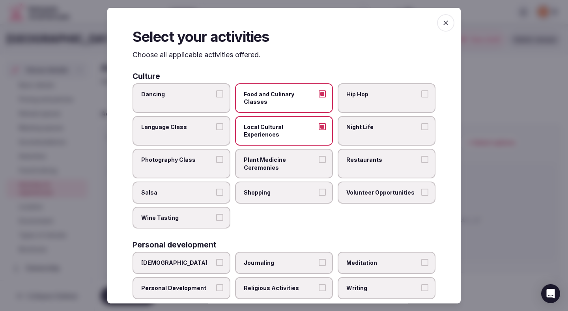
click at [361, 156] on span "Restaurants" at bounding box center [382, 160] width 73 height 8
click at [421, 156] on button "Restaurants" at bounding box center [424, 159] width 7 height 7
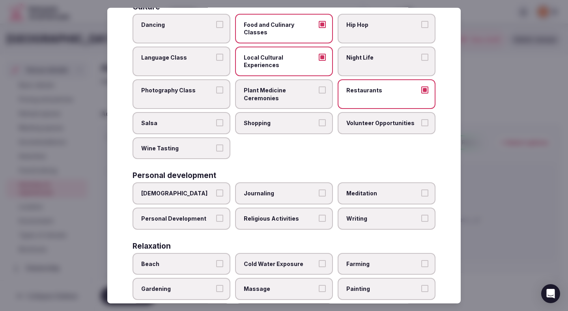
scroll to position [70, 0]
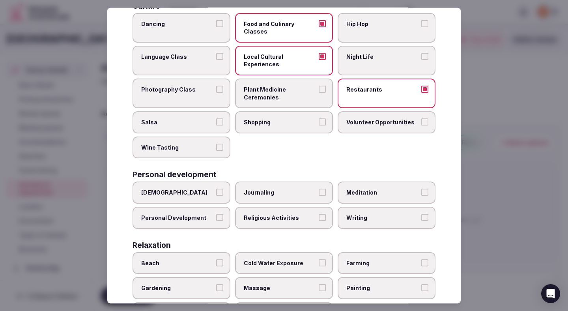
click at [206, 214] on span "Personal Development" at bounding box center [177, 218] width 73 height 8
click at [216, 214] on button "Personal Development" at bounding box center [219, 217] width 7 height 7
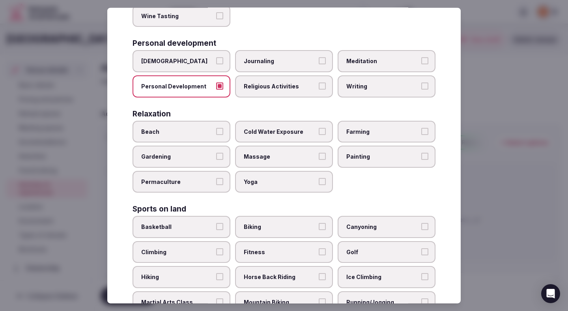
scroll to position [223, 0]
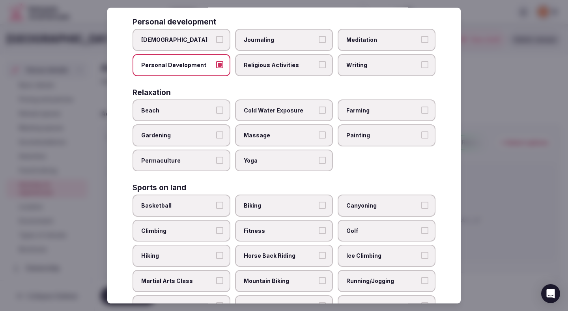
click at [262, 227] on span "Fitness" at bounding box center [280, 231] width 73 height 8
click at [319, 227] on button "Fitness" at bounding box center [322, 230] width 7 height 7
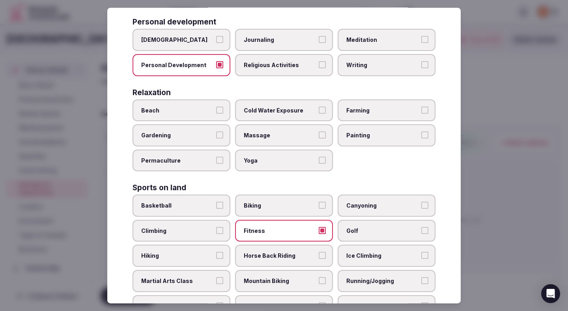
click at [359, 227] on span "Golf" at bounding box center [382, 231] width 73 height 8
click at [421, 227] on button "Golf" at bounding box center [424, 230] width 7 height 7
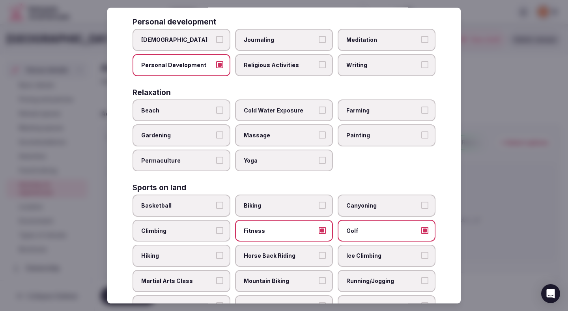
click at [359, 227] on span "Golf" at bounding box center [382, 231] width 73 height 8
click at [421, 227] on button "Golf" at bounding box center [424, 230] width 7 height 7
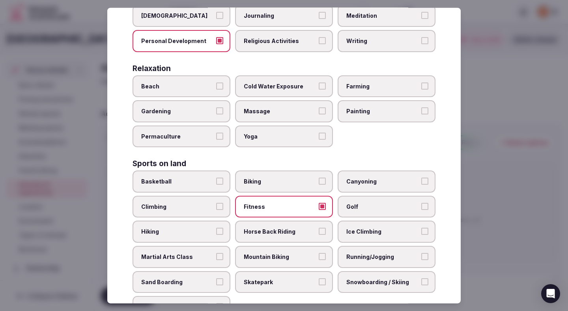
scroll to position [248, 0]
click at [354, 252] on span "Running/Jogging" at bounding box center [382, 256] width 73 height 8
click at [421, 252] on button "Running/Jogging" at bounding box center [424, 255] width 7 height 7
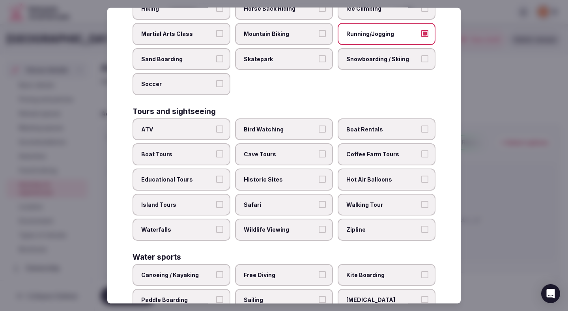
scroll to position [474, 0]
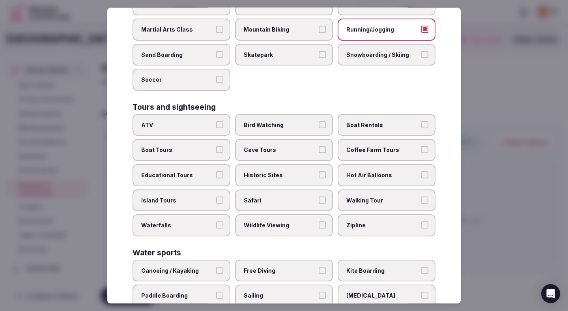
click at [363, 196] on span "Walking Tour" at bounding box center [382, 200] width 73 height 8
click at [421, 196] on button "Walking Tour" at bounding box center [424, 199] width 7 height 7
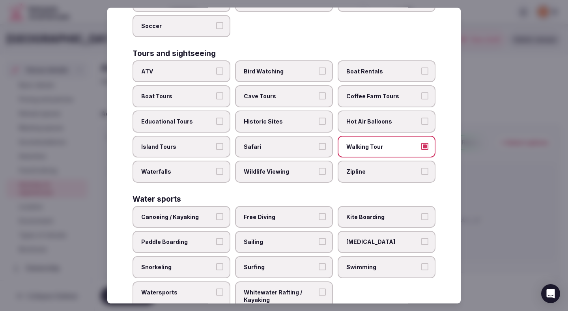
scroll to position [539, 0]
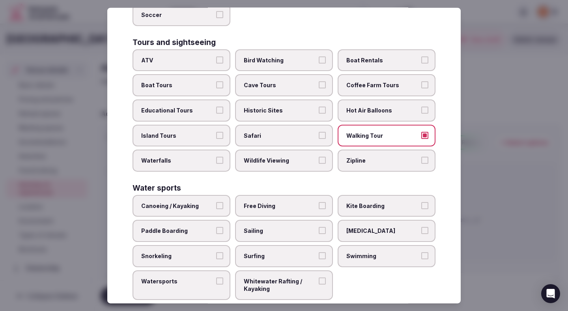
click at [355, 252] on span "Swimming" at bounding box center [382, 256] width 73 height 8
click at [421, 252] on button "Swimming" at bounding box center [424, 255] width 7 height 7
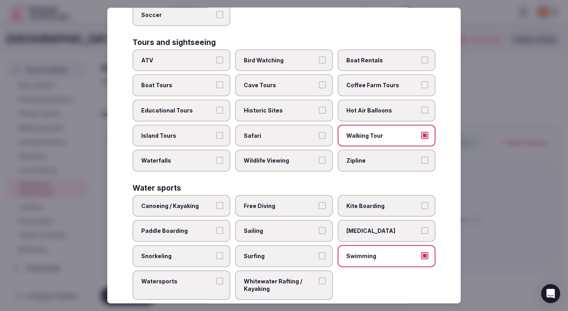
click at [490, 170] on div at bounding box center [284, 155] width 568 height 311
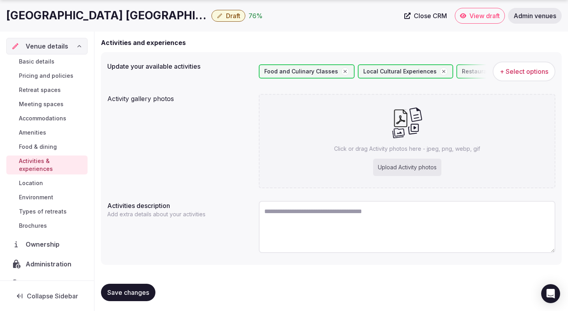
scroll to position [74, 0]
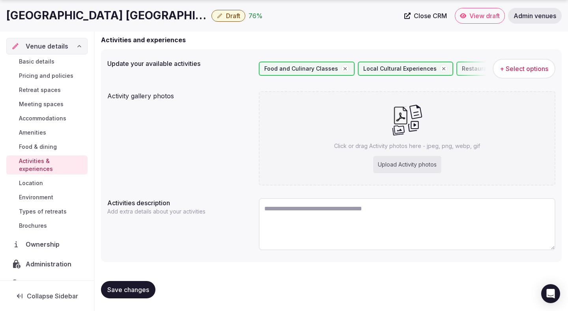
click at [128, 284] on button "Save changes" at bounding box center [128, 289] width 54 height 17
click at [290, 213] on textarea at bounding box center [407, 224] width 297 height 52
paste textarea "**********"
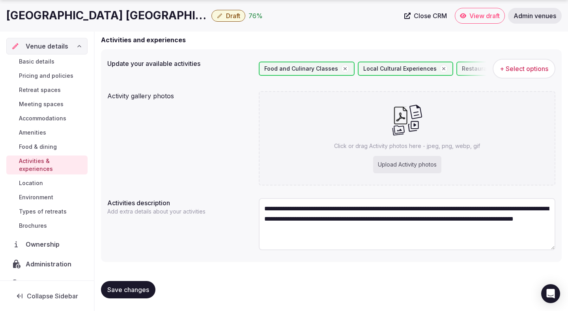
click at [143, 290] on span "Save changes" at bounding box center [128, 290] width 42 height 8
click at [431, 231] on textarea "**********" at bounding box center [407, 224] width 297 height 52
paste textarea "**********"
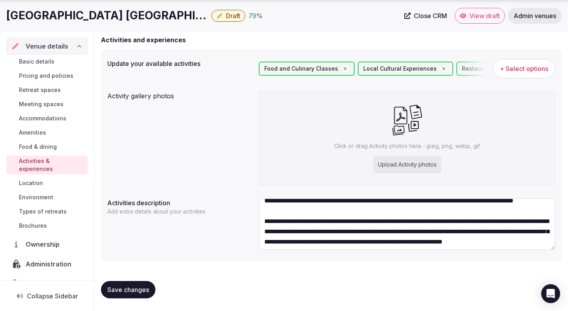
scroll to position [17, 0]
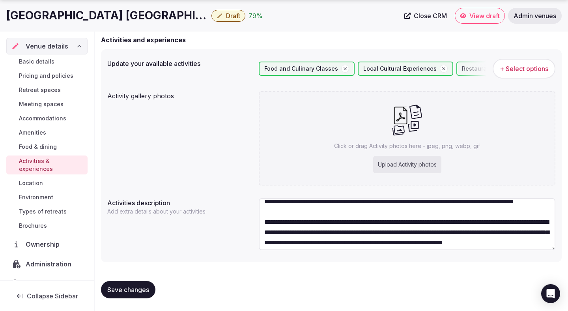
click at [136, 291] on span "Save changes" at bounding box center [128, 290] width 42 height 8
click at [333, 223] on textarea "**********" at bounding box center [407, 224] width 297 height 52
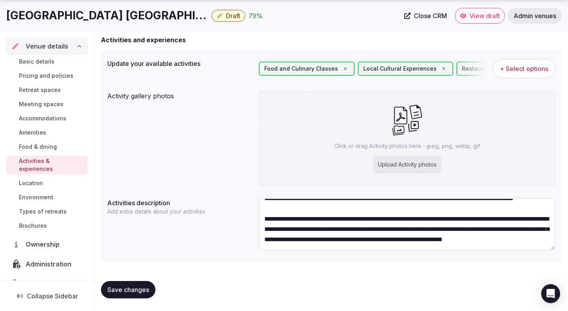
click at [370, 242] on textarea "**********" at bounding box center [407, 224] width 297 height 52
paste textarea "**********"
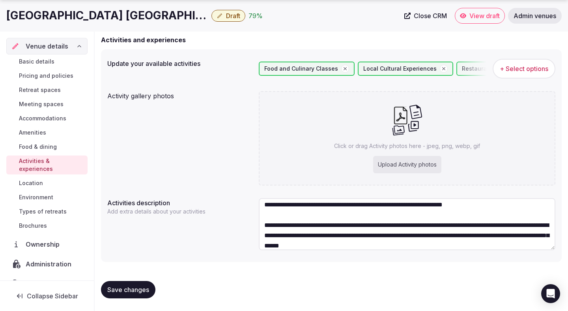
scroll to position [76, 0]
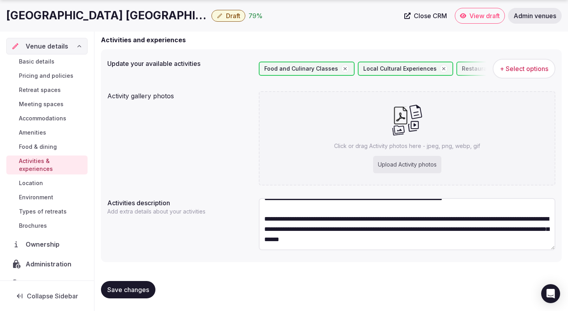
type textarea "**********"
click at [141, 290] on span "Save changes" at bounding box center [128, 290] width 42 height 8
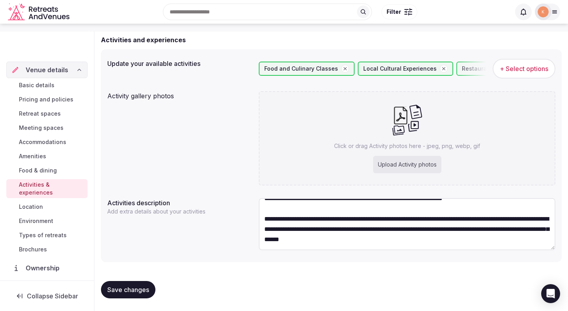
scroll to position [0, 0]
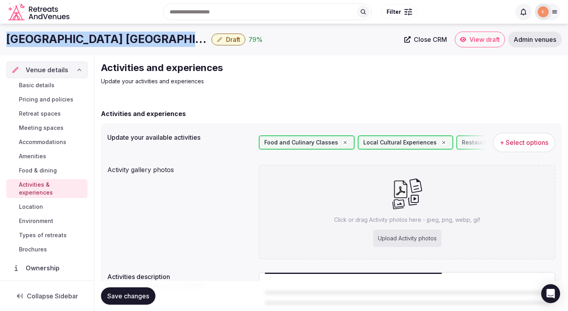
drag, startPoint x: 169, startPoint y: 40, endPoint x: 6, endPoint y: 42, distance: 163.0
click at [6, 42] on h1 "Treehouse Hotel Silicon Valley" at bounding box center [107, 39] width 202 height 15
copy h1 "Treehouse Hotel Silicon Valley"
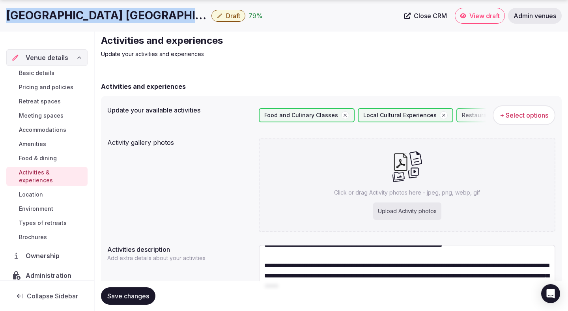
scroll to position [65, 0]
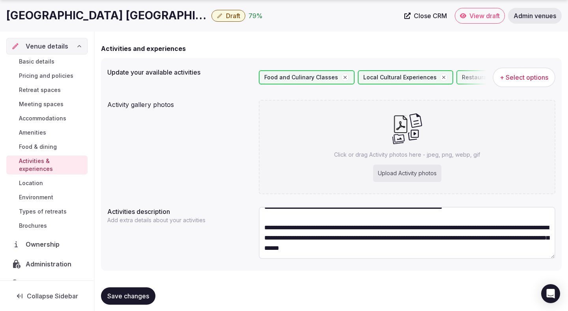
click at [389, 171] on div "Upload Activity photos" at bounding box center [407, 173] width 68 height 17
type input "**********"
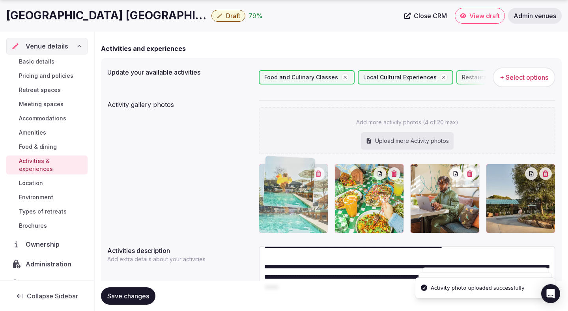
drag, startPoint x: 441, startPoint y: 223, endPoint x: 294, endPoint y: 215, distance: 146.5
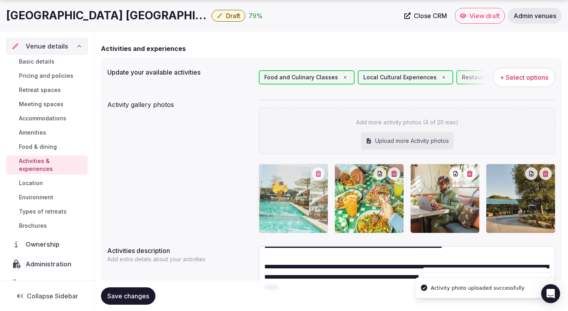
click at [294, 215] on body "Search Popular Destinations Toscana, Italy Riviera Maya, Mexico Indonesia, Bali…" at bounding box center [284, 147] width 568 height 424
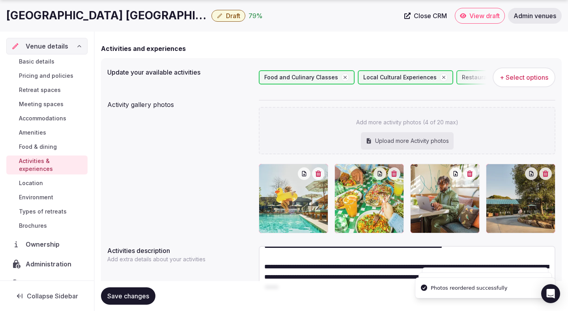
click at [143, 296] on span "Save changes" at bounding box center [128, 296] width 42 height 8
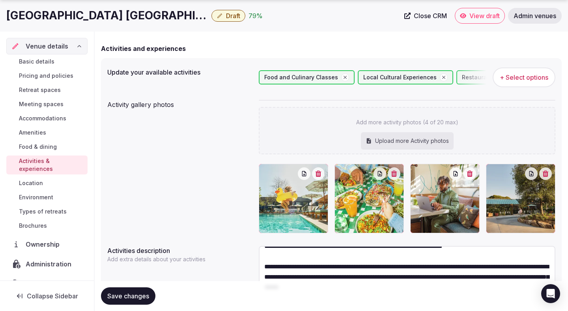
click at [137, 290] on button "Save changes" at bounding box center [128, 295] width 54 height 17
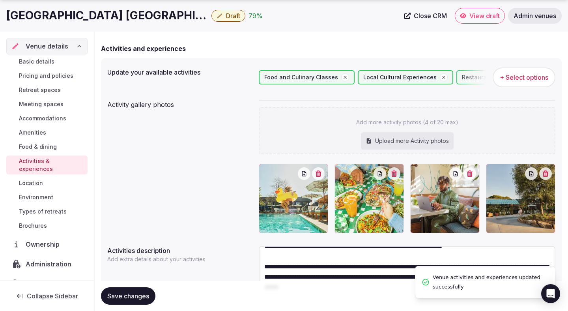
click at [396, 138] on div "Upload more Activity photos" at bounding box center [407, 140] width 93 height 17
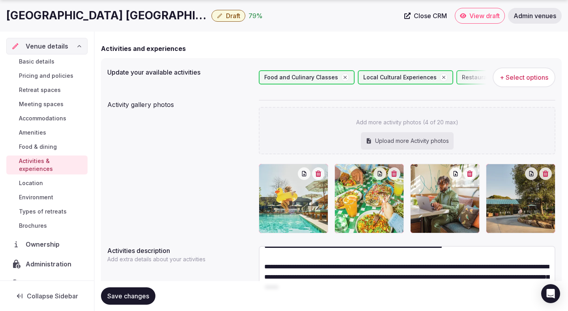
scroll to position [113, 0]
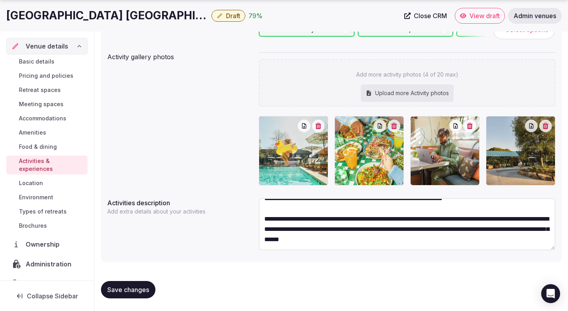
click at [140, 291] on span "Save changes" at bounding box center [128, 290] width 42 height 8
click at [42, 193] on span "Environment" at bounding box center [36, 197] width 34 height 8
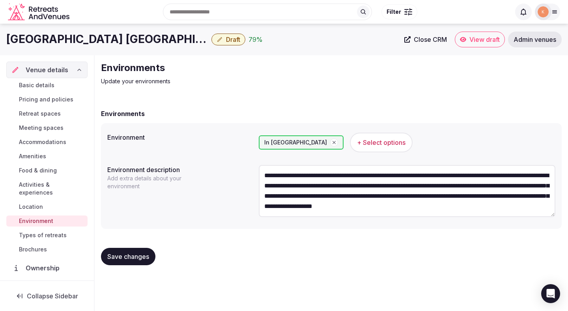
click at [32, 203] on span "Location" at bounding box center [31, 207] width 24 height 8
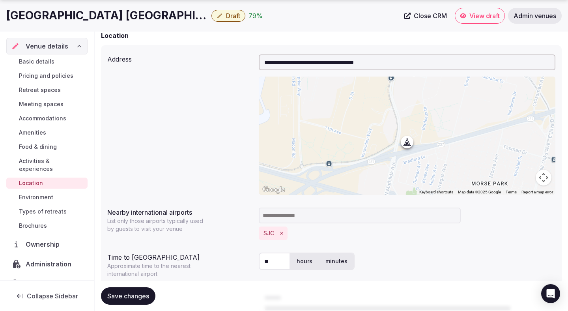
scroll to position [167, 0]
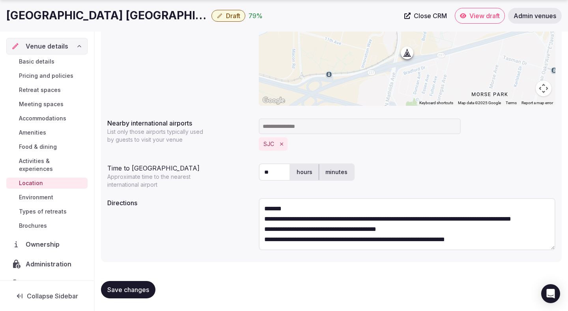
click at [57, 208] on span "Types of retreats" at bounding box center [43, 212] width 48 height 8
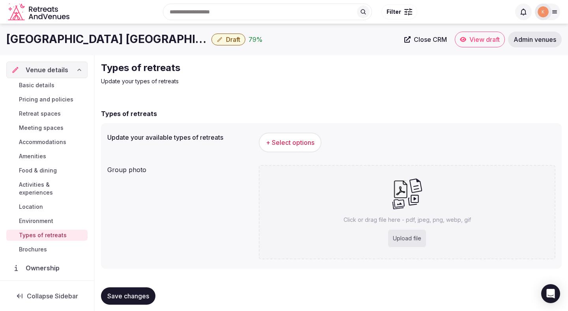
scroll to position [7, 0]
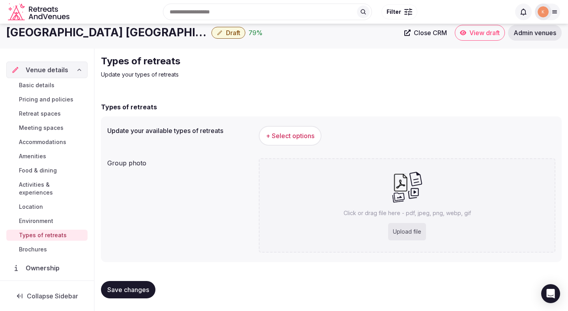
click at [284, 132] on span "+ Select options" at bounding box center [290, 135] width 49 height 9
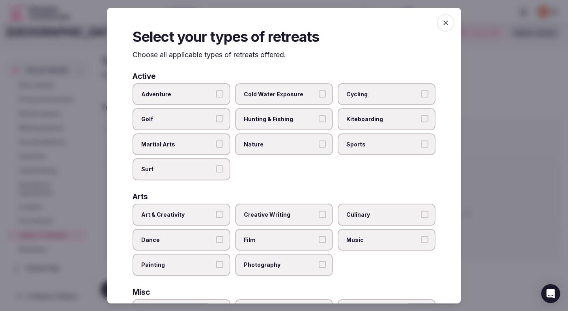
click at [206, 94] on span "Adventure" at bounding box center [177, 94] width 73 height 8
click at [216, 94] on button "Adventure" at bounding box center [219, 93] width 7 height 7
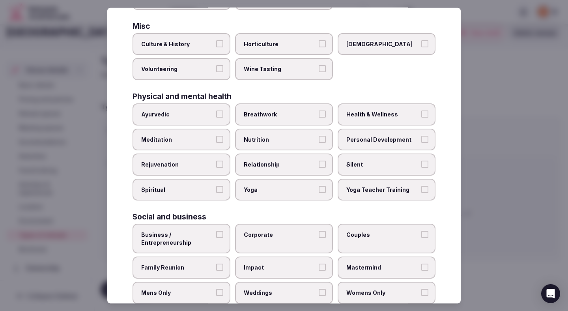
scroll to position [285, 0]
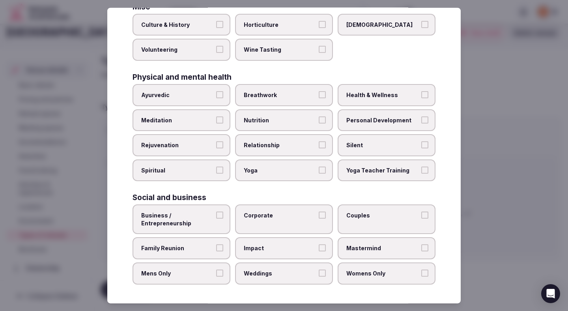
click at [191, 218] on span "Business / Entrepreneurship" at bounding box center [177, 218] width 73 height 15
click at [216, 218] on button "Business / Entrepreneurship" at bounding box center [219, 214] width 7 height 7
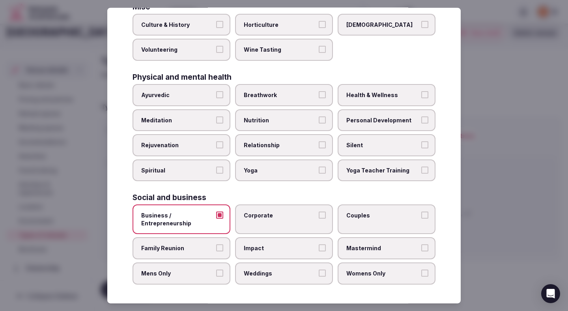
click at [260, 226] on label "Corporate" at bounding box center [284, 219] width 98 height 30
click at [319, 219] on button "Corporate" at bounding box center [322, 214] width 7 height 7
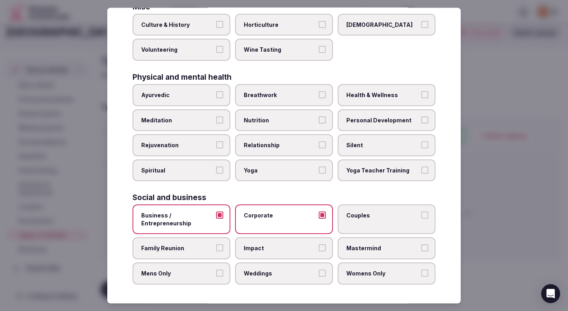
click at [363, 223] on label "Couples" at bounding box center [387, 219] width 98 height 30
click at [421, 219] on button "Couples" at bounding box center [424, 214] width 7 height 7
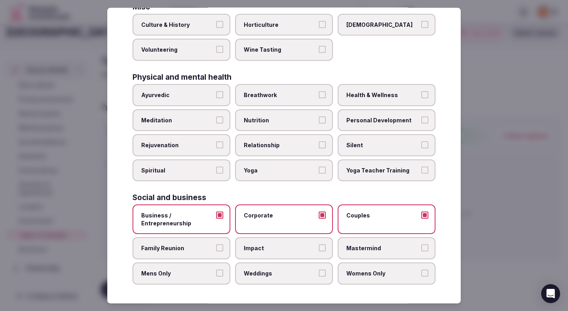
click at [211, 249] on span "Family Reunion" at bounding box center [177, 248] width 73 height 8
click at [216, 249] on button "Family Reunion" at bounding box center [219, 247] width 7 height 7
click at [404, 245] on span "Mastermind" at bounding box center [382, 248] width 73 height 8
click at [421, 245] on button "Mastermind" at bounding box center [424, 247] width 7 height 7
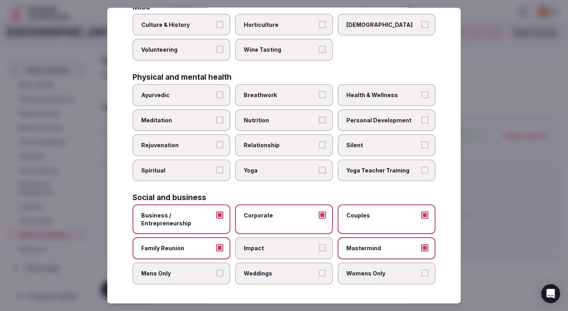
click at [374, 269] on label "Womens Only" at bounding box center [387, 273] width 98 height 22
click at [421, 269] on button "Womens Only" at bounding box center [424, 272] width 7 height 7
click at [305, 272] on span "Weddings" at bounding box center [280, 273] width 73 height 8
click at [319, 272] on button "Weddings" at bounding box center [322, 272] width 7 height 7
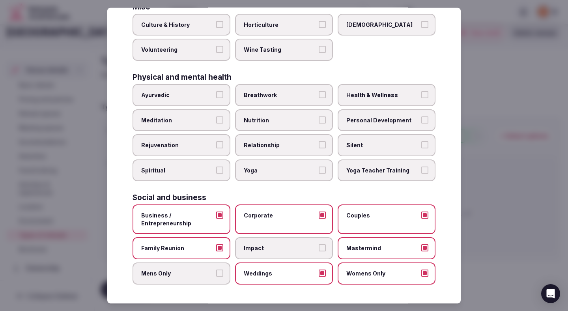
click at [185, 275] on span "Mens Only" at bounding box center [177, 273] width 73 height 8
click at [216, 275] on button "Mens Only" at bounding box center [219, 272] width 7 height 7
click at [519, 176] on div at bounding box center [284, 155] width 568 height 311
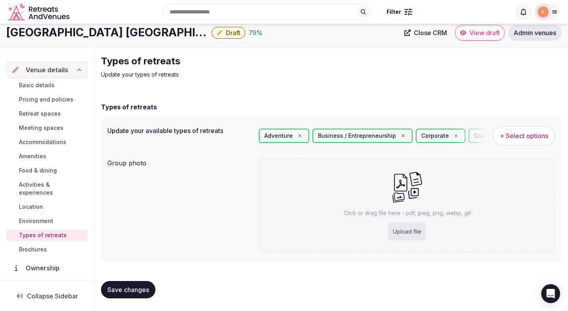
click at [409, 231] on div "Upload file" at bounding box center [407, 231] width 38 height 17
type input "**********"
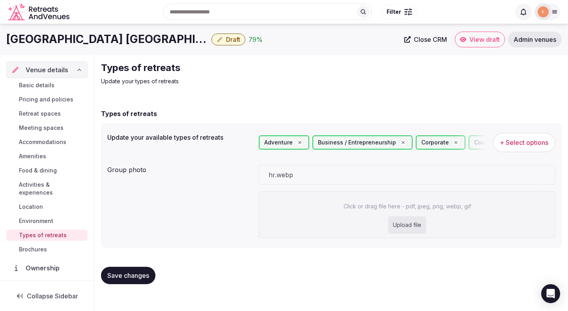
scroll to position [0, 0]
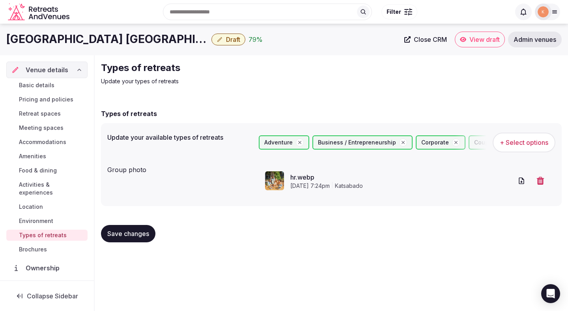
click at [130, 237] on span "Save changes" at bounding box center [128, 234] width 42 height 8
click at [138, 236] on span "Save changes" at bounding box center [128, 234] width 42 height 8
click at [47, 84] on span "Basic details" at bounding box center [37, 85] width 36 height 8
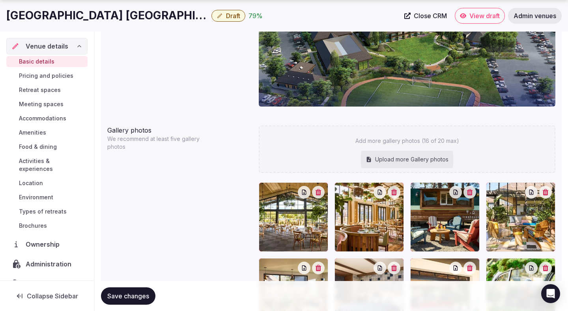
scroll to position [766, 0]
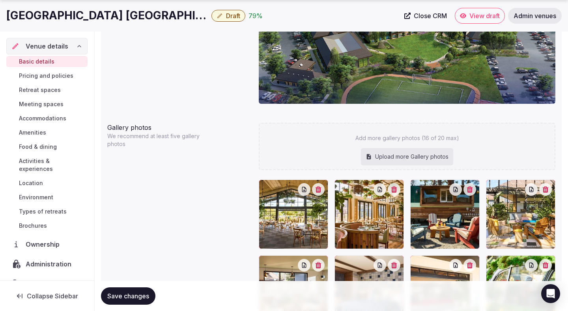
click at [415, 153] on div "Upload more Gallery photos" at bounding box center [407, 156] width 92 height 17
type input "**********"
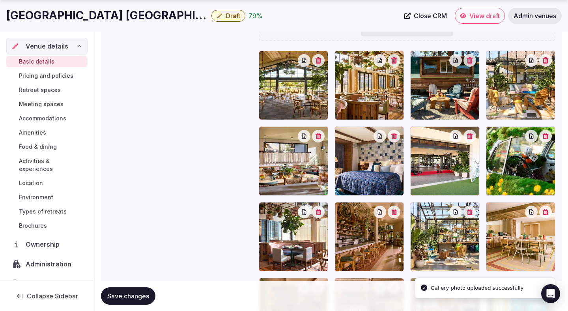
scroll to position [1073, 0]
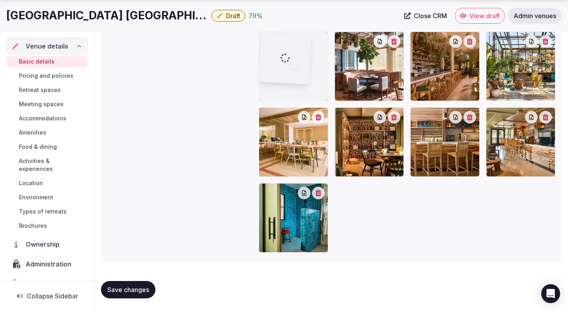
drag, startPoint x: 295, startPoint y: 221, endPoint x: 304, endPoint y: 94, distance: 127.4
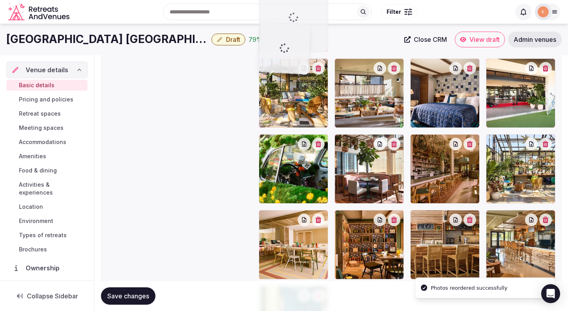
scroll to position [962, 0]
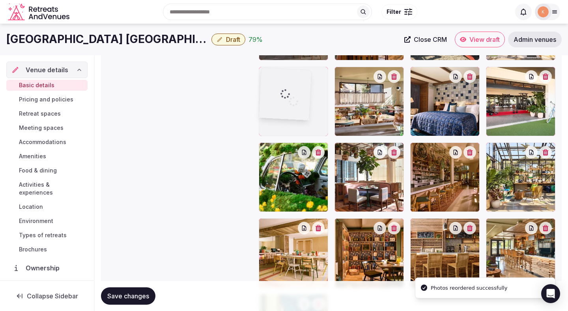
drag, startPoint x: 283, startPoint y: 164, endPoint x: 279, endPoint y: 91, distance: 73.5
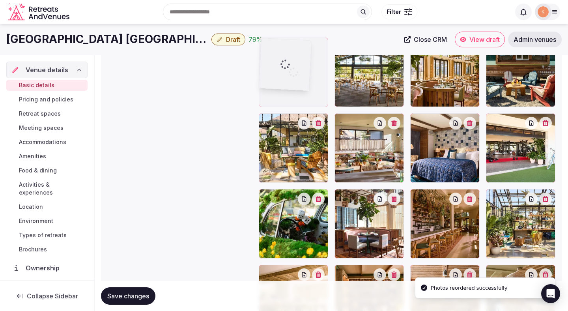
drag, startPoint x: 280, startPoint y: 151, endPoint x: 280, endPoint y: 95, distance: 56.4
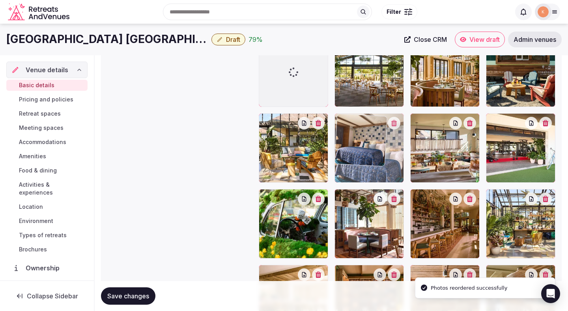
drag, startPoint x: 439, startPoint y: 165, endPoint x: 372, endPoint y: 166, distance: 67.1
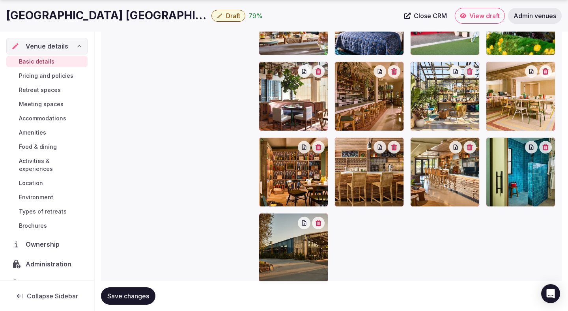
scroll to position [1073, 0]
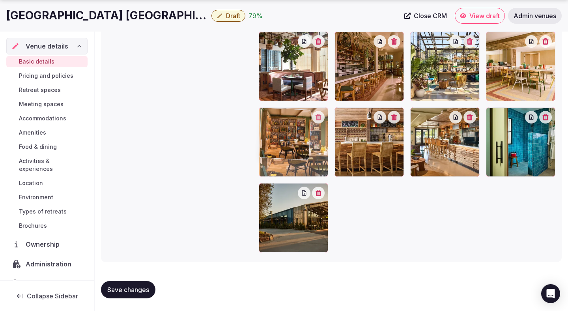
drag, startPoint x: 301, startPoint y: 136, endPoint x: 301, endPoint y: 142, distance: 5.9
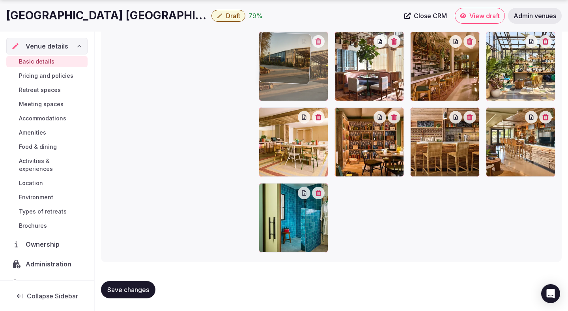
drag, startPoint x: 286, startPoint y: 207, endPoint x: 289, endPoint y: 67, distance: 140.1
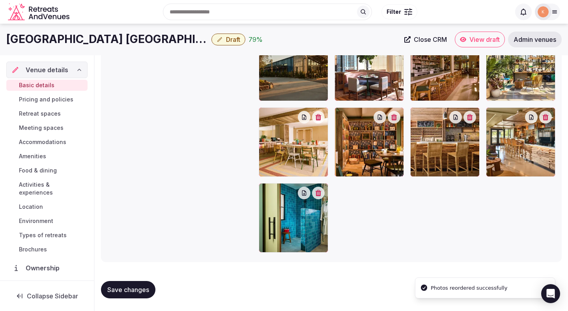
scroll to position [1000, 0]
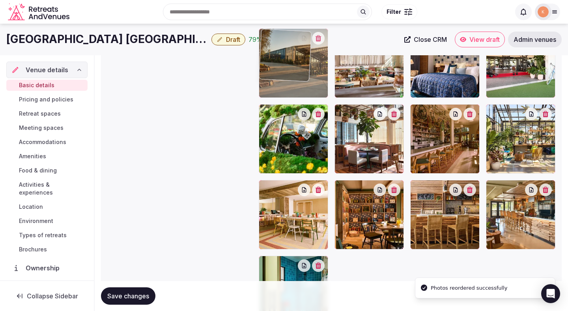
drag, startPoint x: 281, startPoint y: 143, endPoint x: 281, endPoint y: 82, distance: 60.8
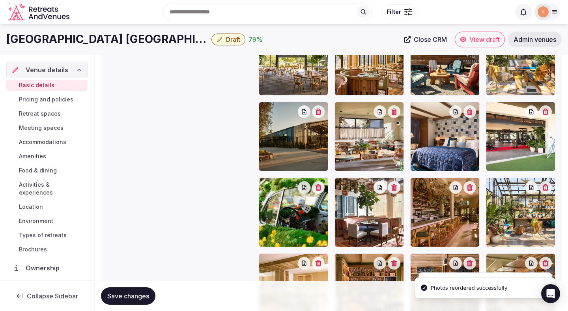
scroll to position [926, 0]
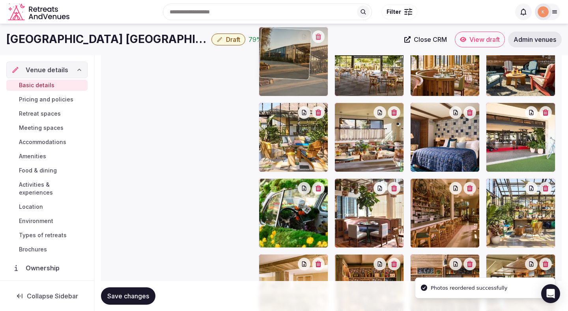
drag, startPoint x: 279, startPoint y: 147, endPoint x: 279, endPoint y: 76, distance: 71.4
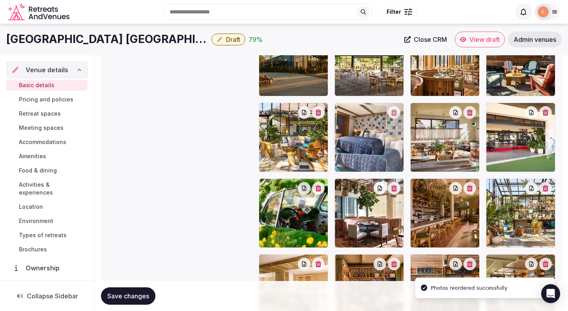
drag, startPoint x: 435, startPoint y: 140, endPoint x: 371, endPoint y: 140, distance: 63.9
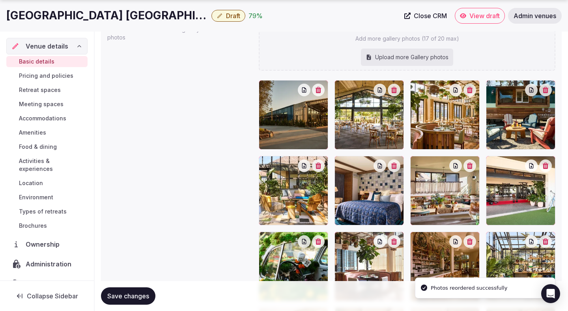
scroll to position [888, 0]
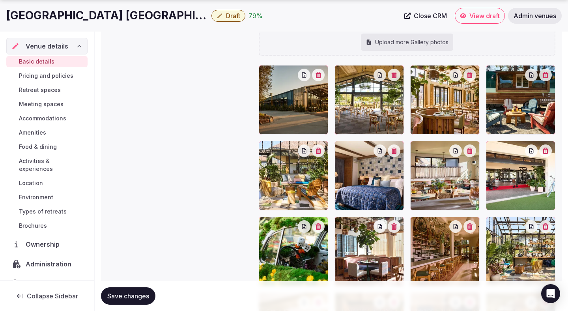
click at [121, 294] on span "Save changes" at bounding box center [128, 296] width 42 height 8
click at [117, 292] on span "Save changes" at bounding box center [128, 296] width 42 height 8
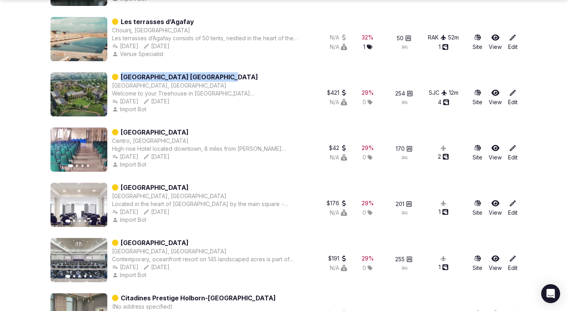
scroll to position [771, 0]
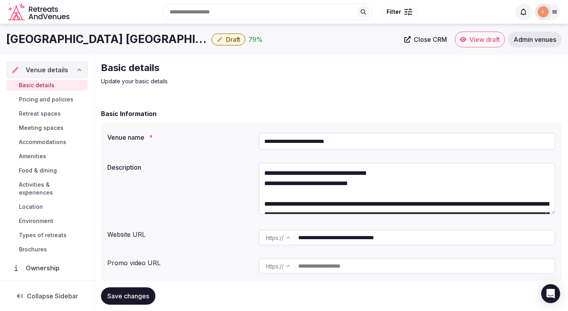
click at [226, 39] on span "Draft" at bounding box center [233, 40] width 14 height 8
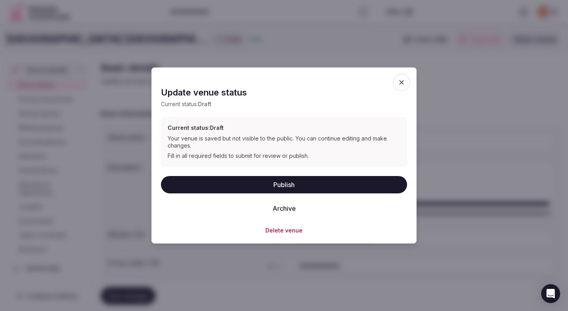
click at [261, 188] on button "Publish" at bounding box center [284, 184] width 246 height 17
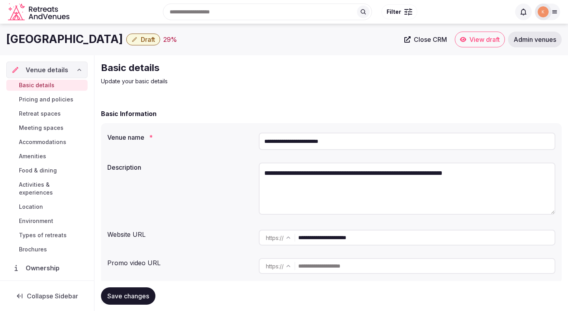
click at [312, 143] on input "**********" at bounding box center [407, 141] width 297 height 17
click at [340, 236] on input "**********" at bounding box center [426, 238] width 256 height 16
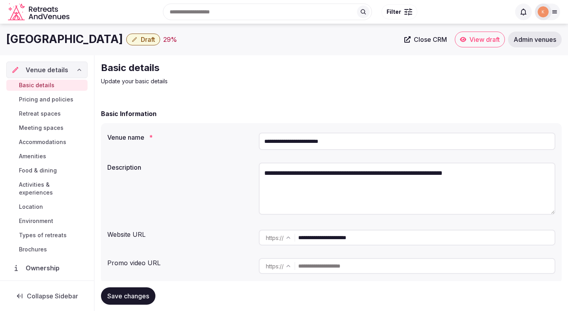
click at [340, 236] on input "**********" at bounding box center [426, 238] width 256 height 16
click at [316, 142] on input "**********" at bounding box center [407, 141] width 297 height 17
click at [309, 137] on input "**********" at bounding box center [407, 141] width 297 height 17
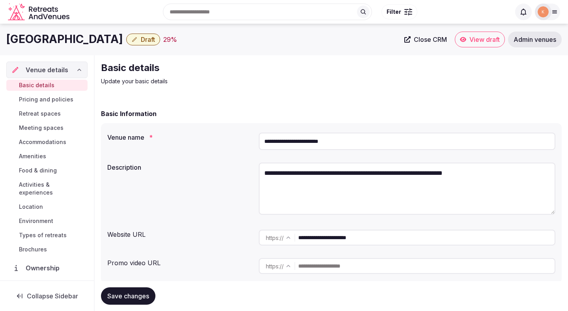
click at [309, 137] on input "**********" at bounding box center [407, 141] width 297 height 17
click at [428, 41] on span "Close CRM" at bounding box center [430, 40] width 33 height 8
click at [526, 44] on link "Admin venues" at bounding box center [535, 40] width 54 height 16
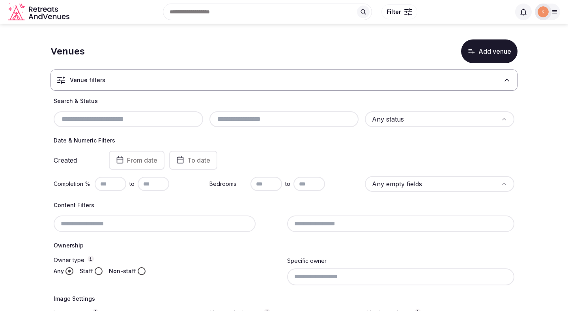
click at [158, 123] on input "text" at bounding box center [128, 118] width 143 height 9
paste input "**********"
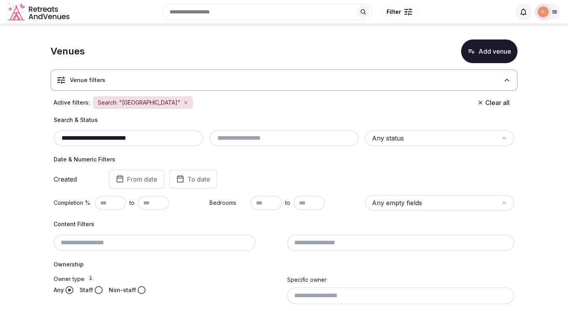
type input "**********"
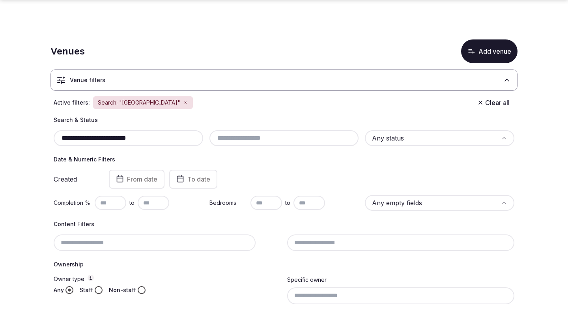
scroll to position [131, 0]
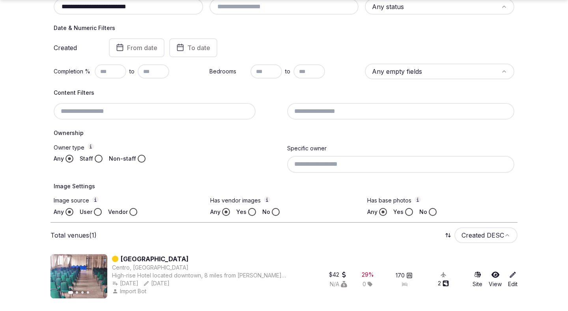
click at [179, 262] on link "[GEOGRAPHIC_DATA]" at bounding box center [155, 258] width 68 height 9
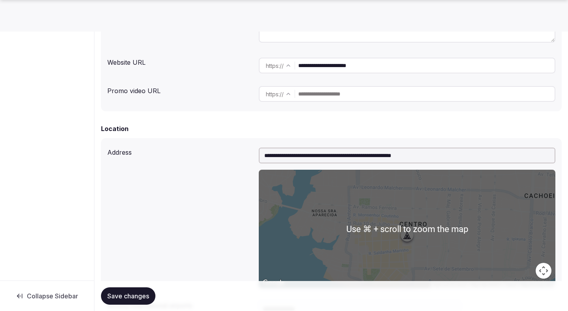
scroll to position [173, 0]
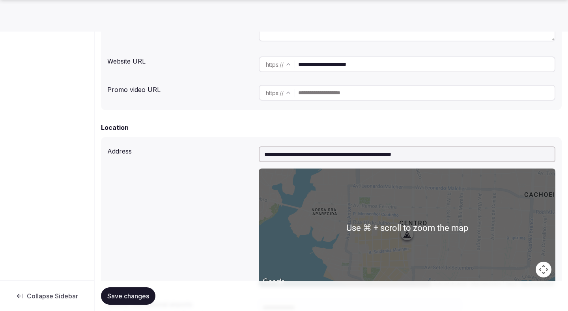
click at [313, 157] on input "**********" at bounding box center [407, 154] width 297 height 16
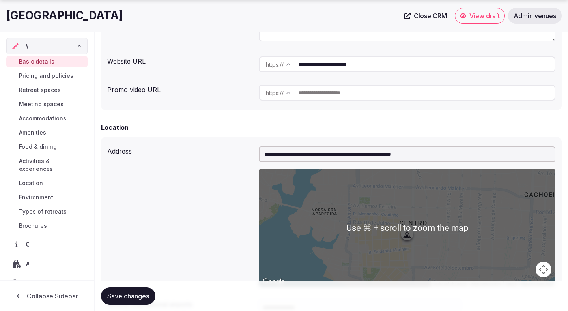
paste input "text"
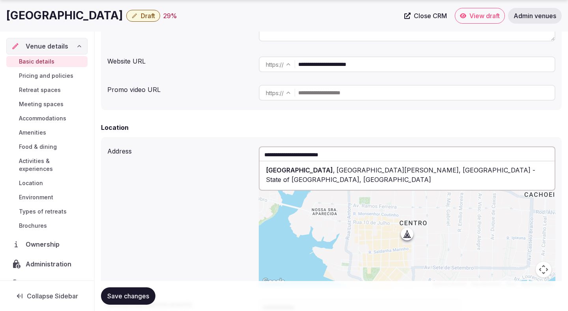
click at [309, 164] on div "[GEOGRAPHIC_DATA] , [GEOGRAPHIC_DATA][PERSON_NAME], [GEOGRAPHIC_DATA] - State o…" at bounding box center [407, 175] width 295 height 24
type input "**********"
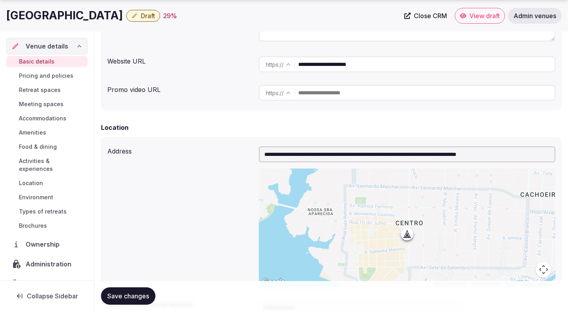
click at [144, 293] on span "Save changes" at bounding box center [128, 296] width 42 height 8
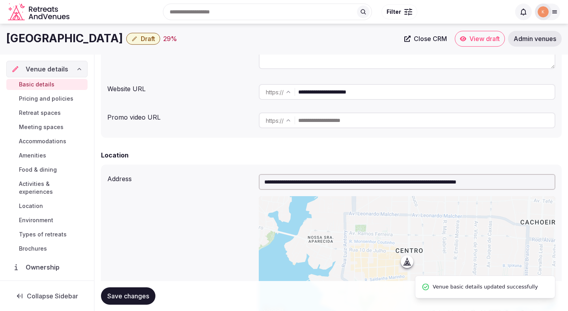
scroll to position [53, 0]
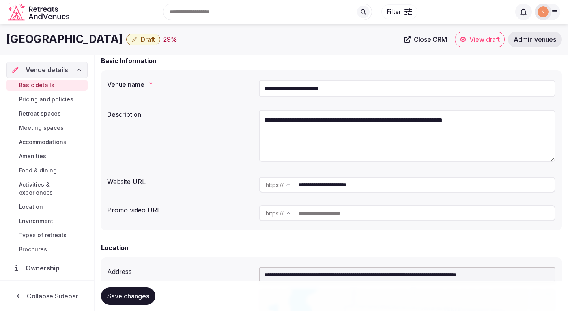
click at [326, 184] on input "**********" at bounding box center [426, 185] width 256 height 16
paste input "**********"
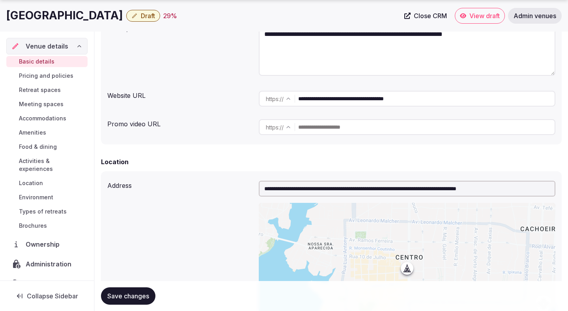
scroll to position [145, 0]
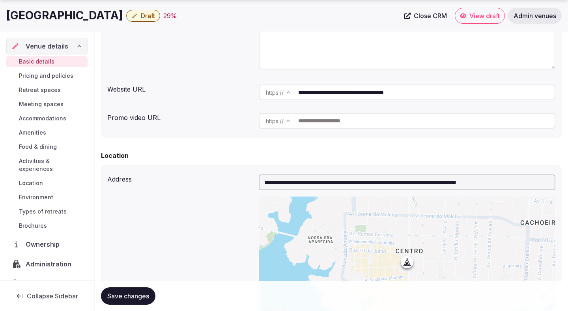
type input "**********"
click at [142, 294] on span "Save changes" at bounding box center [128, 296] width 42 height 8
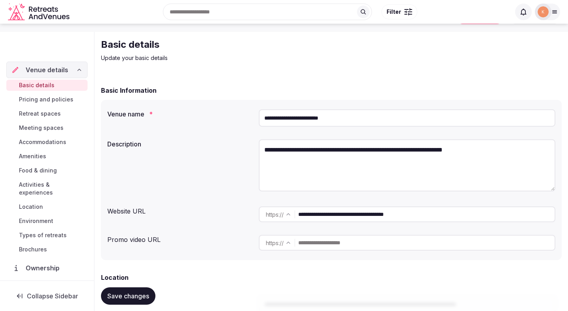
scroll to position [34, 0]
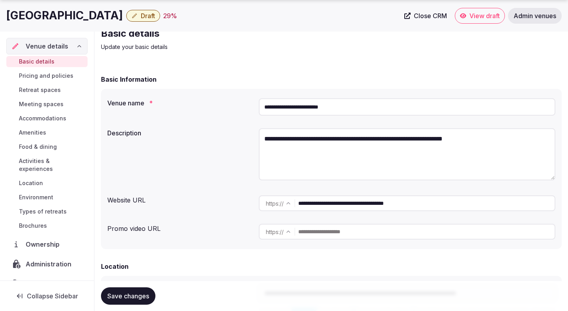
click at [330, 109] on input "**********" at bounding box center [407, 106] width 297 height 17
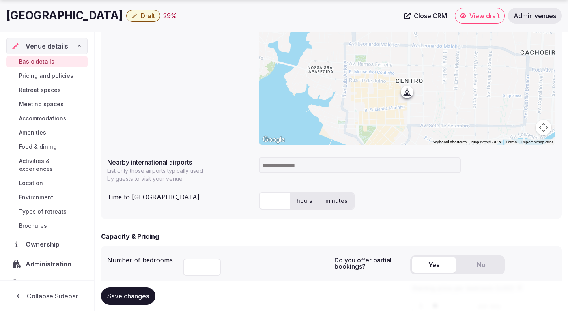
scroll to position [322, 0]
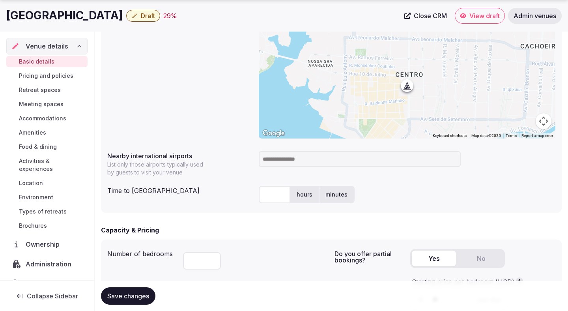
click at [276, 164] on input at bounding box center [360, 159] width 202 height 16
type input "***"
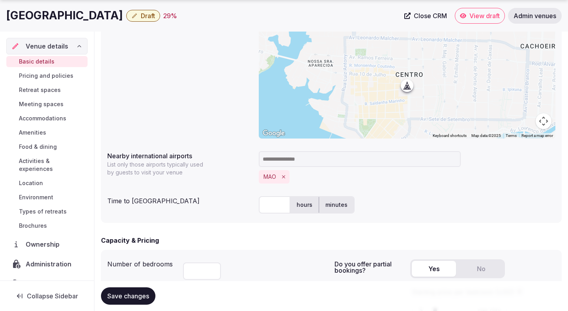
click at [271, 202] on input "text" at bounding box center [275, 204] width 32 height 17
type input "**"
click at [223, 203] on div "Time to [GEOGRAPHIC_DATA]" at bounding box center [179, 199] width 145 height 13
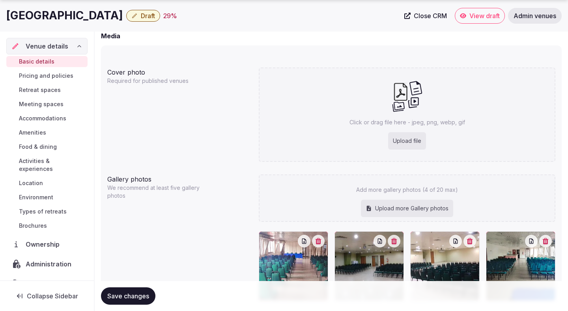
scroll to position [684, 0]
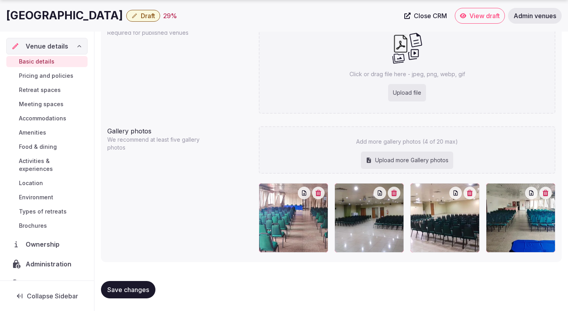
click at [143, 292] on span "Save changes" at bounding box center [128, 290] width 42 height 8
click at [140, 287] on span "Save changes" at bounding box center [128, 290] width 42 height 8
click at [123, 288] on span "Save changes" at bounding box center [128, 290] width 42 height 8
click at [46, 159] on span "Activities & experiences" at bounding box center [51, 165] width 65 height 16
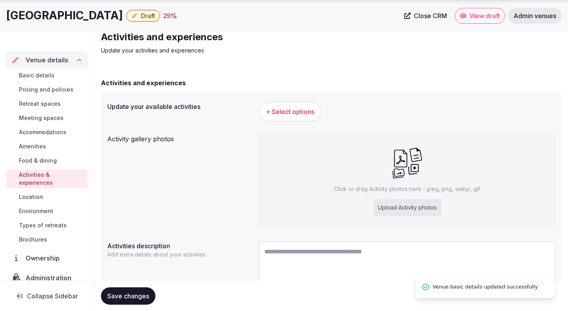
scroll to position [74, 0]
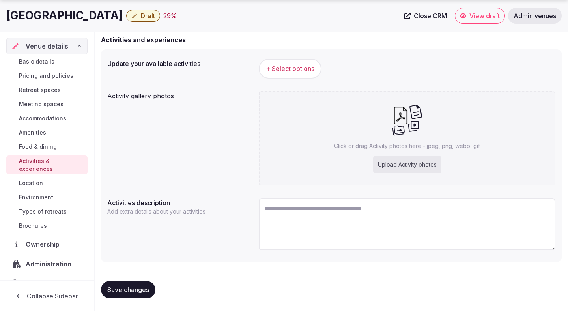
click at [299, 194] on div "Update your available activities + Select options Activity gallery photos Click…" at bounding box center [331, 155] width 461 height 213
click at [297, 211] on textarea at bounding box center [407, 224] width 297 height 52
paste textarea "**********"
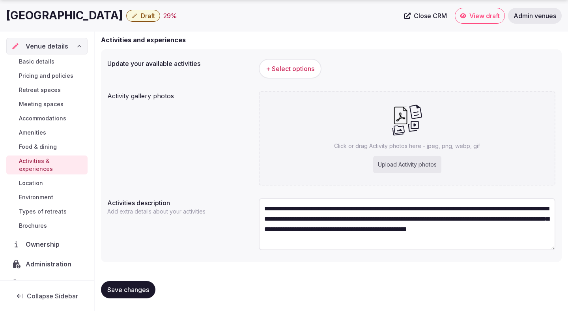
type textarea "**********"
click at [129, 290] on span "Save changes" at bounding box center [128, 290] width 42 height 8
click at [123, 290] on span "Save changes" at bounding box center [128, 290] width 42 height 8
click at [37, 179] on span "Location" at bounding box center [31, 183] width 24 height 8
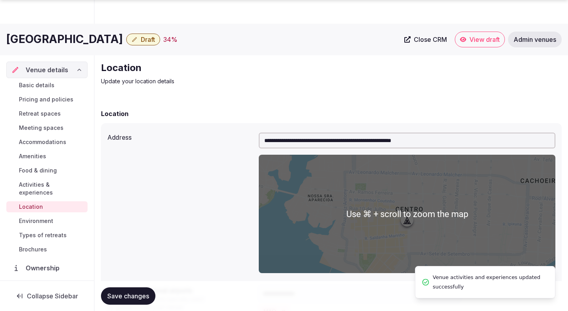
scroll to position [167, 0]
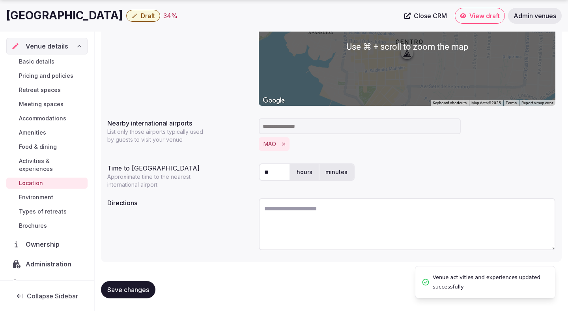
click at [279, 218] on textarea at bounding box center [407, 224] width 297 height 52
paste textarea "**********"
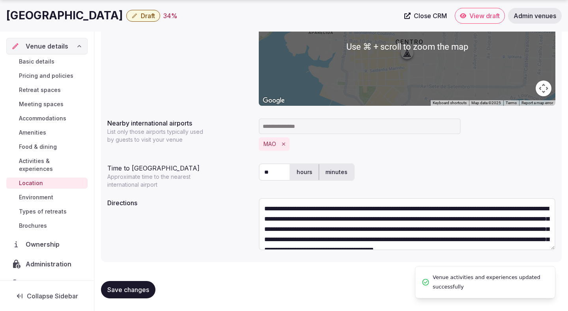
scroll to position [14, 0]
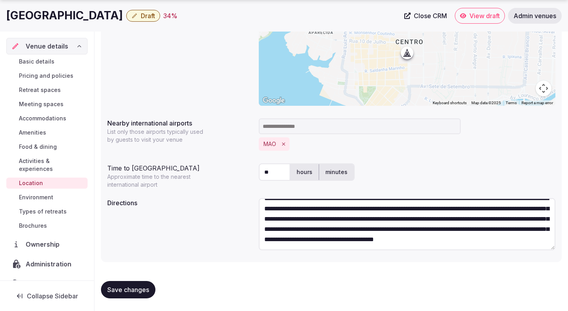
type textarea "**********"
click at [133, 285] on button "Save changes" at bounding box center [128, 289] width 54 height 17
click at [147, 288] on span "Save changes" at bounding box center [128, 290] width 42 height 8
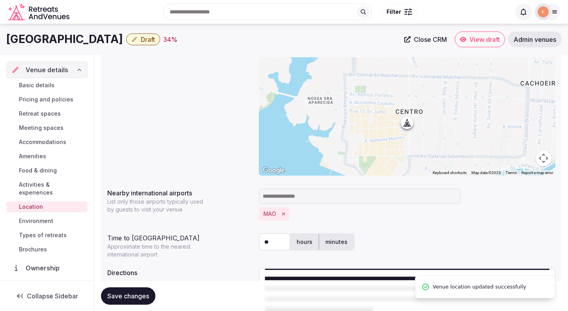
scroll to position [18, 0]
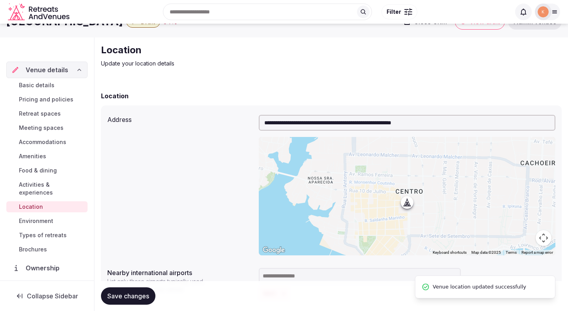
click at [45, 88] on span "Basic details" at bounding box center [37, 85] width 36 height 8
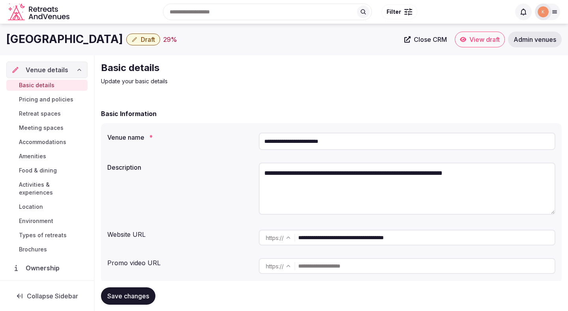
click at [45, 127] on span "Meeting spaces" at bounding box center [41, 128] width 45 height 8
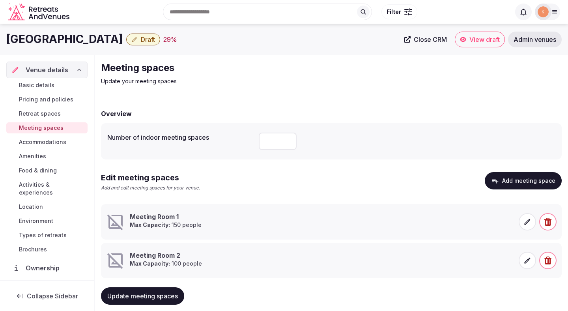
scroll to position [16, 0]
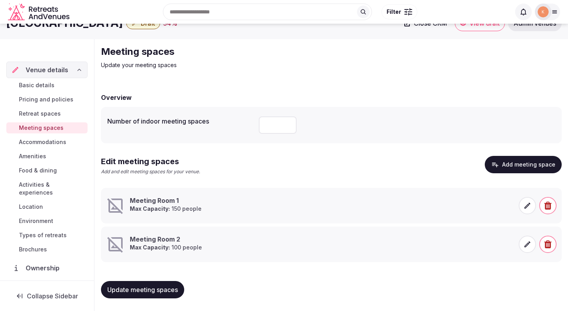
click at [529, 207] on icon at bounding box center [528, 206] width 8 height 8
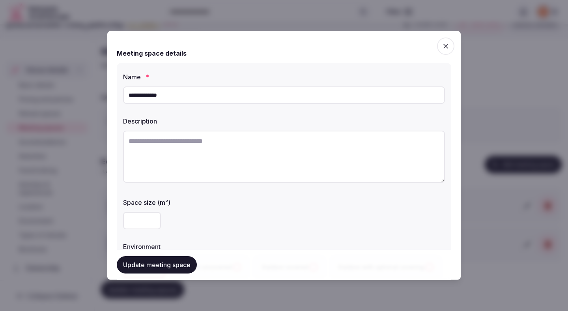
click at [275, 171] on textarea at bounding box center [284, 157] width 322 height 52
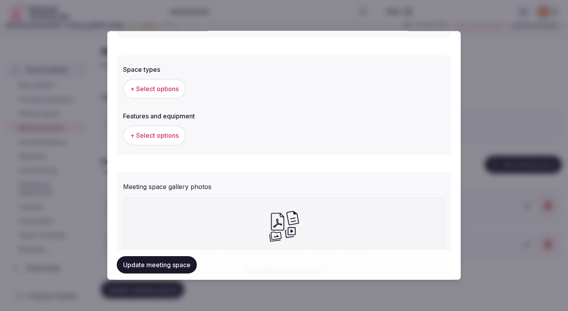
scroll to position [477, 0]
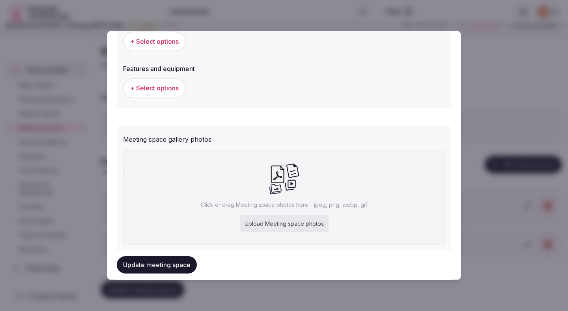
click at [273, 223] on div "Upload Meeting space photos" at bounding box center [284, 223] width 89 height 17
click at [513, 64] on div at bounding box center [284, 155] width 568 height 311
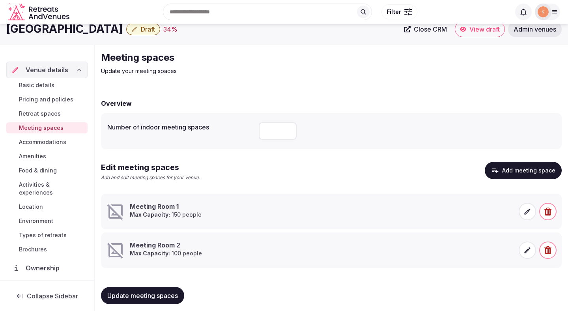
scroll to position [9, 0]
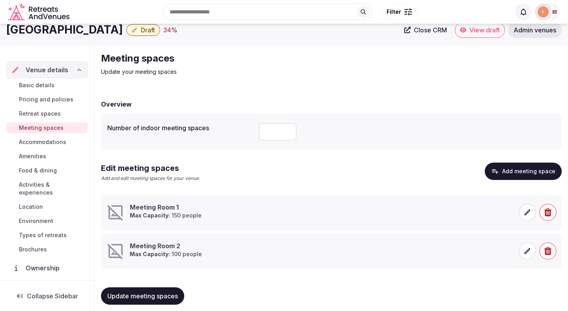
click at [524, 215] on icon at bounding box center [528, 212] width 8 height 8
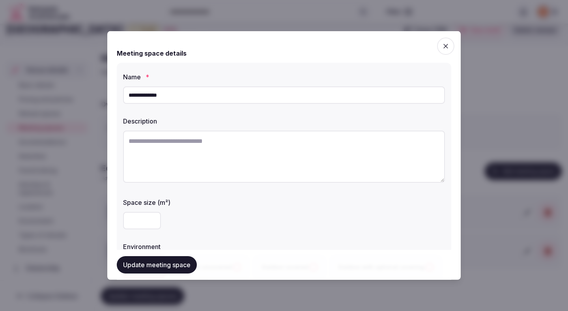
click at [245, 98] on input "**********" at bounding box center [284, 94] width 322 height 17
paste input "text"
type input "*********"
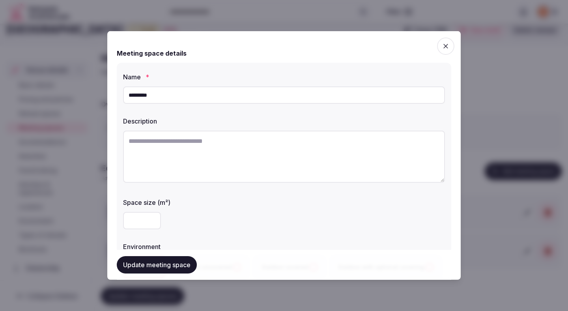
click at [153, 141] on textarea at bounding box center [284, 157] width 322 height 52
paste textarea "**********"
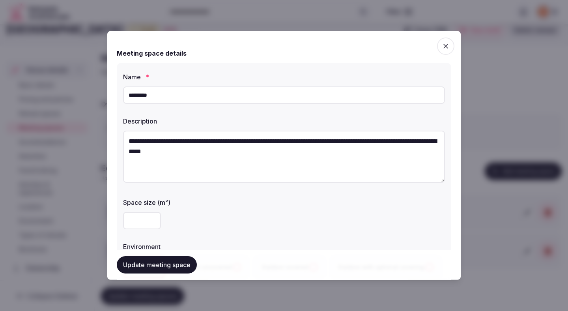
click at [128, 141] on textarea "**********" at bounding box center [284, 157] width 322 height 52
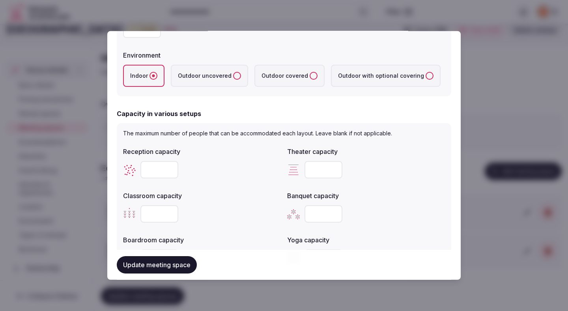
scroll to position [190, 0]
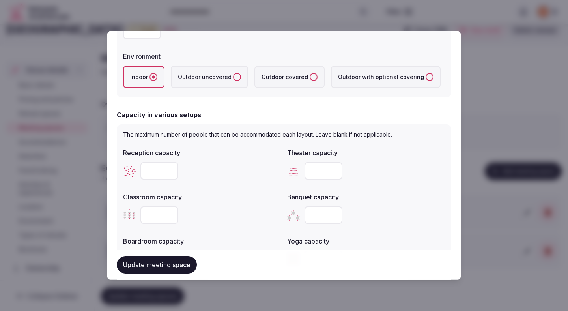
type textarea "**********"
click at [205, 120] on div "Capacity in various setups The maximum number of people that can be accommodate…" at bounding box center [284, 193] width 335 height 167
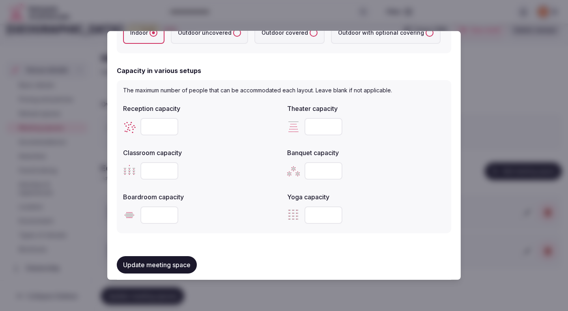
scroll to position [238, 0]
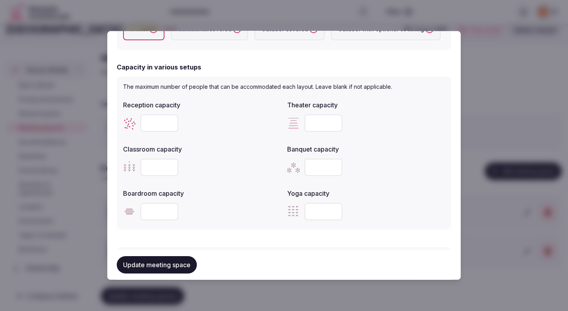
click at [323, 129] on input "***" at bounding box center [324, 122] width 38 height 17
type input "*"
type input "***"
click at [153, 177] on div at bounding box center [202, 167] width 158 height 24
click at [153, 172] on input "number" at bounding box center [159, 167] width 38 height 17
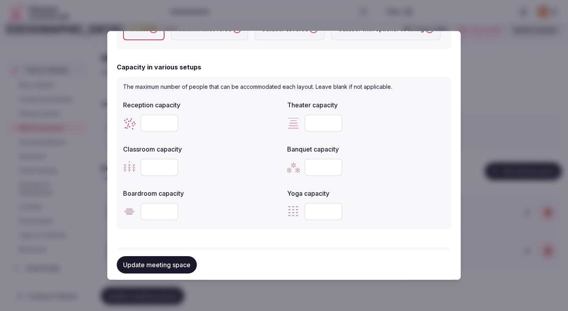
type input "***"
click at [156, 208] on input "number" at bounding box center [159, 211] width 38 height 17
click at [154, 210] on input "number" at bounding box center [159, 211] width 38 height 17
type input "*"
type input "**"
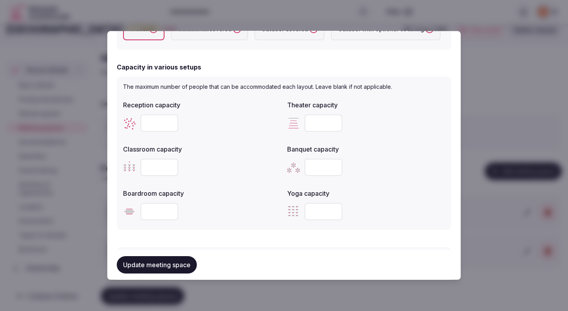
click at [151, 265] on button "Update meeting space" at bounding box center [157, 264] width 80 height 17
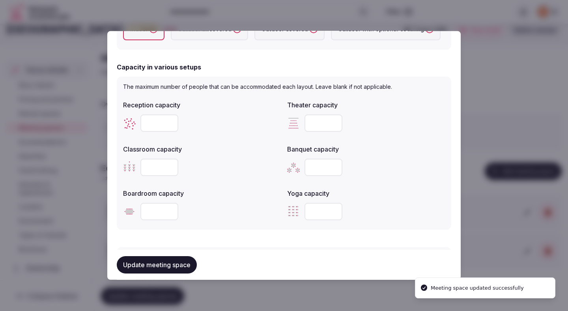
click at [151, 265] on button "Update meeting space" at bounding box center [157, 264] width 80 height 17
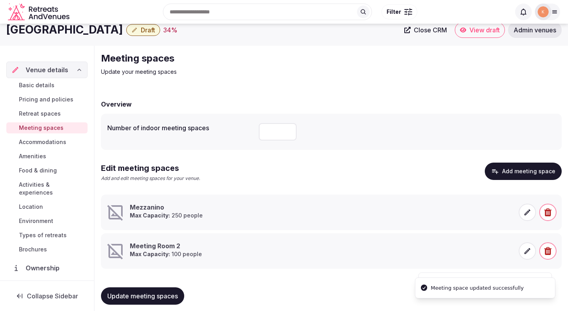
click at [524, 212] on icon at bounding box center [528, 212] width 8 height 8
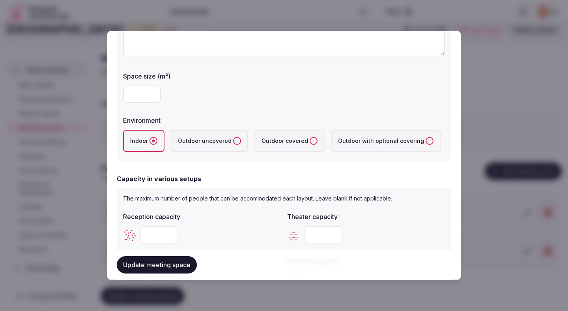
scroll to position [48, 0]
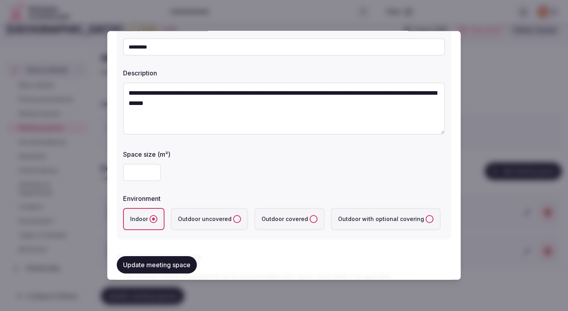
click at [136, 175] on input "number" at bounding box center [142, 172] width 38 height 17
type input "***"
click at [207, 173] on div "***" at bounding box center [284, 172] width 322 height 17
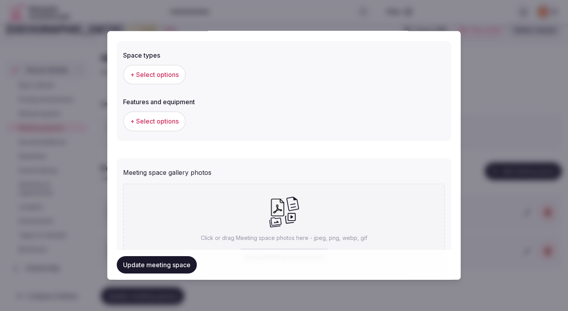
scroll to position [427, 0]
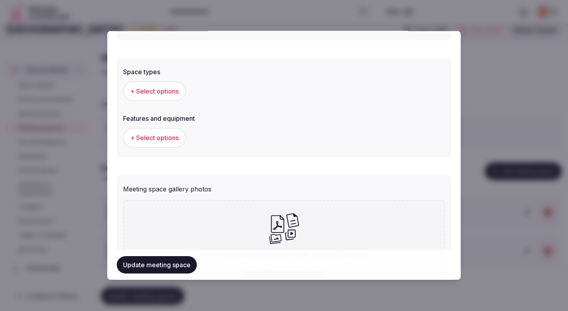
click at [168, 269] on button "Update meeting space" at bounding box center [157, 264] width 80 height 17
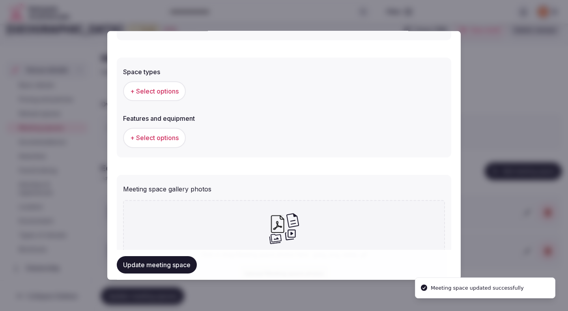
click at [505, 80] on div at bounding box center [284, 155] width 568 height 311
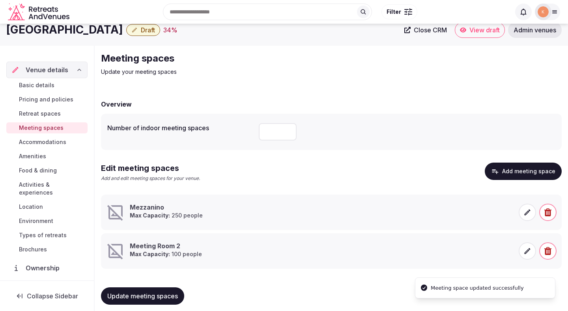
click at [528, 213] on icon at bounding box center [528, 212] width 8 height 8
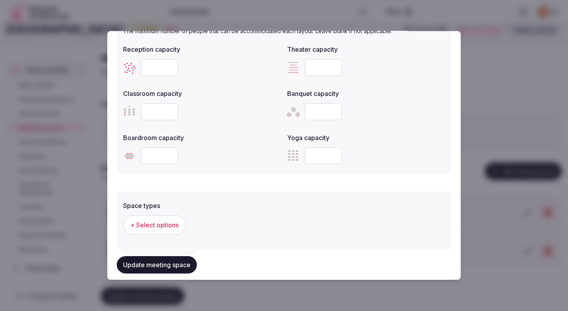
scroll to position [293, 0]
click at [177, 224] on span "+ Select options" at bounding box center [154, 225] width 49 height 9
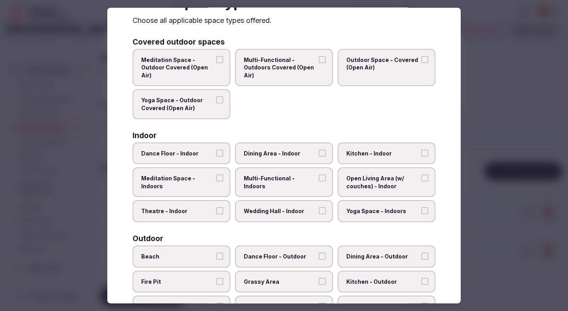
scroll to position [36, 0]
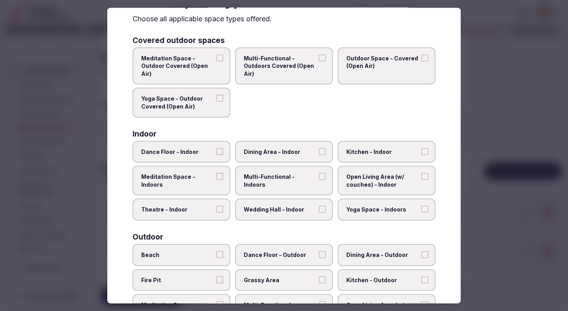
click at [210, 207] on span "Theatre - Indoor" at bounding box center [177, 210] width 73 height 8
click at [216, 207] on button "Theatre - Indoor" at bounding box center [219, 209] width 7 height 7
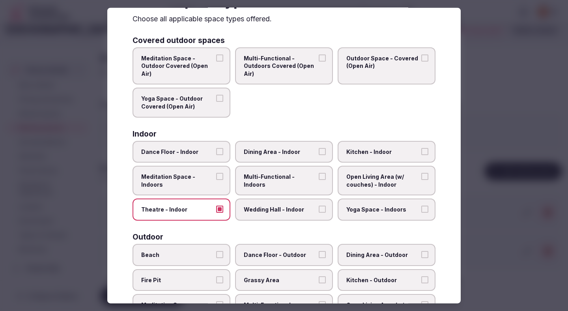
click at [255, 158] on label "Dining Area - Indoor" at bounding box center [284, 151] width 98 height 22
click at [319, 155] on button "Dining Area - Indoor" at bounding box center [322, 151] width 7 height 7
click at [254, 181] on label "Multi-Functional - Indoors" at bounding box center [284, 181] width 98 height 30
click at [319, 180] on button "Multi-Functional - Indoors" at bounding box center [322, 176] width 7 height 7
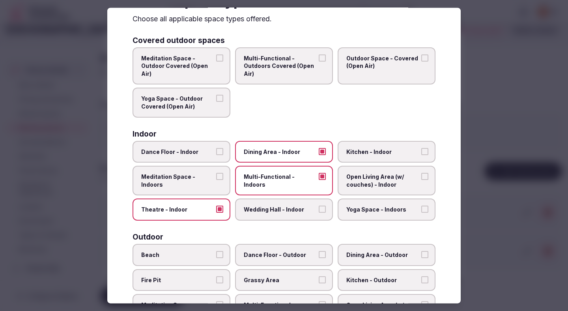
click at [264, 208] on span "Wedding Hall - Indoor" at bounding box center [280, 210] width 73 height 8
click at [319, 208] on button "Wedding Hall - Indoor" at bounding box center [322, 209] width 7 height 7
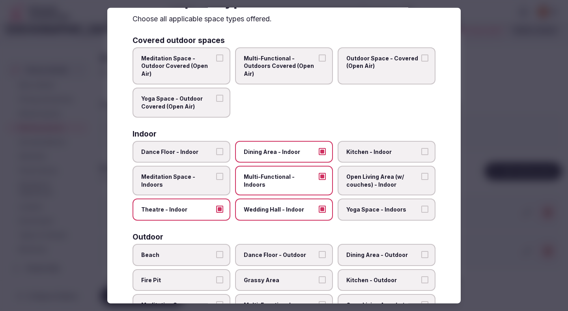
click at [322, 199] on label "Wedding Hall - Indoor" at bounding box center [284, 209] width 98 height 22
click at [322, 206] on button "Wedding Hall - Indoor" at bounding box center [322, 209] width 7 height 7
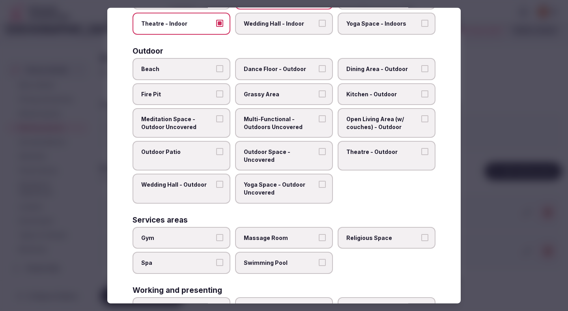
scroll to position [281, 0]
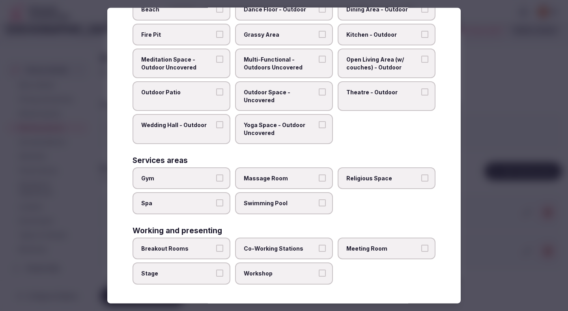
click at [210, 243] on label "Breakout Rooms" at bounding box center [182, 249] width 98 height 22
click at [216, 245] on button "Breakout Rooms" at bounding box center [219, 248] width 7 height 7
click at [261, 272] on span "Workshop" at bounding box center [280, 273] width 73 height 8
click at [319, 272] on button "Workshop" at bounding box center [322, 272] width 7 height 7
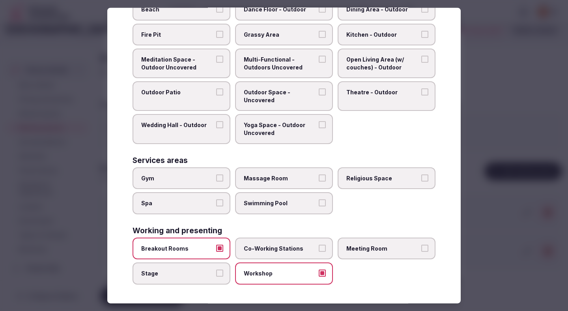
click at [277, 253] on label "Co-Working Stations" at bounding box center [284, 249] width 98 height 22
click at [319, 252] on button "Co-Working Stations" at bounding box center [322, 248] width 7 height 7
click at [286, 251] on span "Co-Working Stations" at bounding box center [280, 249] width 73 height 8
click at [319, 251] on button "Co-Working Stations" at bounding box center [322, 248] width 7 height 7
click at [355, 252] on label "Meeting Room" at bounding box center [387, 249] width 98 height 22
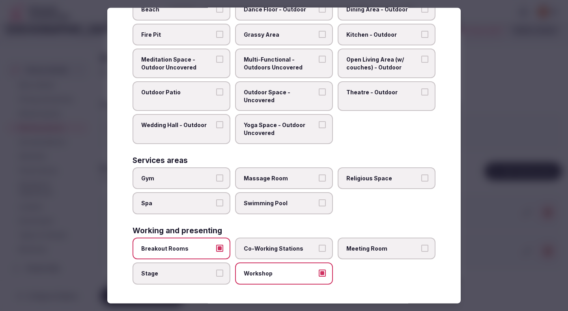
click at [421, 252] on button "Meeting Room" at bounding box center [424, 248] width 7 height 7
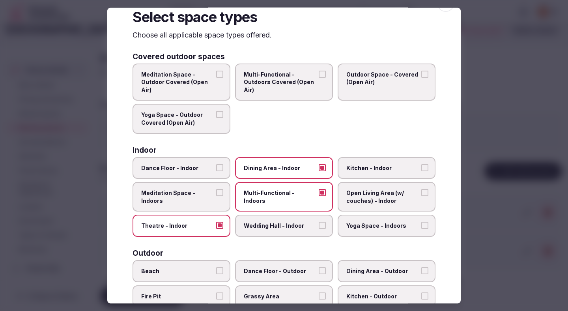
scroll to position [0, 0]
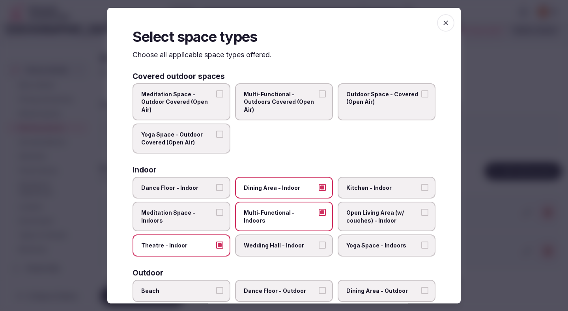
click at [291, 244] on span "Wedding Hall - Indoor" at bounding box center [280, 245] width 73 height 8
click at [319, 244] on button "Wedding Hall - Indoor" at bounding box center [322, 244] width 7 height 7
click at [524, 109] on div at bounding box center [284, 155] width 568 height 311
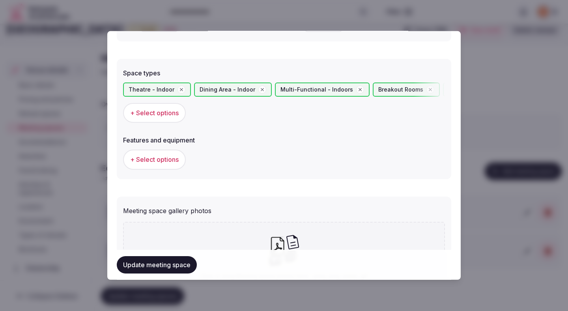
scroll to position [443, 0]
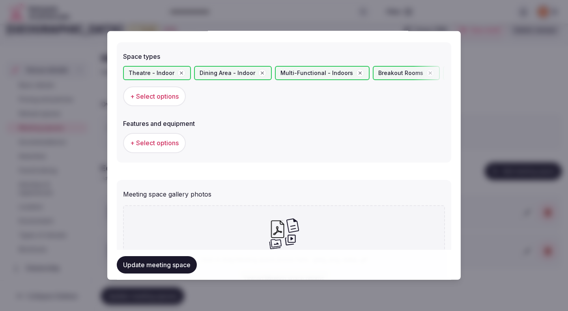
click at [153, 146] on span "+ Select options" at bounding box center [154, 142] width 49 height 9
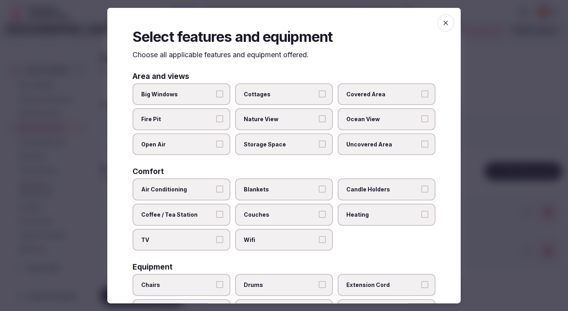
click at [201, 191] on span "Air Conditioning" at bounding box center [177, 189] width 73 height 8
click at [216, 191] on button "Air Conditioning" at bounding box center [219, 188] width 7 height 7
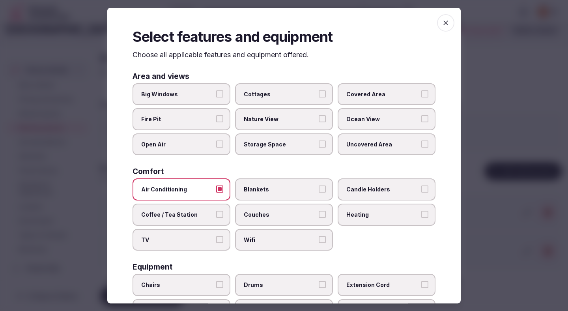
click at [196, 240] on span "TV" at bounding box center [177, 240] width 73 height 8
click at [216, 240] on button "TV" at bounding box center [219, 239] width 7 height 7
click at [266, 245] on label "Wifi" at bounding box center [284, 239] width 98 height 22
click at [319, 243] on button "Wifi" at bounding box center [322, 239] width 7 height 7
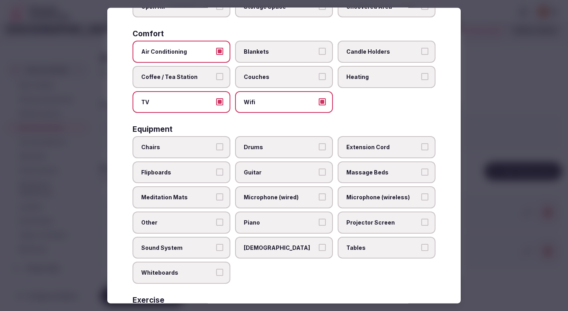
scroll to position [151, 0]
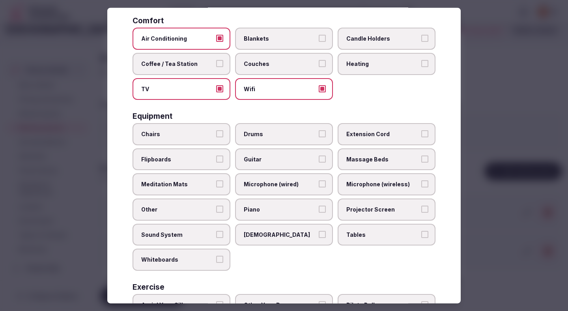
click at [190, 135] on span "Chairs" at bounding box center [177, 134] width 73 height 8
click at [216, 135] on button "Chairs" at bounding box center [219, 133] width 7 height 7
click at [389, 240] on label "Tables" at bounding box center [387, 234] width 98 height 22
click at [421, 238] on button "Tables" at bounding box center [424, 233] width 7 height 7
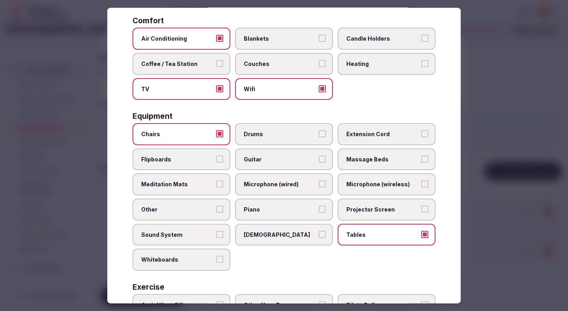
click at [175, 234] on span "Sound System" at bounding box center [177, 234] width 73 height 8
click at [216, 234] on button "Sound System" at bounding box center [219, 233] width 7 height 7
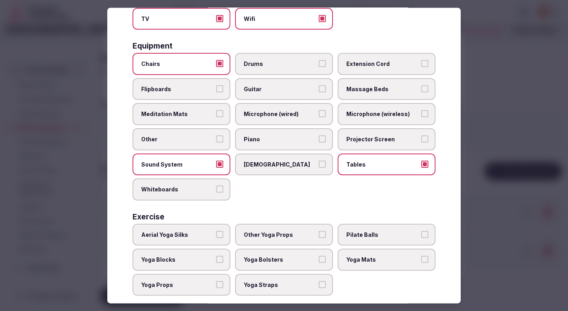
scroll to position [232, 0]
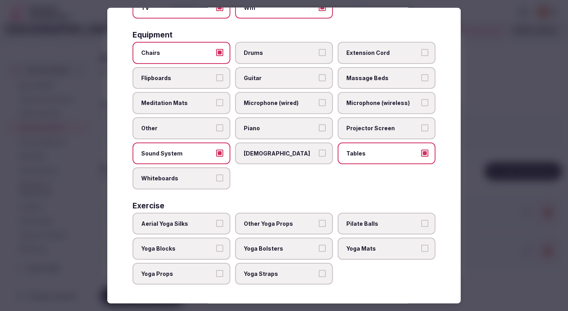
click at [531, 169] on div at bounding box center [284, 155] width 568 height 311
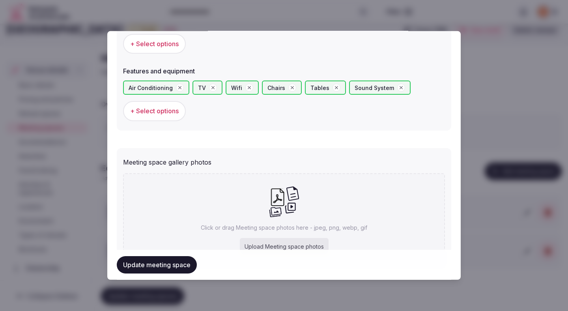
scroll to position [538, 0]
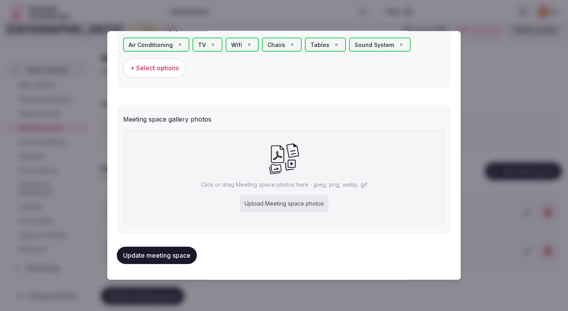
click at [170, 251] on button "Update meeting space" at bounding box center [157, 255] width 80 height 17
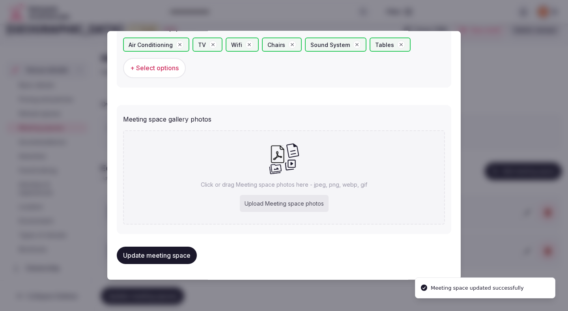
click at [263, 209] on div "Upload Meeting space photos" at bounding box center [284, 203] width 89 height 17
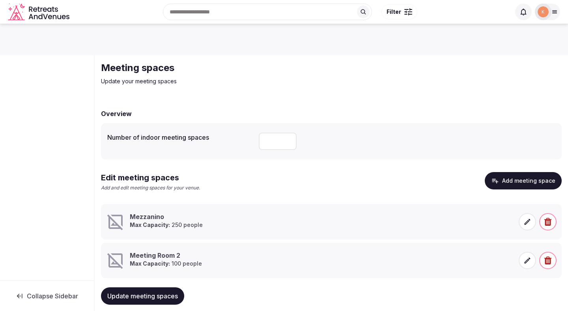
click at [527, 223] on icon at bounding box center [528, 222] width 6 height 6
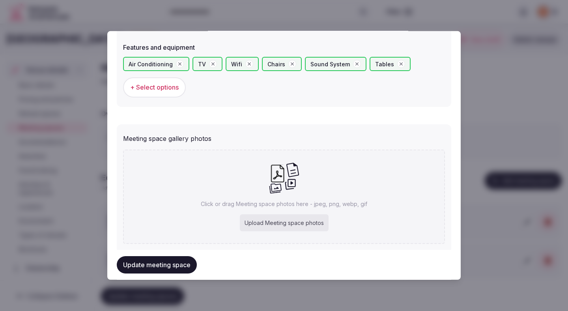
scroll to position [538, 0]
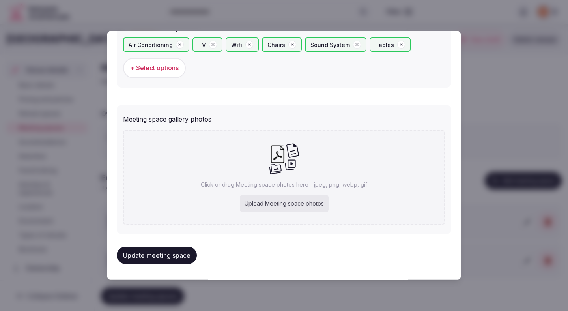
click at [290, 199] on div "Upload Meeting space photos" at bounding box center [284, 203] width 89 height 17
type input "**********"
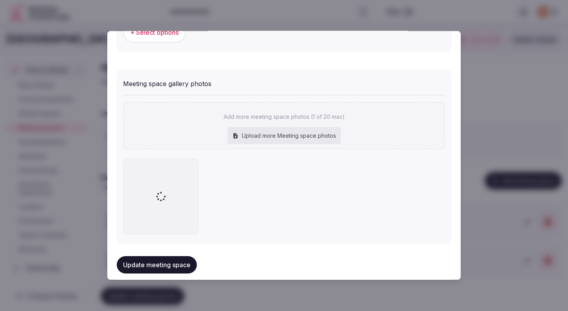
scroll to position [584, 0]
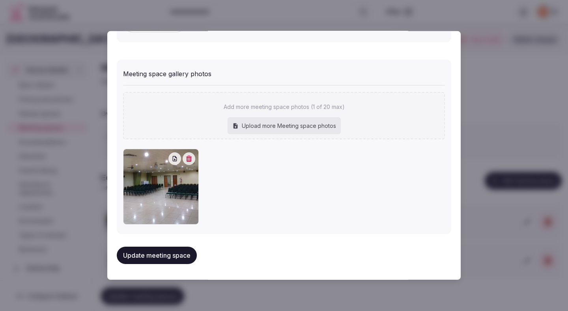
click at [146, 253] on button "Update meeting space" at bounding box center [157, 255] width 80 height 17
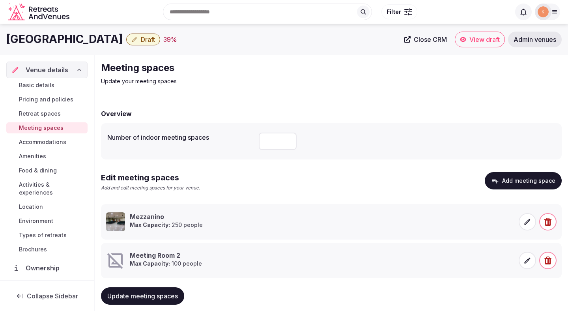
click at [155, 39] on span "Draft" at bounding box center [148, 40] width 14 height 8
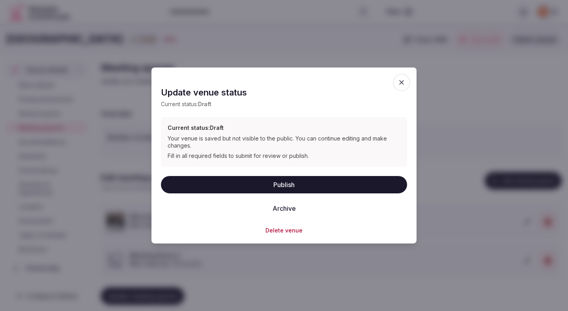
click at [229, 182] on button "Publish" at bounding box center [284, 184] width 246 height 17
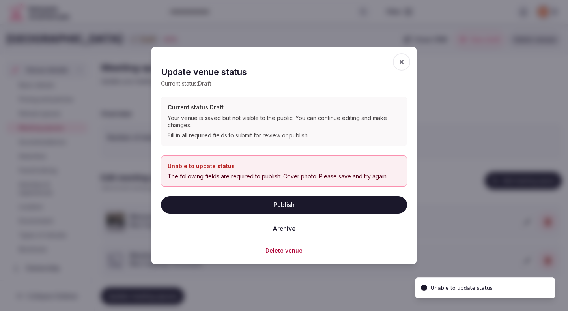
click at [401, 62] on icon "button" at bounding box center [401, 62] width 5 height 5
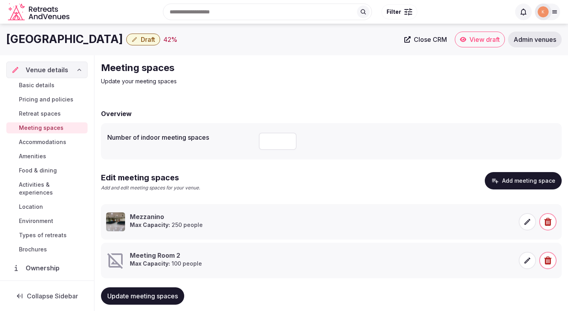
click at [49, 86] on span "Basic details" at bounding box center [37, 85] width 36 height 8
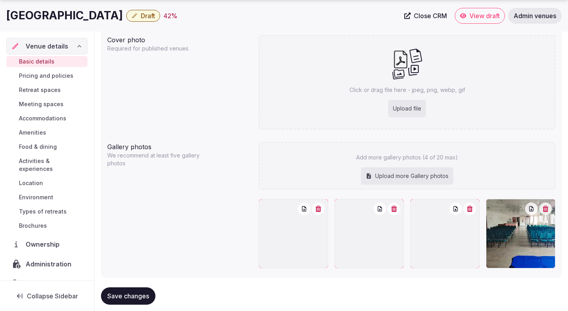
scroll to position [672, 0]
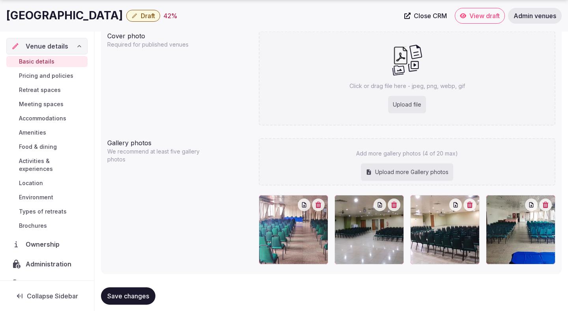
click at [411, 107] on div "Upload file" at bounding box center [407, 104] width 38 height 17
type input "**********"
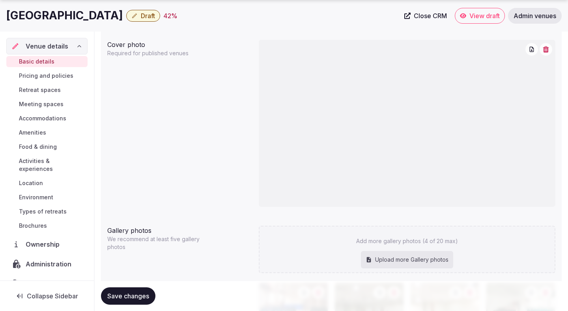
scroll to position [763, 0]
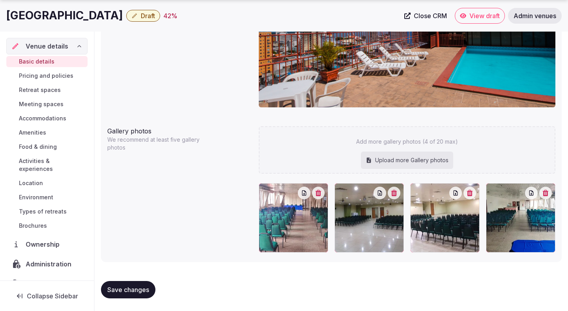
click at [137, 286] on span "Save changes" at bounding box center [128, 290] width 42 height 8
click at [129, 298] on button "Save changes" at bounding box center [128, 289] width 54 height 17
click at [155, 17] on span "Draft" at bounding box center [148, 16] width 14 height 8
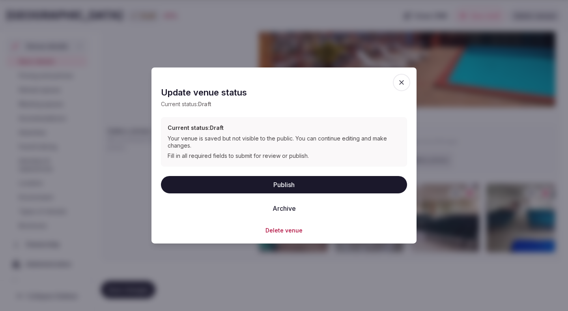
click at [249, 183] on button "Publish" at bounding box center [284, 184] width 246 height 17
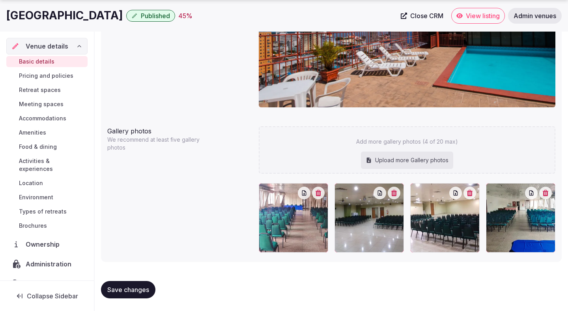
click at [31, 120] on span "Accommodations" at bounding box center [42, 118] width 47 height 8
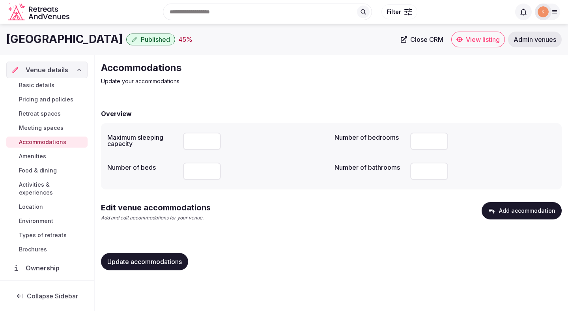
click at [520, 213] on button "Add accommodation" at bounding box center [522, 210] width 80 height 17
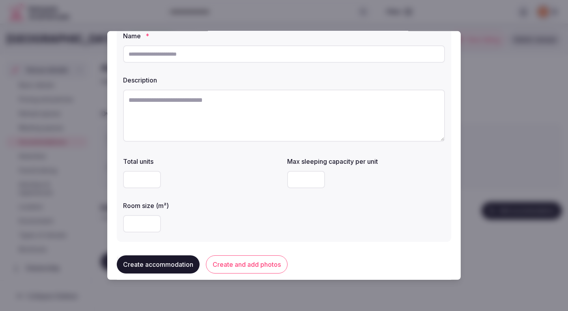
scroll to position [48, 0]
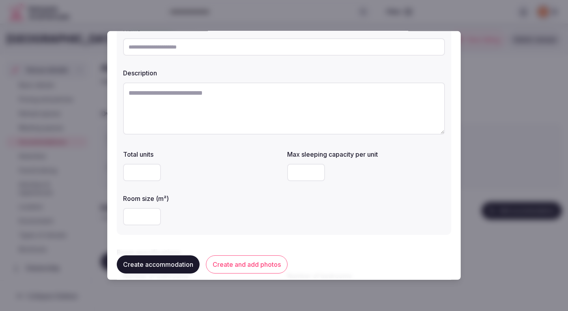
click at [148, 220] on input "number" at bounding box center [142, 216] width 38 height 17
type input "**"
click at [222, 174] on div at bounding box center [202, 172] width 158 height 17
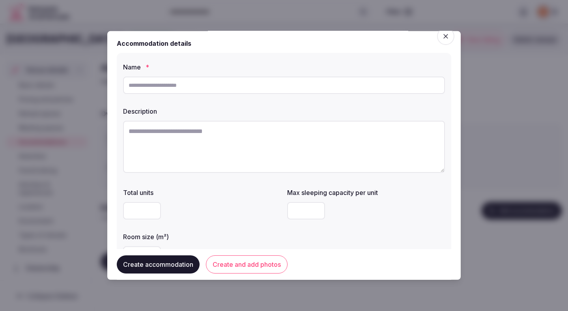
scroll to position [0, 0]
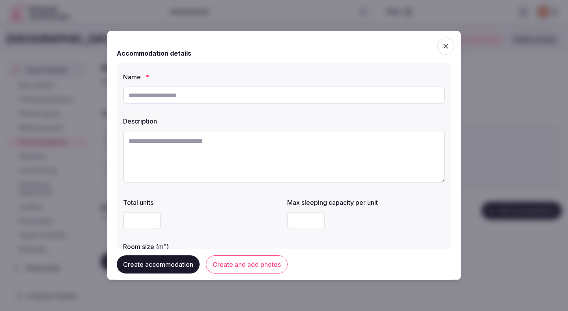
click at [219, 95] on input "text" at bounding box center [284, 94] width 322 height 17
paste input "**********"
type input "**********"
click at [219, 165] on textarea at bounding box center [284, 157] width 322 height 52
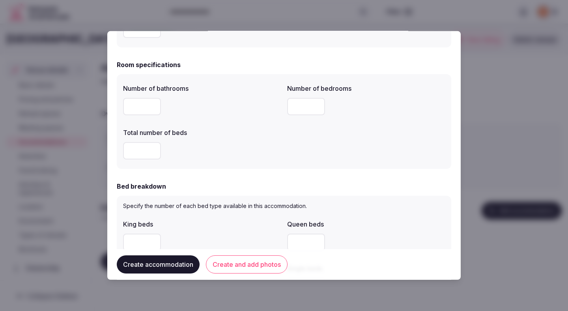
scroll to position [238, 0]
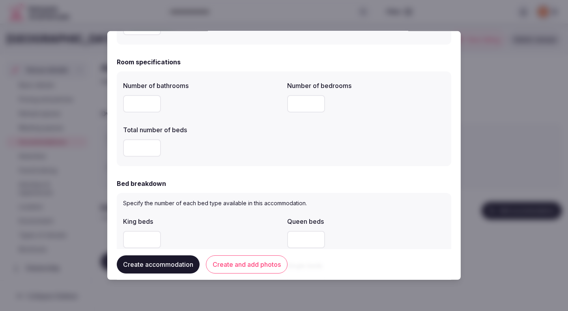
type textarea "**********"
click at [144, 103] on input "number" at bounding box center [142, 103] width 38 height 17
type input "*"
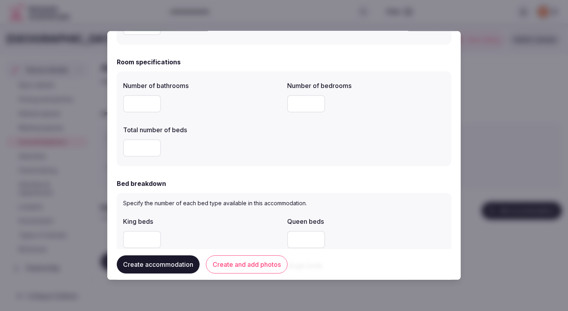
click at [221, 132] on label "Total number of beds" at bounding box center [202, 130] width 158 height 6
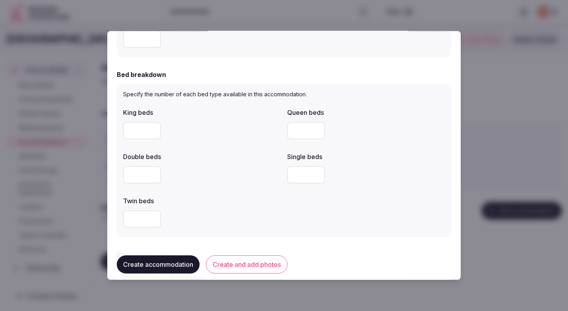
scroll to position [359, 0]
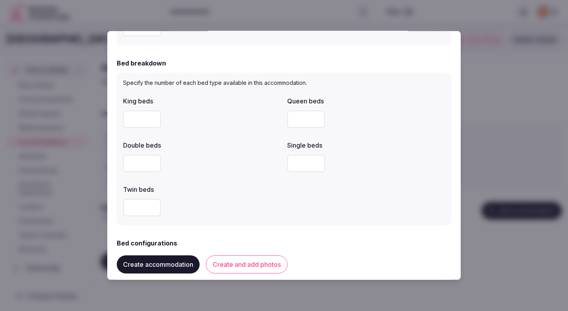
click at [144, 161] on input "number" at bounding box center [142, 163] width 38 height 17
type input "*"
click at [219, 157] on div "*" at bounding box center [202, 163] width 158 height 17
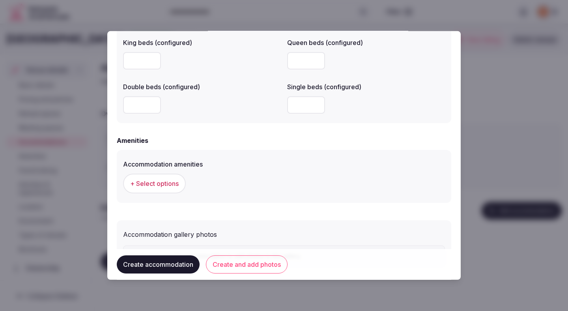
scroll to position [707, 0]
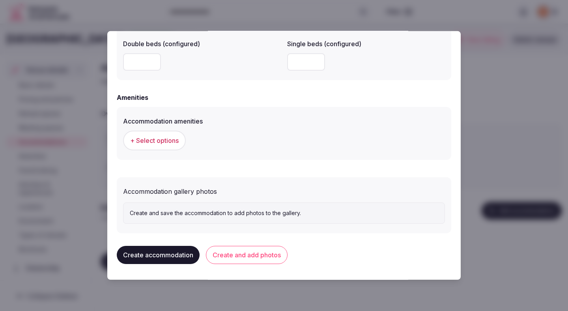
click at [167, 138] on span "+ Select options" at bounding box center [154, 140] width 49 height 9
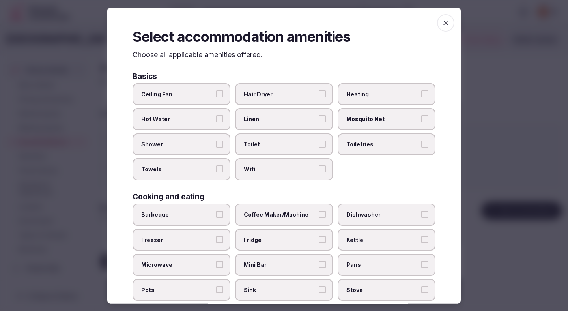
click at [196, 85] on label "Ceiling Fan" at bounding box center [182, 94] width 98 height 22
click at [216, 90] on button "Ceiling Fan" at bounding box center [219, 93] width 7 height 7
click at [195, 116] on span "Hot Water" at bounding box center [177, 119] width 73 height 8
click at [216, 116] on button "Hot Water" at bounding box center [219, 118] width 7 height 7
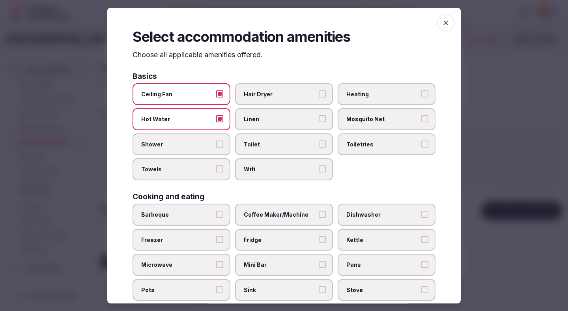
click at [195, 149] on label "Shower" at bounding box center [182, 144] width 98 height 22
click at [216, 147] on button "Shower" at bounding box center [219, 143] width 7 height 7
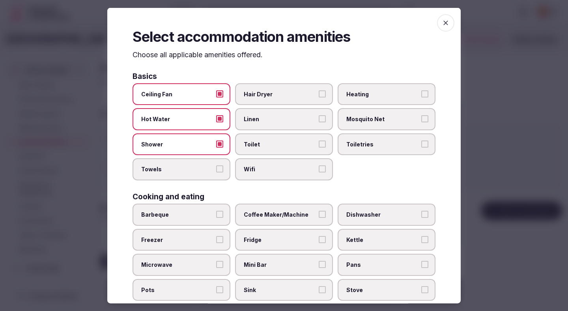
click at [195, 170] on span "Towels" at bounding box center [177, 169] width 73 height 8
click at [216, 170] on button "Towels" at bounding box center [219, 168] width 7 height 7
click at [273, 88] on label "Hair Dryer" at bounding box center [284, 94] width 98 height 22
click at [319, 90] on button "Hair Dryer" at bounding box center [322, 93] width 7 height 7
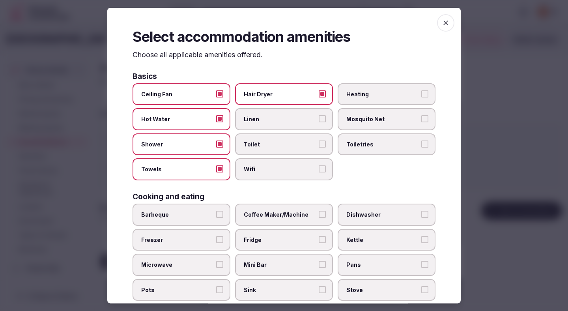
click at [269, 127] on label "Linen" at bounding box center [284, 119] width 98 height 22
click at [319, 122] on button "Linen" at bounding box center [322, 118] width 7 height 7
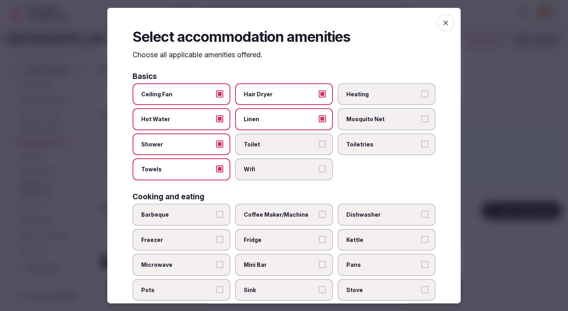
click at [264, 151] on label "Toilet" at bounding box center [284, 144] width 98 height 22
click at [319, 147] on button "Toilet" at bounding box center [322, 143] width 7 height 7
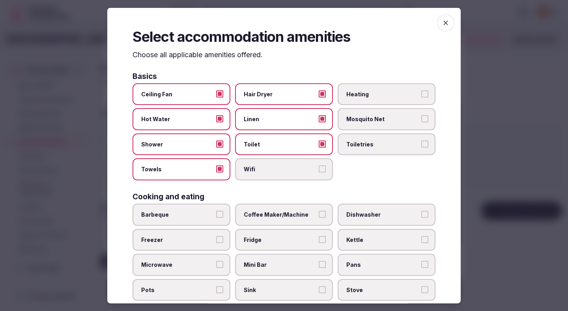
click at [264, 166] on span "Wifi" at bounding box center [280, 169] width 73 height 8
click at [319, 166] on button "Wifi" at bounding box center [322, 168] width 7 height 7
click at [355, 137] on label "Toiletries" at bounding box center [387, 144] width 98 height 22
click at [421, 140] on button "Toiletries" at bounding box center [424, 143] width 7 height 7
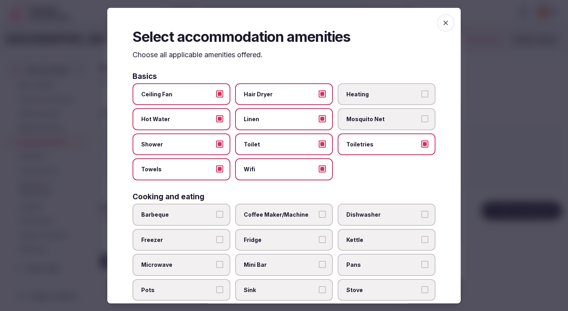
click at [353, 92] on span "Heating" at bounding box center [382, 94] width 73 height 8
click at [421, 92] on button "Heating" at bounding box center [424, 93] width 7 height 7
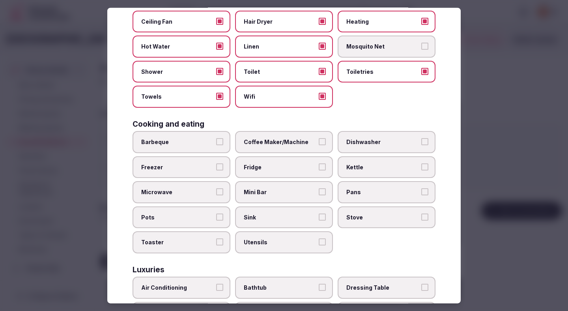
scroll to position [83, 0]
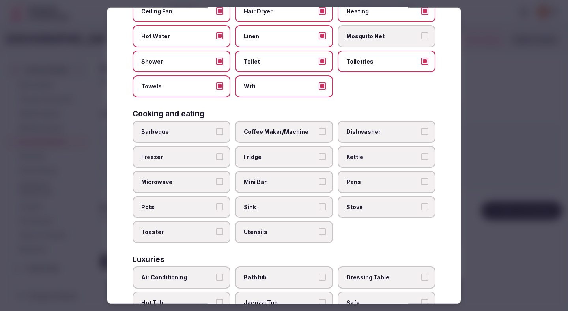
click at [296, 123] on label "Coffee Maker/Machine" at bounding box center [284, 132] width 98 height 22
click at [319, 128] on button "Coffee Maker/Machine" at bounding box center [322, 131] width 7 height 7
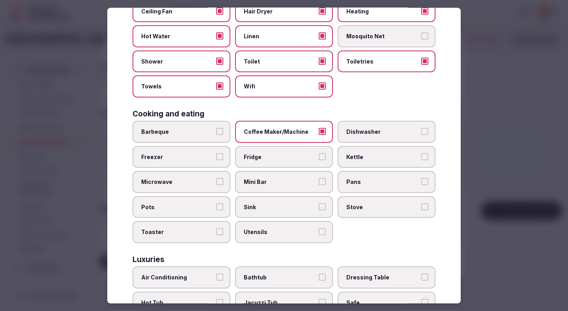
click at [284, 154] on span "Fridge" at bounding box center [280, 157] width 73 height 8
click at [319, 154] on button "Fridge" at bounding box center [322, 156] width 7 height 7
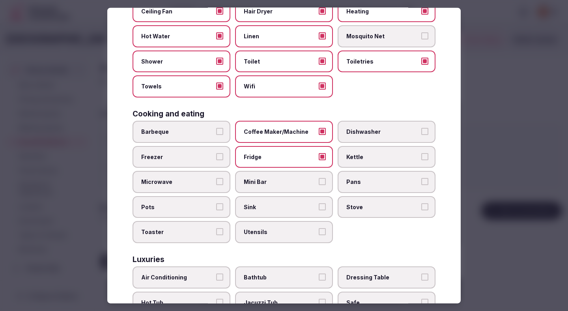
click at [283, 176] on label "Mini Bar" at bounding box center [284, 182] width 98 height 22
click at [319, 178] on button "Mini Bar" at bounding box center [322, 181] width 7 height 7
click at [283, 206] on span "Sink" at bounding box center [280, 207] width 73 height 8
click at [319, 206] on button "Sink" at bounding box center [322, 206] width 7 height 7
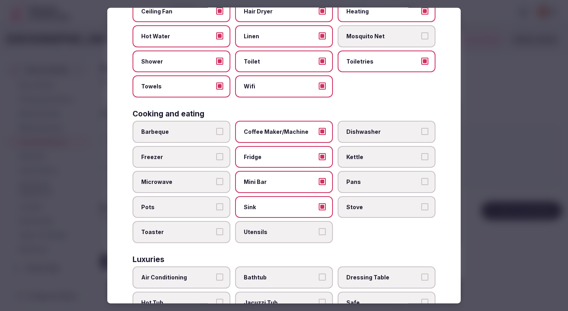
click at [373, 152] on label "Kettle" at bounding box center [387, 157] width 98 height 22
click at [421, 153] on button "Kettle" at bounding box center [424, 156] width 7 height 7
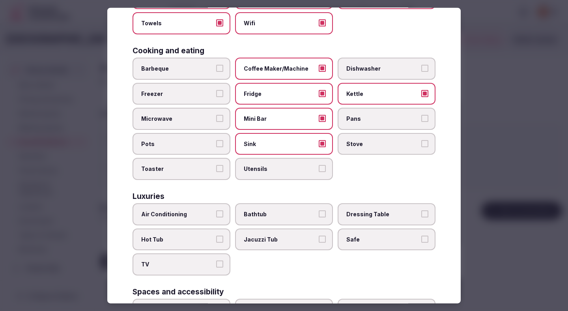
scroll to position [231, 0]
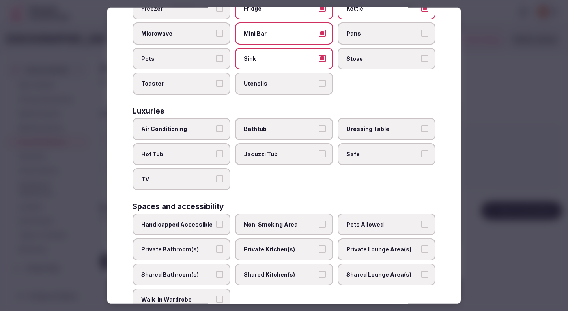
click at [198, 131] on span "Air Conditioning" at bounding box center [177, 129] width 73 height 8
click at [216, 131] on button "Air Conditioning" at bounding box center [219, 128] width 7 height 7
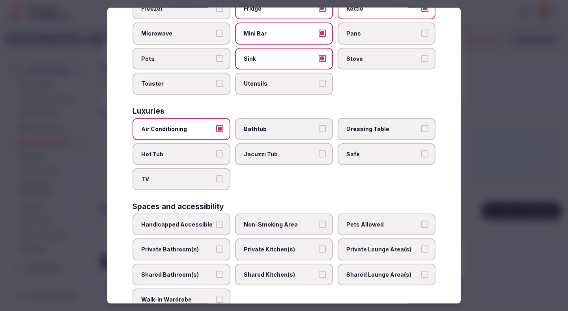
click at [190, 180] on span "TV" at bounding box center [177, 179] width 73 height 8
click at [216, 180] on button "TV" at bounding box center [219, 178] width 7 height 7
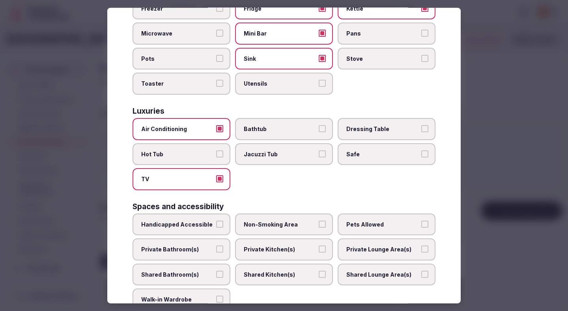
click at [352, 151] on span "Safe" at bounding box center [382, 154] width 73 height 8
click at [421, 151] on button "Safe" at bounding box center [424, 153] width 7 height 7
click at [257, 226] on span "Non-Smoking Area" at bounding box center [280, 224] width 73 height 8
click at [319, 226] on button "Non-Smoking Area" at bounding box center [322, 223] width 7 height 7
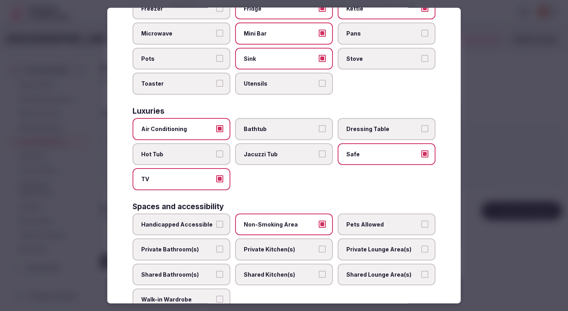
click at [198, 246] on span "Private Bathroom(s)" at bounding box center [177, 249] width 73 height 8
click at [216, 246] on button "Private Bathroom(s)" at bounding box center [219, 248] width 7 height 7
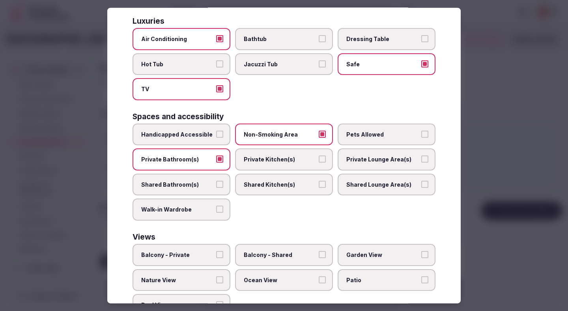
scroll to position [353, 0]
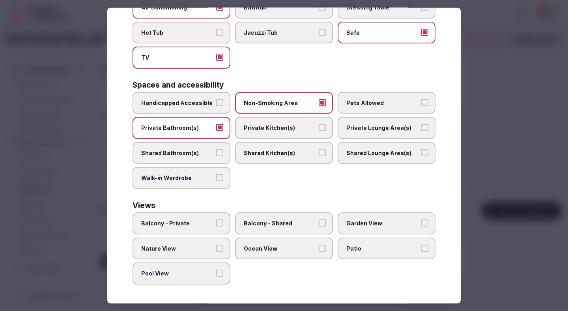
click at [499, 140] on div at bounding box center [284, 155] width 568 height 311
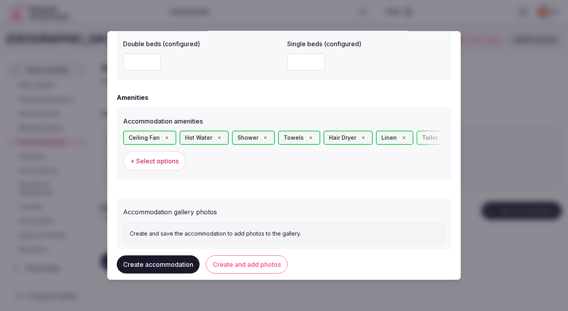
scroll to position [728, 0]
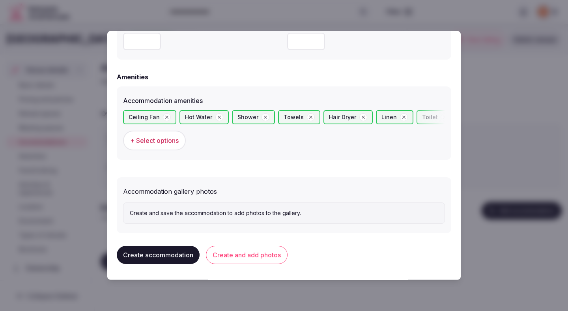
click at [253, 254] on button "Create and add photos" at bounding box center [247, 255] width 82 height 18
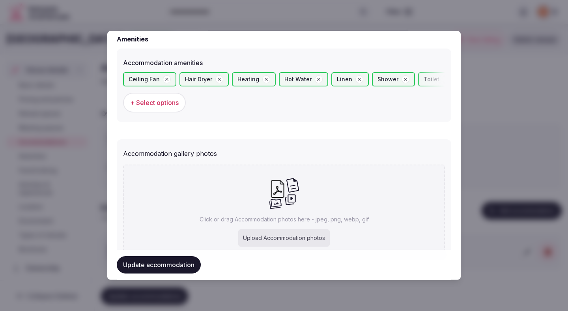
scroll to position [784, 0]
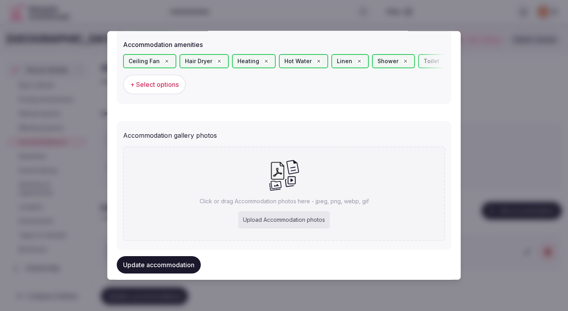
click at [268, 222] on div "Upload Accommodation photos" at bounding box center [284, 219] width 92 height 17
type input "**********"
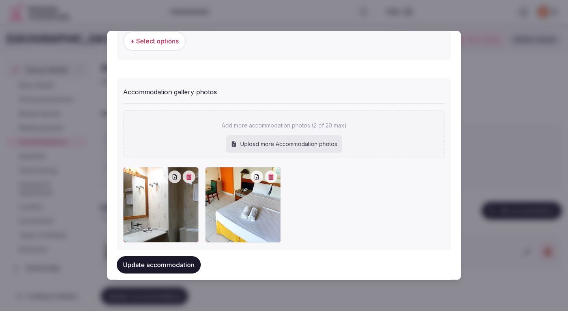
scroll to position [845, 0]
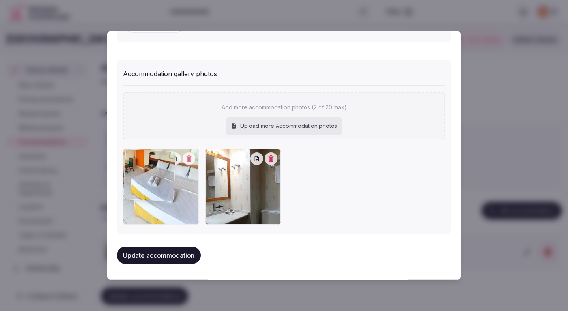
drag, startPoint x: 260, startPoint y: 212, endPoint x: 172, endPoint y: 213, distance: 88.0
click at [172, 213] on div at bounding box center [161, 187] width 76 height 76
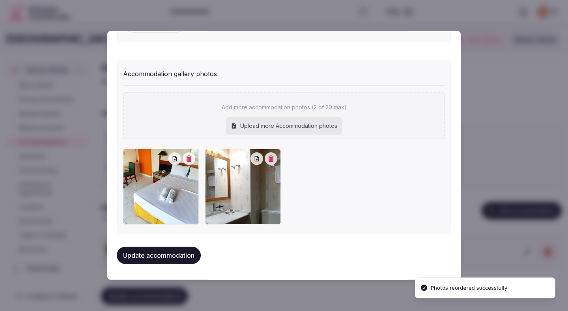
click at [165, 254] on button "Update accommodation" at bounding box center [159, 255] width 84 height 17
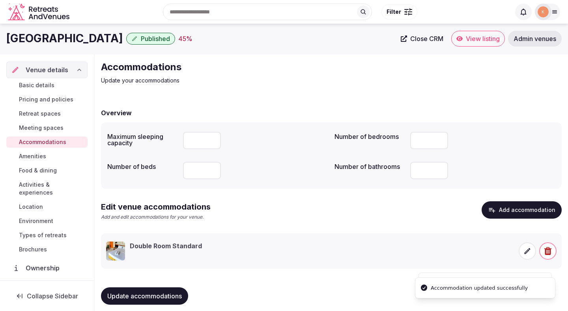
scroll to position [7, 0]
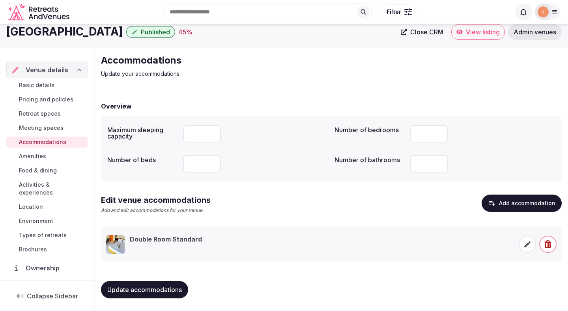
click at [149, 284] on button "Update accommodations" at bounding box center [144, 289] width 87 height 17
click at [39, 159] on span "Amenities" at bounding box center [32, 156] width 27 height 8
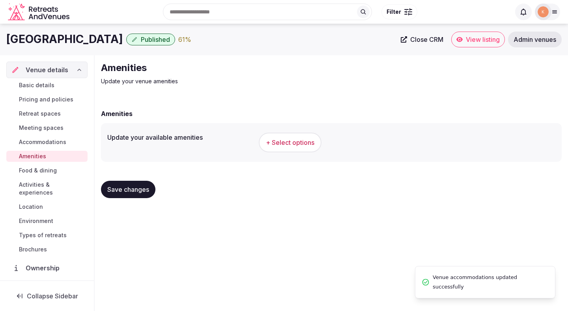
click at [291, 141] on span "+ Select options" at bounding box center [290, 142] width 49 height 9
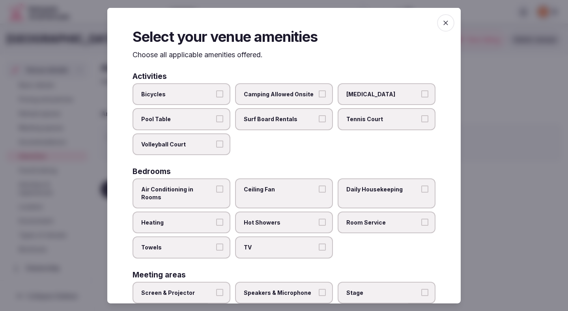
click at [217, 188] on button "Air Conditioning in Rooms" at bounding box center [219, 188] width 7 height 7
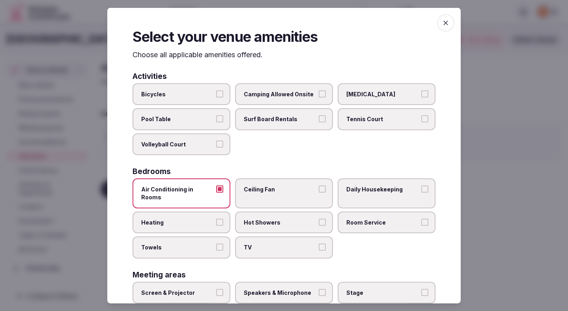
click at [200, 218] on span "Heating" at bounding box center [177, 222] width 73 height 8
click at [216, 218] on button "Heating" at bounding box center [219, 221] width 7 height 7
click at [200, 243] on span "Towels" at bounding box center [177, 247] width 73 height 8
click at [216, 243] on button "Towels" at bounding box center [219, 246] width 7 height 7
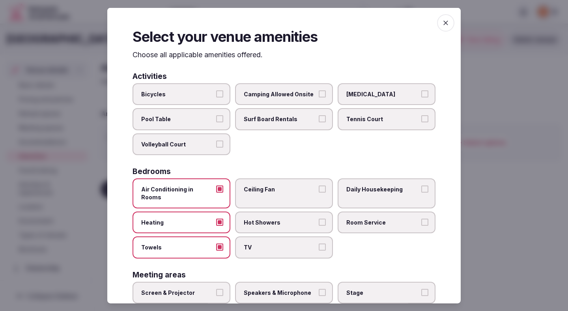
click at [259, 243] on span "TV" at bounding box center [280, 247] width 73 height 8
click at [319, 243] on button "TV" at bounding box center [322, 246] width 7 height 7
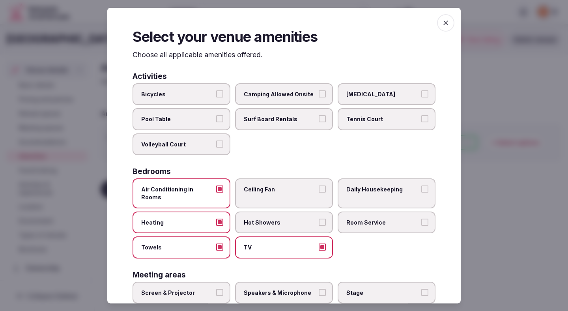
click at [269, 185] on label "Ceiling Fan" at bounding box center [284, 193] width 98 height 30
click at [319, 185] on button "Ceiling Fan" at bounding box center [322, 188] width 7 height 7
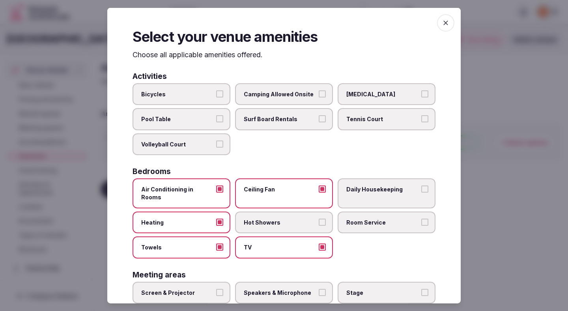
click at [267, 220] on label "Hot Showers" at bounding box center [284, 222] width 98 height 22
click at [319, 220] on button "Hot Showers" at bounding box center [322, 221] width 7 height 7
click at [349, 218] on span "Room Service" at bounding box center [382, 222] width 73 height 8
click at [421, 218] on button "Room Service" at bounding box center [424, 221] width 7 height 7
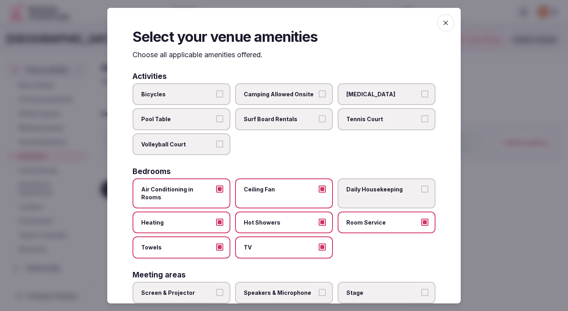
click at [348, 183] on label "Daily Housekeeping" at bounding box center [387, 193] width 98 height 30
click at [421, 185] on button "Daily Housekeeping" at bounding box center [424, 188] width 7 height 7
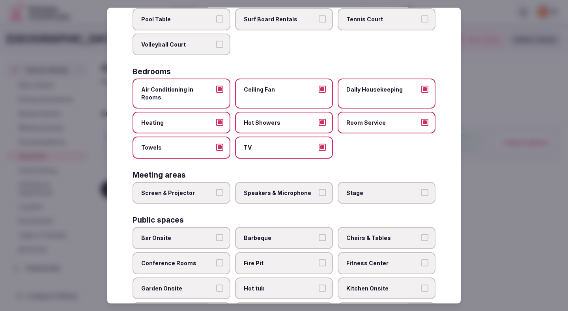
scroll to position [109, 0]
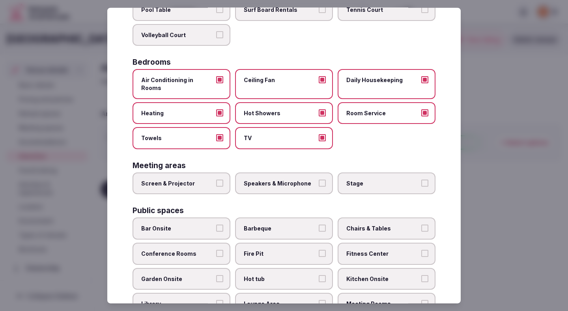
click at [287, 179] on span "Speakers & Microphone" at bounding box center [280, 183] width 73 height 8
click at [319, 179] on button "Speakers & Microphone" at bounding box center [322, 182] width 7 height 7
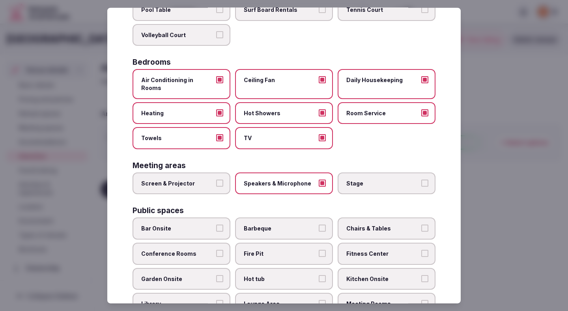
click at [201, 172] on label "Screen & Projector" at bounding box center [182, 183] width 98 height 22
click at [216, 179] on button "Screen & Projector" at bounding box center [219, 182] width 7 height 7
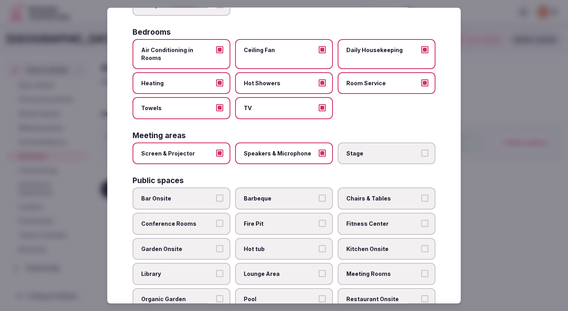
scroll to position [160, 0]
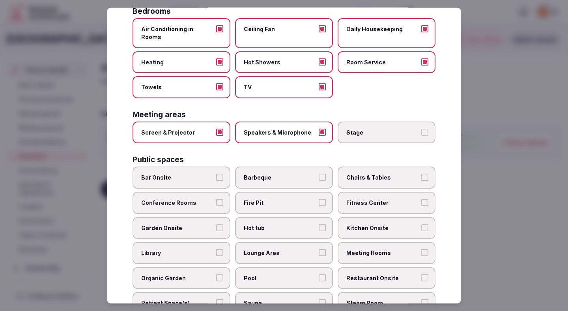
click at [215, 192] on label "Conference Rooms" at bounding box center [182, 203] width 98 height 22
click at [216, 199] on button "Conference Rooms" at bounding box center [219, 202] width 7 height 7
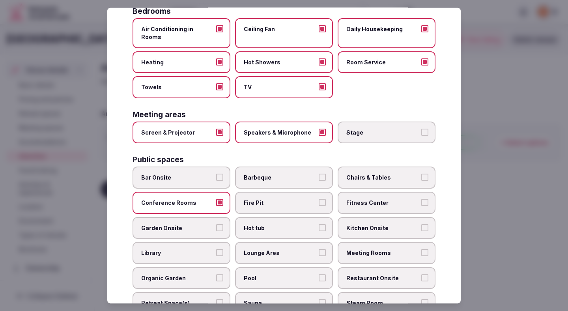
click at [365, 176] on label "Chairs & Tables" at bounding box center [387, 177] width 98 height 22
click at [421, 176] on button "Chairs & Tables" at bounding box center [424, 177] width 7 height 7
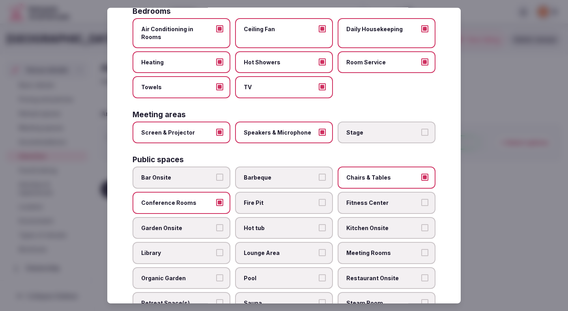
click at [364, 199] on span "Fitness Center" at bounding box center [382, 203] width 73 height 8
click at [421, 199] on button "Fitness Center" at bounding box center [424, 202] width 7 height 7
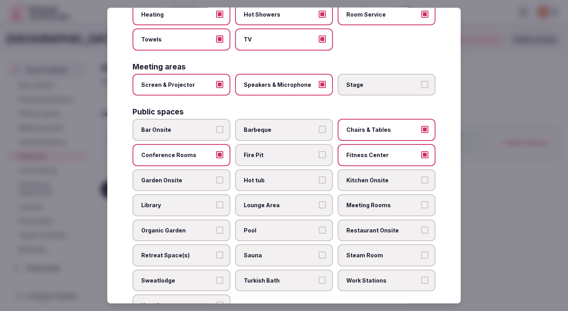
scroll to position [210, 0]
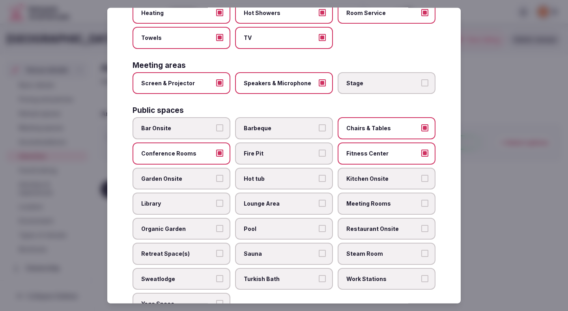
click at [260, 193] on label "Lounge Area" at bounding box center [284, 204] width 98 height 22
click at [319, 200] on button "Lounge Area" at bounding box center [322, 203] width 7 height 7
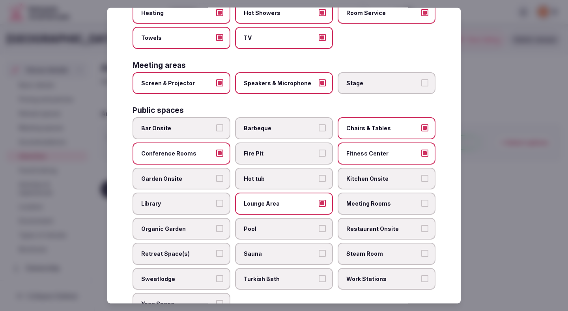
click at [374, 193] on label "Meeting Rooms" at bounding box center [387, 204] width 98 height 22
click at [421, 200] on button "Meeting Rooms" at bounding box center [424, 203] width 7 height 7
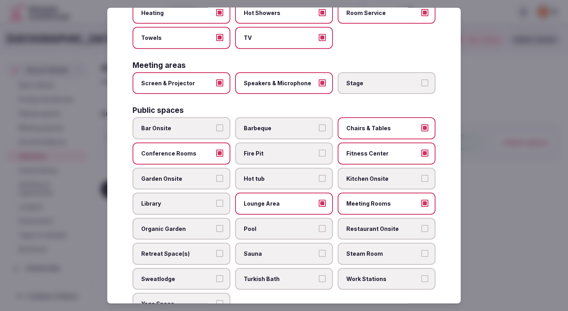
click at [277, 224] on span "Pool" at bounding box center [280, 228] width 73 height 8
click at [319, 224] on button "Pool" at bounding box center [322, 227] width 7 height 7
click at [354, 224] on span "Restaurant Onsite" at bounding box center [382, 228] width 73 height 8
click at [421, 224] on button "Restaurant Onsite" at bounding box center [424, 227] width 7 height 7
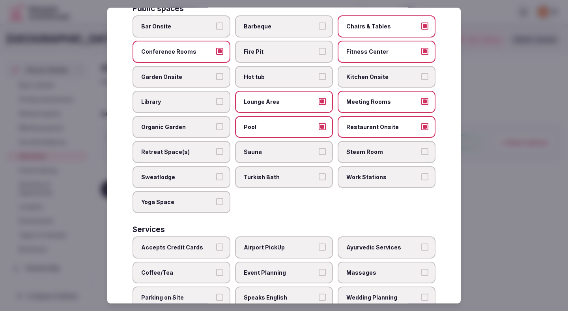
scroll to position [336, 0]
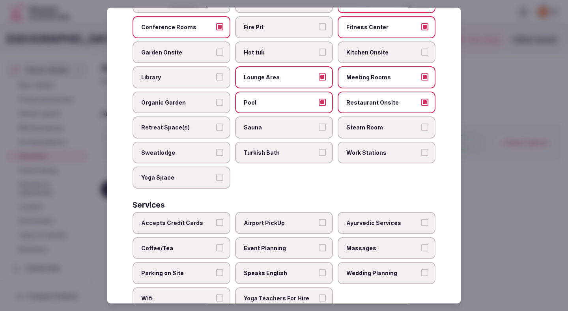
click at [207, 219] on span "Accepts Credit Cards" at bounding box center [177, 223] width 73 height 8
click at [216, 219] on button "Accepts Credit Cards" at bounding box center [219, 222] width 7 height 7
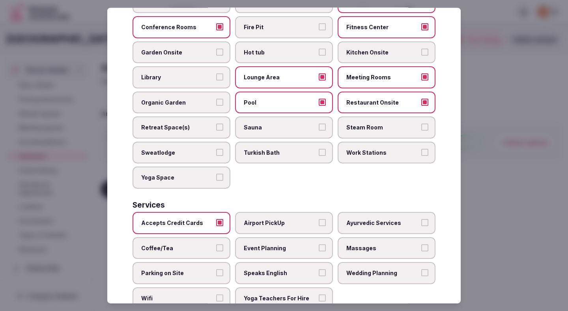
click at [202, 237] on label "Coffee/Tea" at bounding box center [182, 248] width 98 height 22
click at [216, 244] on button "Coffee/Tea" at bounding box center [219, 247] width 7 height 7
click at [195, 269] on span "Parking on Site" at bounding box center [177, 273] width 73 height 8
click at [216, 269] on button "Parking on Site" at bounding box center [219, 272] width 7 height 7
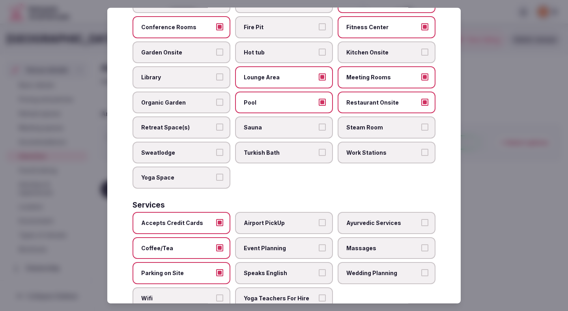
click at [192, 294] on span "Wifi" at bounding box center [177, 298] width 73 height 8
click at [216, 294] on button "Wifi" at bounding box center [219, 297] width 7 height 7
click at [264, 294] on span "Yoga Teachers For Hire" at bounding box center [280, 298] width 73 height 8
click at [319, 294] on button "Yoga Teachers For Hire" at bounding box center [322, 297] width 7 height 7
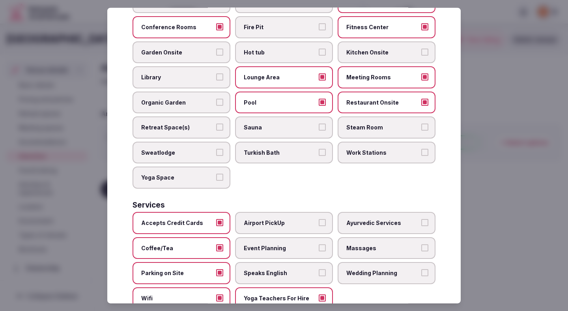
click at [264, 269] on span "Speaks English" at bounding box center [280, 273] width 73 height 8
click at [319, 269] on button "Speaks English" at bounding box center [322, 272] width 7 height 7
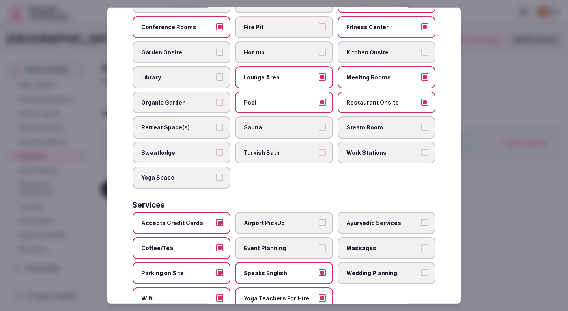
click at [263, 249] on label "Event Planning" at bounding box center [284, 248] width 98 height 22
click at [319, 249] on button "Event Planning" at bounding box center [322, 247] width 7 height 7
click at [263, 220] on label "Airport PickUp" at bounding box center [284, 223] width 98 height 22
click at [319, 220] on button "Airport PickUp" at bounding box center [322, 222] width 7 height 7
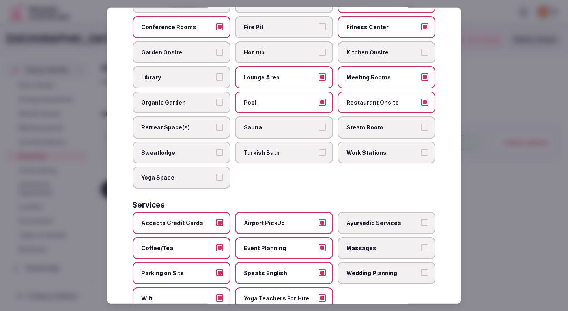
click at [307, 294] on span "Yoga Teachers For Hire" at bounding box center [280, 298] width 73 height 8
click at [319, 294] on button "Yoga Teachers For Hire" at bounding box center [322, 297] width 7 height 7
click at [381, 254] on div "Accepts Credit Cards Airport PickUp Ayurvedic Services Coffee/Tea Event Plannin…" at bounding box center [284, 260] width 303 height 97
click at [389, 269] on span "Wedding Planning" at bounding box center [382, 273] width 73 height 8
click at [421, 269] on button "Wedding Planning" at bounding box center [424, 272] width 7 height 7
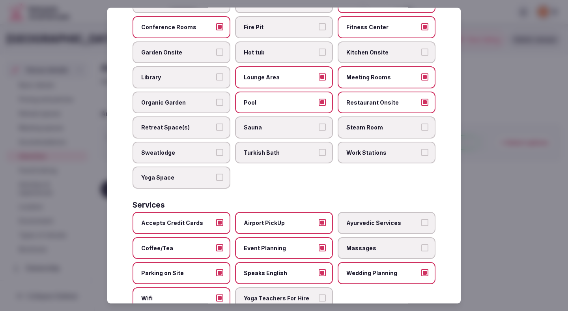
click at [547, 165] on div at bounding box center [284, 155] width 568 height 311
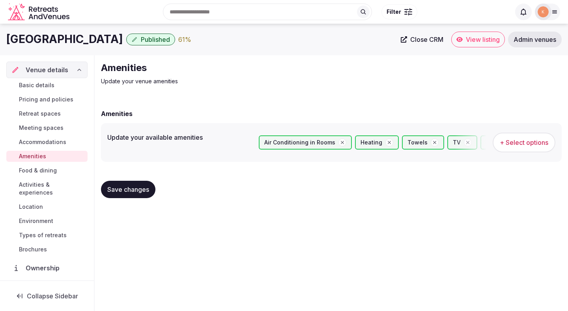
click at [137, 193] on span "Save changes" at bounding box center [128, 189] width 42 height 8
click at [135, 194] on button "Save changes" at bounding box center [128, 189] width 54 height 17
click at [133, 193] on button "Save changes" at bounding box center [128, 189] width 54 height 17
